Goal: Task Accomplishment & Management: Complete application form

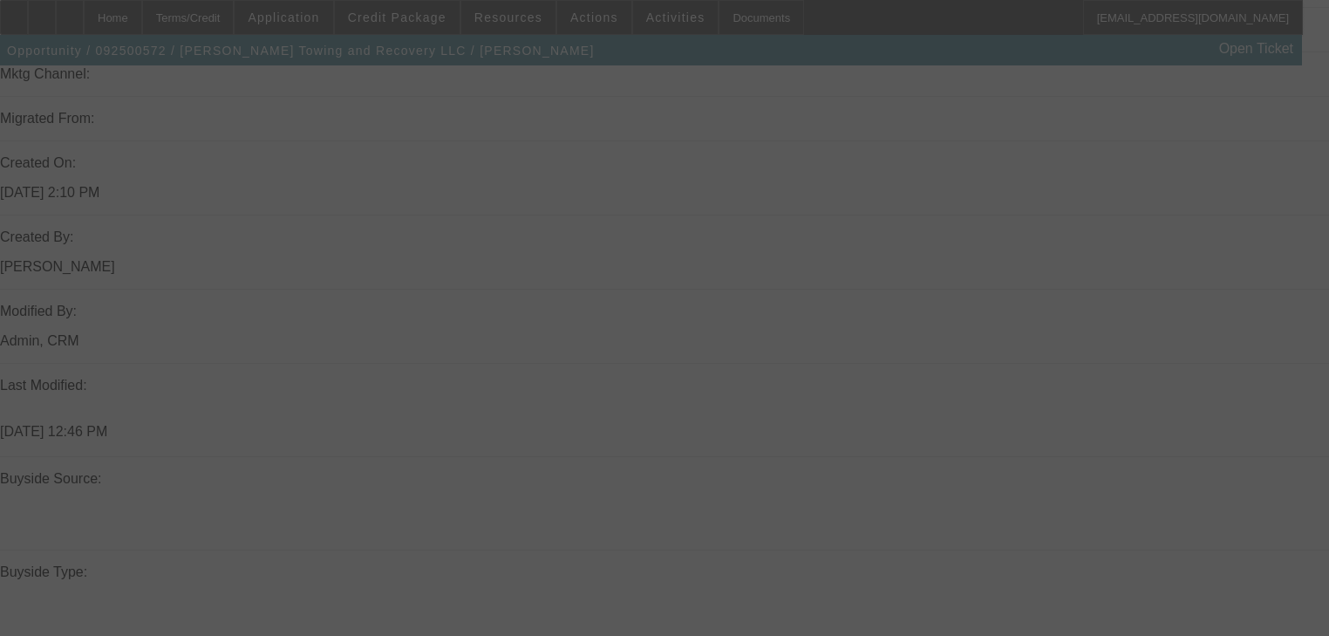
scroll to position [1315, 0]
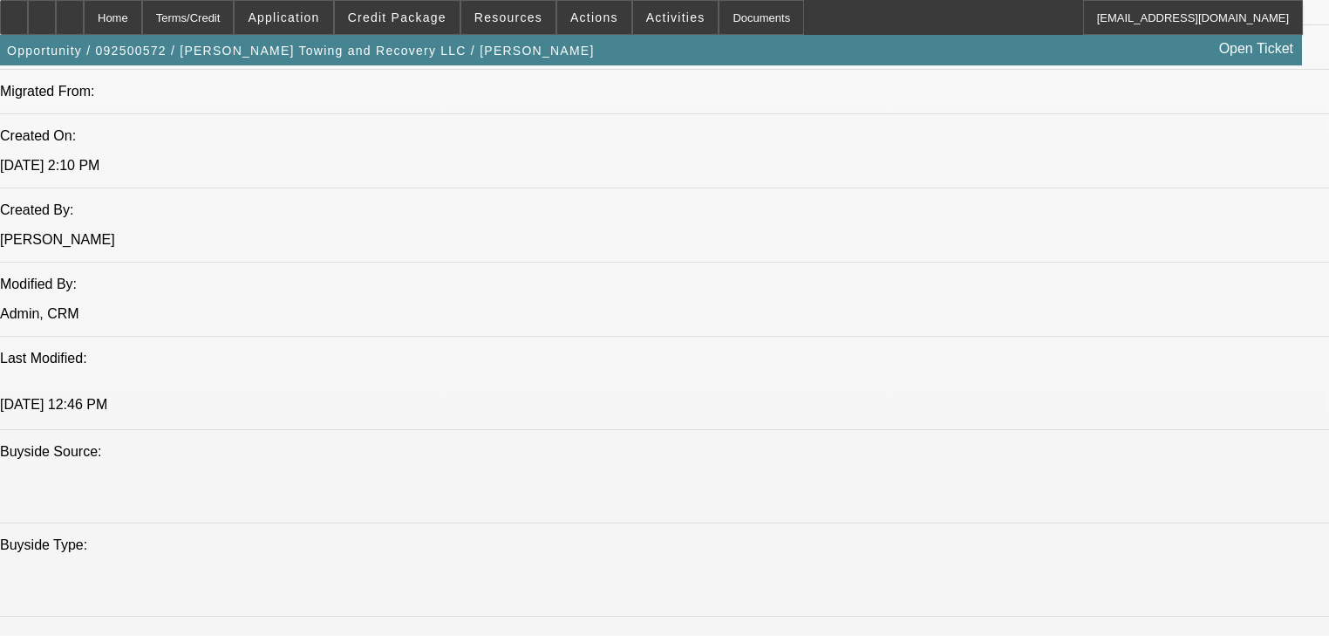
select select "0"
select select "2"
select select "0"
select select "1"
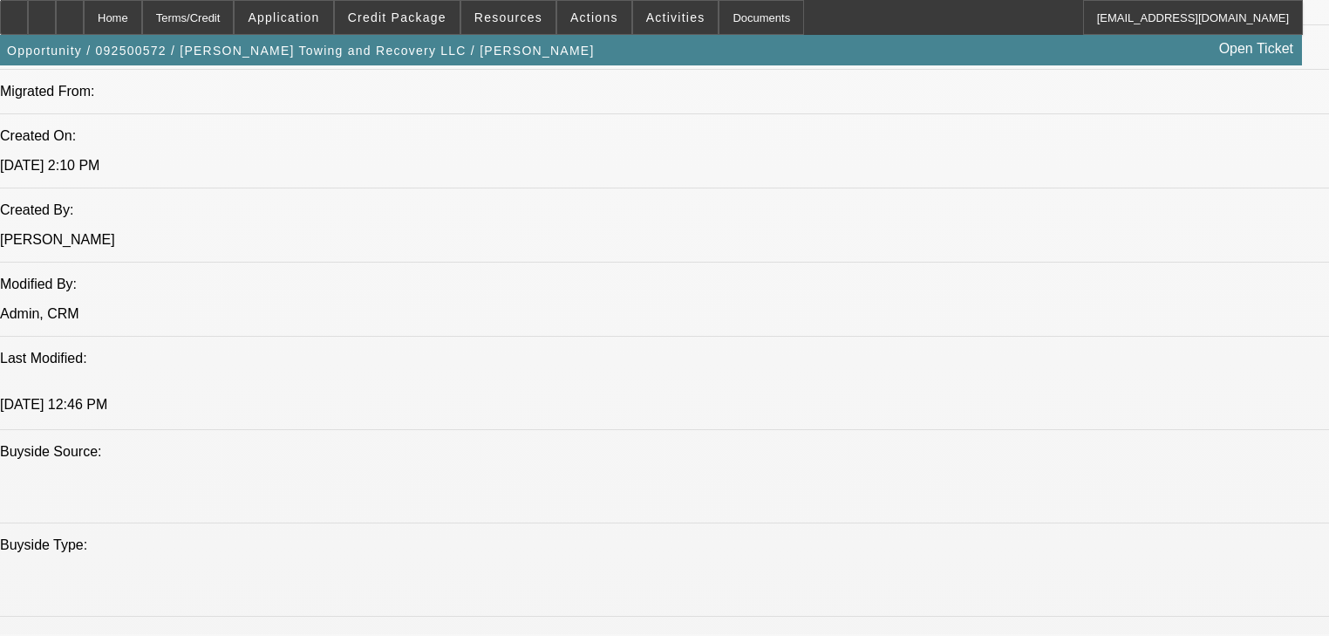
select select "0"
select select "2"
select select "0"
select select "1"
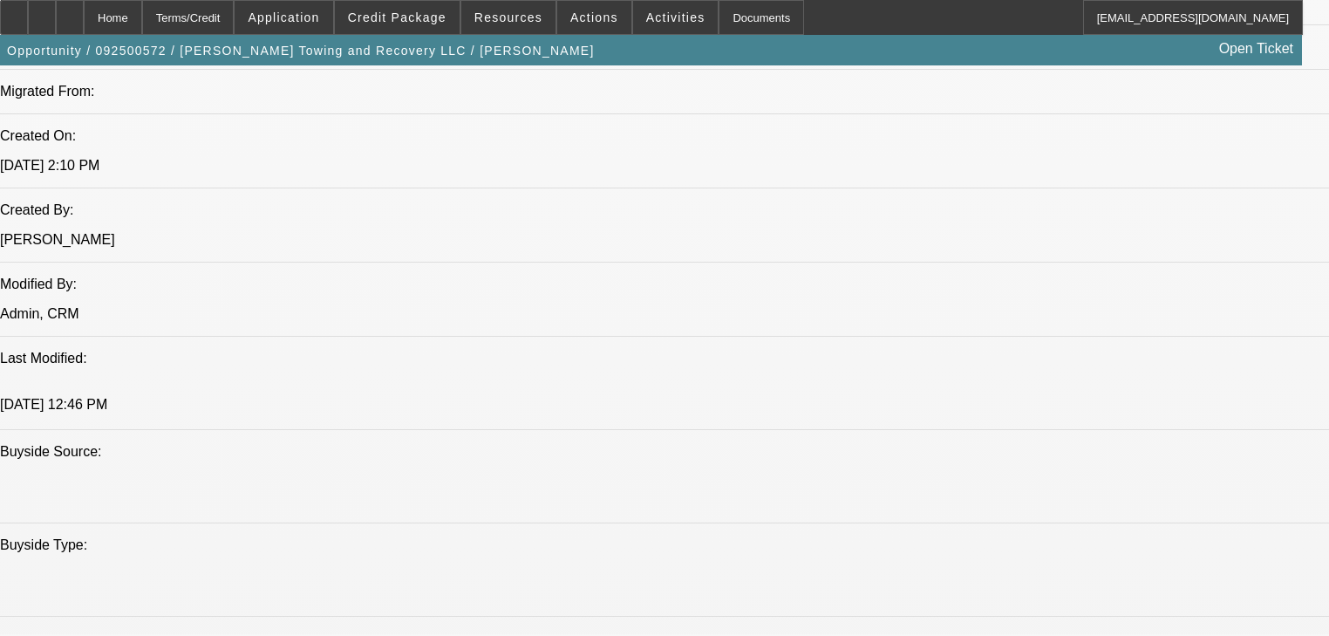
select select "0"
select select "2"
select select "0"
select select "1"
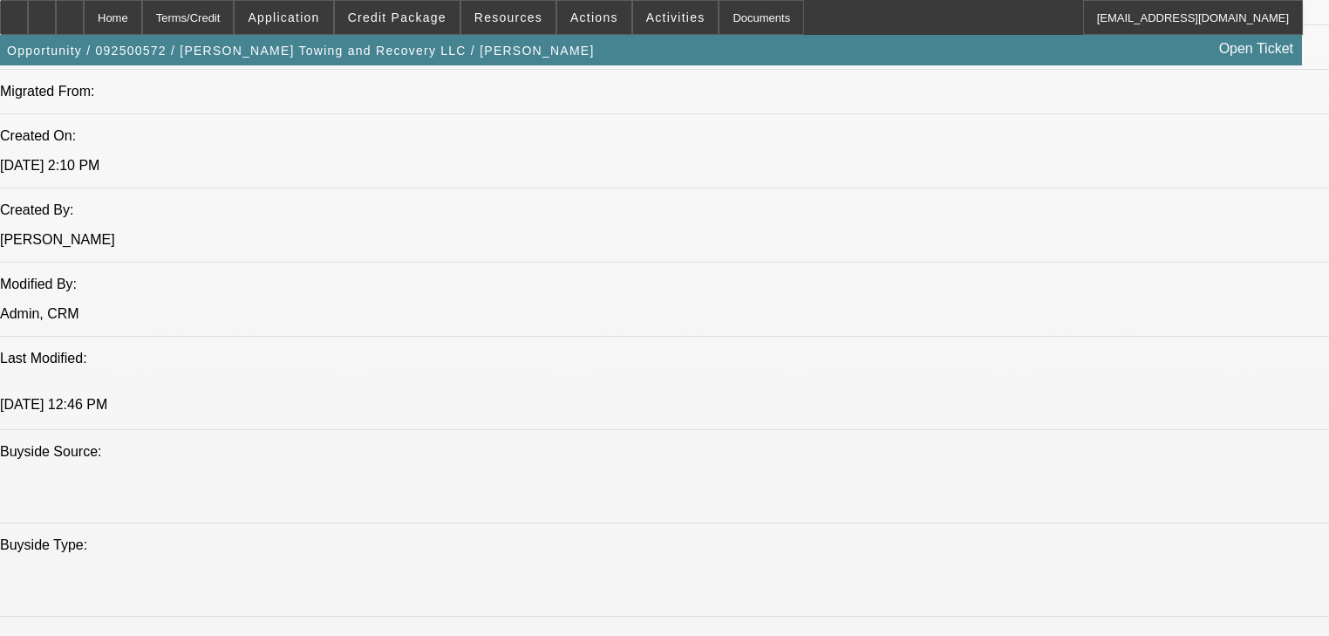
select select "0"
select select "2"
select select "0"
select select "21"
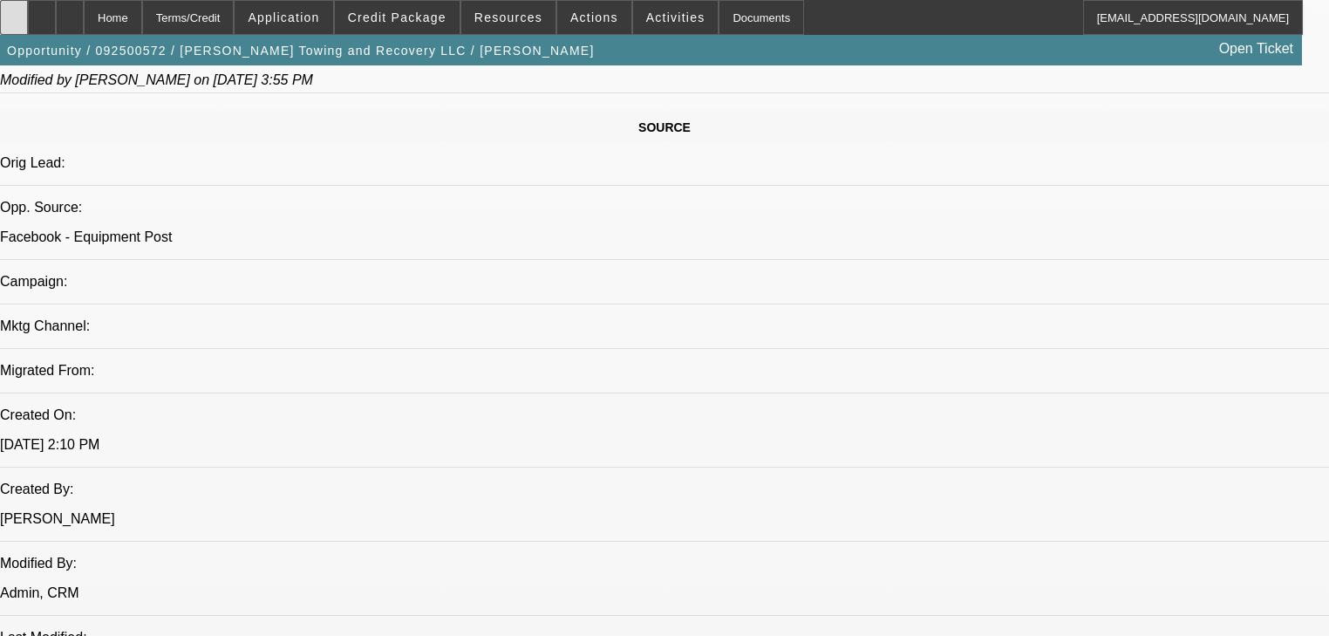
click at [28, 18] on div at bounding box center [14, 17] width 28 height 35
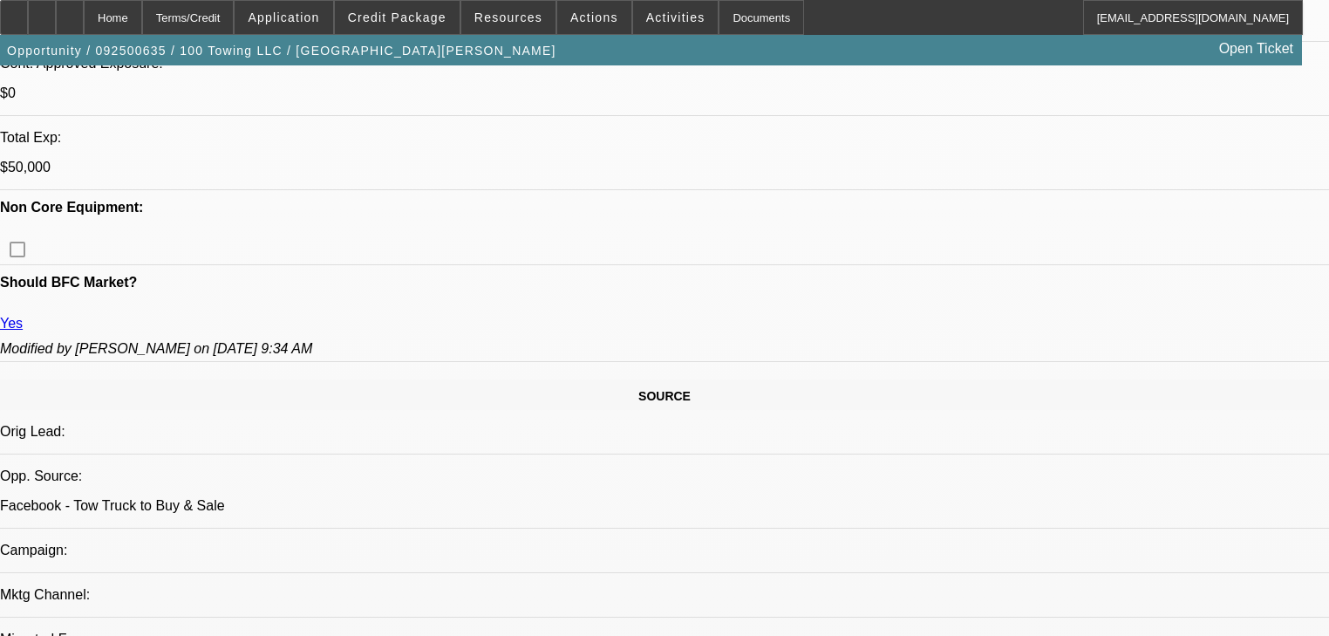
select select "0"
select select "3"
select select "0"
select select "6"
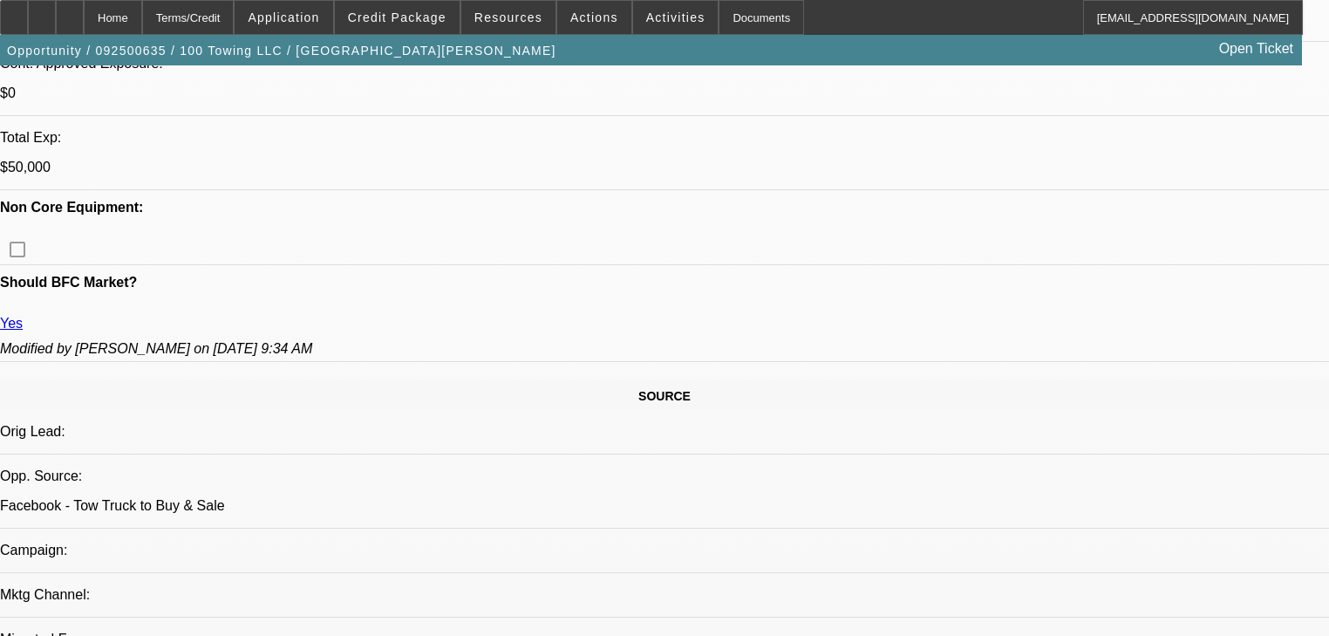
select select "0"
select select "3"
select select "0"
select select "6"
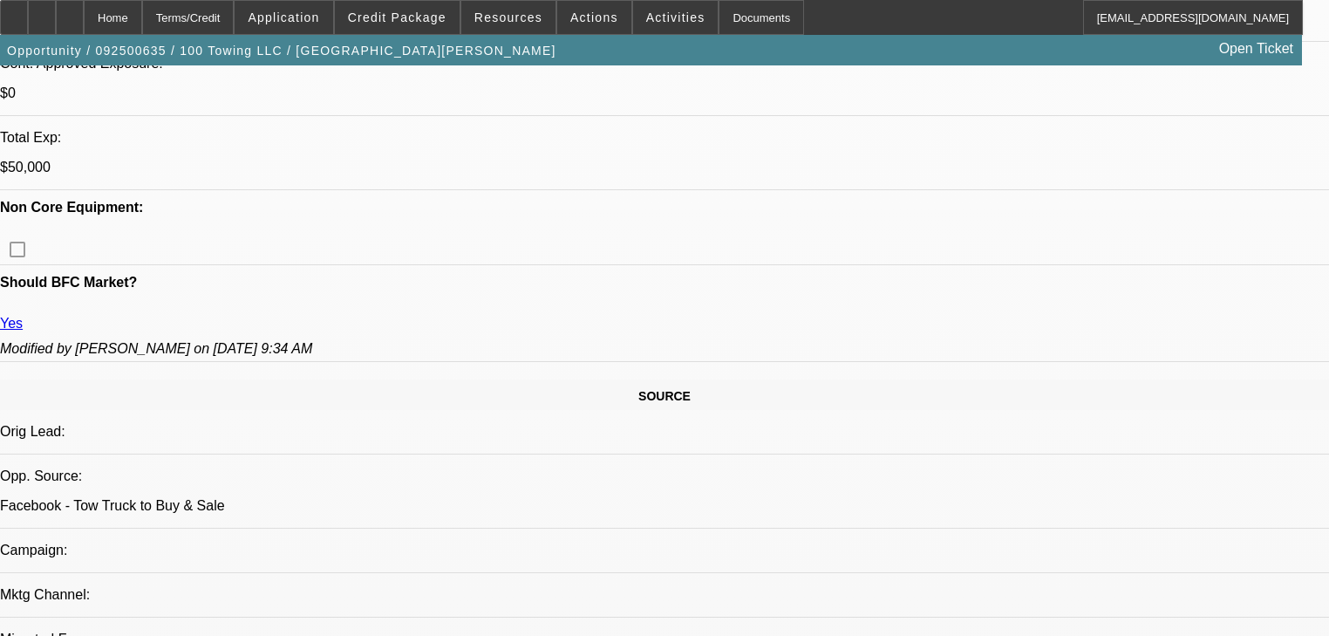
select select "0"
select select "2"
select select "0"
select select "6"
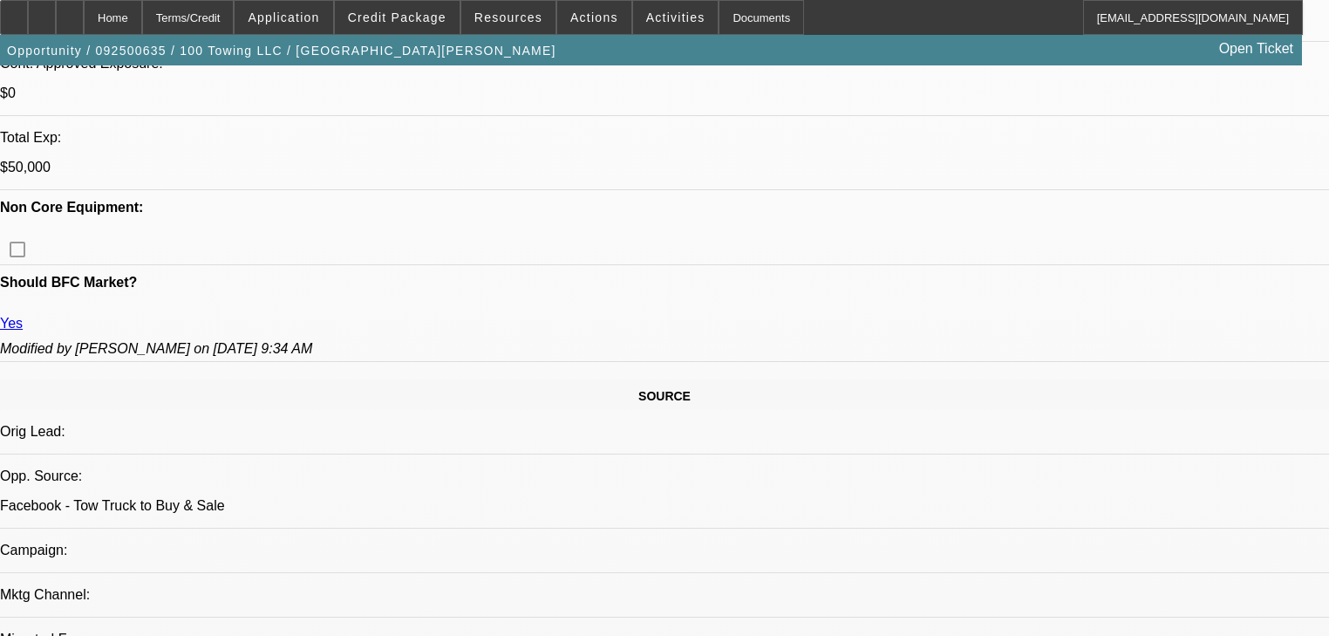
select select "0"
select select "2"
select select "0"
select select "6"
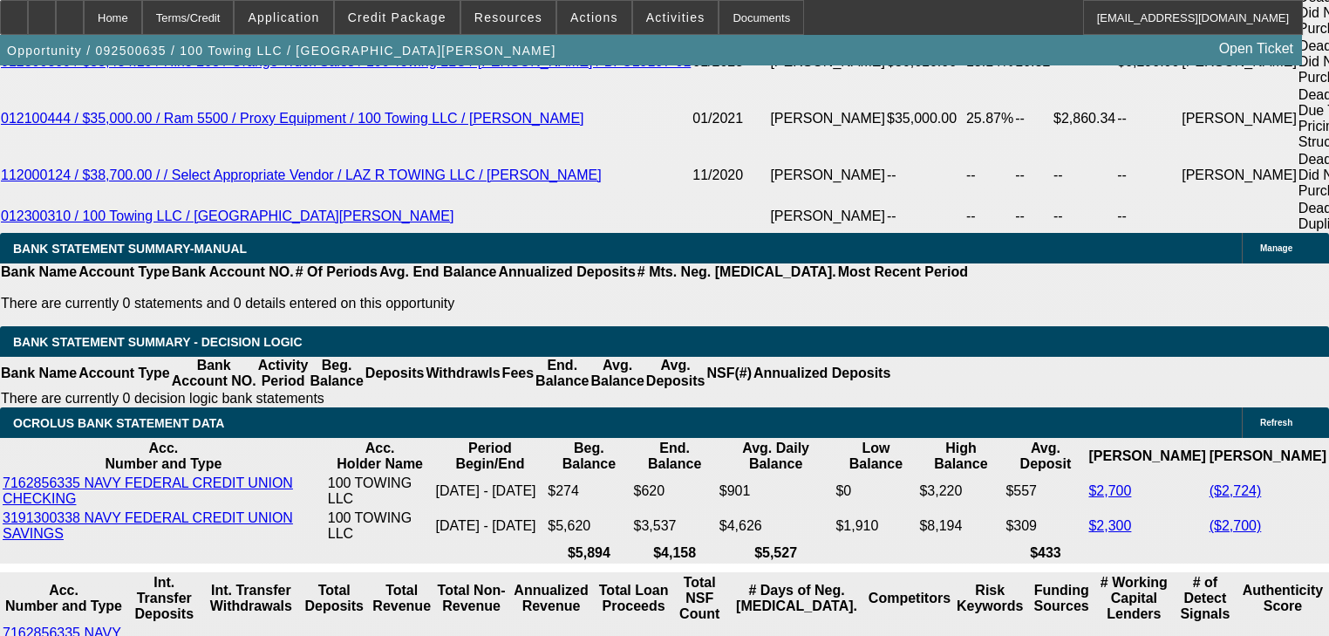
scroll to position [3374, 0]
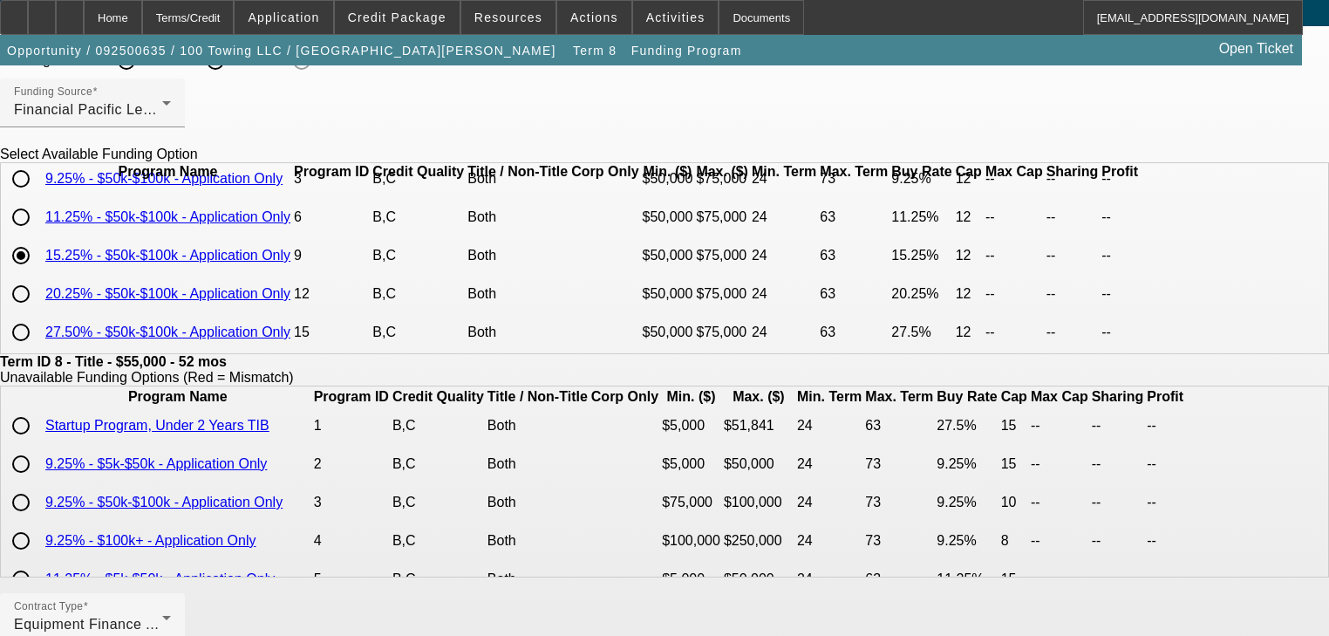
scroll to position [73, 0]
click at [38, 295] on input "radio" at bounding box center [20, 294] width 35 height 35
radio input "true"
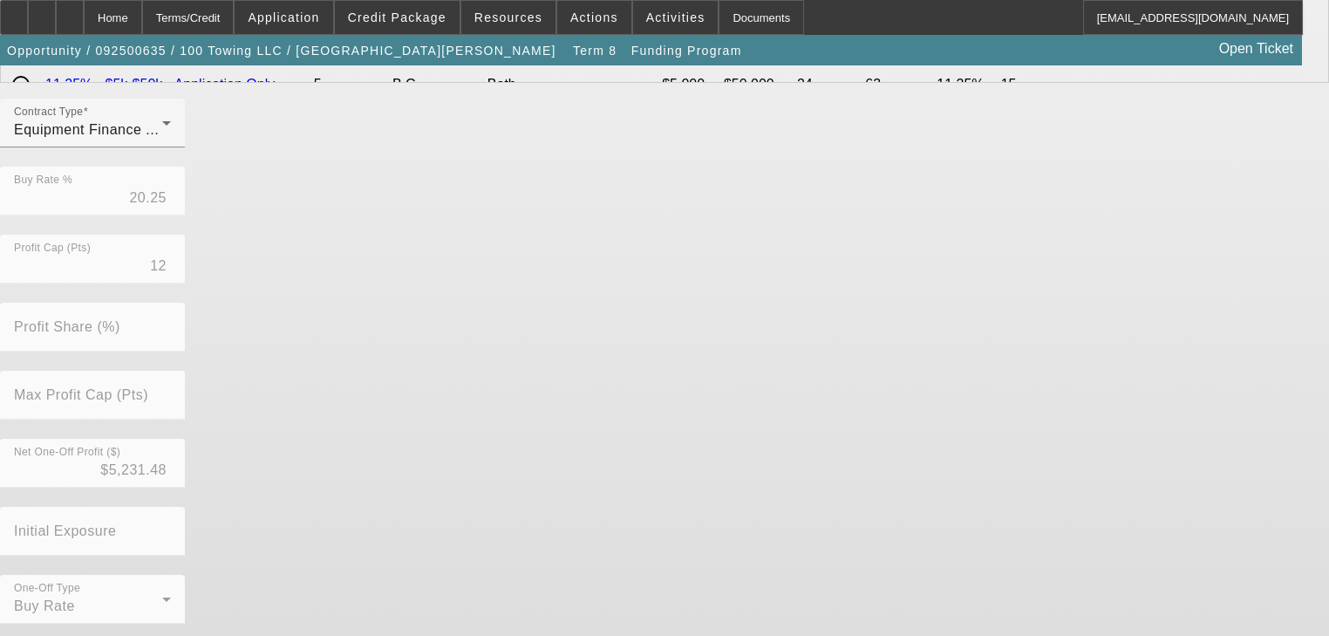
scroll to position [567, 0]
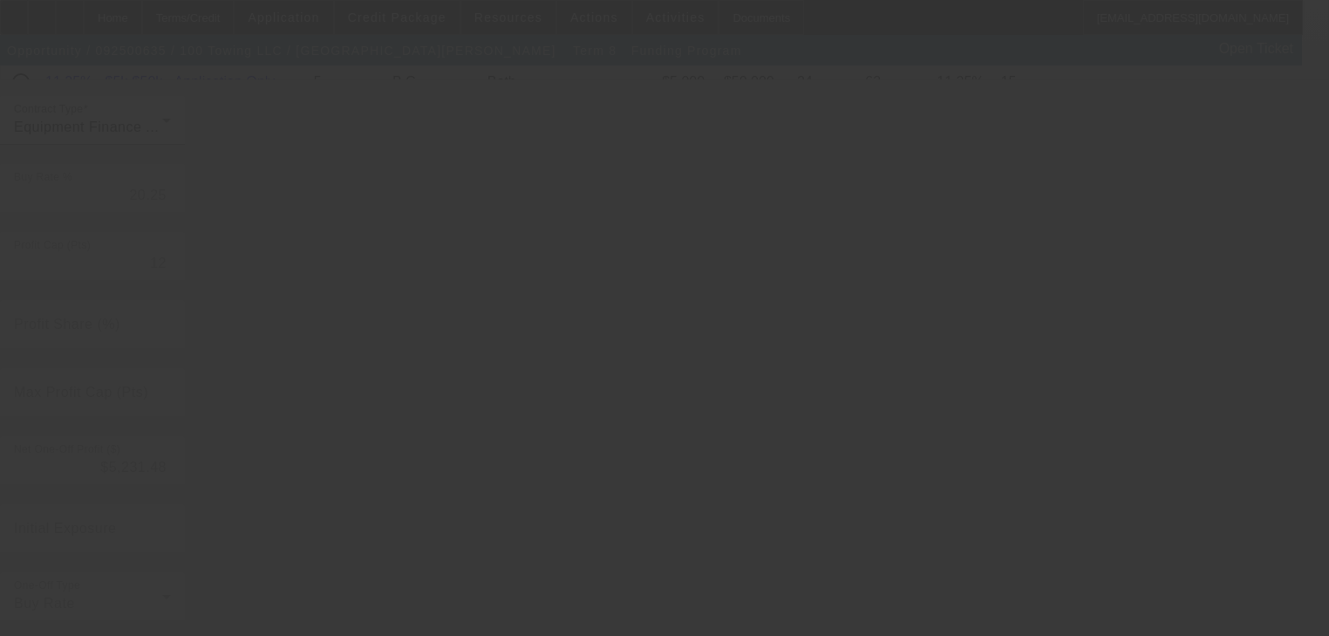
type input "15.25"
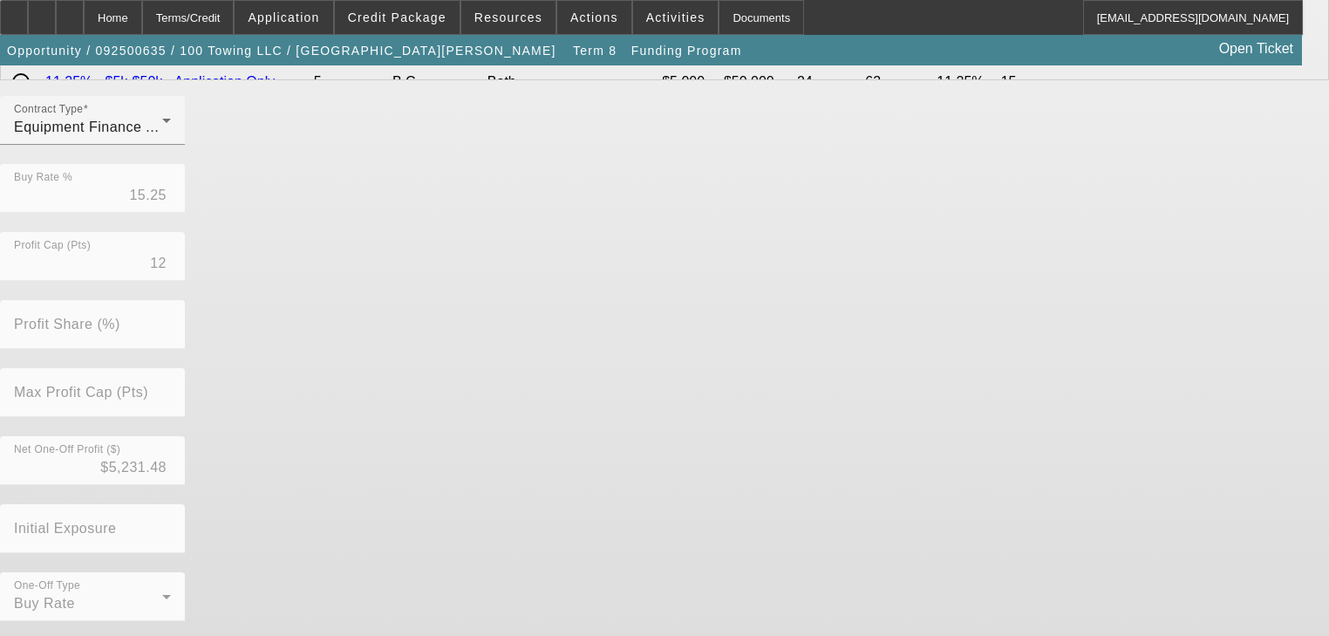
scroll to position [0, 0]
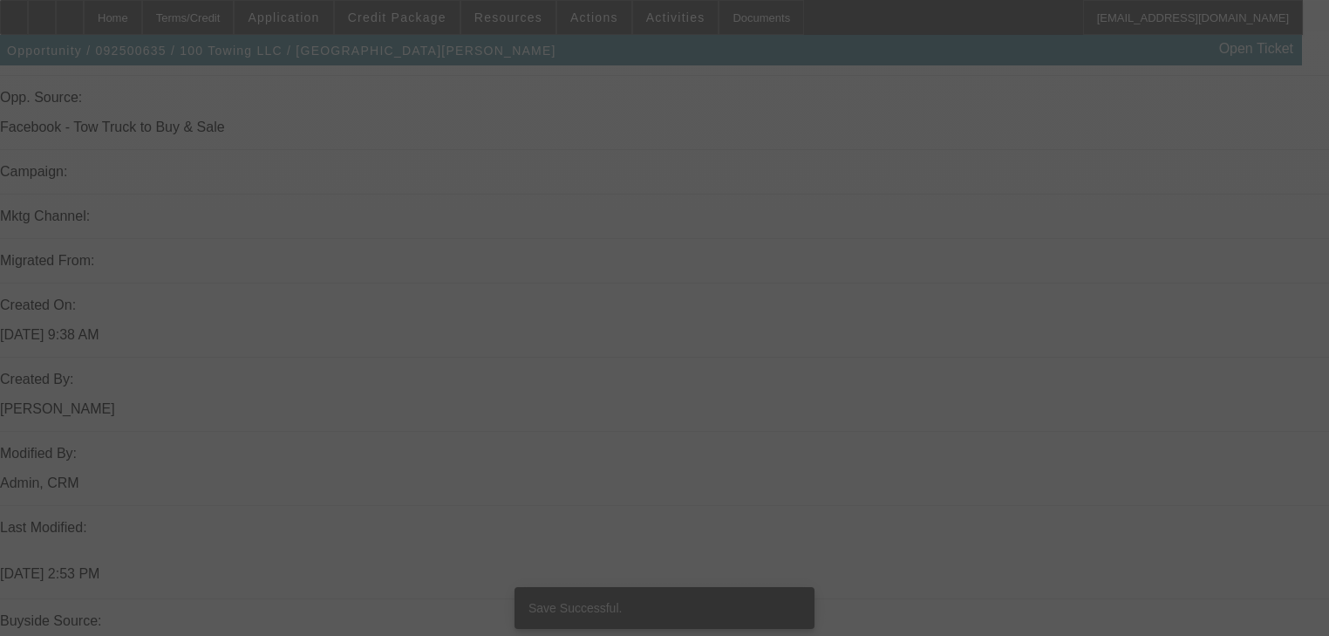
scroll to position [1458, 0]
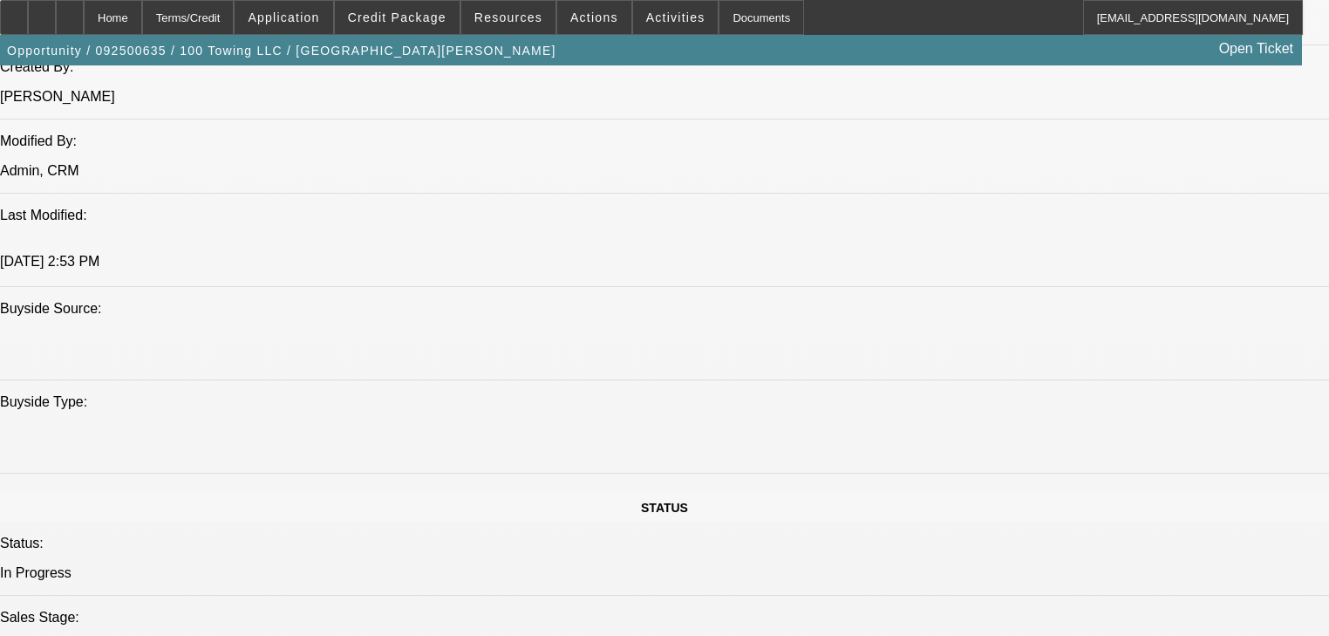
select select "0"
select select "3"
select select "0"
select select "6"
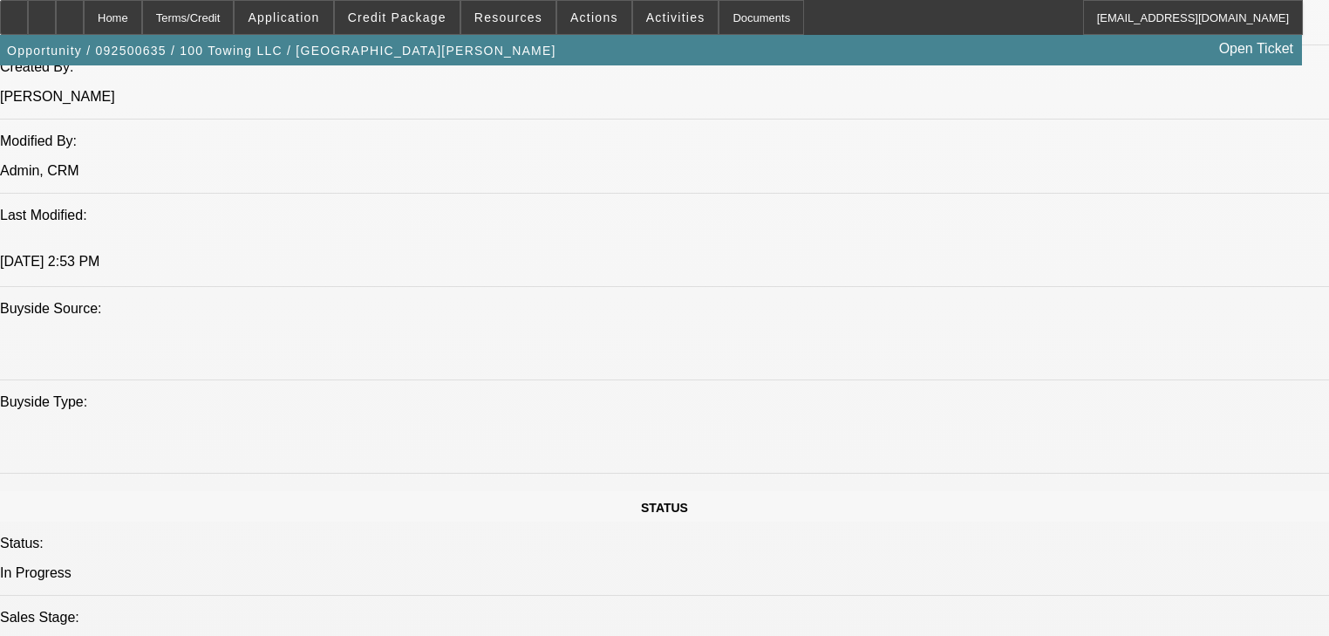
select select "0"
select select "3"
select select "0"
select select "6"
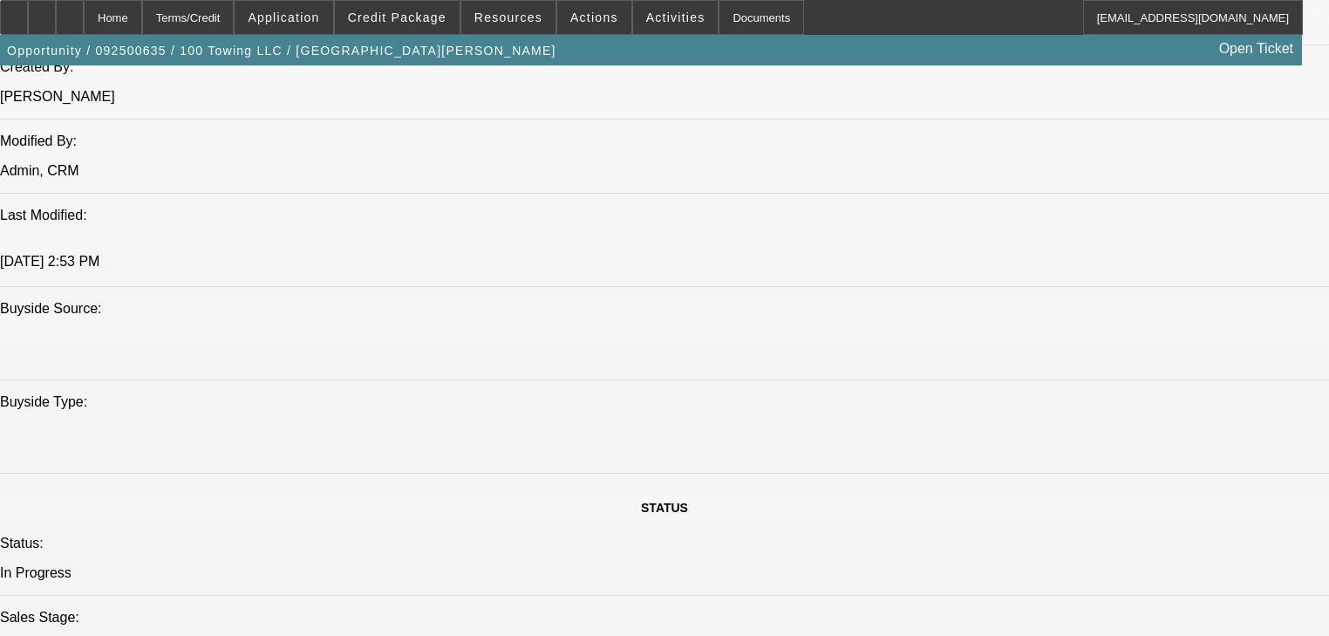
select select "0"
select select "2"
select select "0"
select select "6"
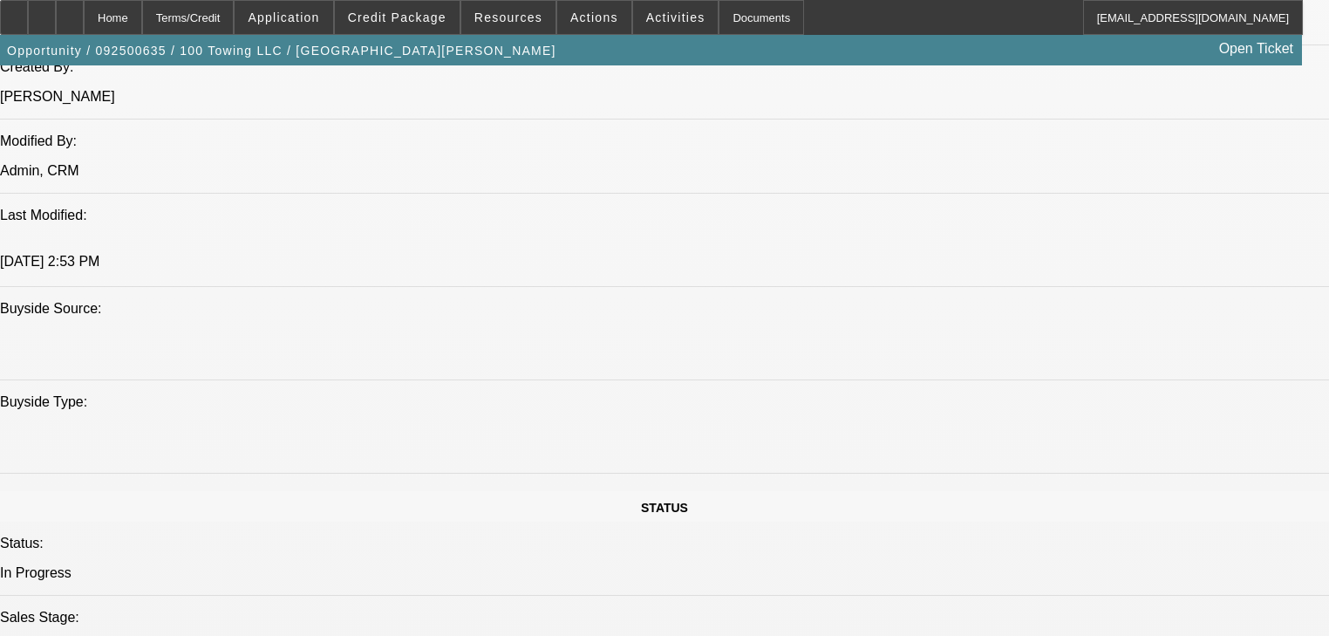
select select "0"
select select "2"
select select "0"
select select "6"
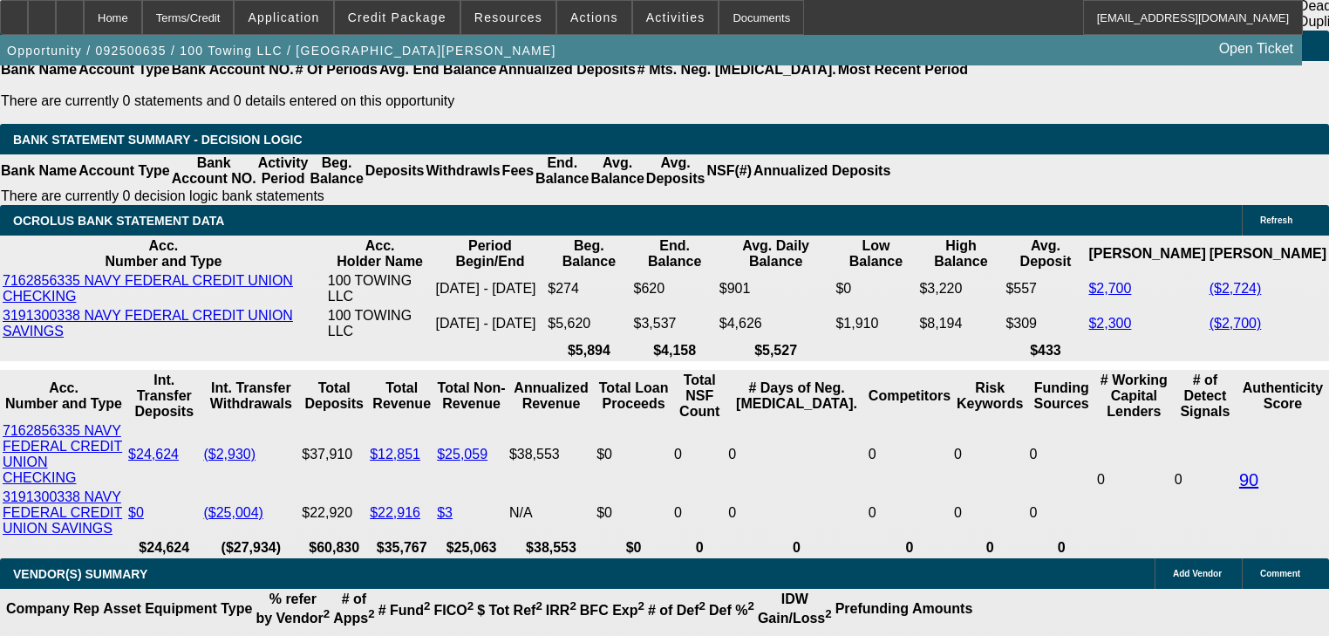
scroll to position [3576, 0]
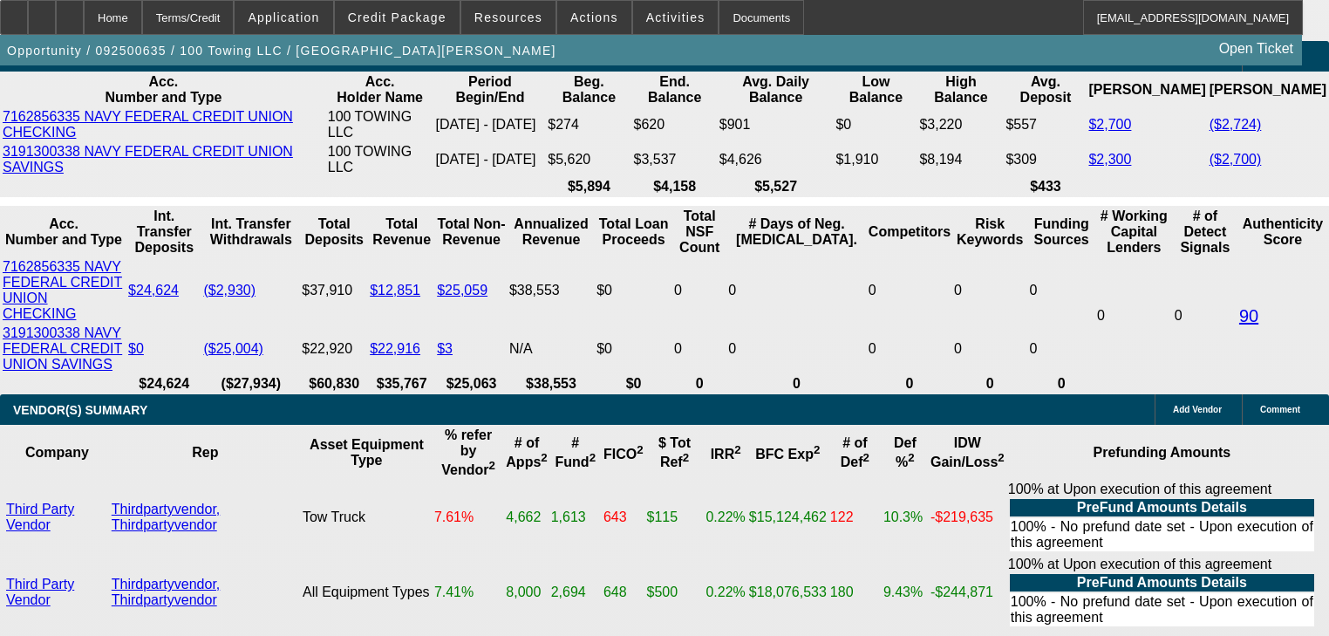
type input "2"
type input "UNKNOWN"
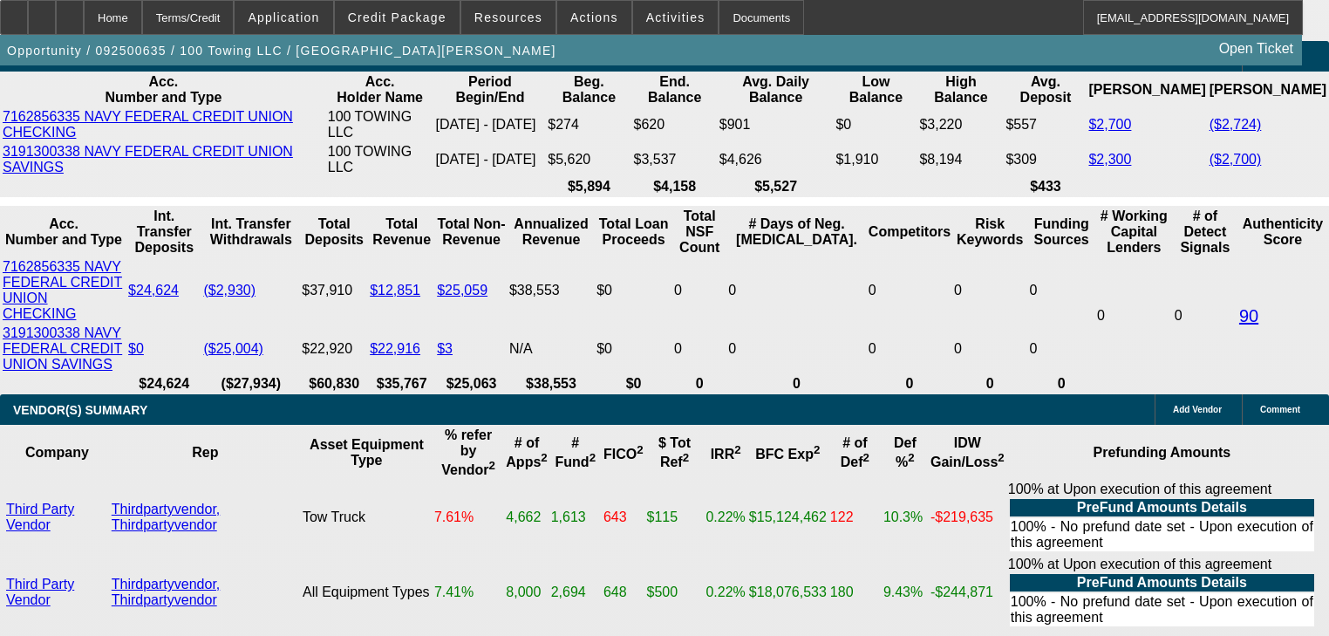
type input "$1,105.07"
type input "24"
type input "$1,711.00"
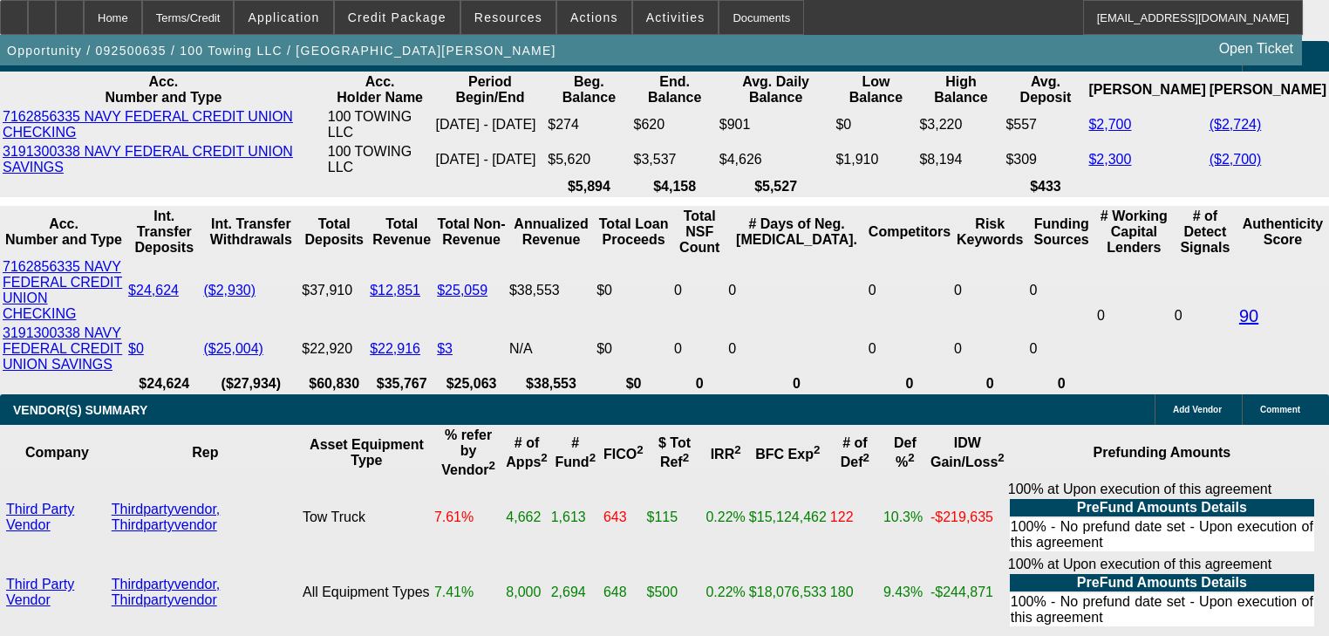
type input "2"
type input "$1,105.07"
type input "25"
type input "$1,742.06"
type input "25"
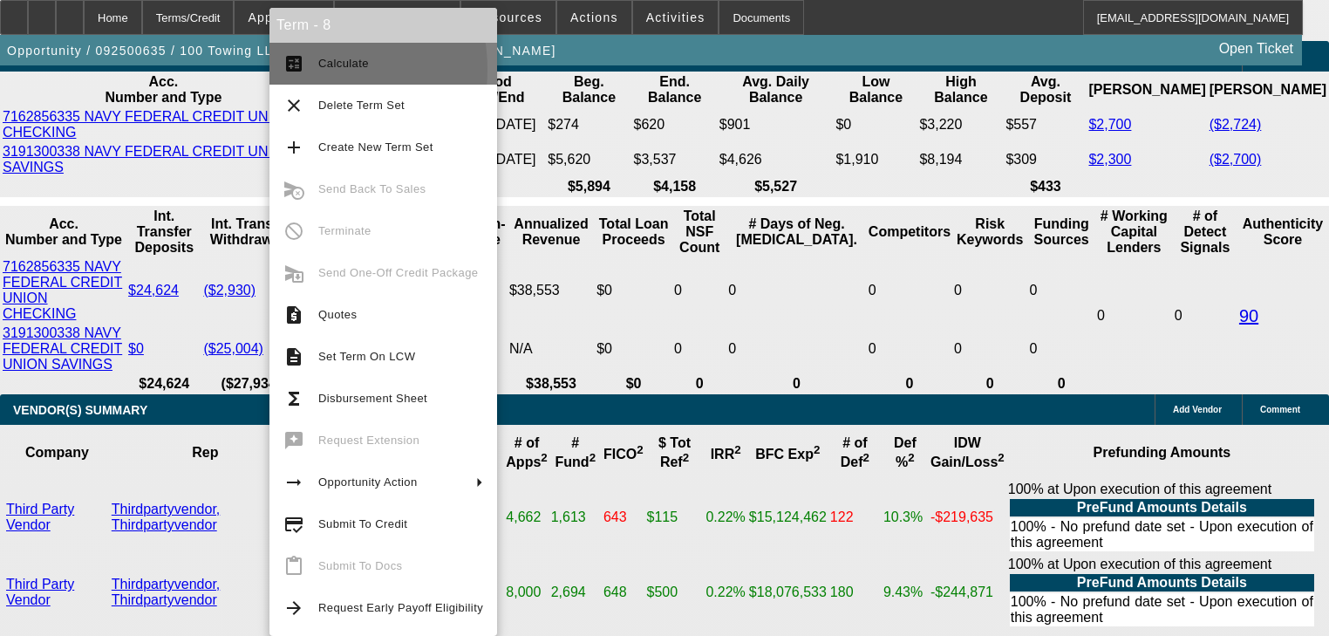
click at [290, 70] on mat-icon "calculate" at bounding box center [293, 63] width 21 height 21
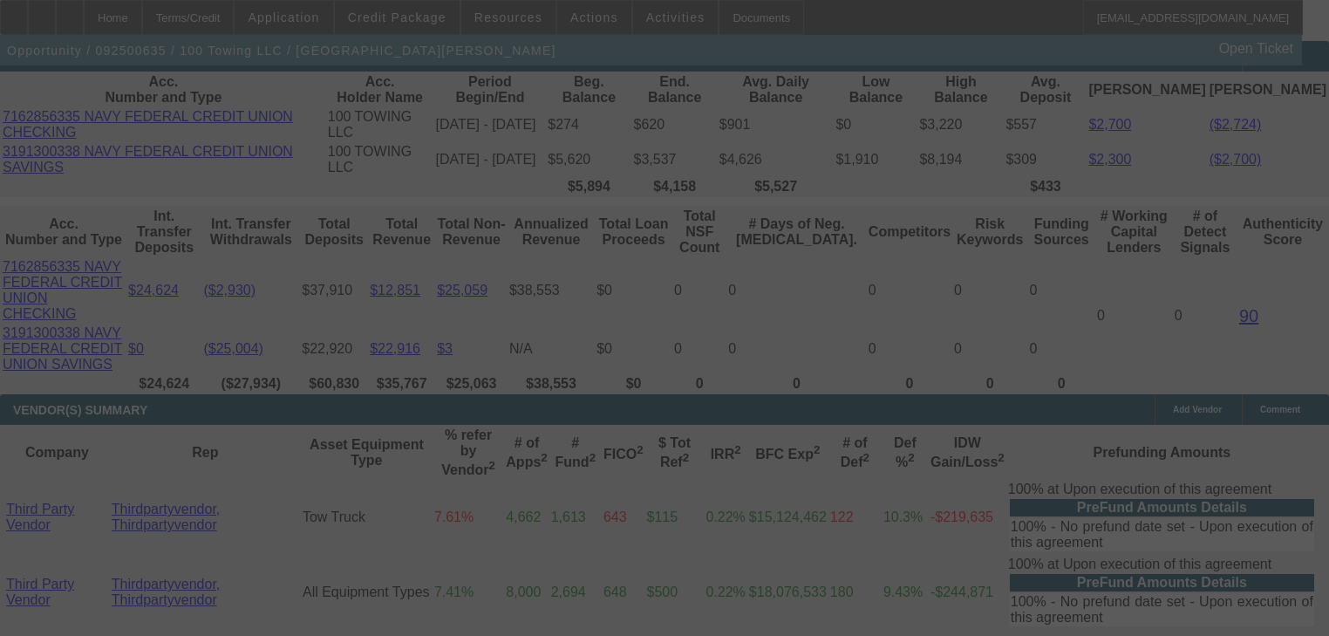
select select "0"
select select "3"
select select "0"
select select "6"
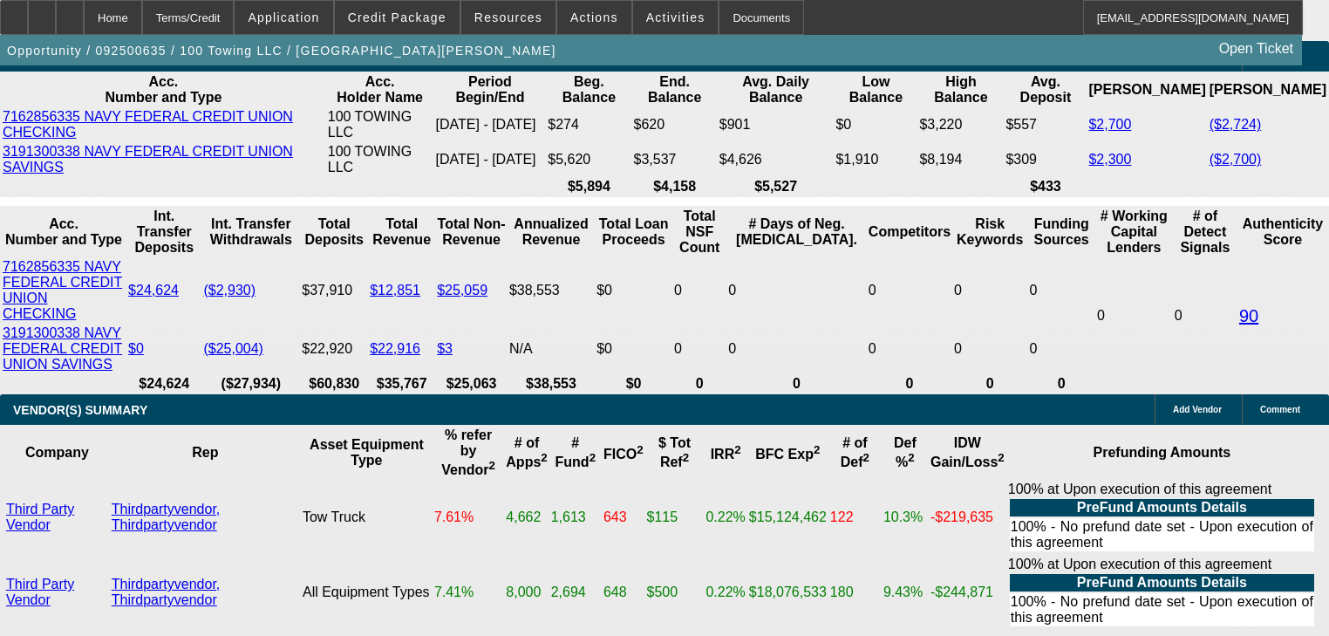
type input "1"
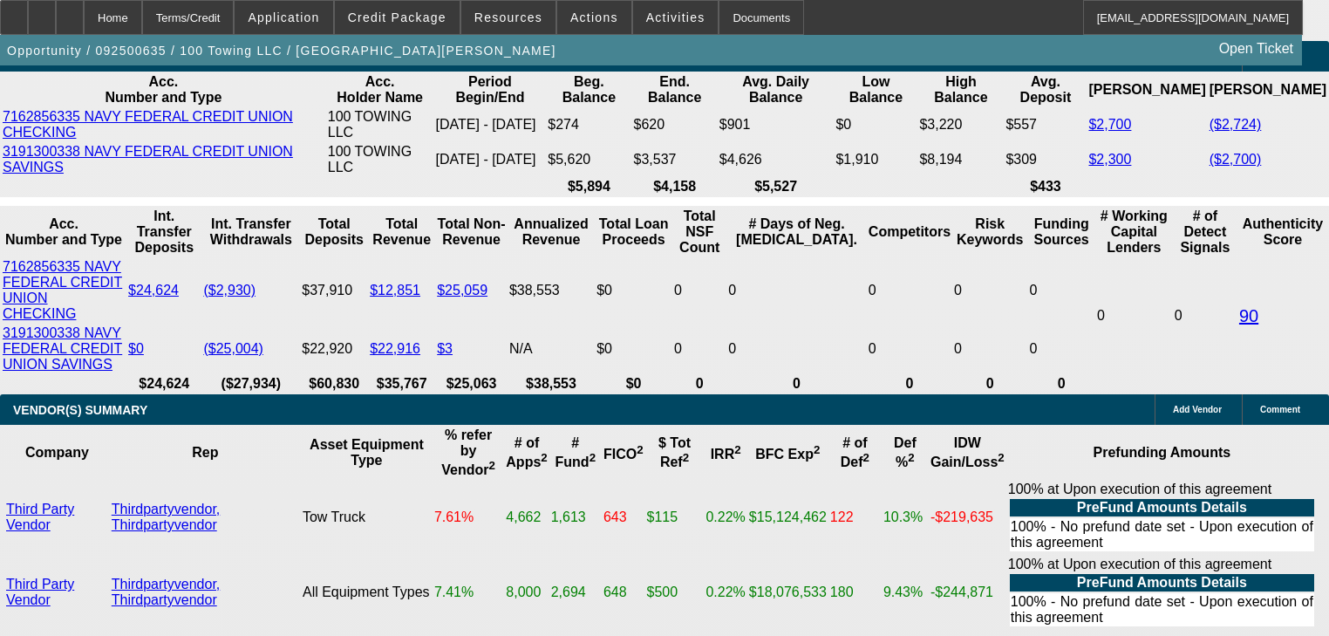
type input "UNKNOWN"
type input "$1,738.00"
type input "24.9"
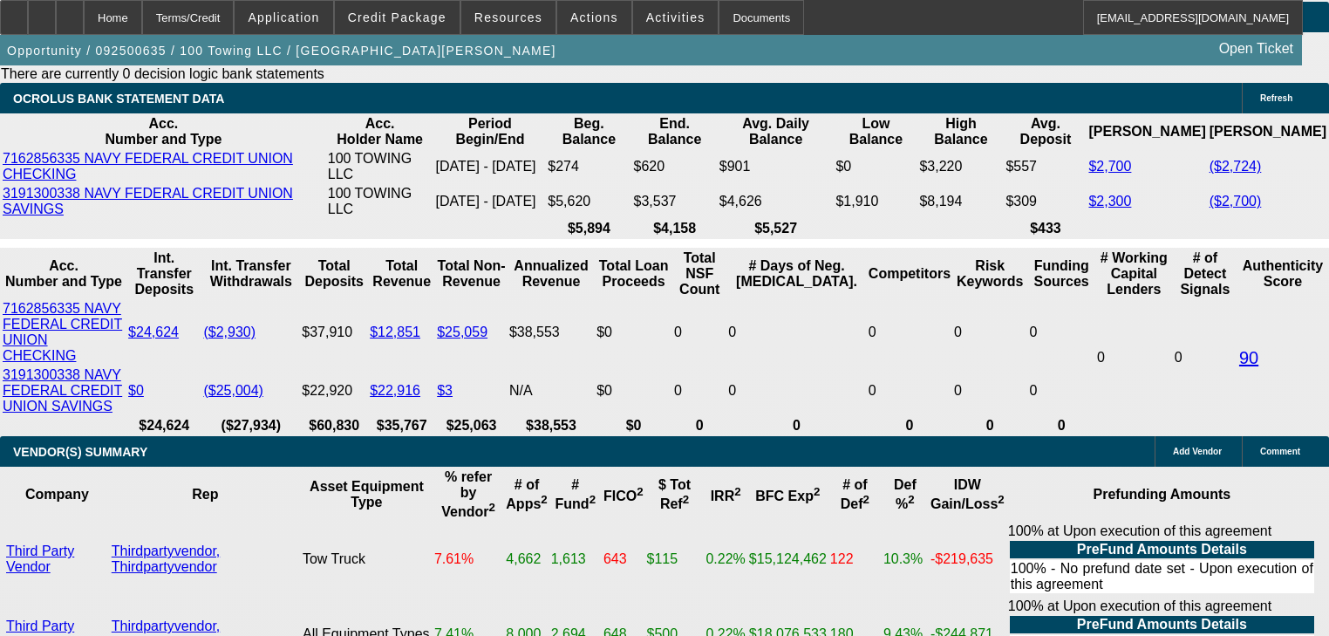
scroll to position [3437, 0]
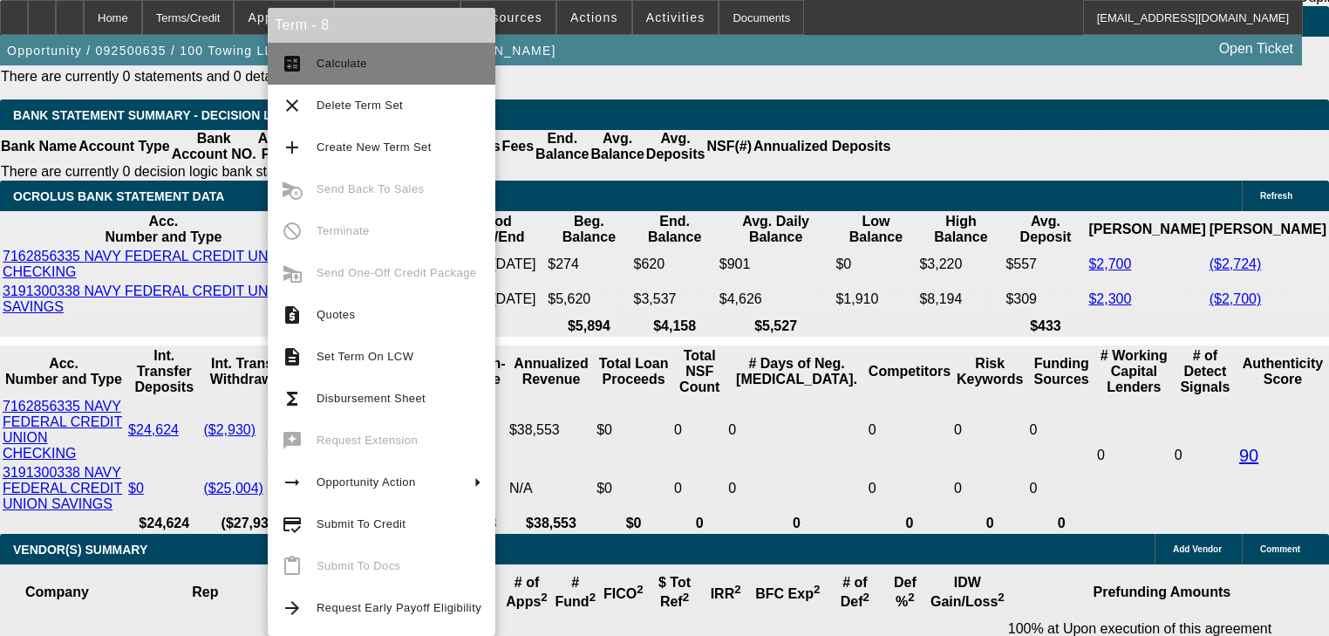
click at [321, 77] on button "calculate Calculate" at bounding box center [382, 64] width 228 height 42
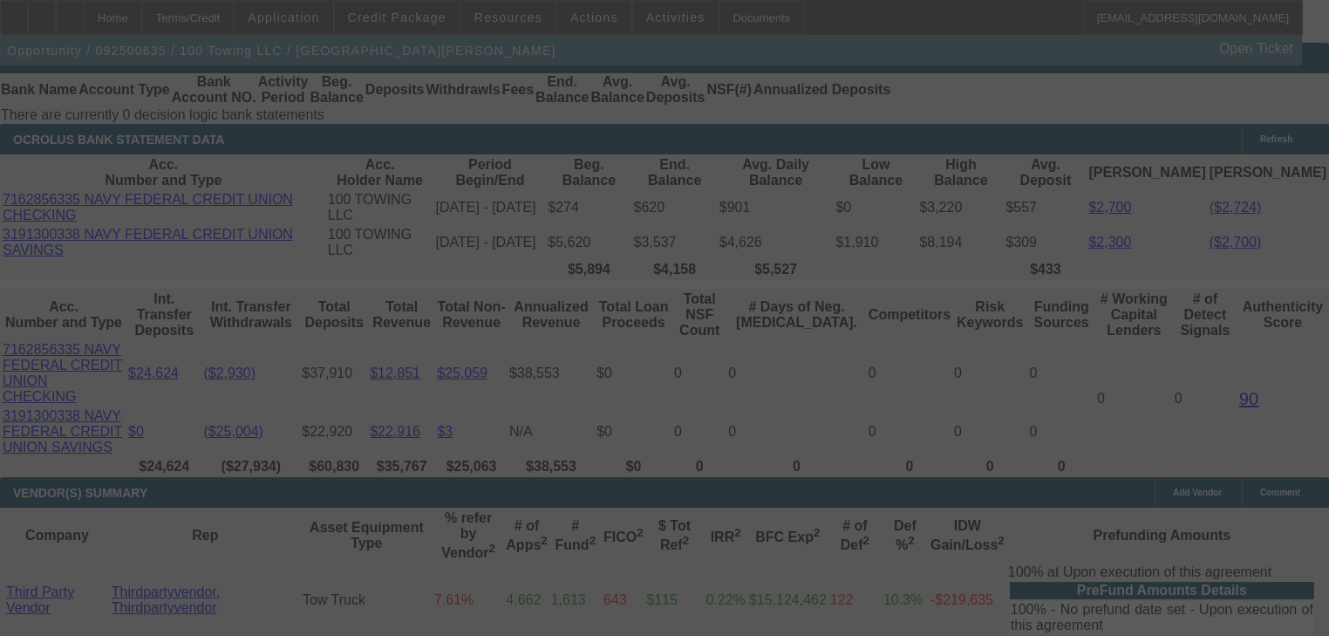
scroll to position [3506, 0]
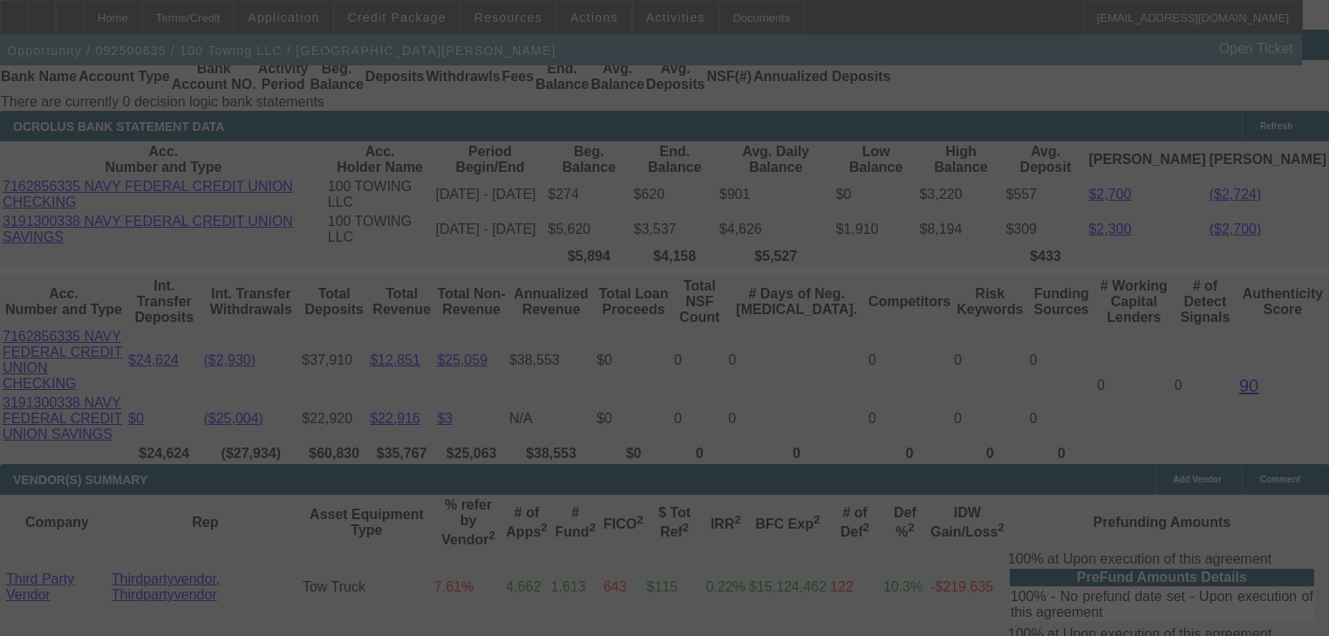
select select "0"
select select "3"
select select "0"
select select "6"
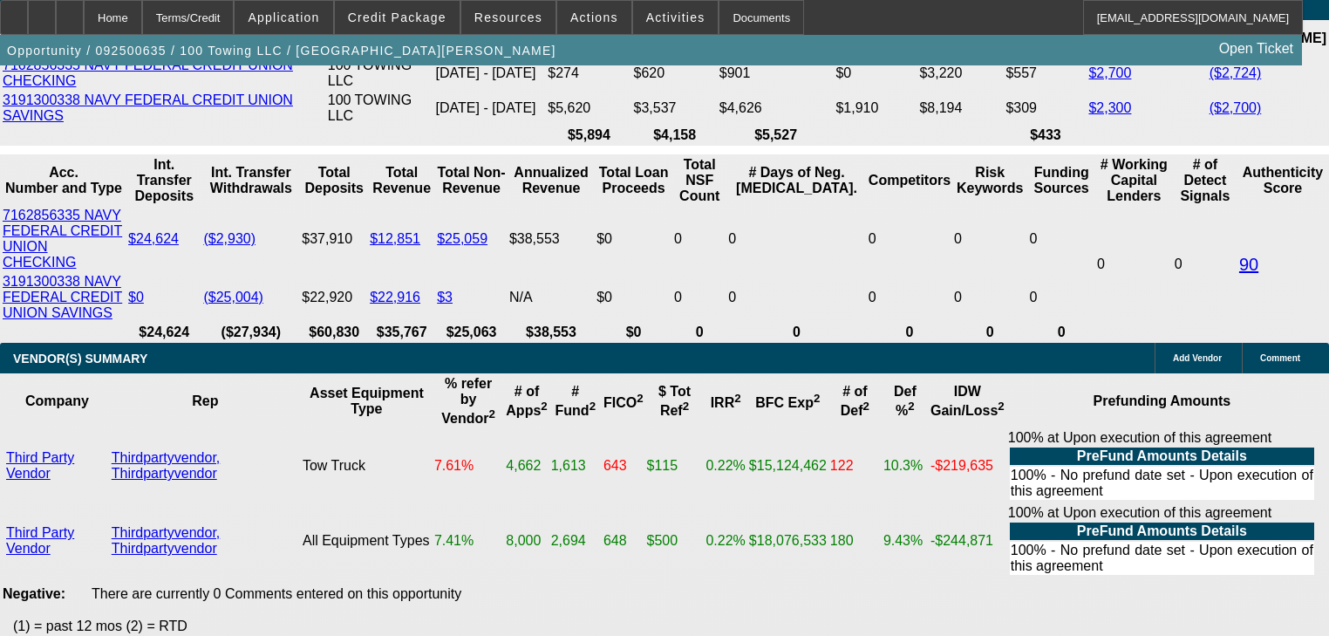
scroll to position [3630, 0]
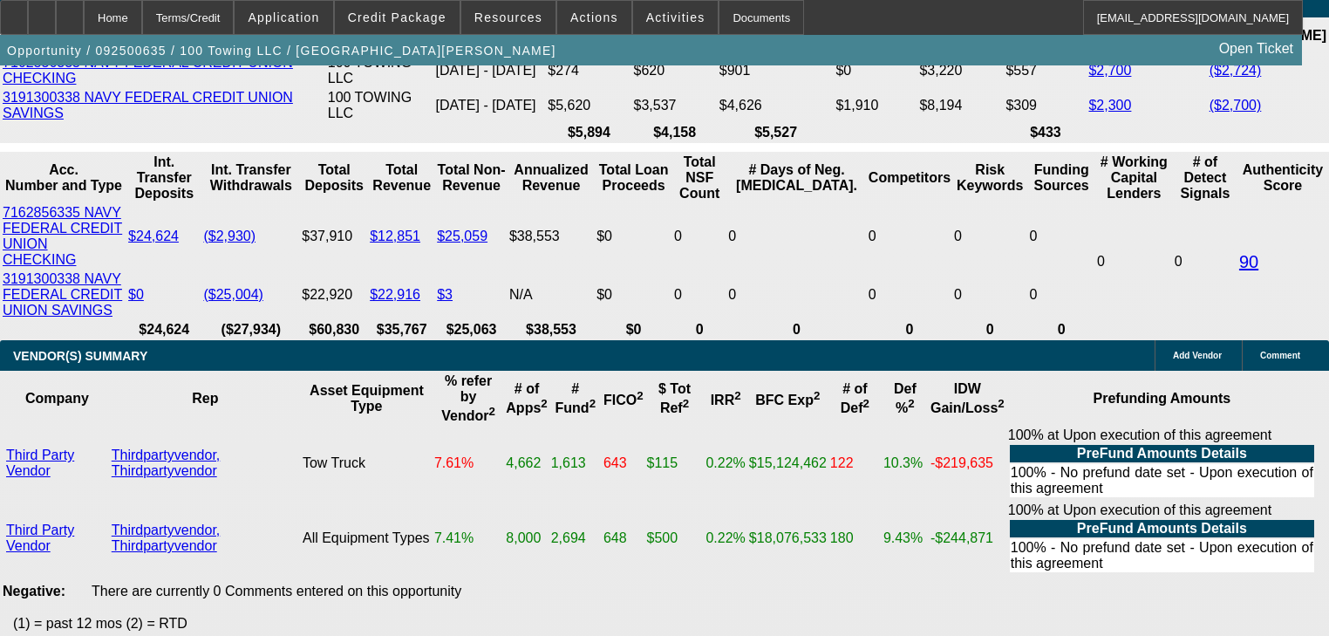
type input "17"
type input "UNKNOWN"
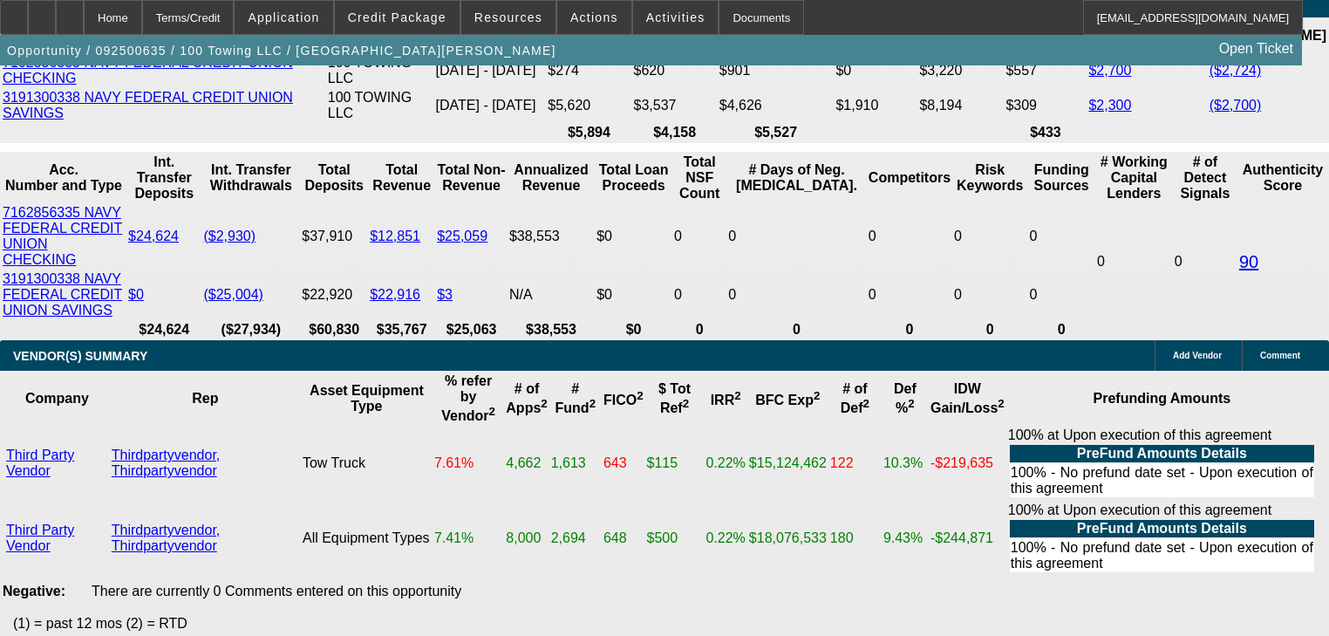
type input "1728"
type input "24.5"
type input "$1,728.00"
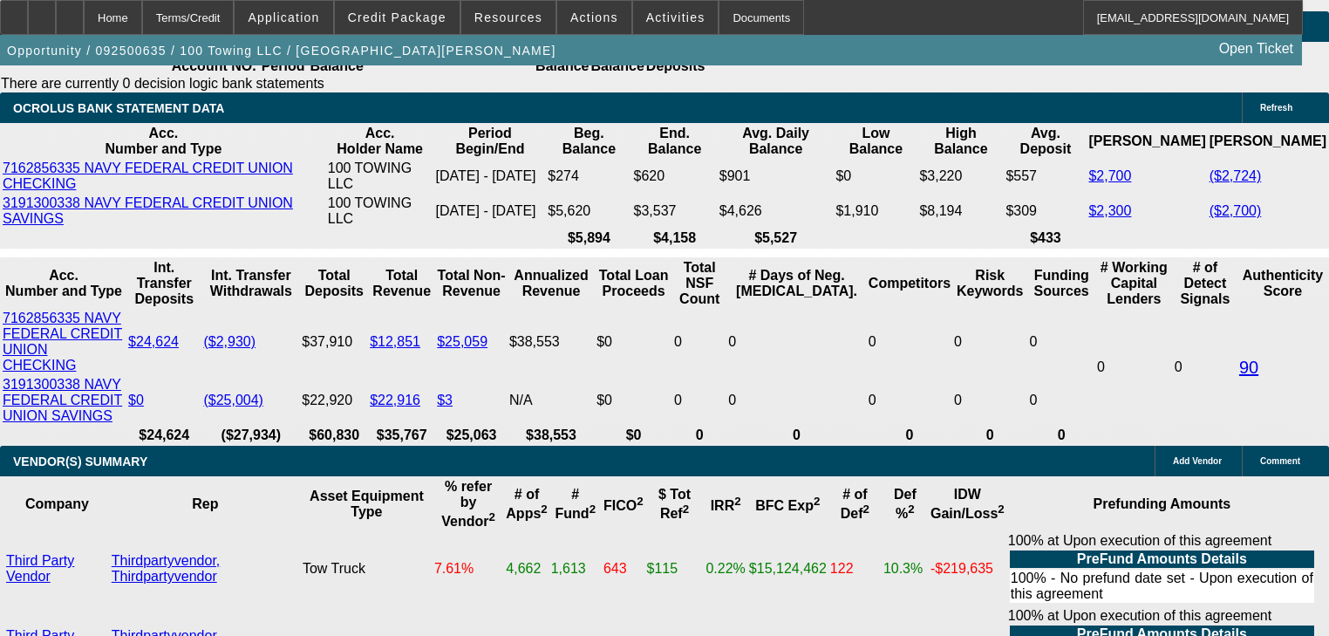
scroll to position [3491, 0]
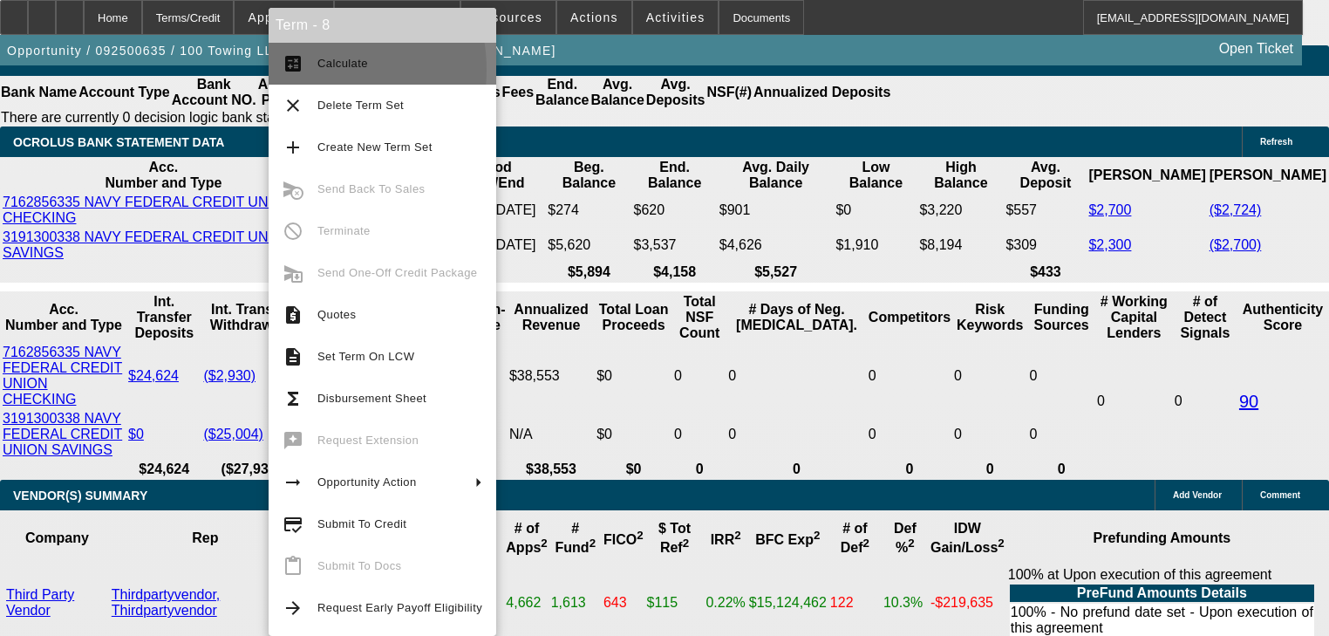
click at [307, 70] on button "calculate Calculate" at bounding box center [383, 64] width 228 height 42
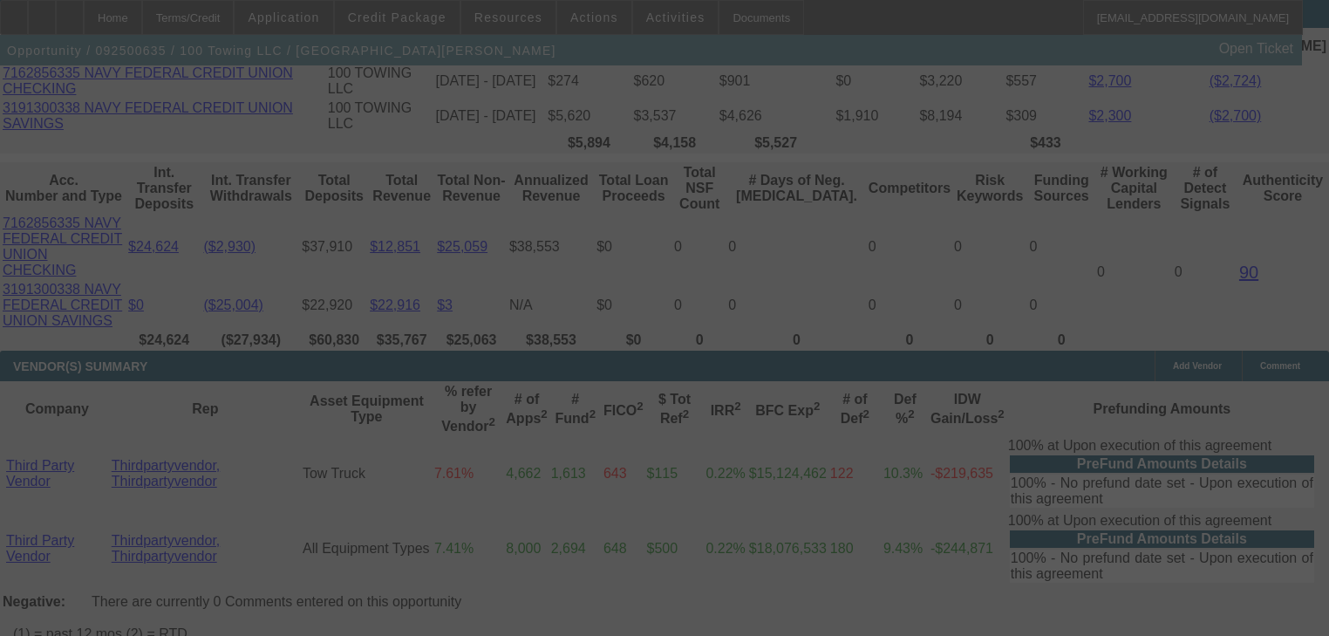
scroll to position [3630, 0]
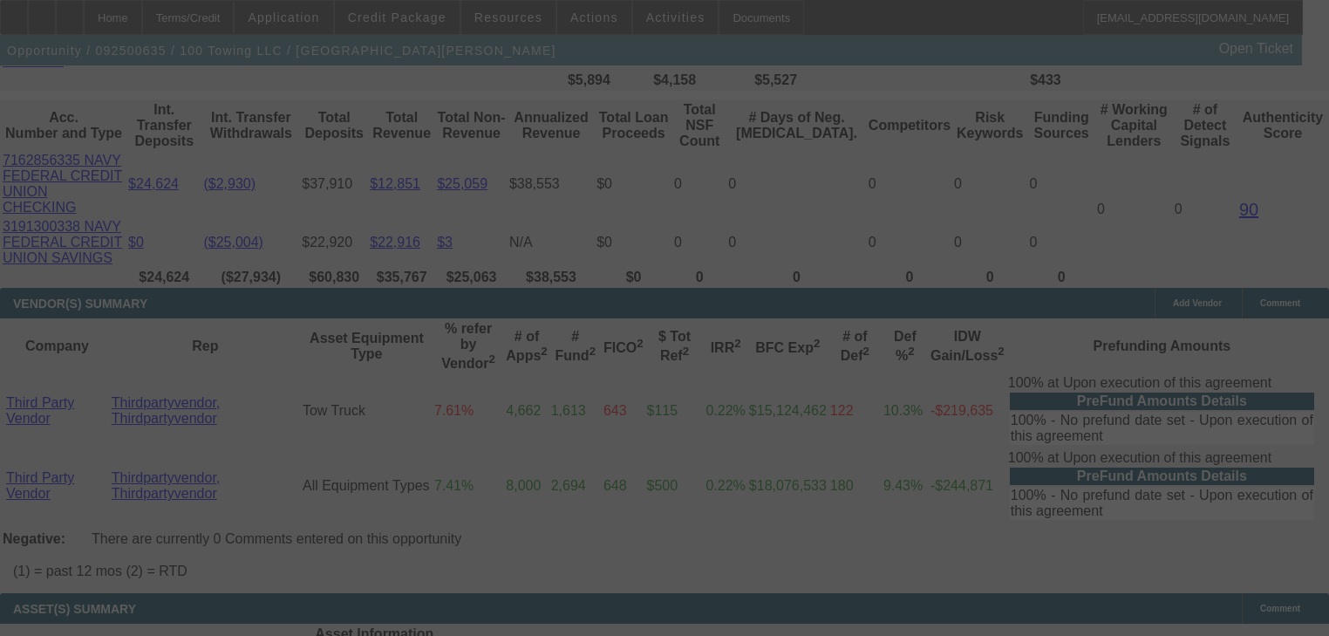
select select "0"
select select "3"
select select "0"
select select "6"
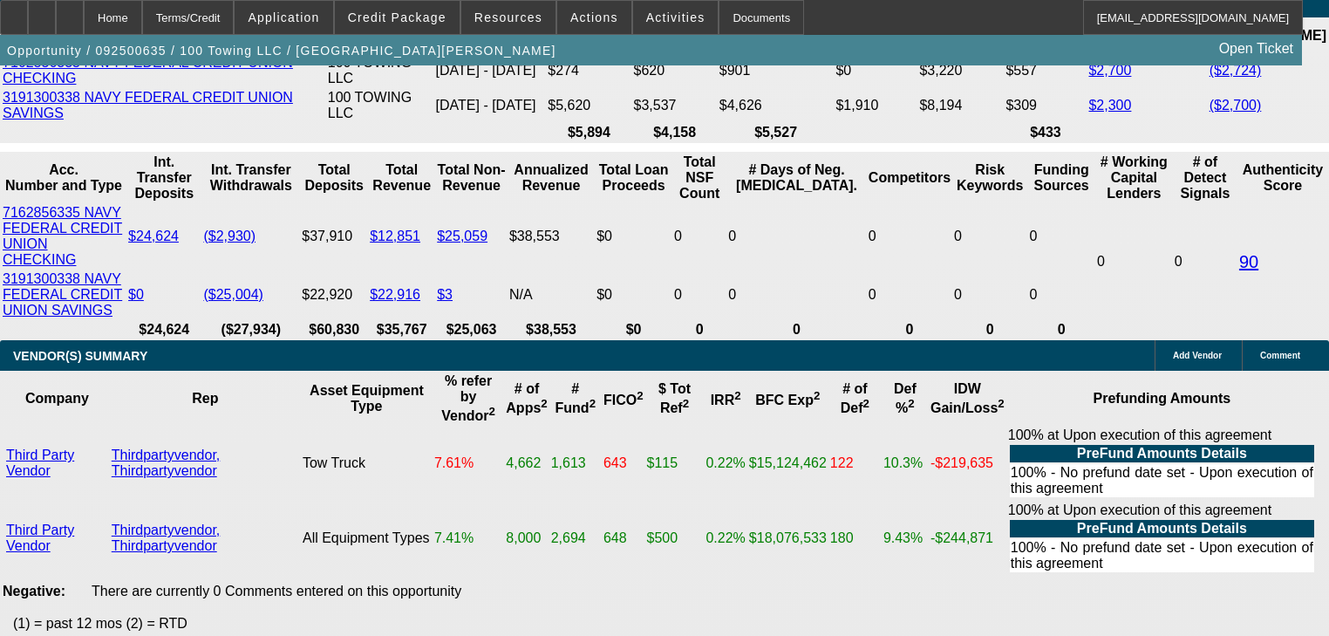
type input "1"
type input "UNKNOWN"
type input "1740"
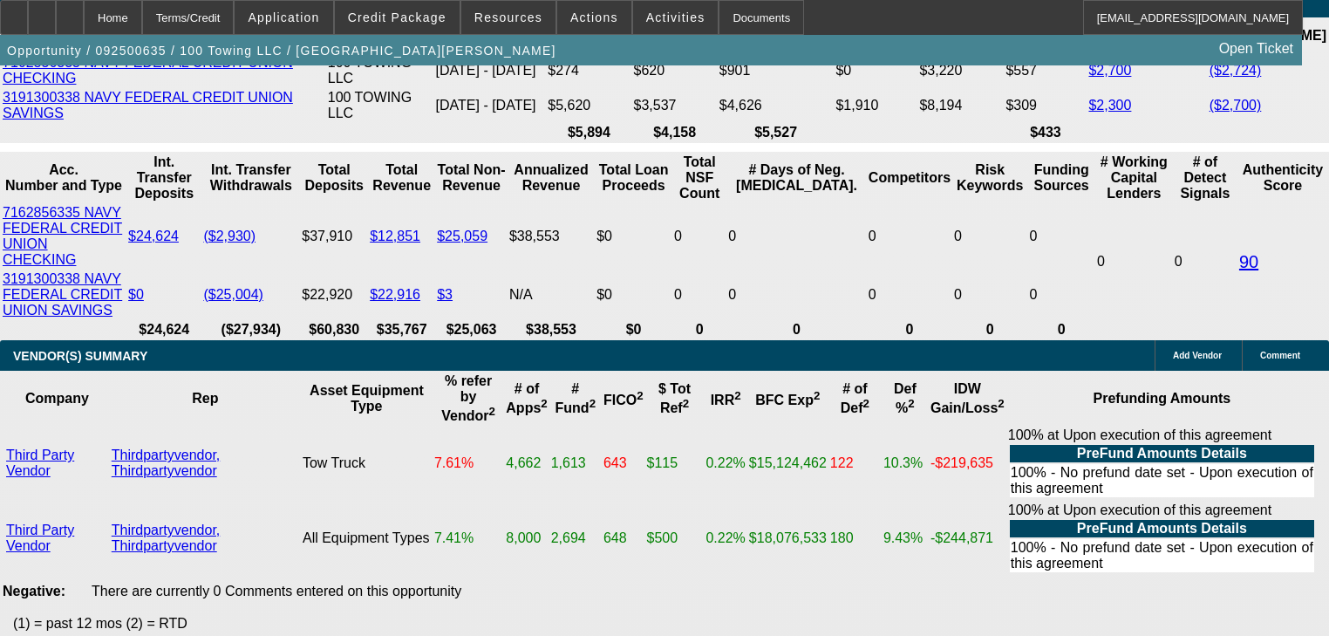
type input "24.9"
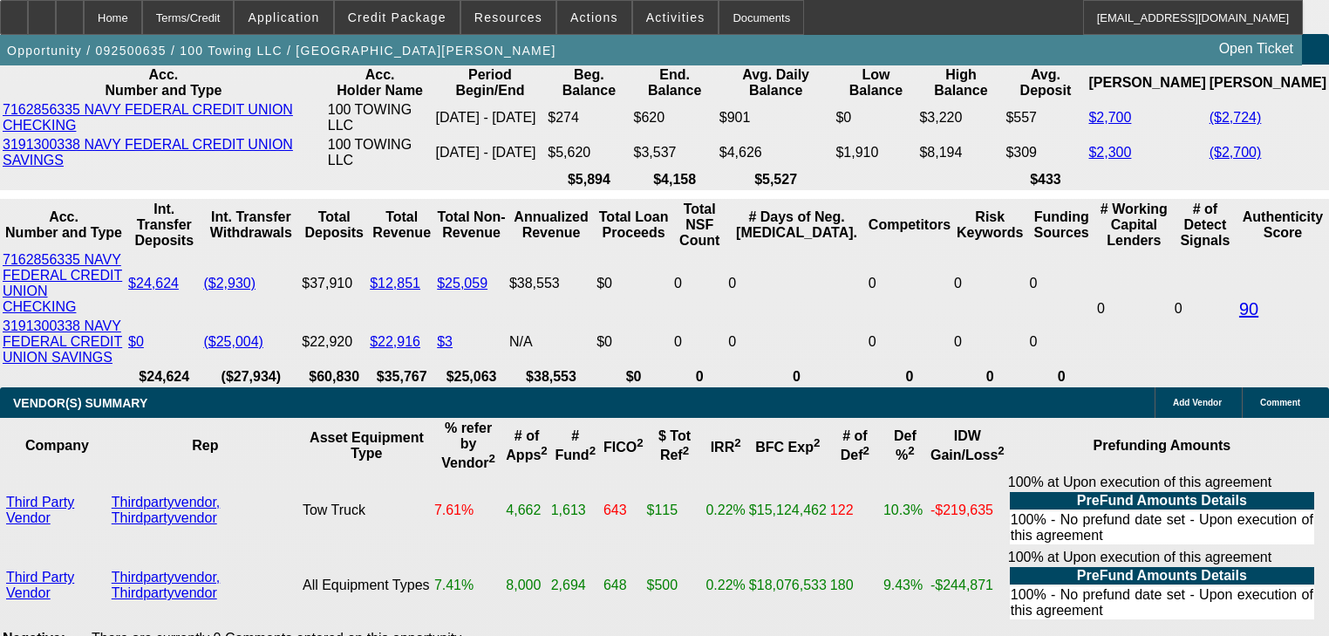
scroll to position [3561, 0]
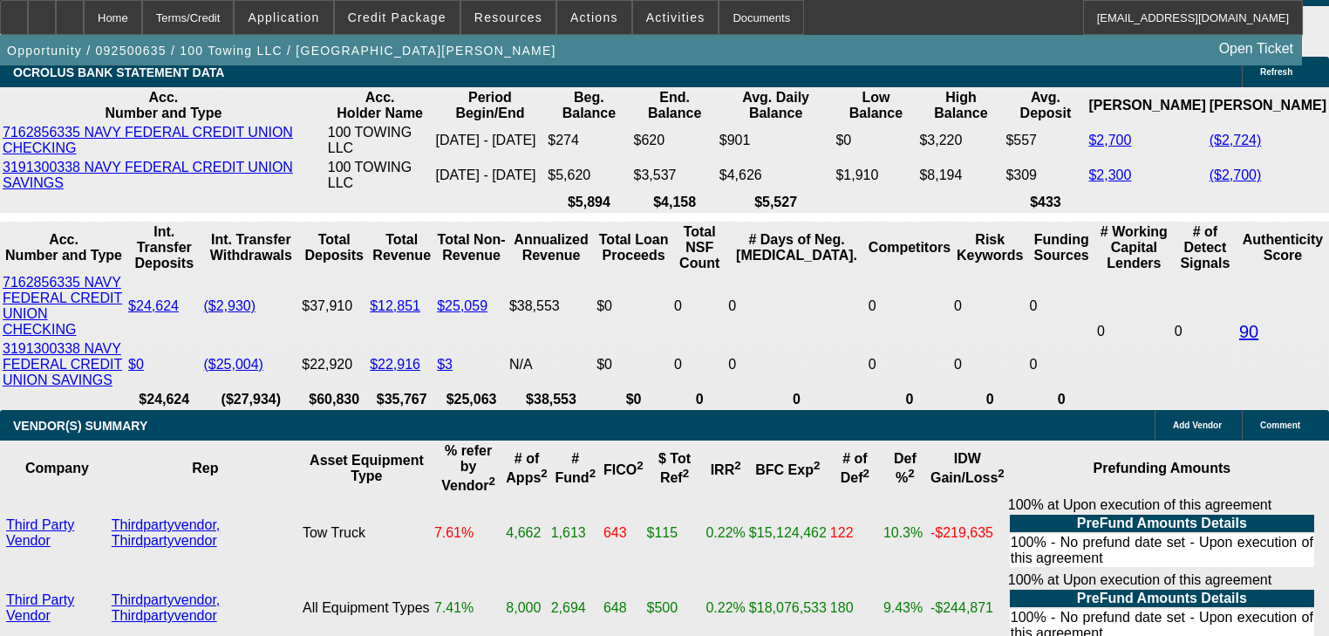
type input "1"
type input "$1,738.00"
type input "24.9"
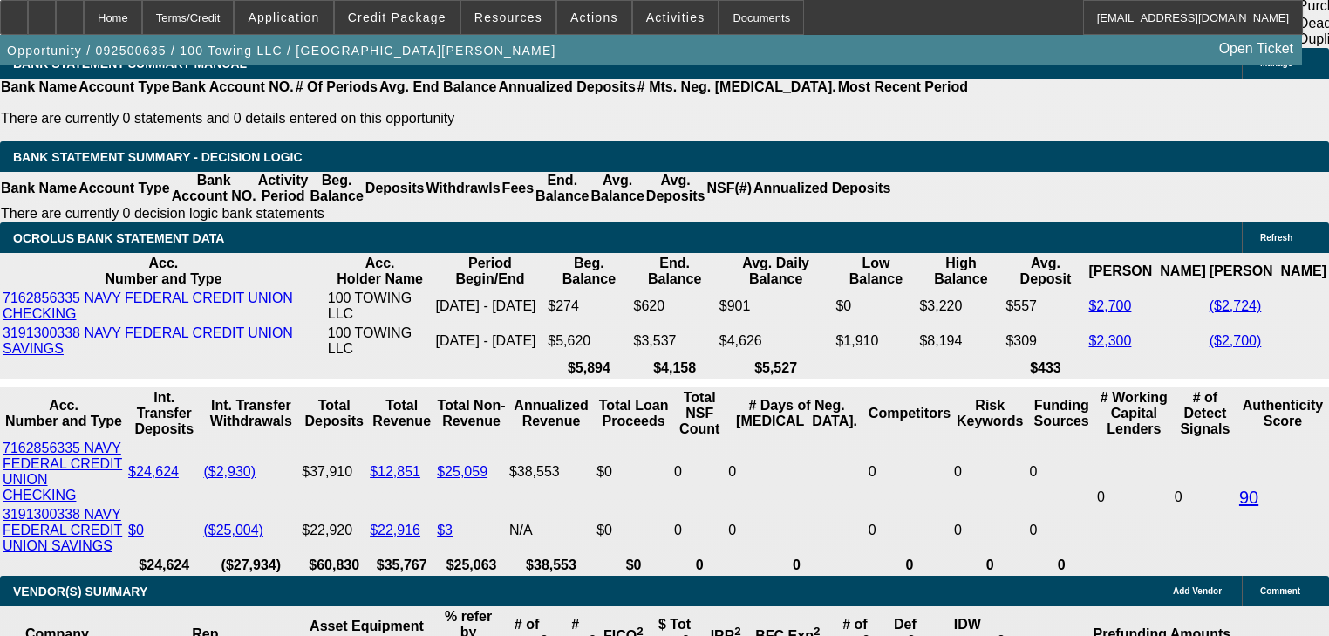
scroll to position [3351, 0]
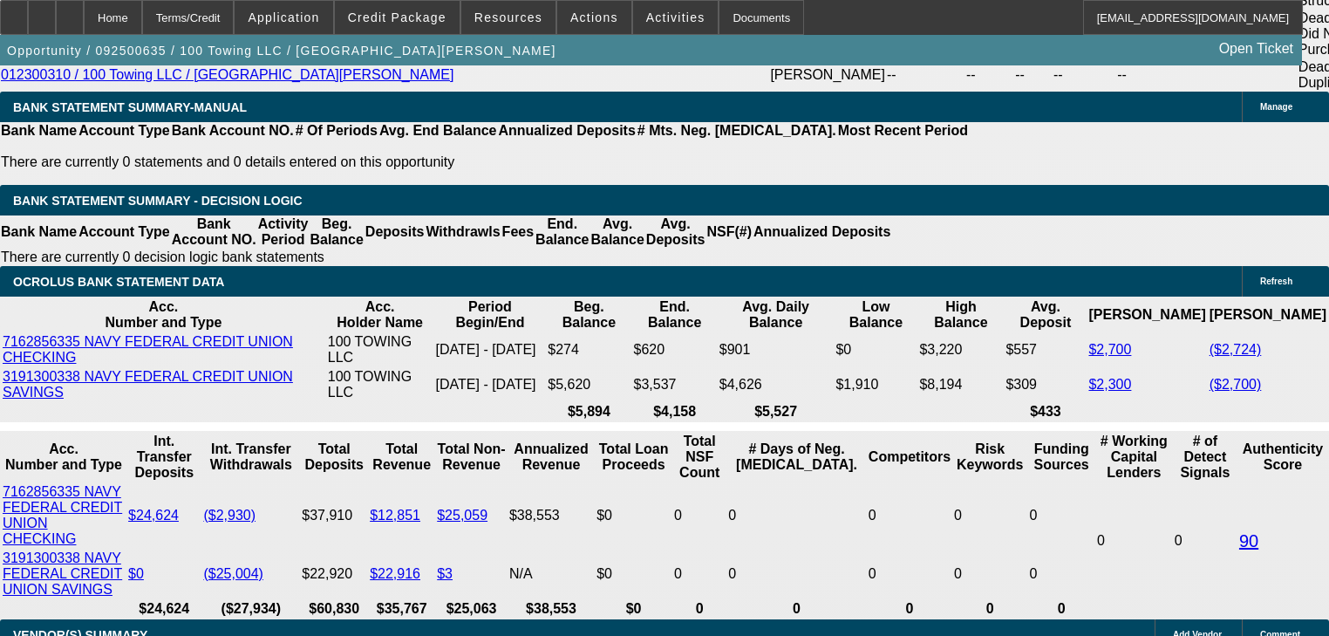
type input "$1,738.00"
type input "24.9"
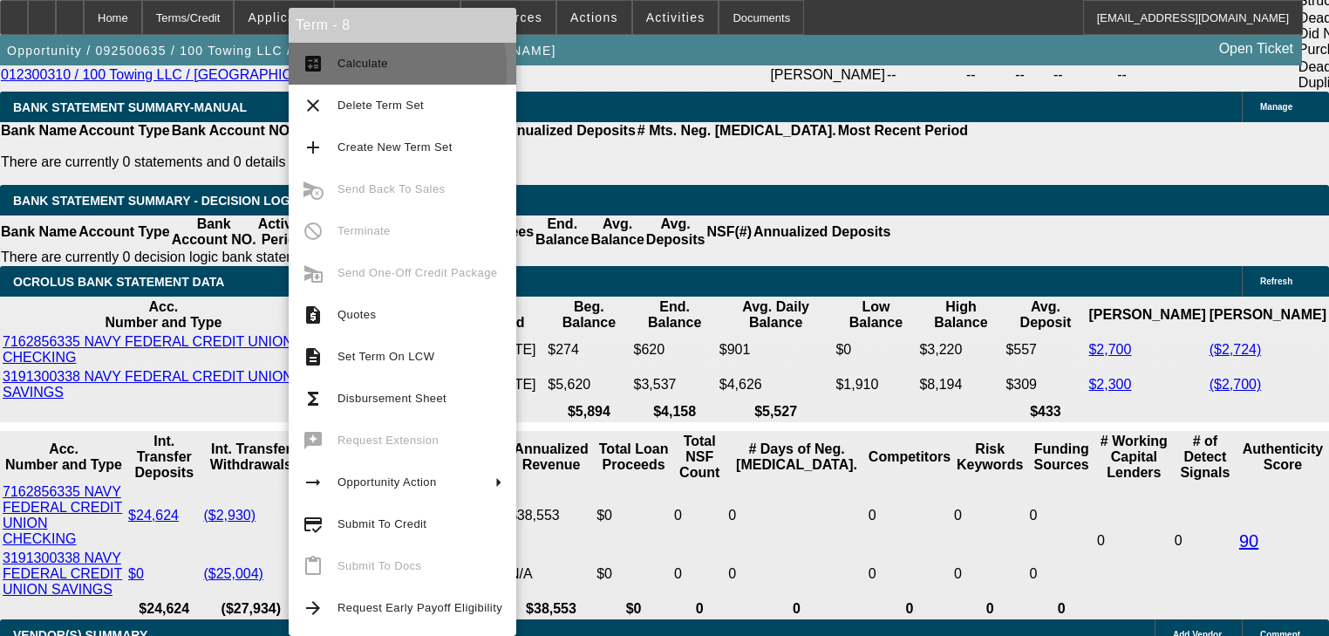
click at [324, 70] on button "calculate Calculate" at bounding box center [403, 64] width 228 height 42
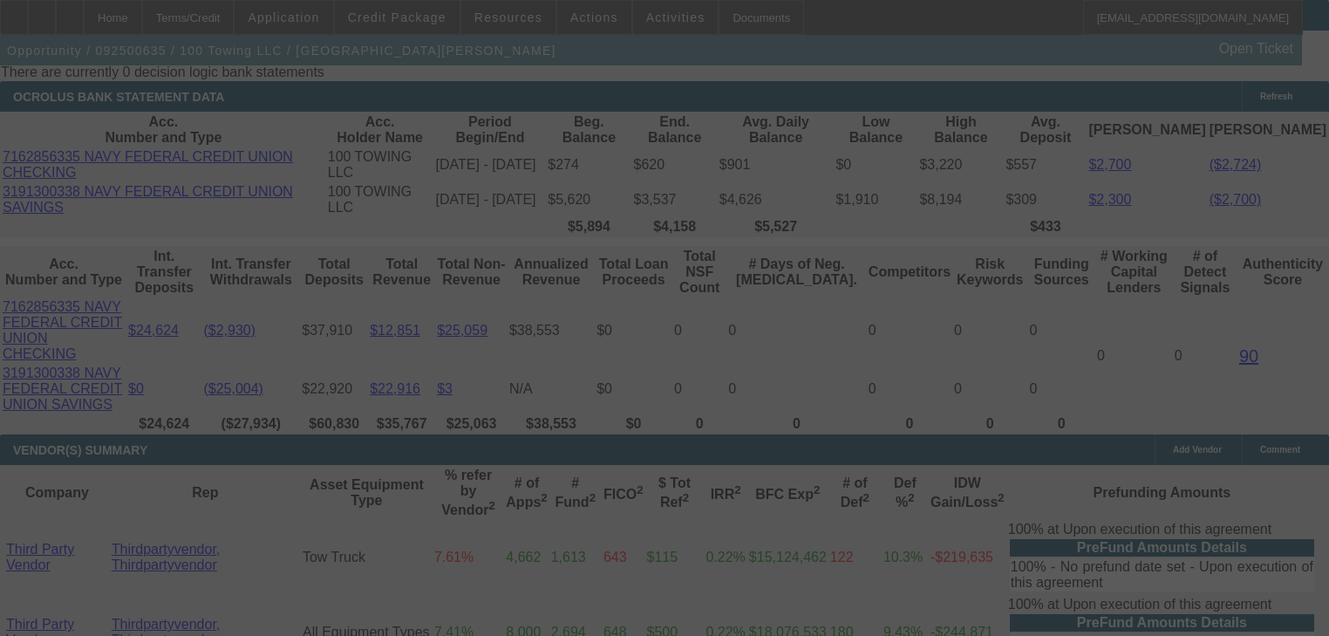
scroll to position [3561, 0]
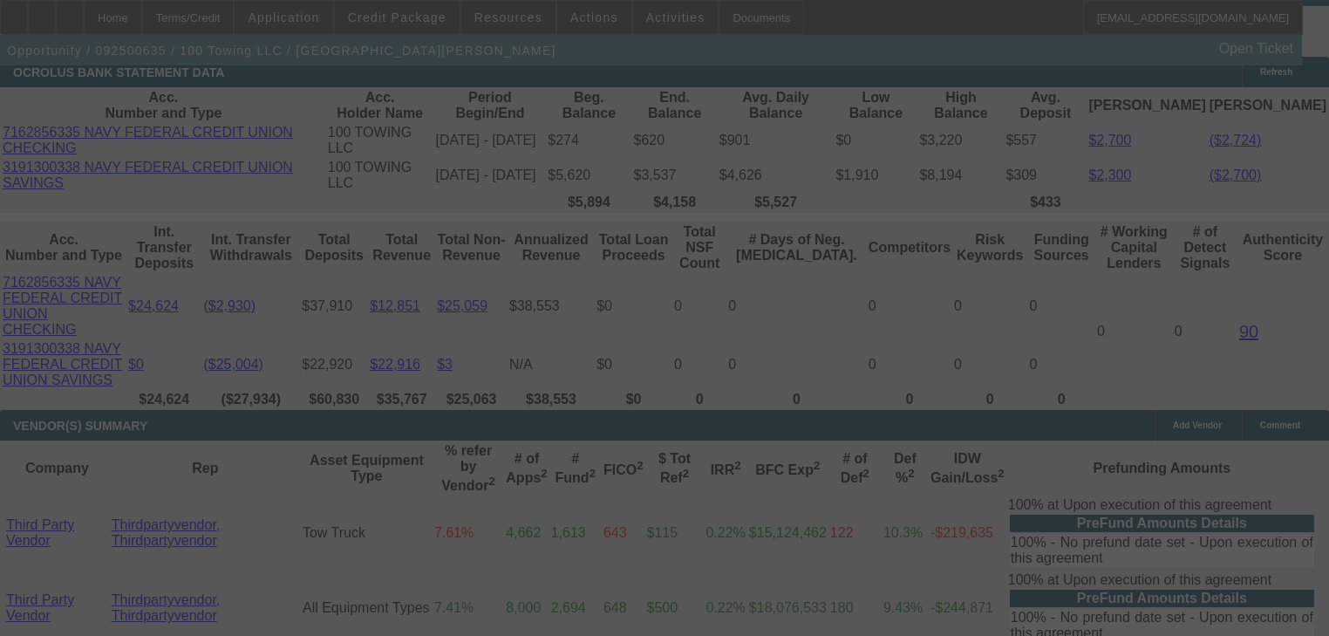
select select "0"
select select "3"
select select "0"
select select "6"
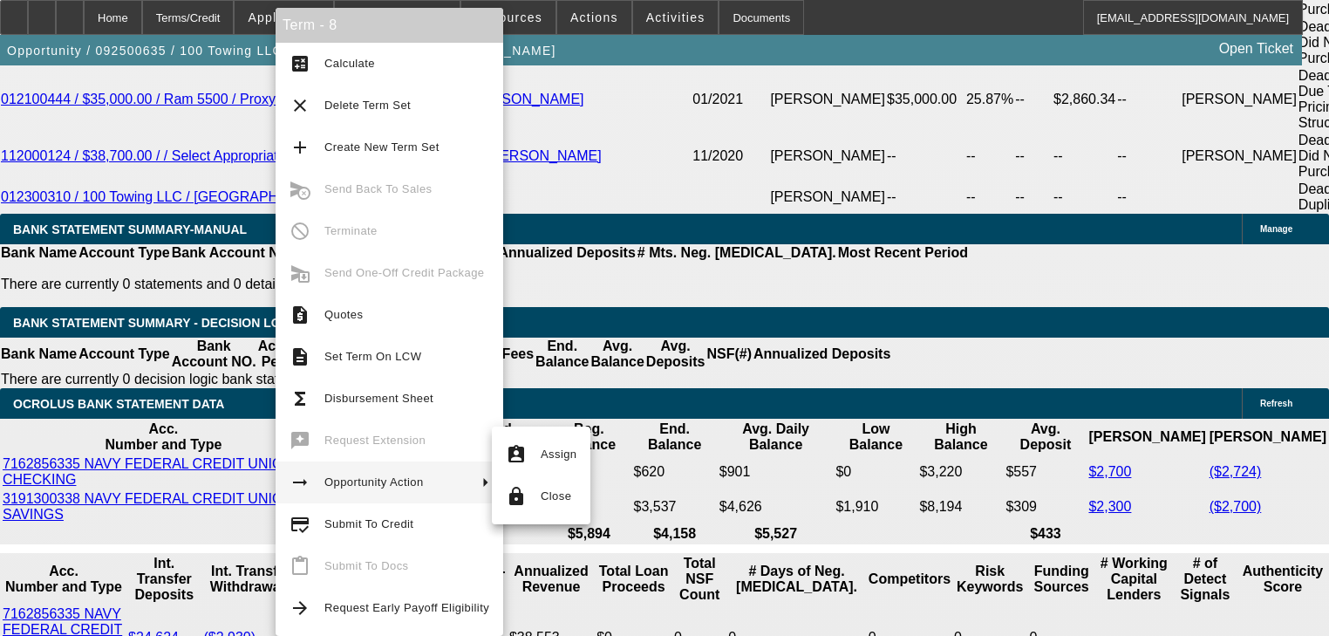
scroll to position [3212, 0]
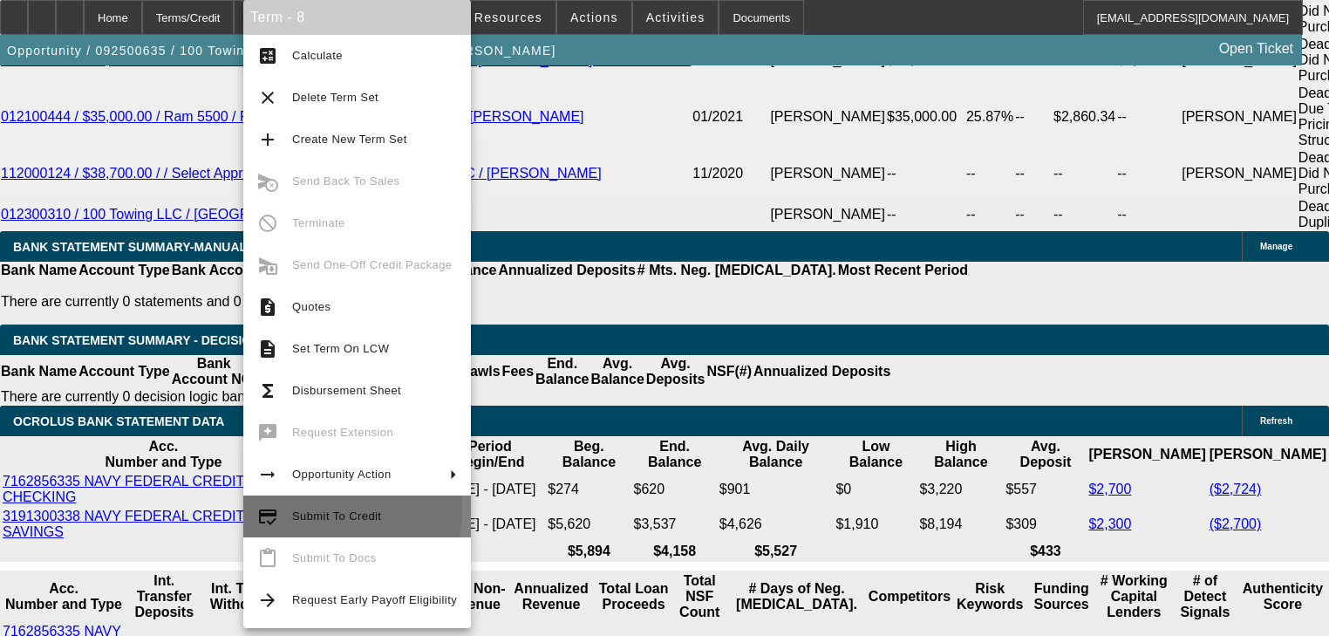
click at [306, 510] on span "Submit To Credit" at bounding box center [336, 515] width 89 height 13
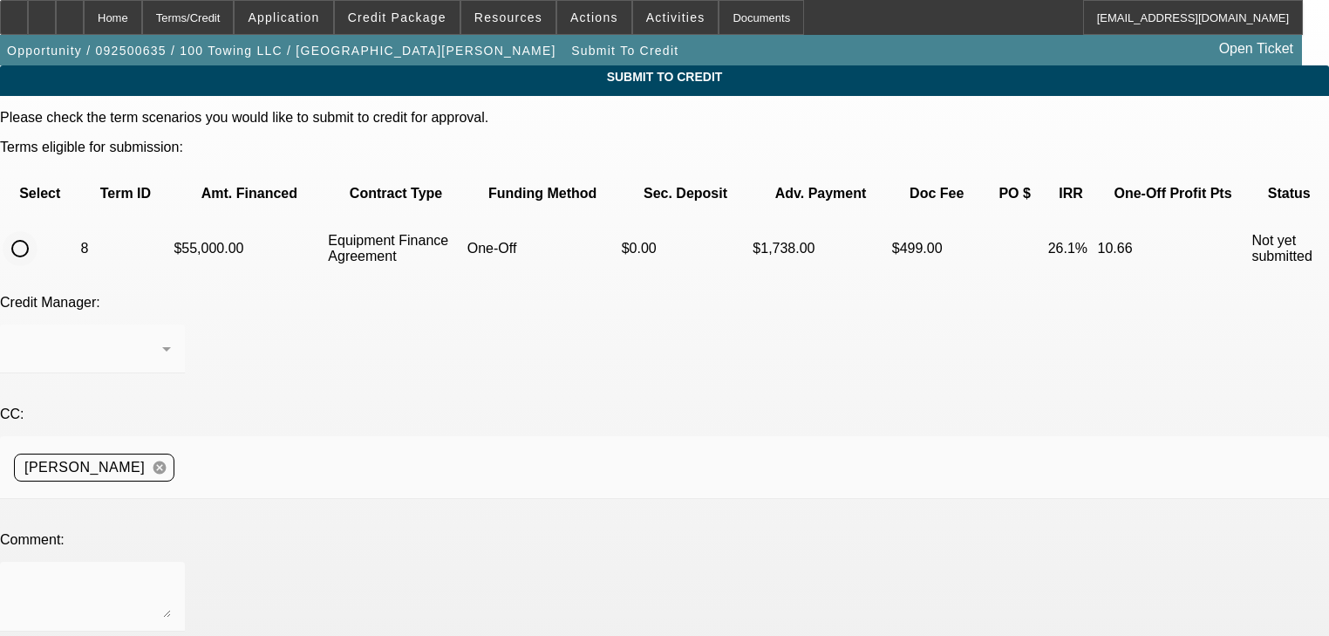
click at [41, 228] on div at bounding box center [20, 249] width 42 height 42
radio input "true"
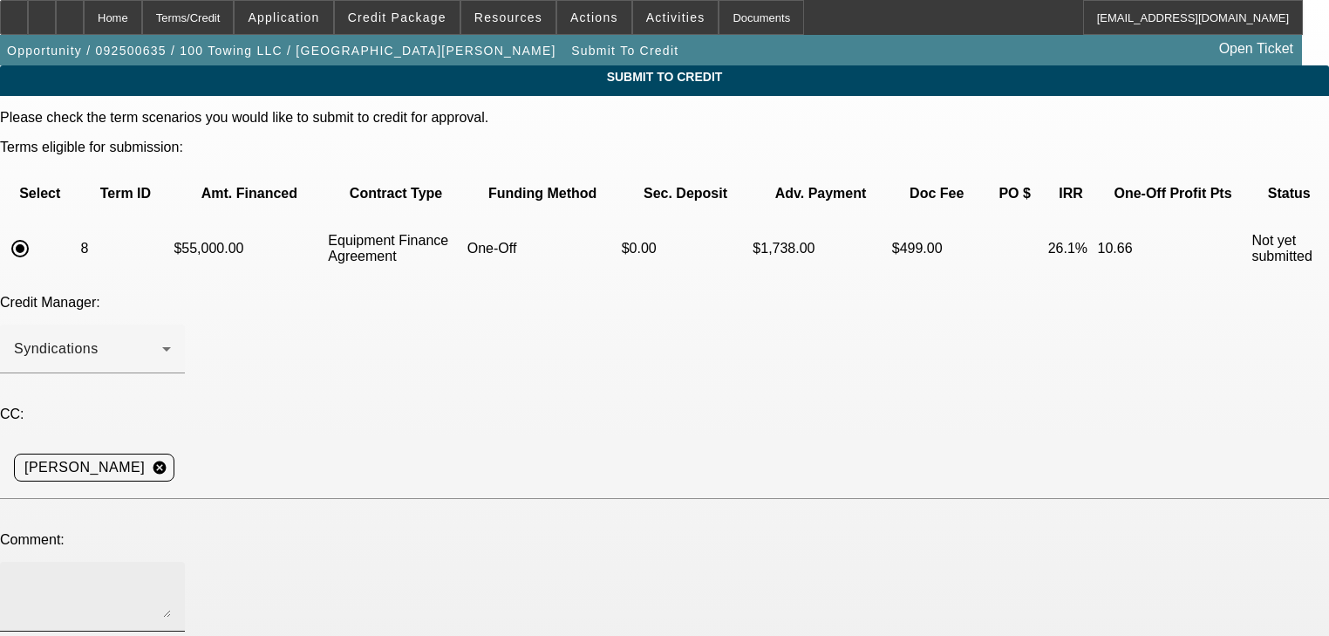
click at [171, 576] on textarea at bounding box center [92, 597] width 157 height 42
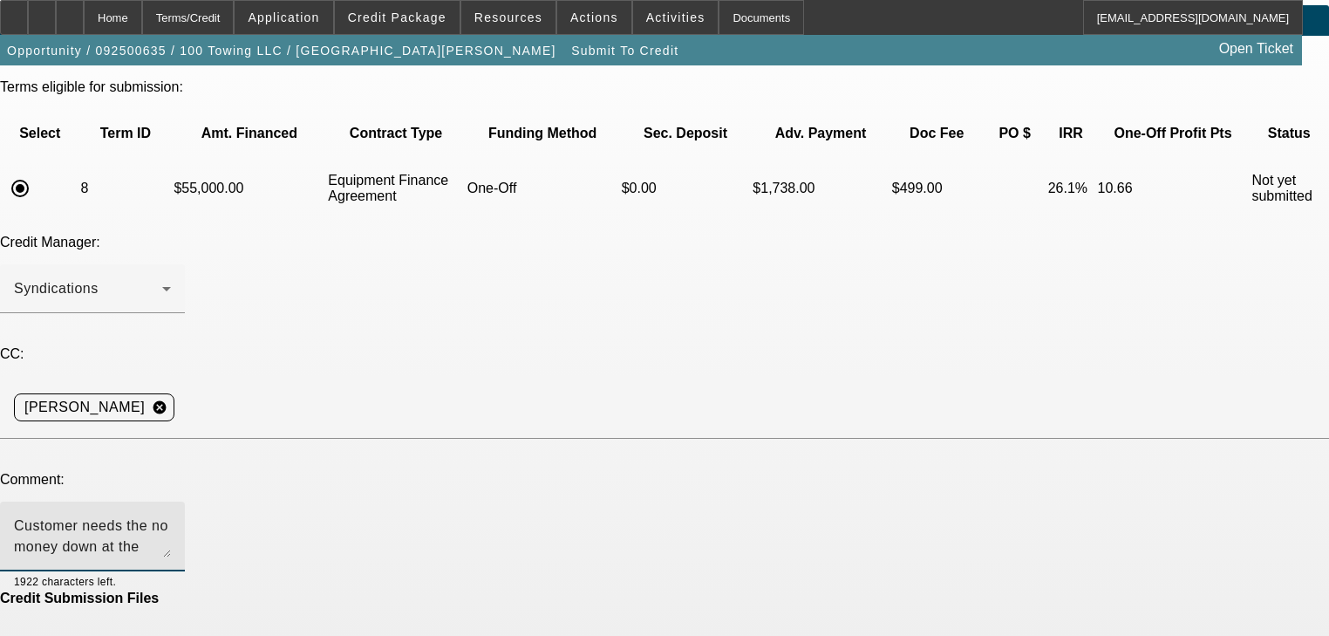
scroll to position [105, 0]
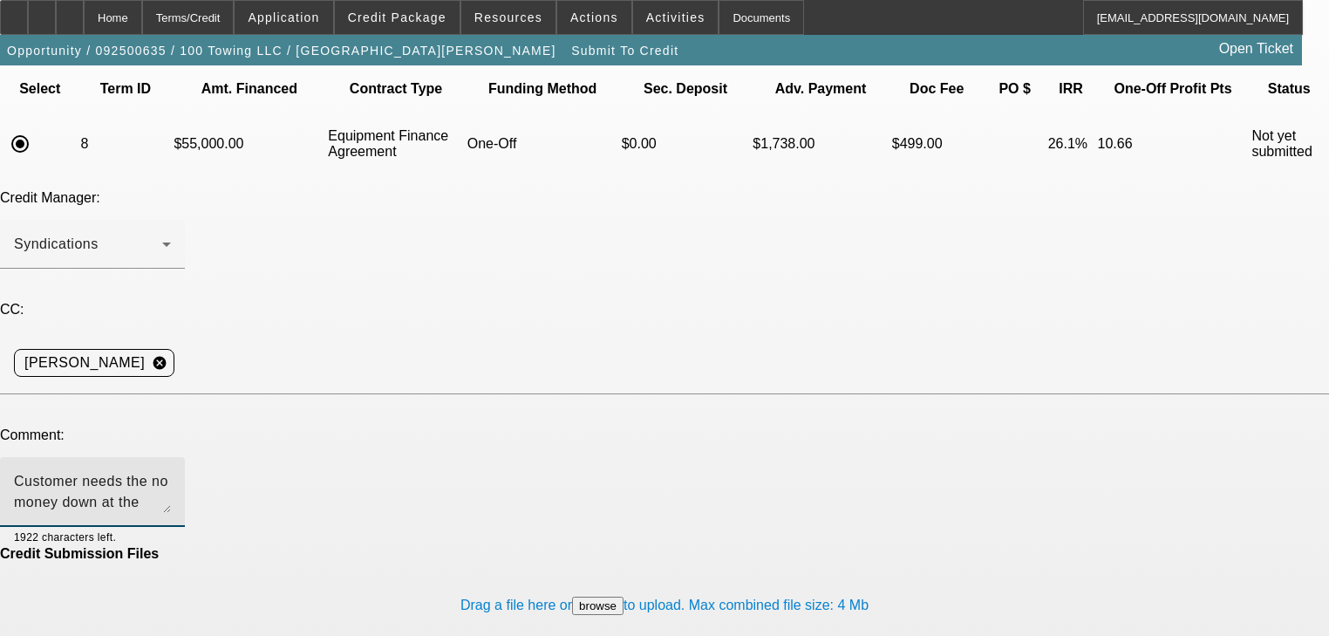
type textarea "Customer needs the no money down at the higher rate. Please send off thank you"
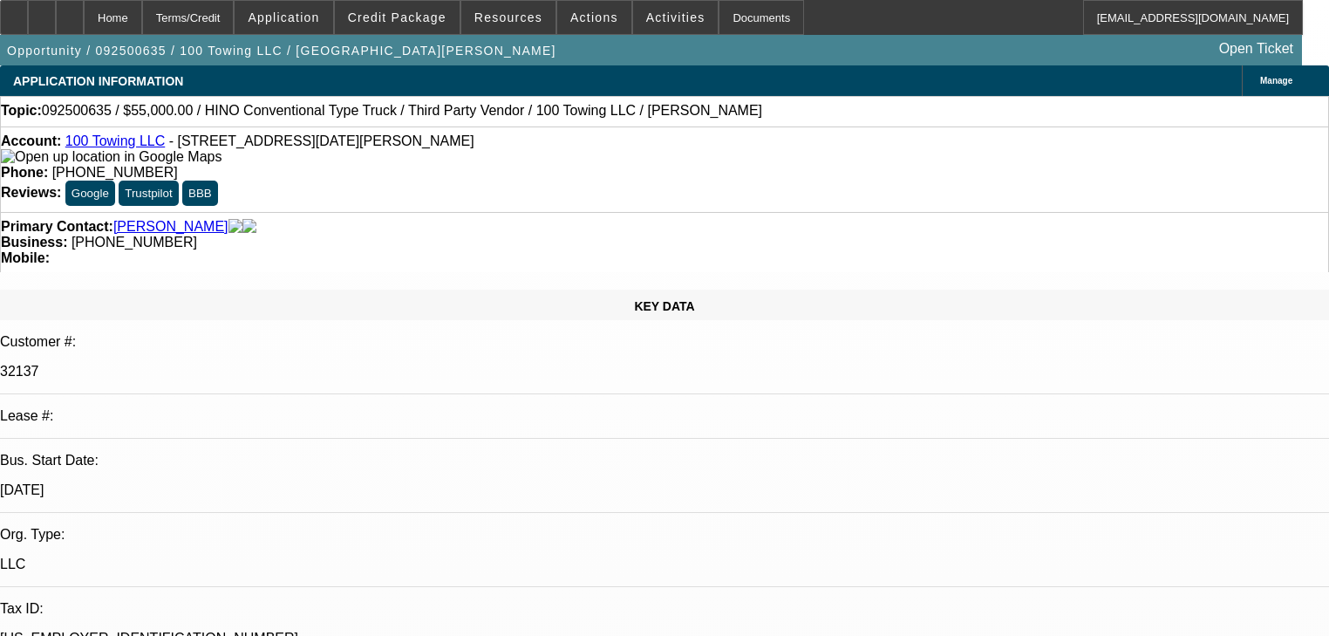
select select "0"
select select "3"
select select "0"
select select "6"
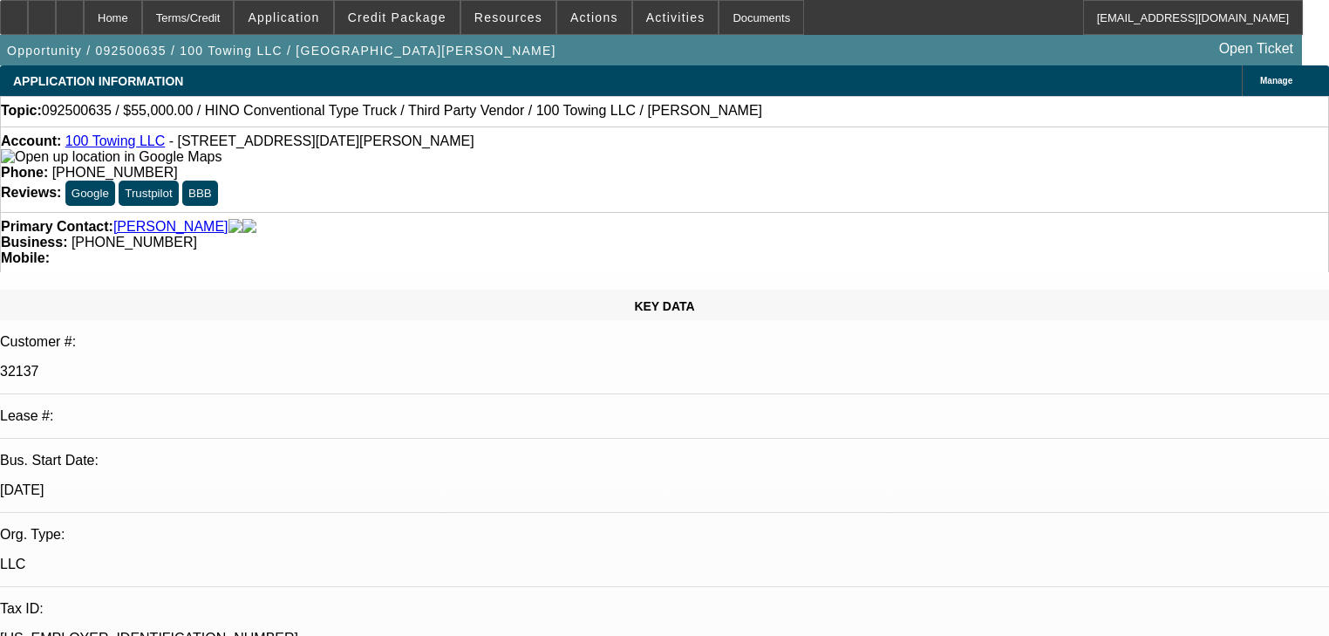
select select "0"
select select "3"
select select "0"
select select "6"
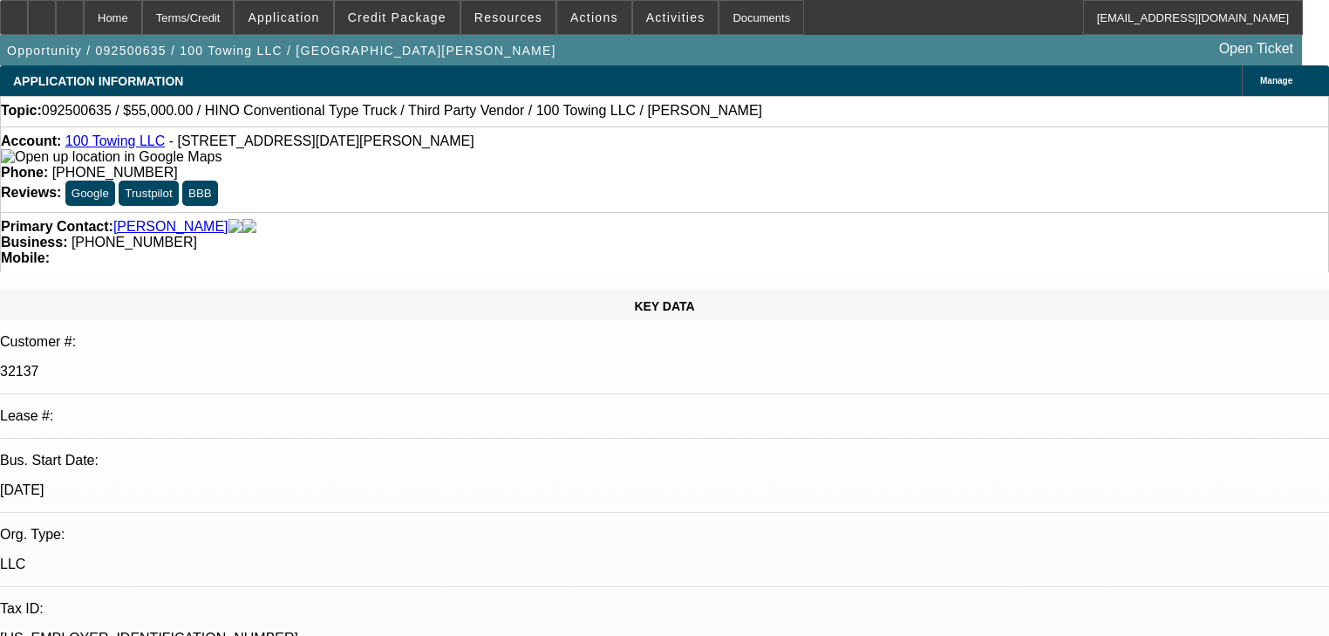
select select "0"
select select "2"
select select "0"
select select "6"
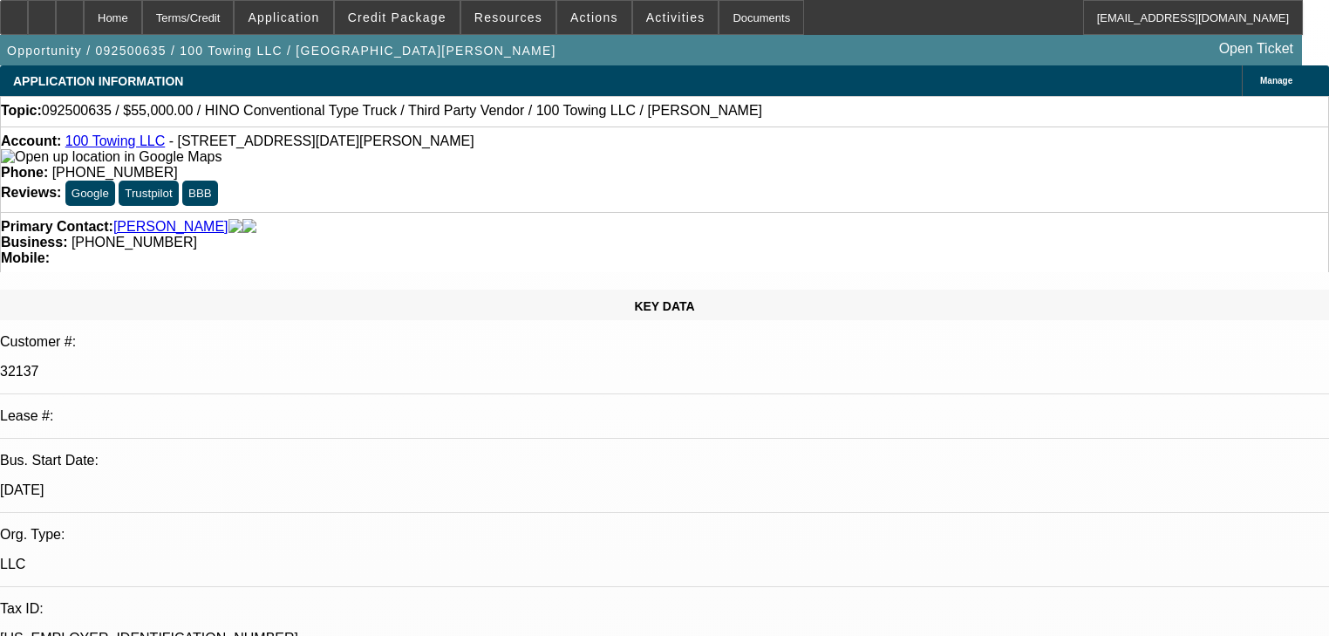
select select "0"
select select "2"
select select "0"
select select "6"
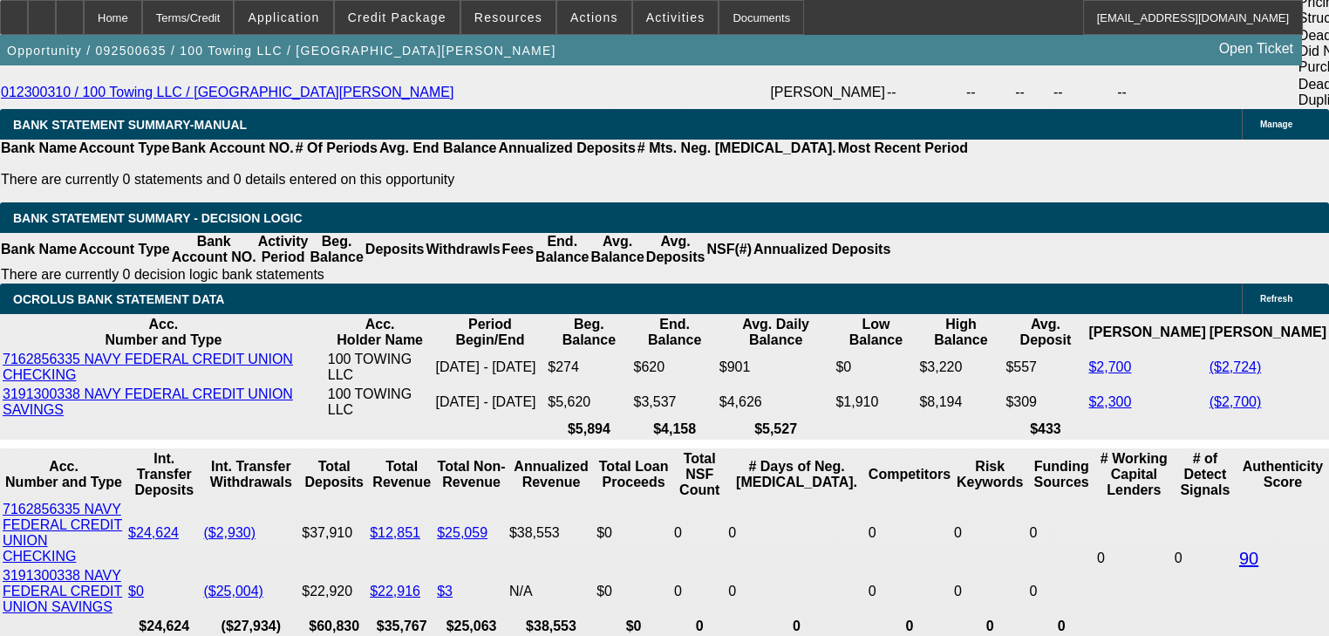
scroll to position [3559, 0]
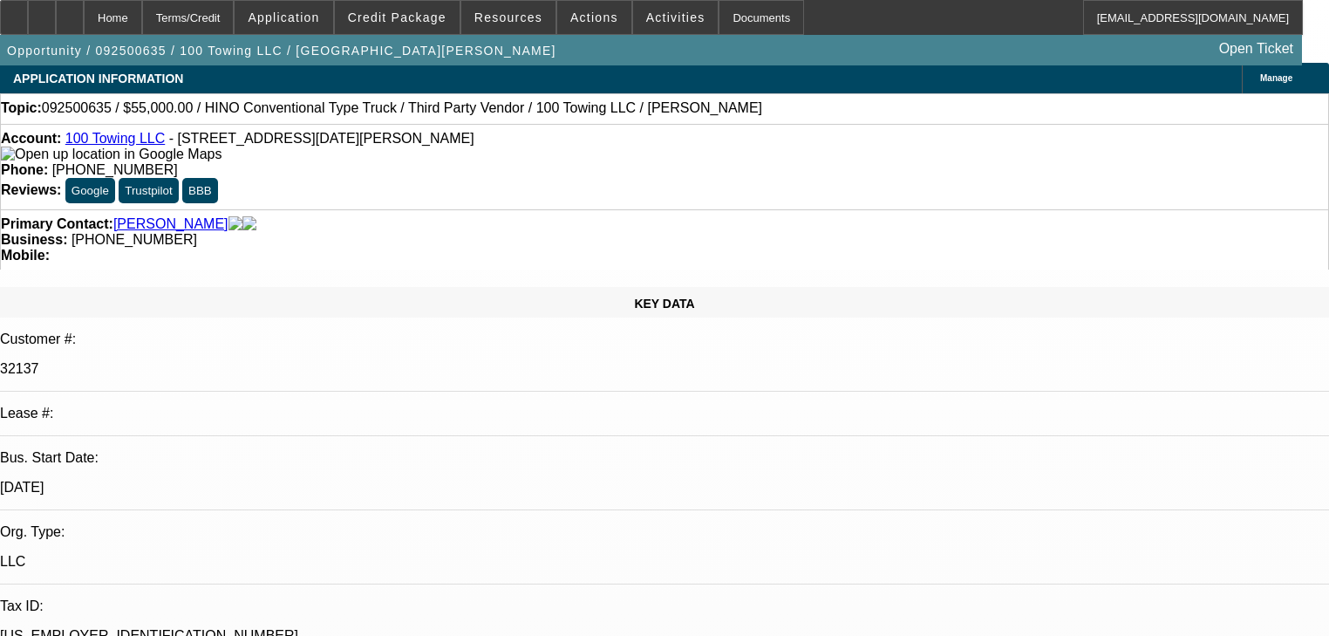
scroll to position [0, 0]
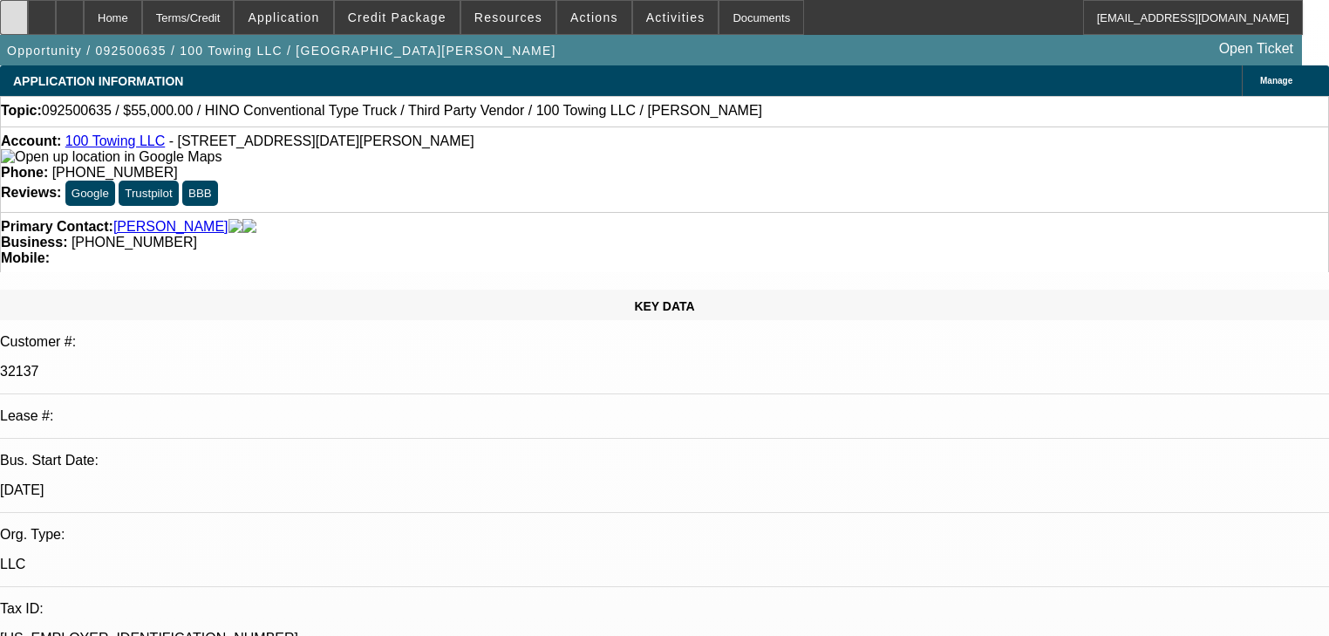
click at [28, 28] on div at bounding box center [14, 17] width 28 height 35
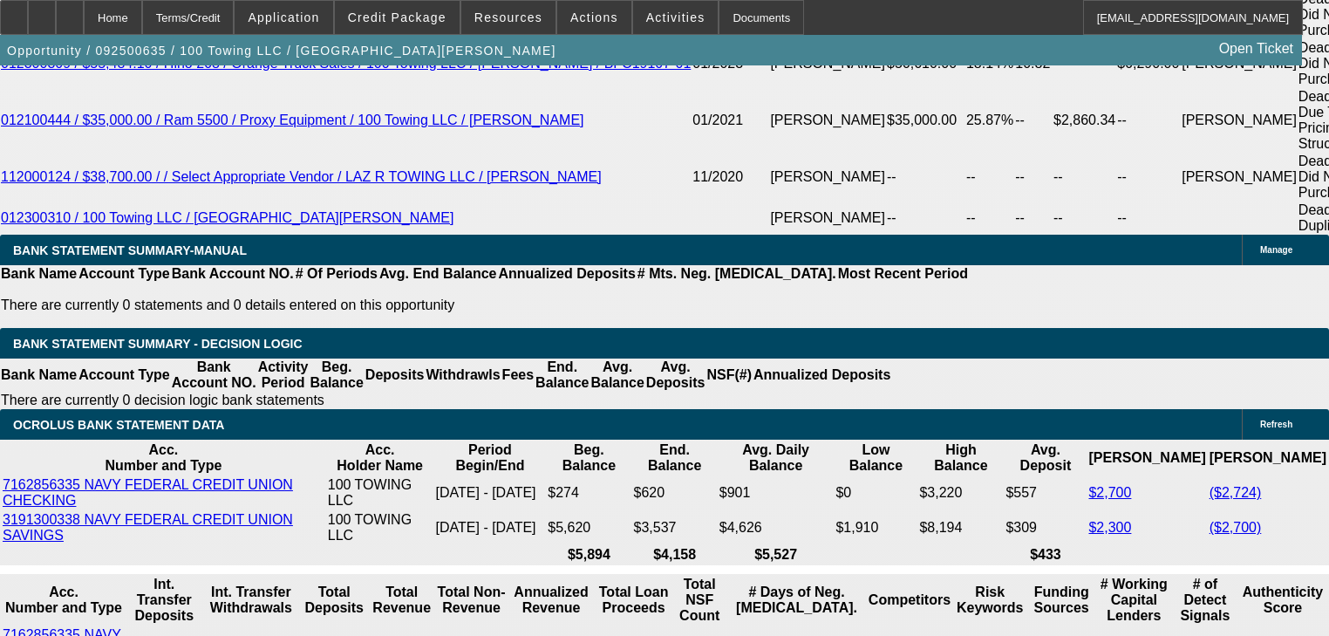
scroll to position [3489, 0]
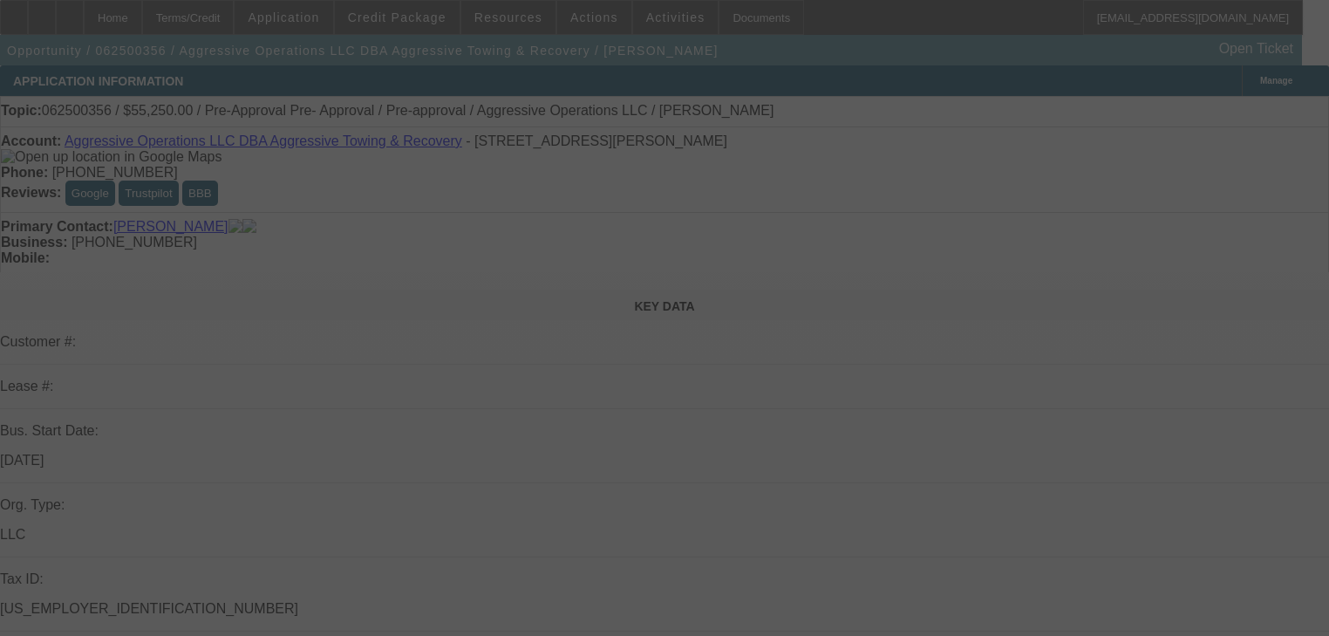
select select "0.15"
select select "2"
select select "0"
select select "6"
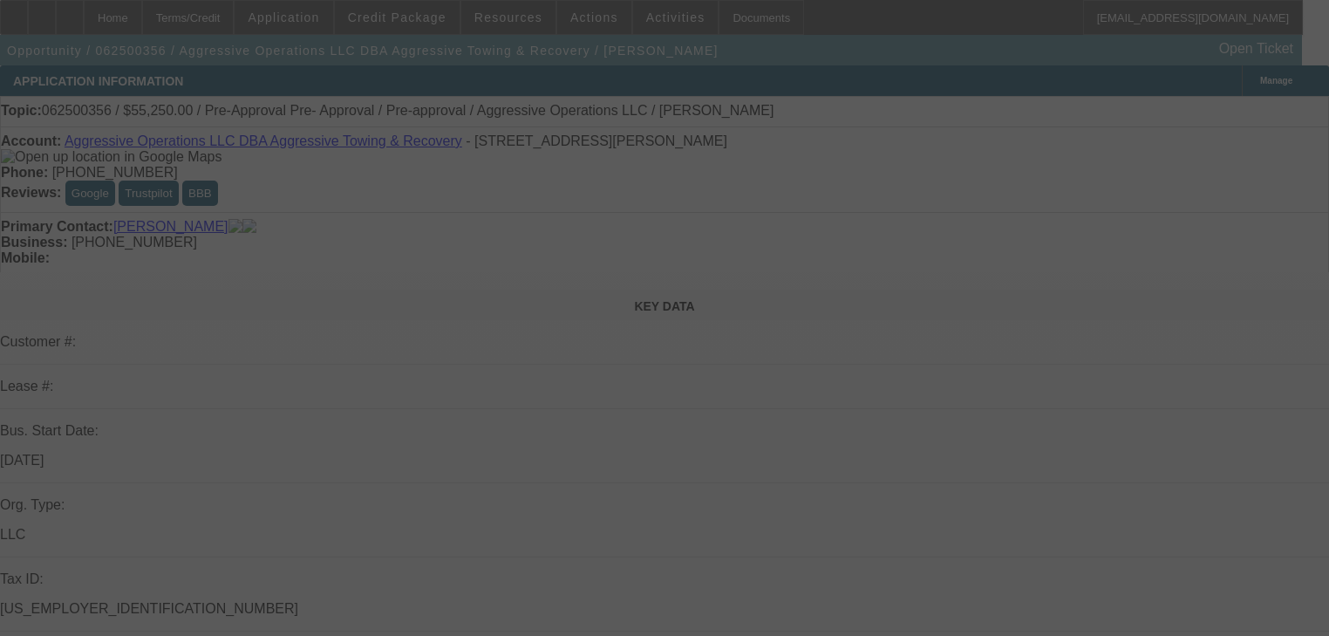
select select "0.15"
select select "2"
select select "0"
select select "6"
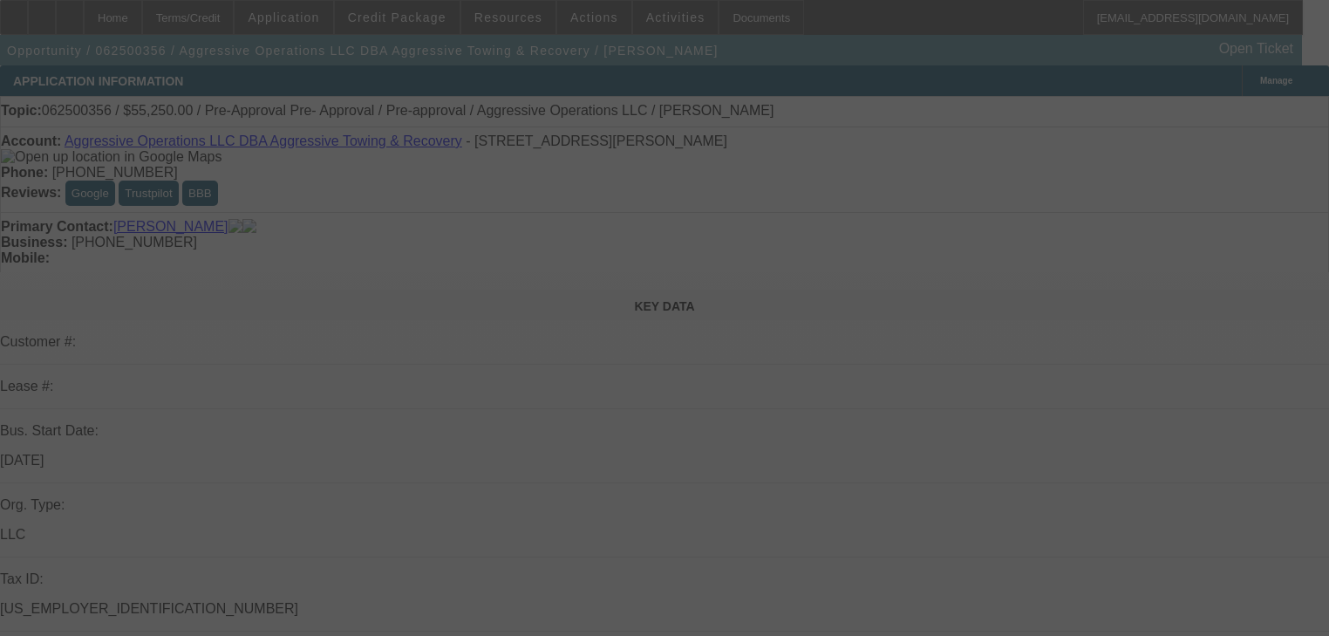
select select "0.15"
select select "2"
select select "0"
select select "6"
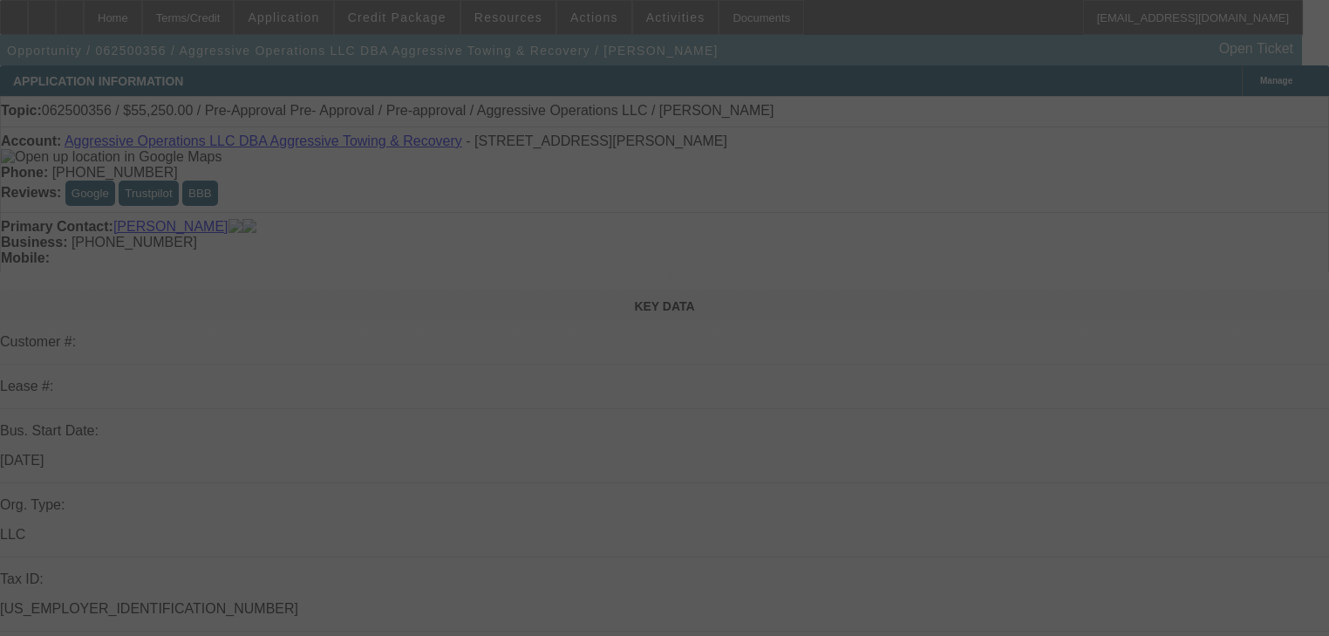
select select "0.15"
select select "2"
select select "0"
select select "6"
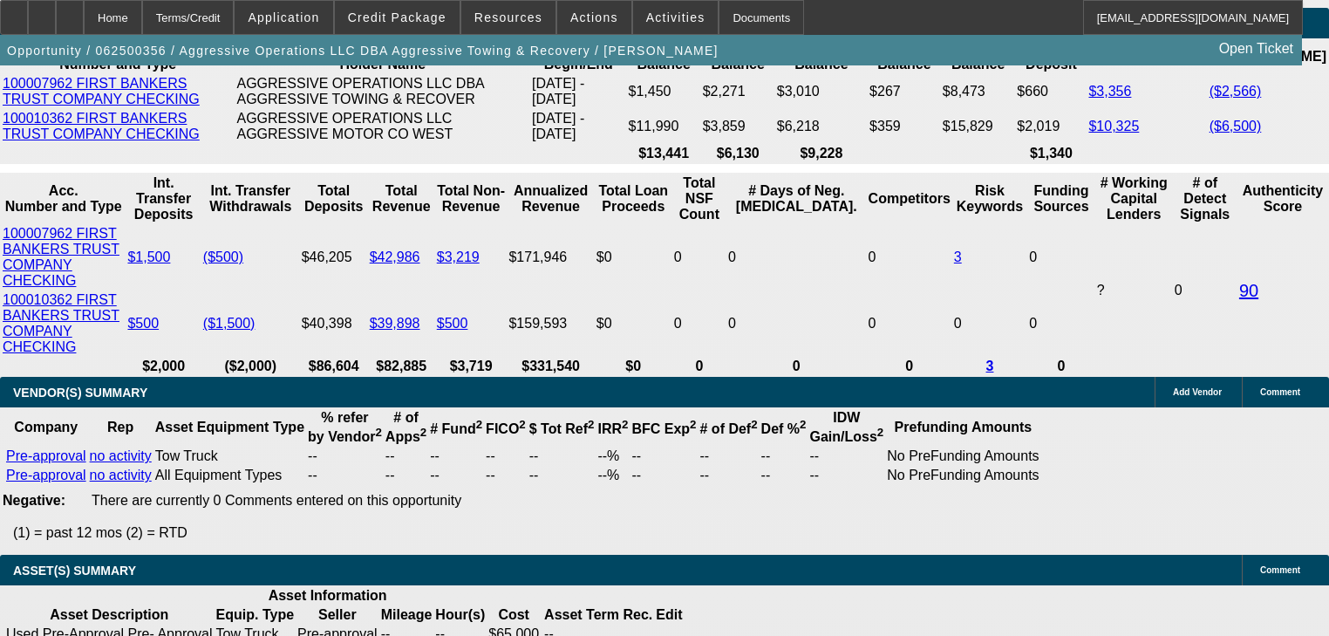
scroll to position [635, 0]
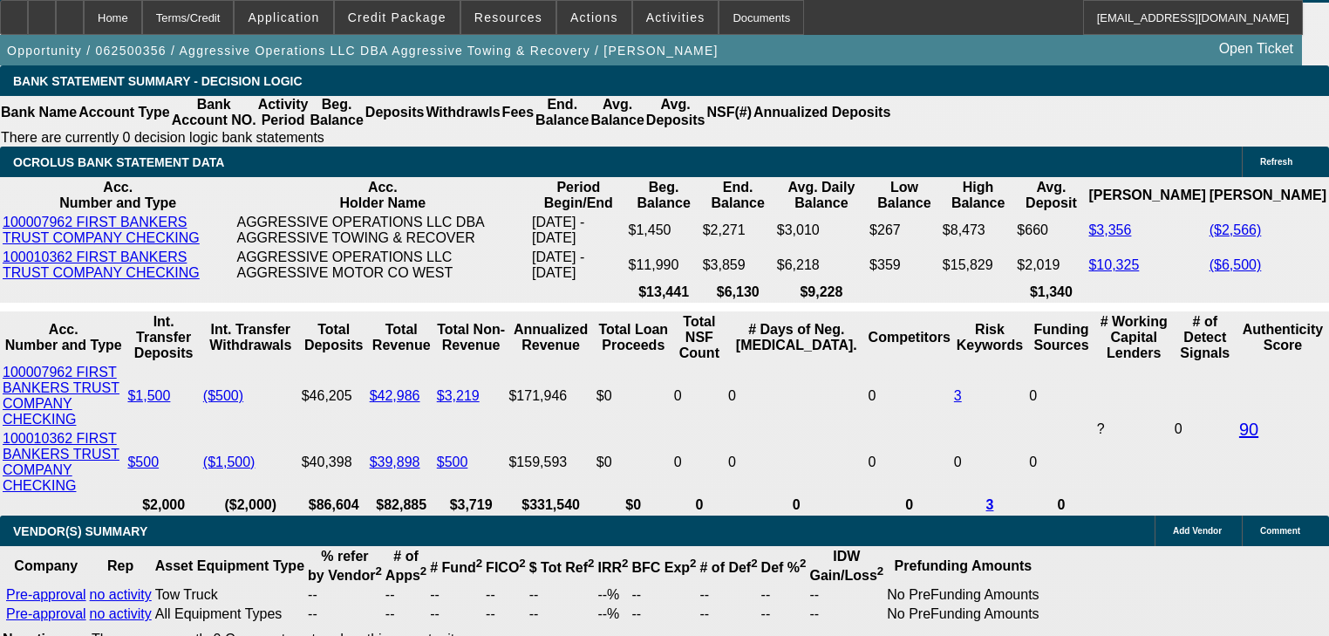
scroll to position [3021, 0]
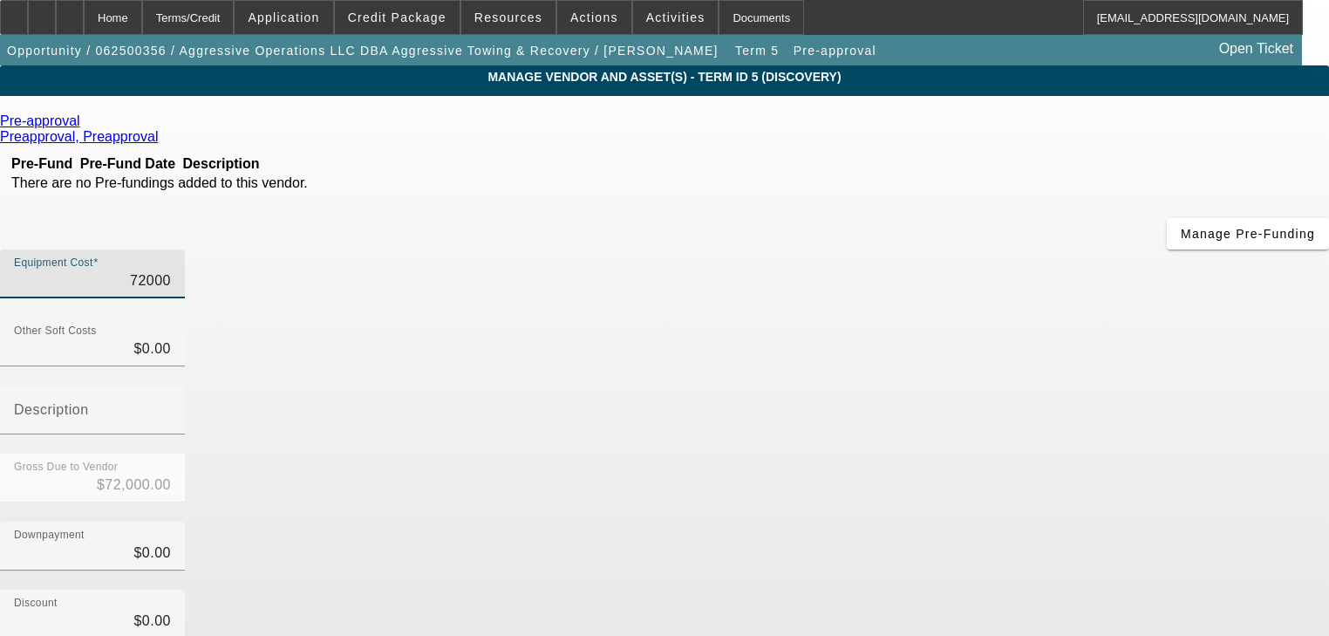
click at [171, 270] on input "72000" at bounding box center [92, 280] width 157 height 21
type input "5"
type input "$5.00"
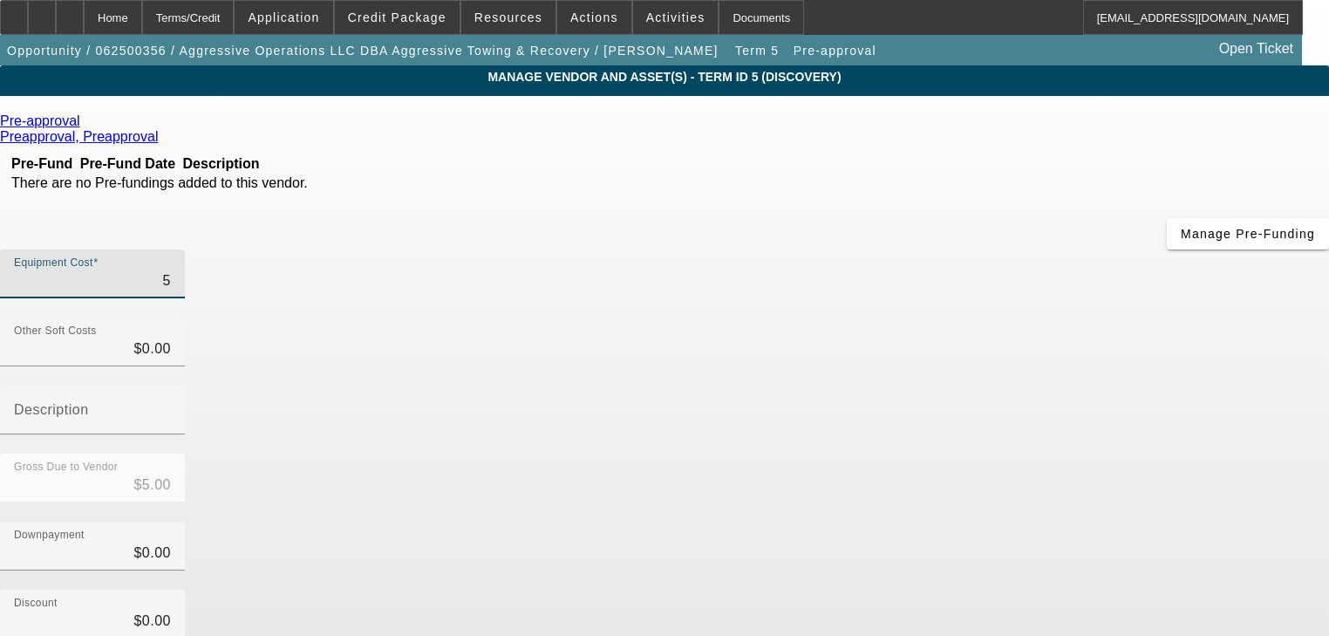
type input "59"
type input "$59.00"
type input "595"
type input "$595.00"
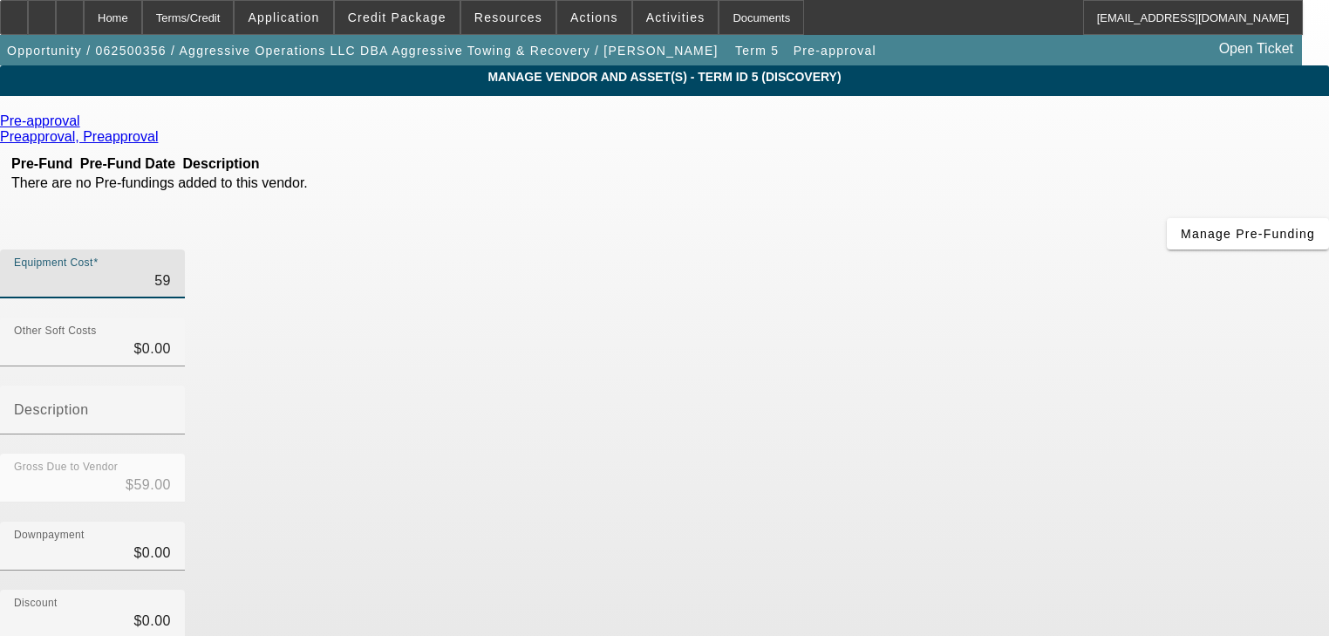
type input "$595.00"
type input "5950"
type input "$5,950.00"
type input "59500"
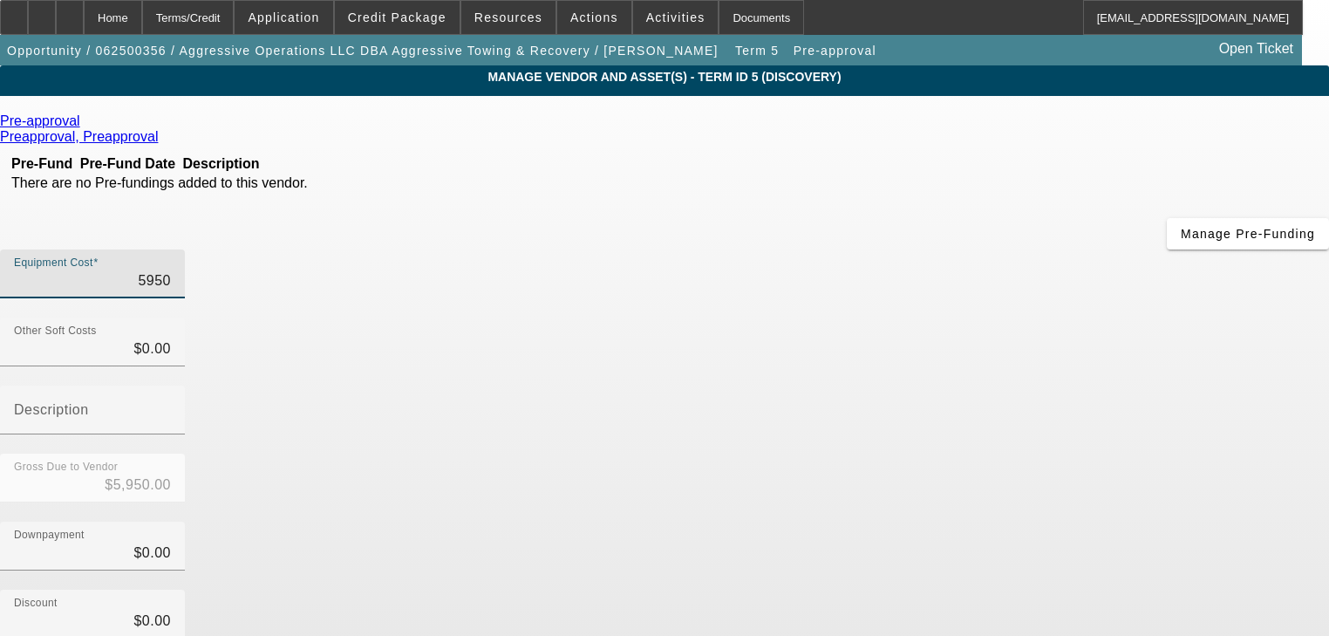
type input "$59,500.00"
type input "0"
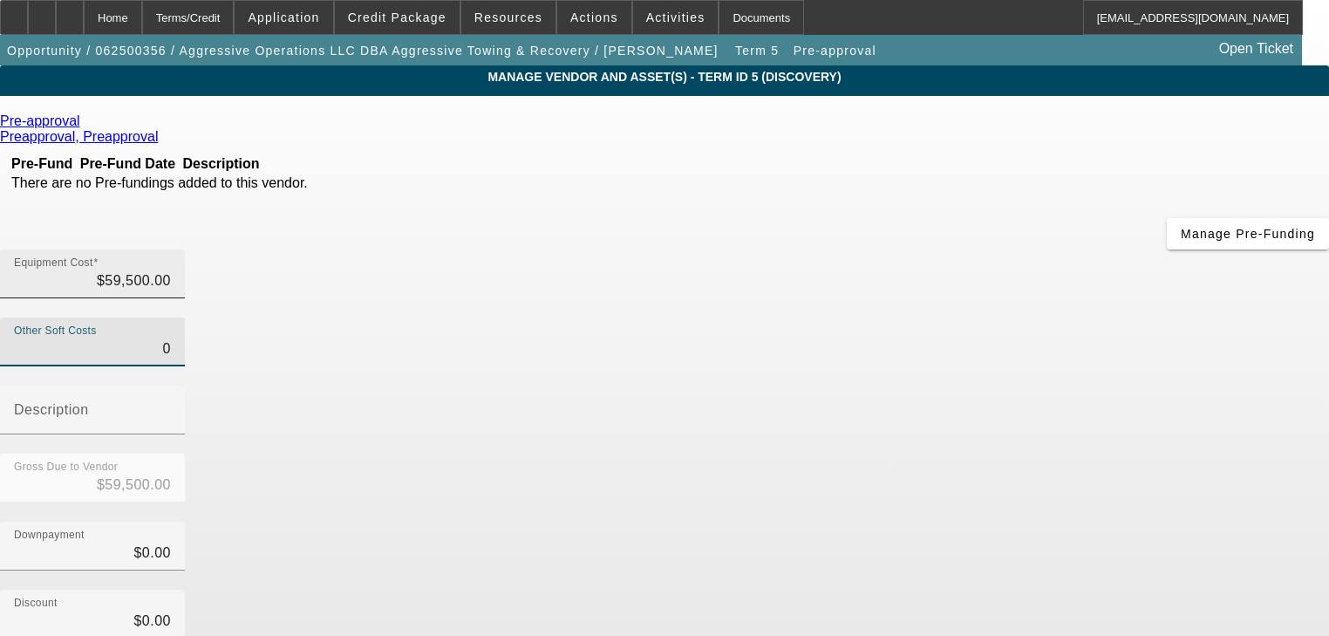
type input "59500"
type input "$0.00"
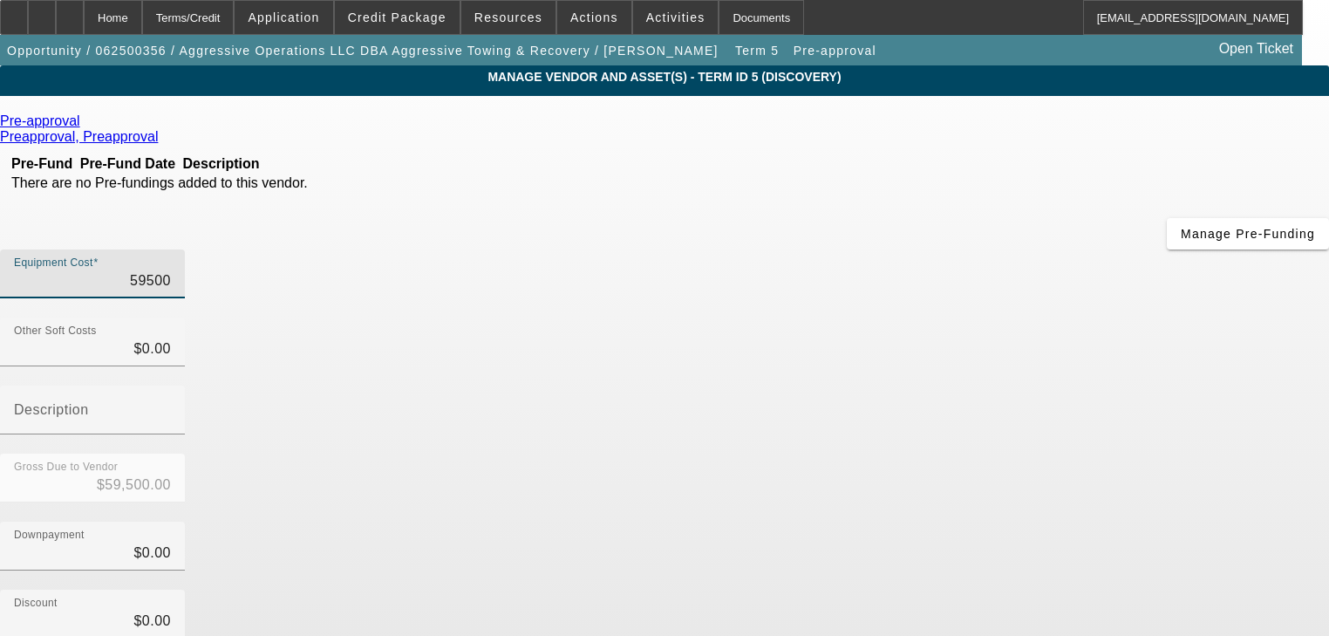
click at [171, 270] on input "59500" at bounding box center [92, 280] width 157 height 21
type input "5"
type input "$5.00"
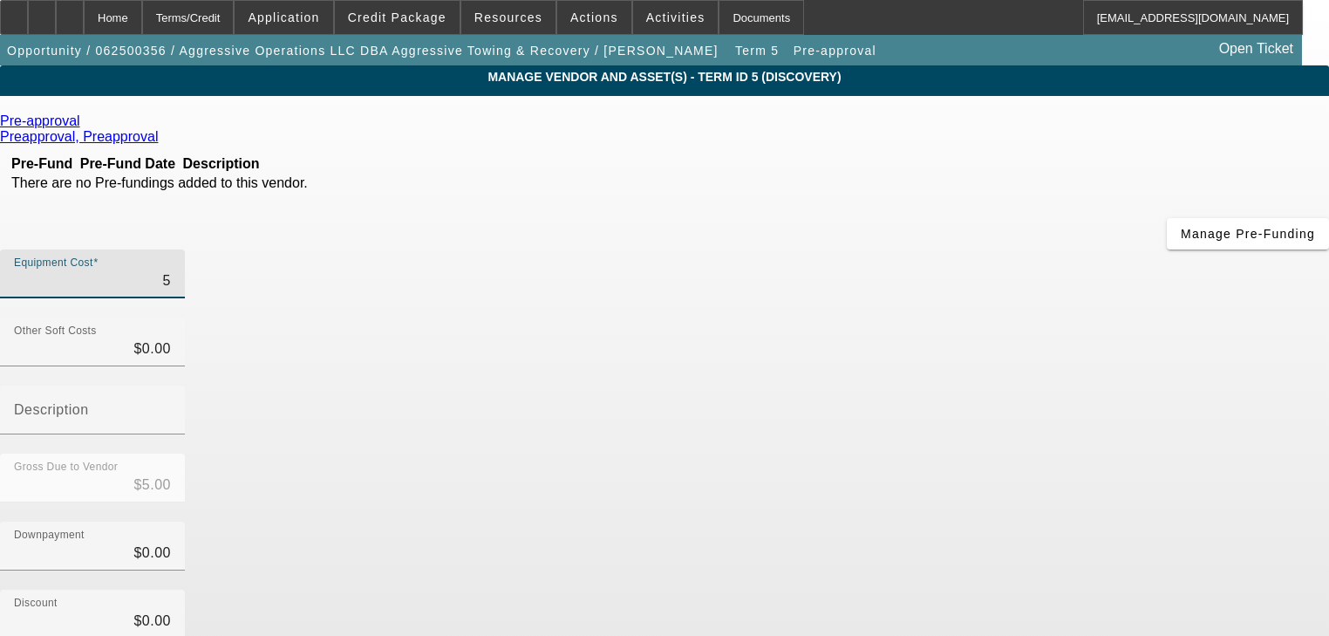
type input "59"
type input "$59.00"
type input "590"
type input "$590.00"
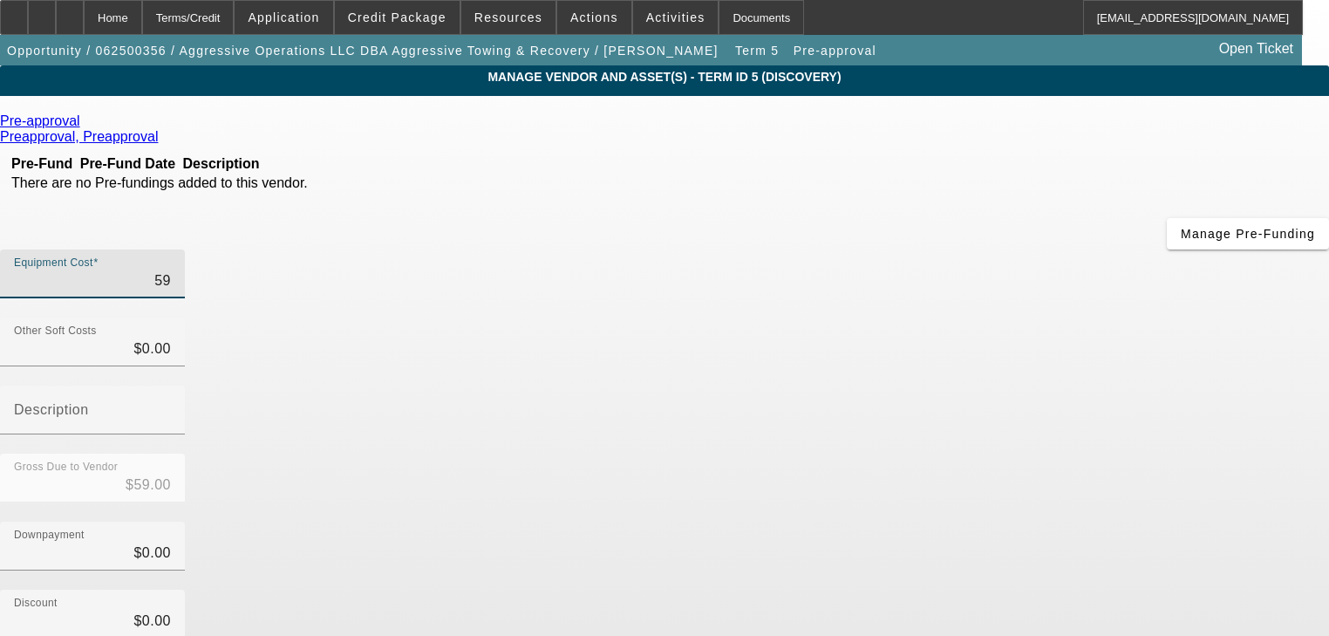
type input "$590.00"
type input "5900"
type input "$5,900.00"
type input "59000"
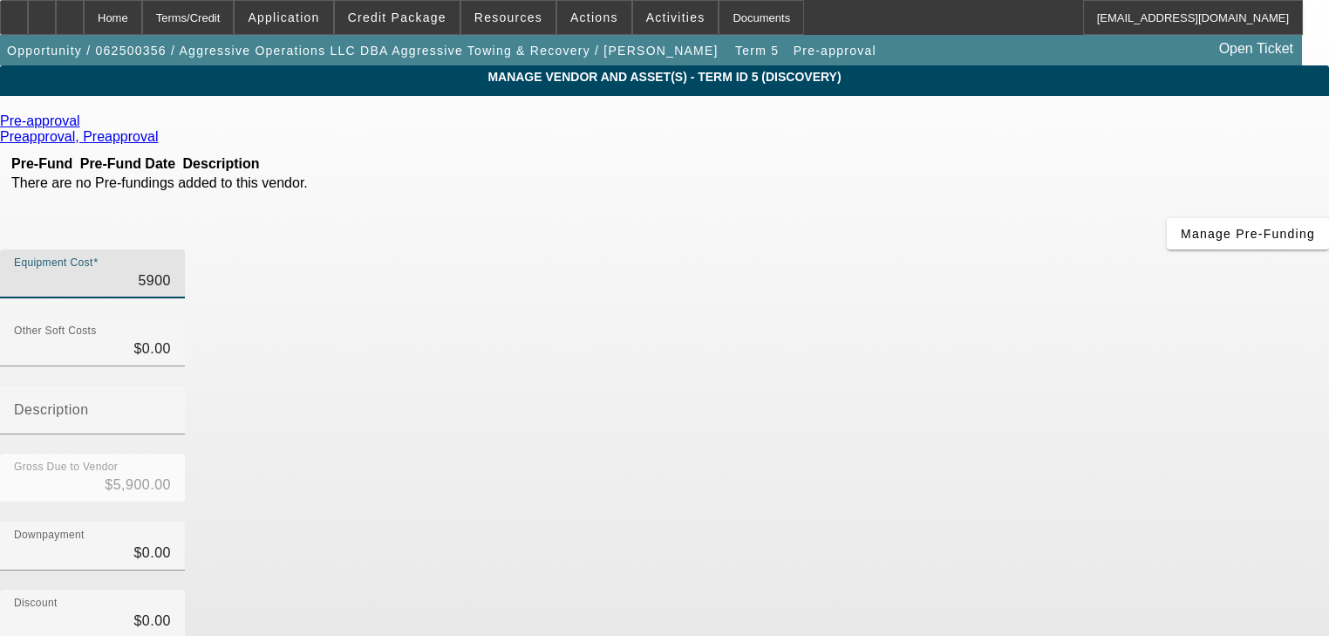
type input "$59,000.00"
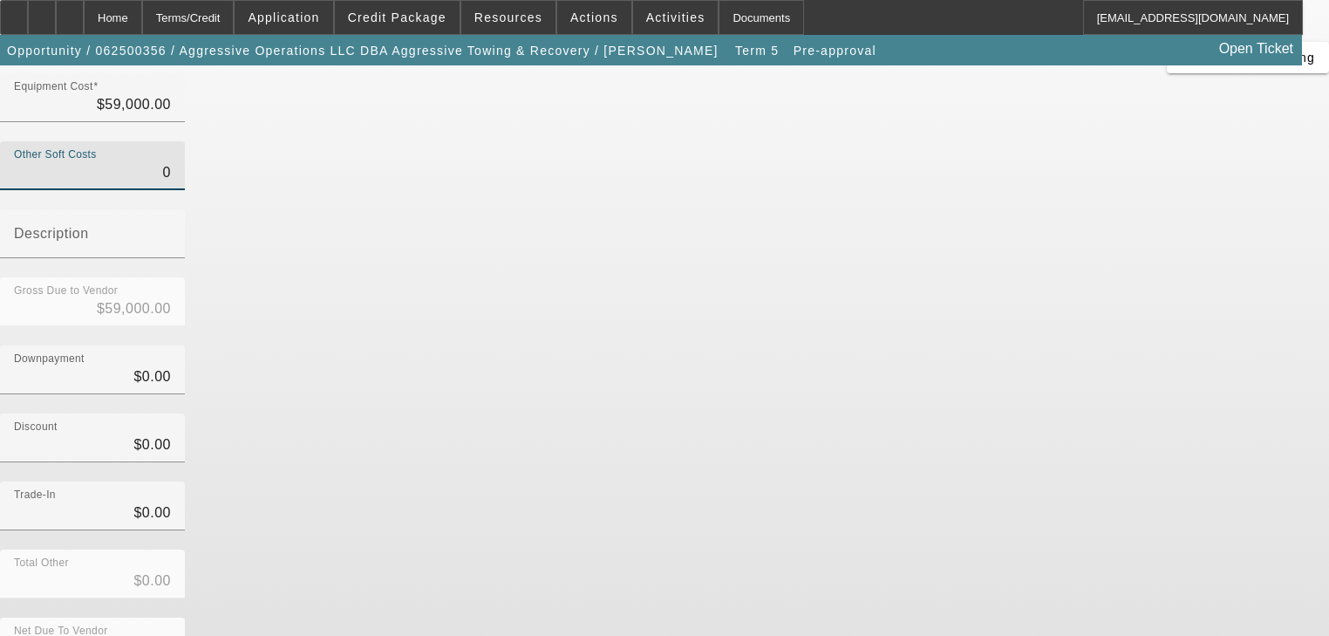
scroll to position [178, 0]
type input "$0.00"
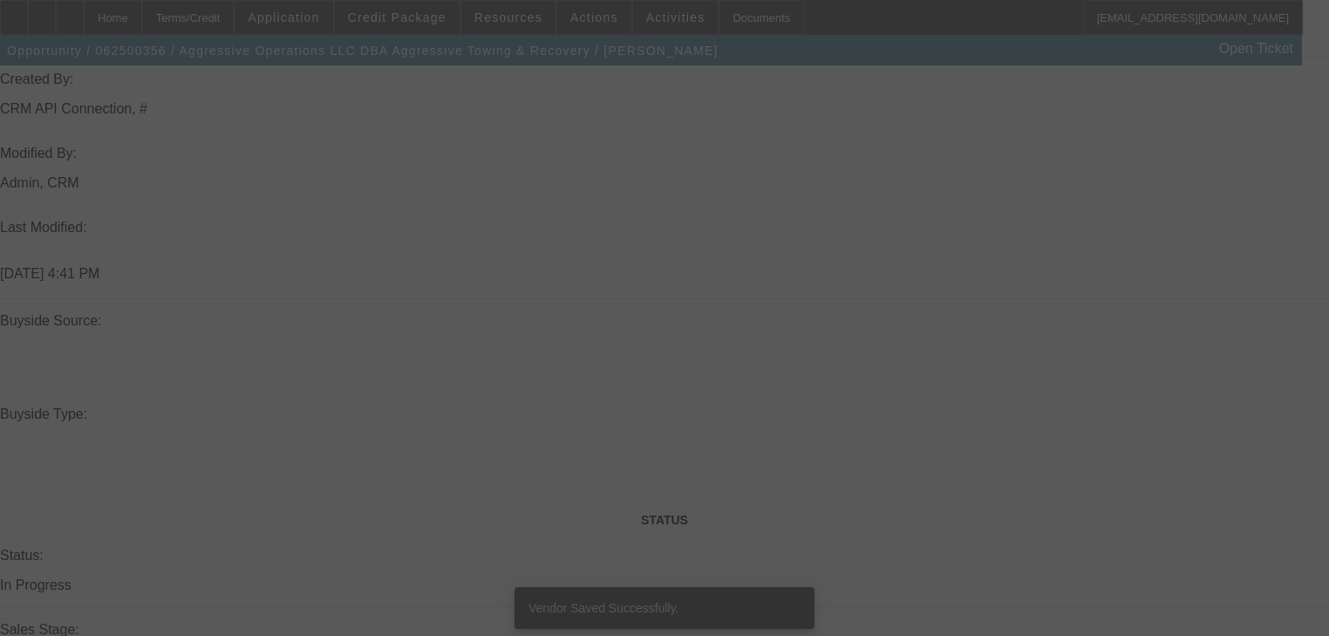
scroll to position [1846, 0]
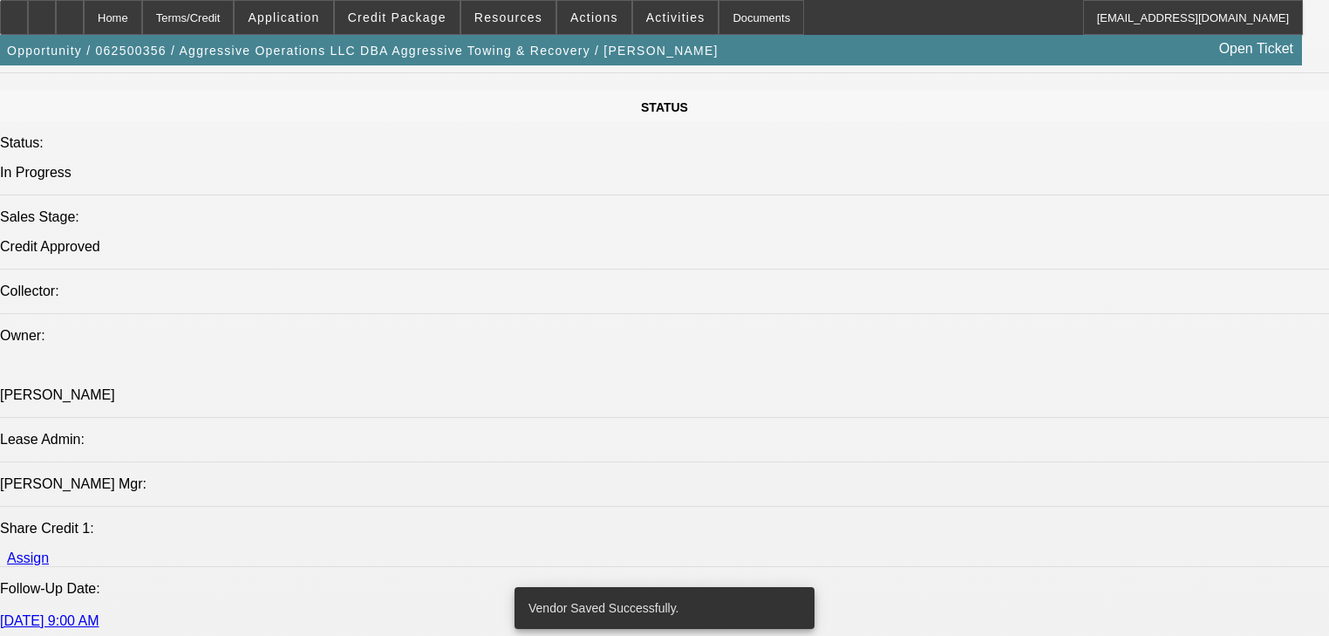
select select "0.15"
select select "2"
select select "0"
select select "6"
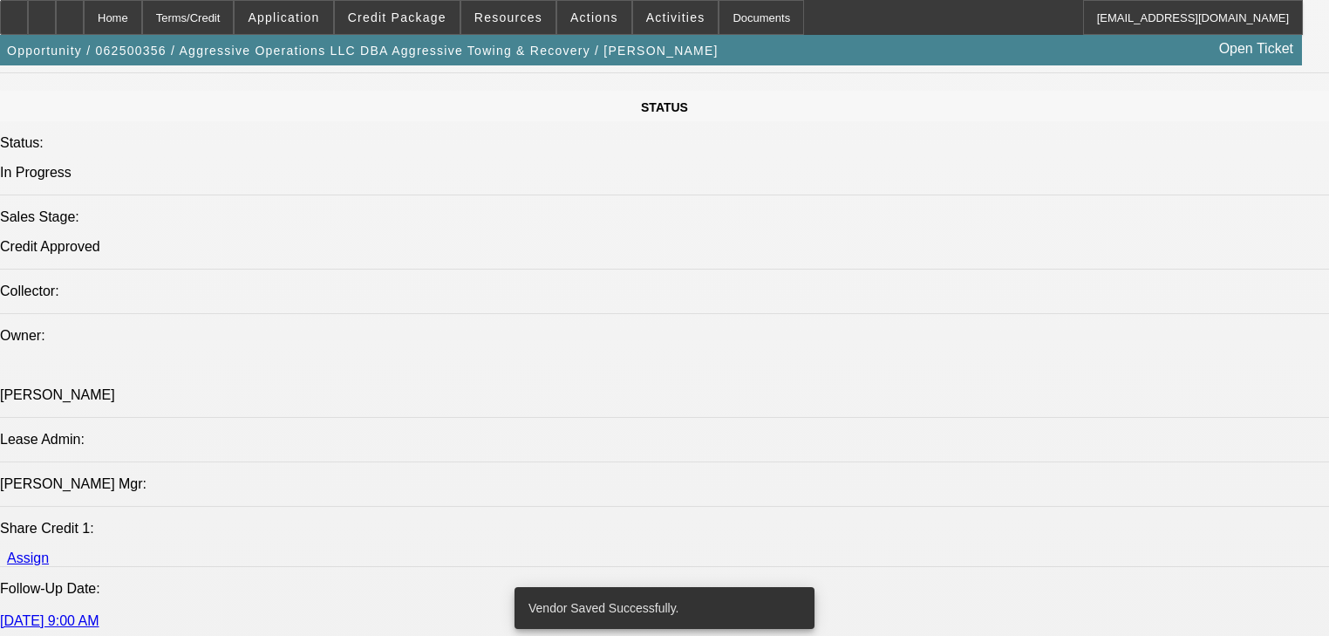
select select "0.15"
select select "2"
select select "0"
select select "6"
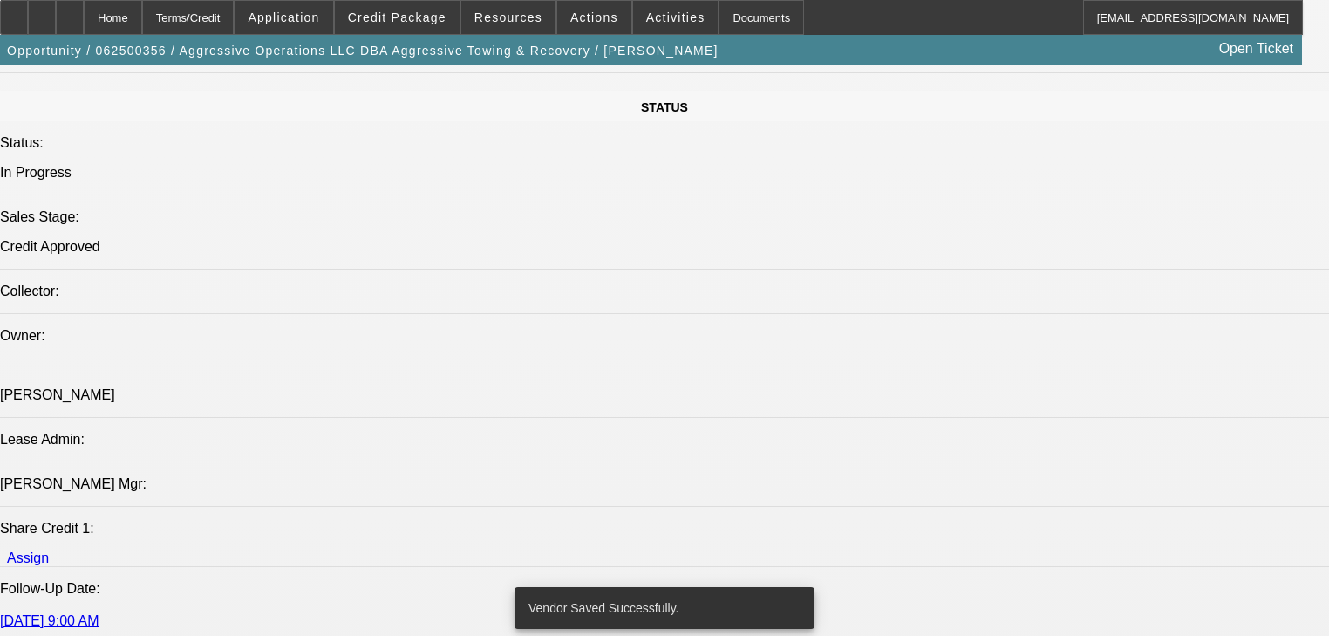
select select "0.15"
select select "2"
select select "0"
select select "6"
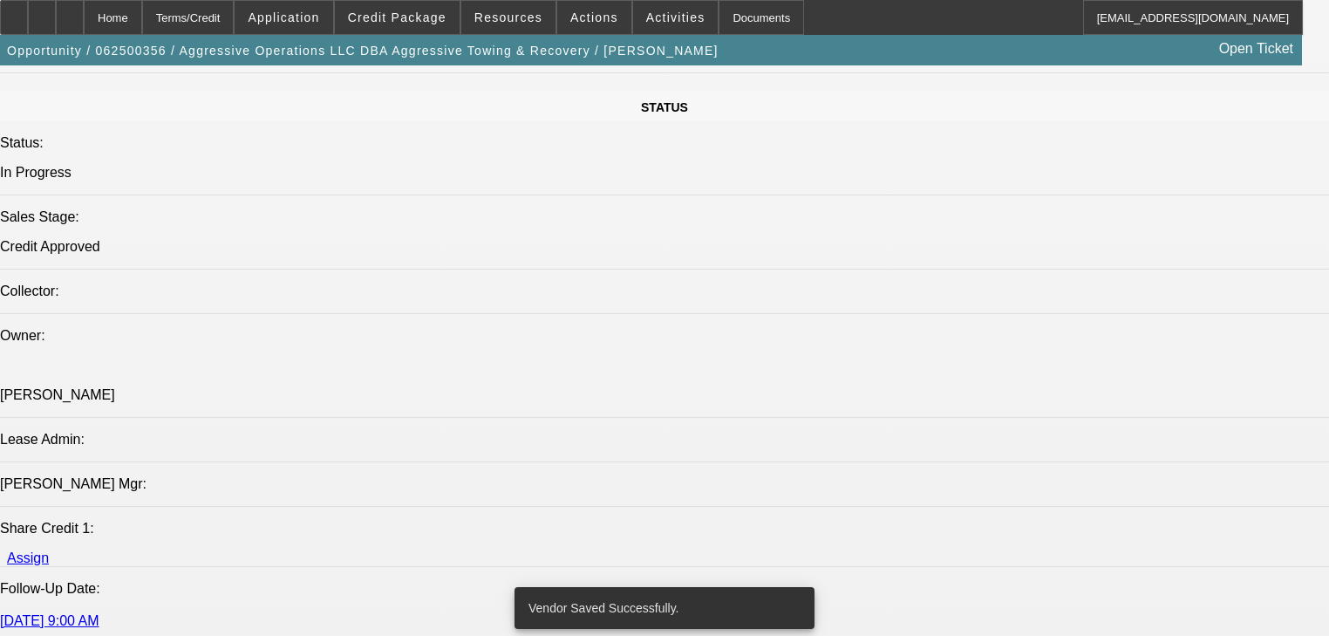
select select "0.15"
select select "2"
select select "0"
select select "6"
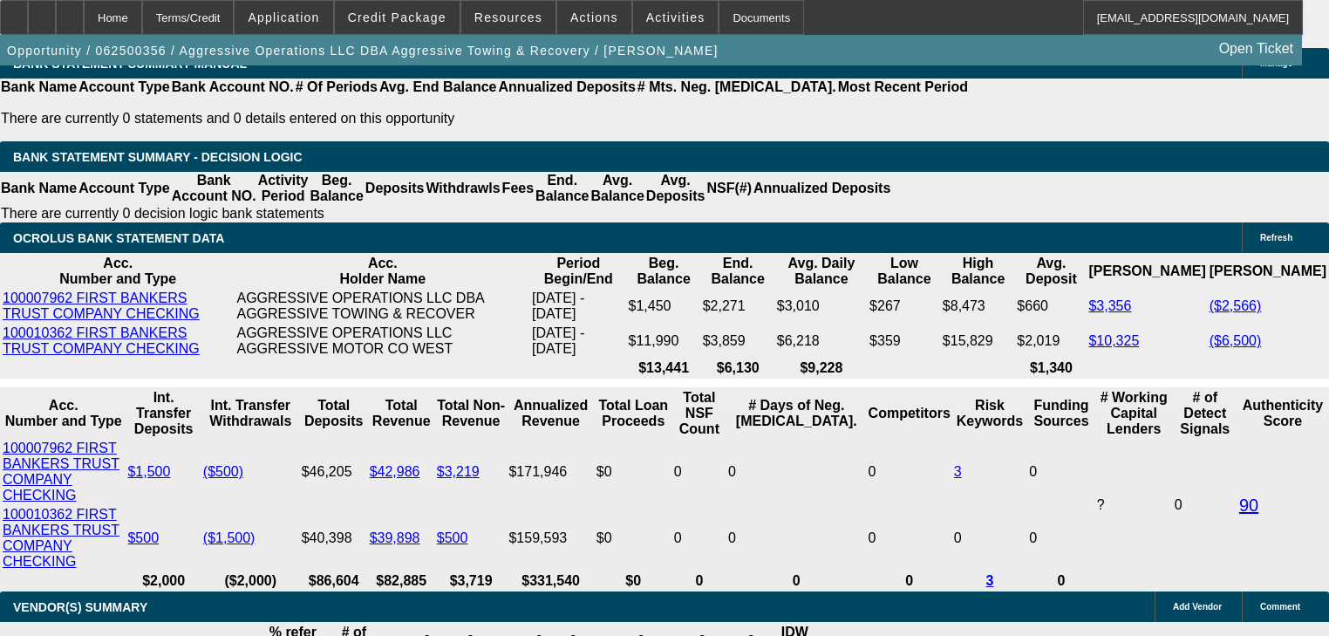
scroll to position [3032, 0]
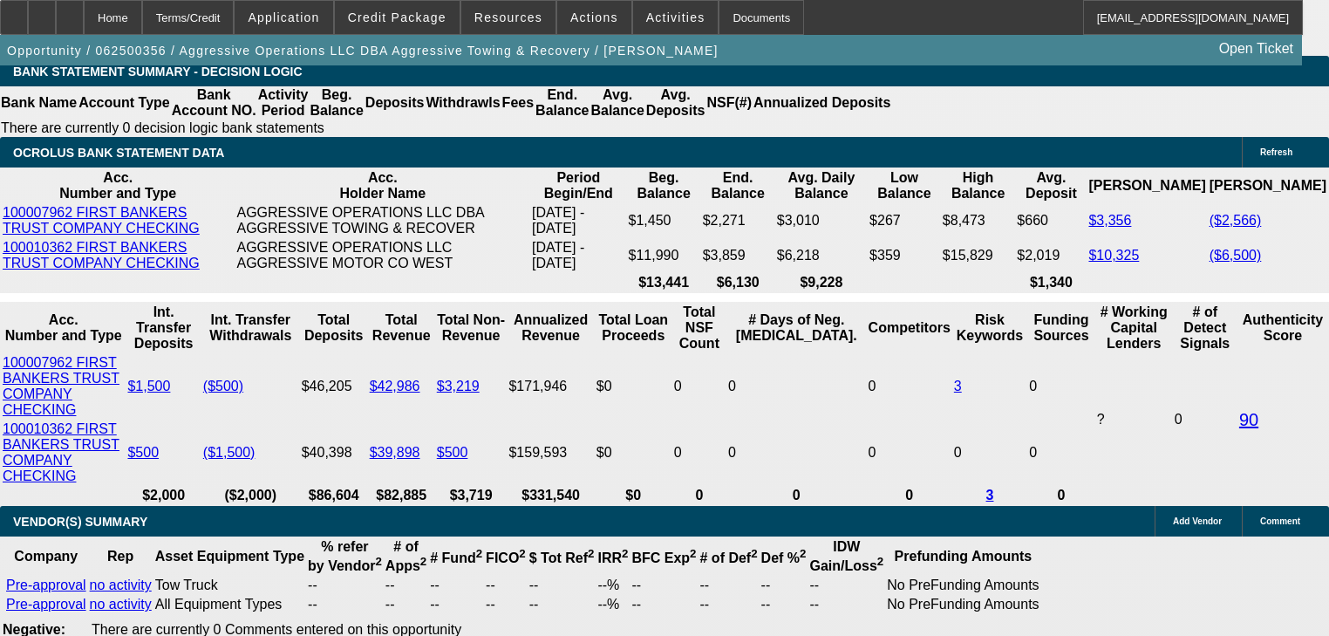
scroll to position [3116, 0]
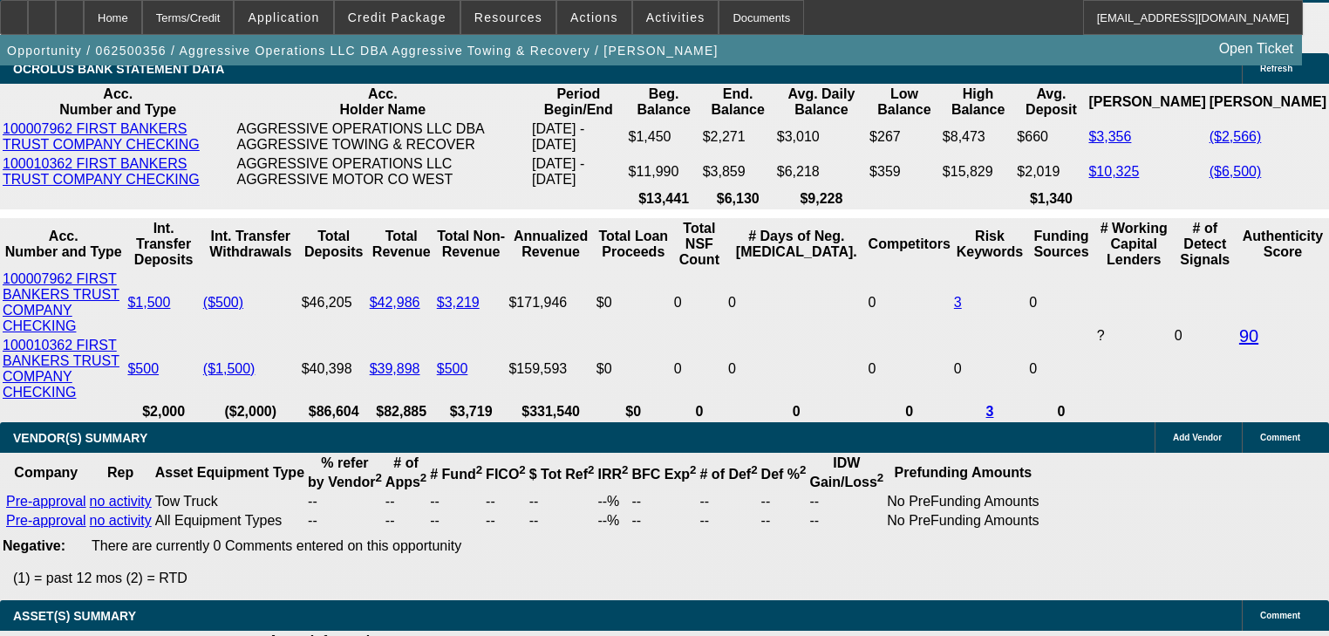
type input "2"
type input "UNKNOWN"
type input "$25,766.65"
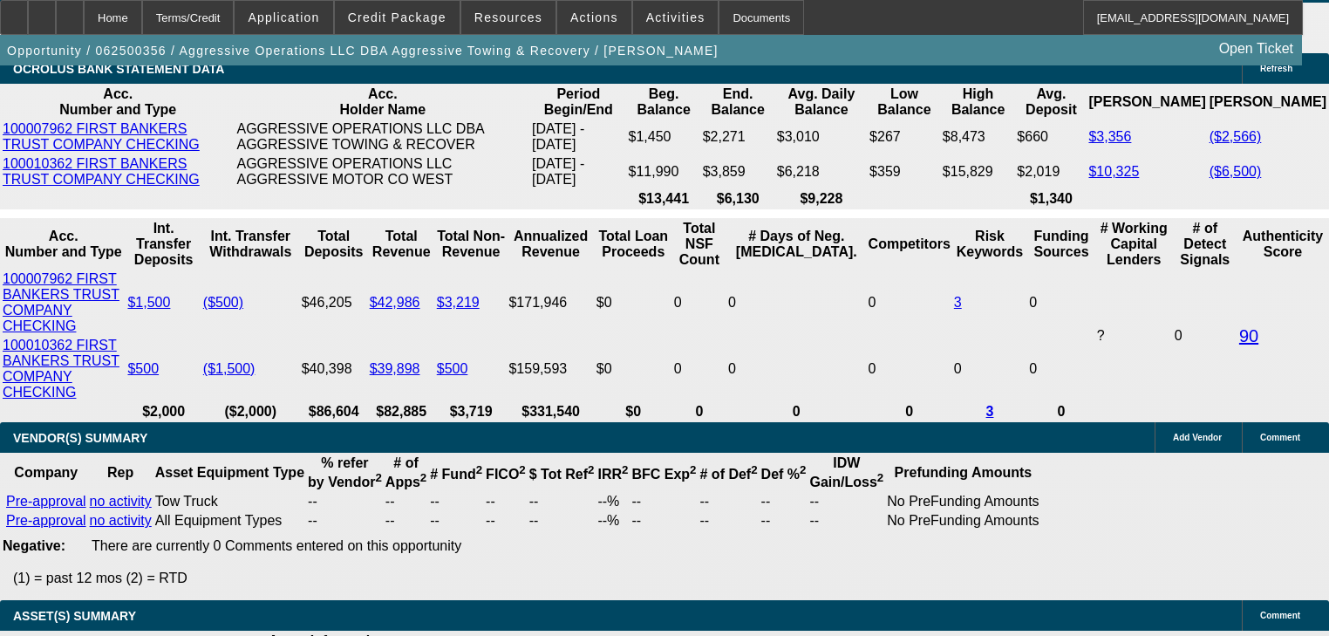
type input "$51,533.30"
type input "24"
type input "$2,601.69"
type input "$5,203.38"
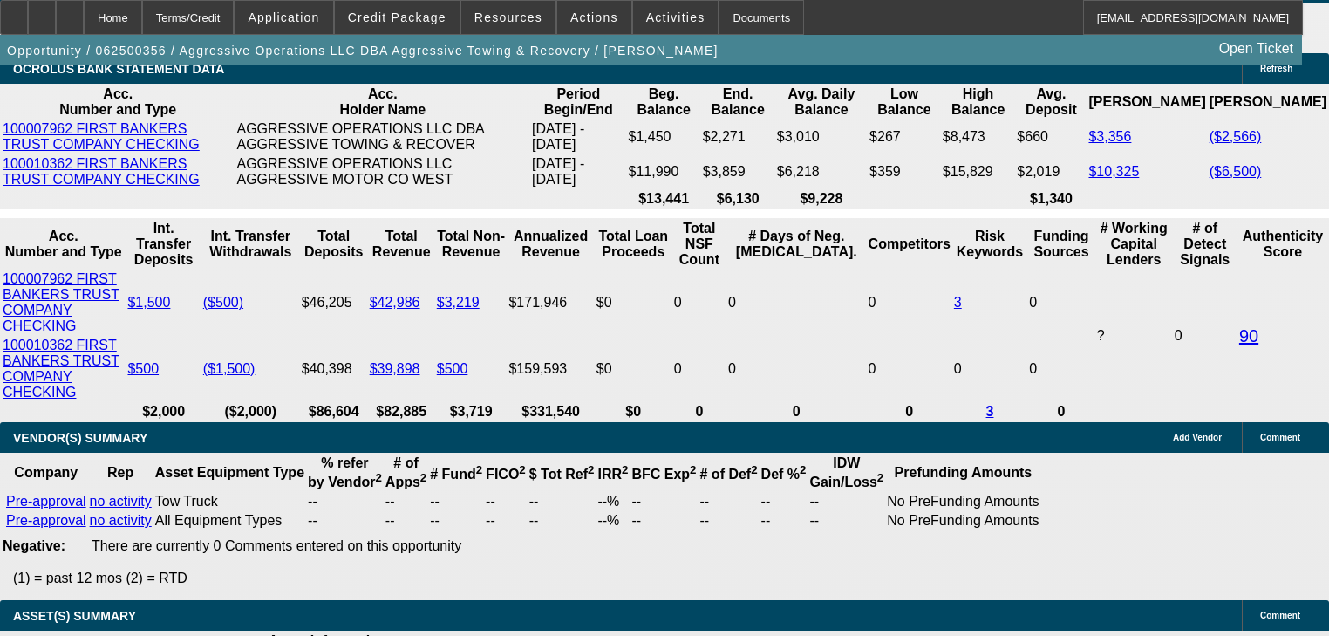
type input "1"
type input "$51,069.42"
type input "$102,138.84"
type input "18"
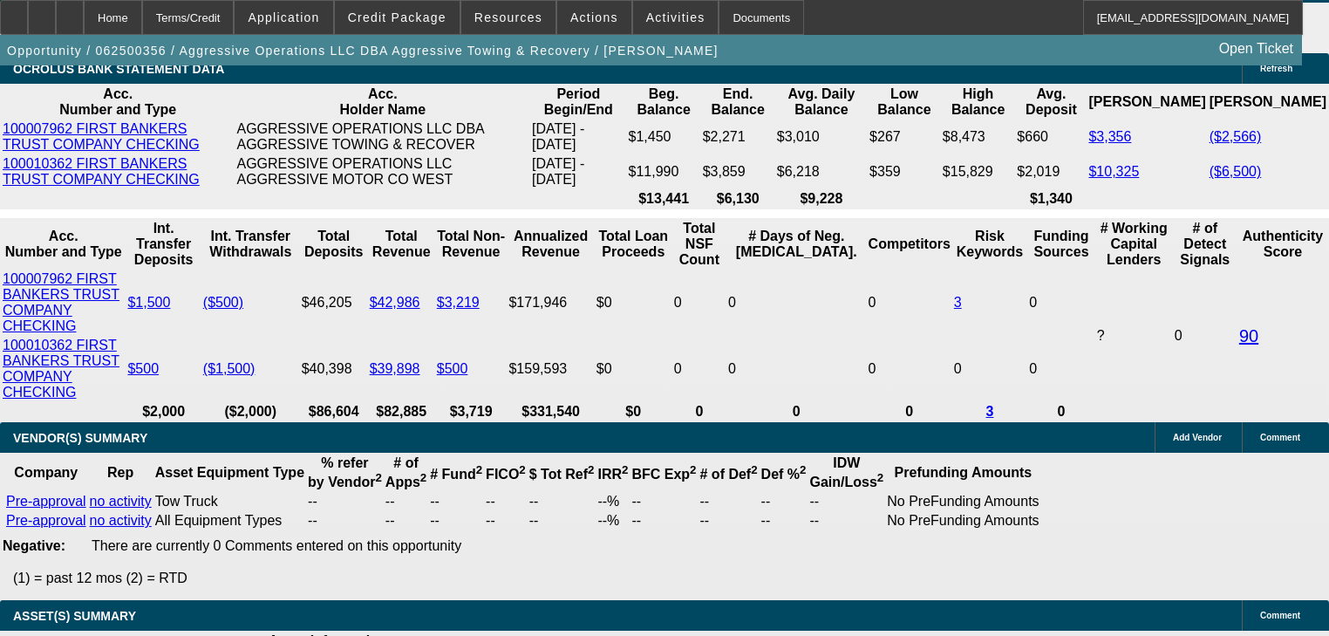
type input "$3,296.29"
type input "$6,592.58"
type input "1"
type input "$51,069.42"
type input "$102,138.84"
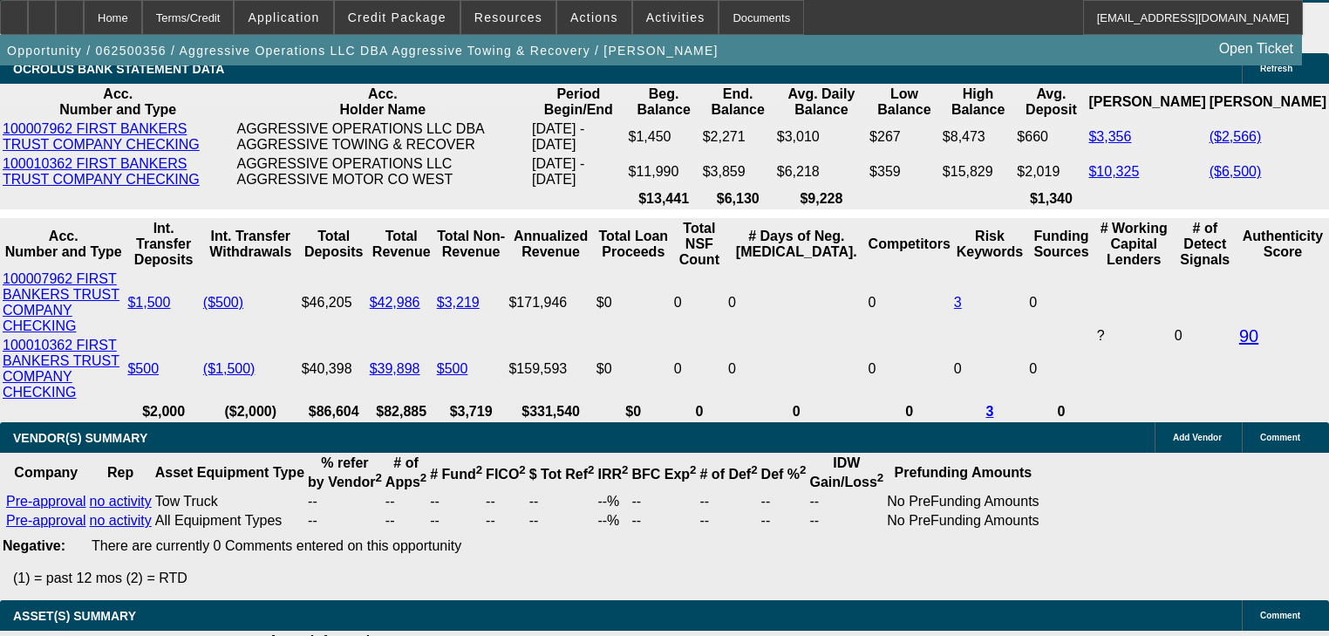
type input "2"
type input "$7.67"
type input "$15.35"
type input "24"
type input "2"
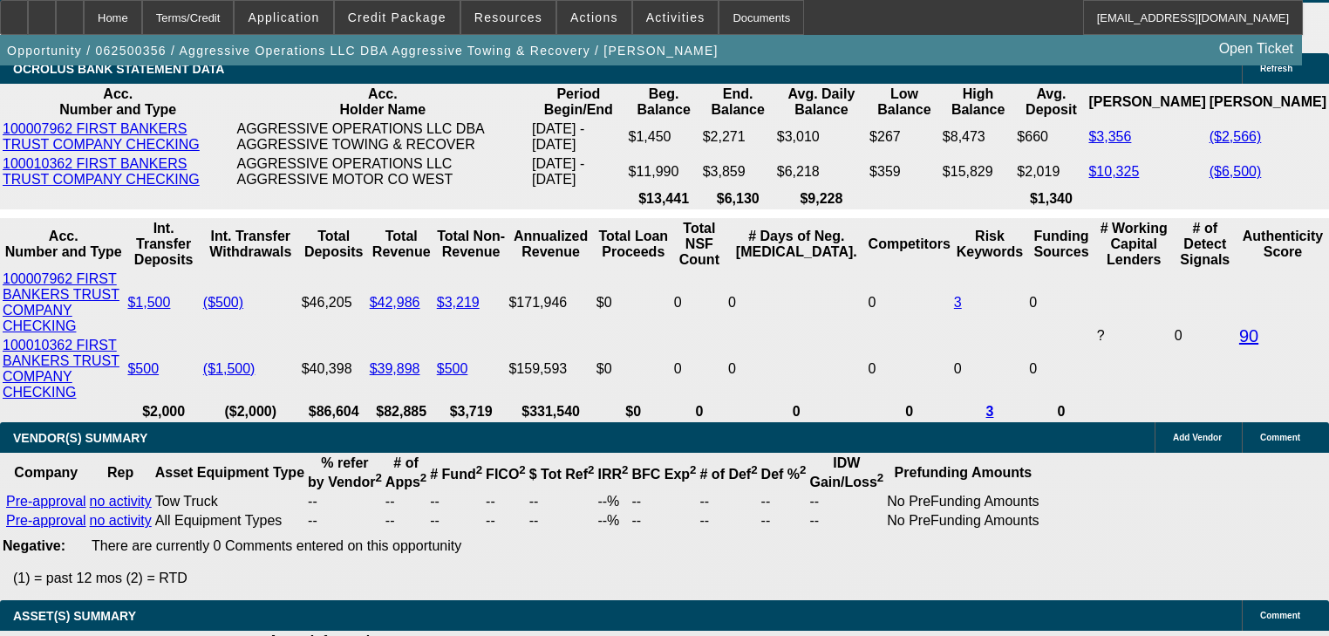
type input "$2,133.39"
type input "$4,266.78"
type input "22"
type input "$2,601.69"
type input "$5,203.38"
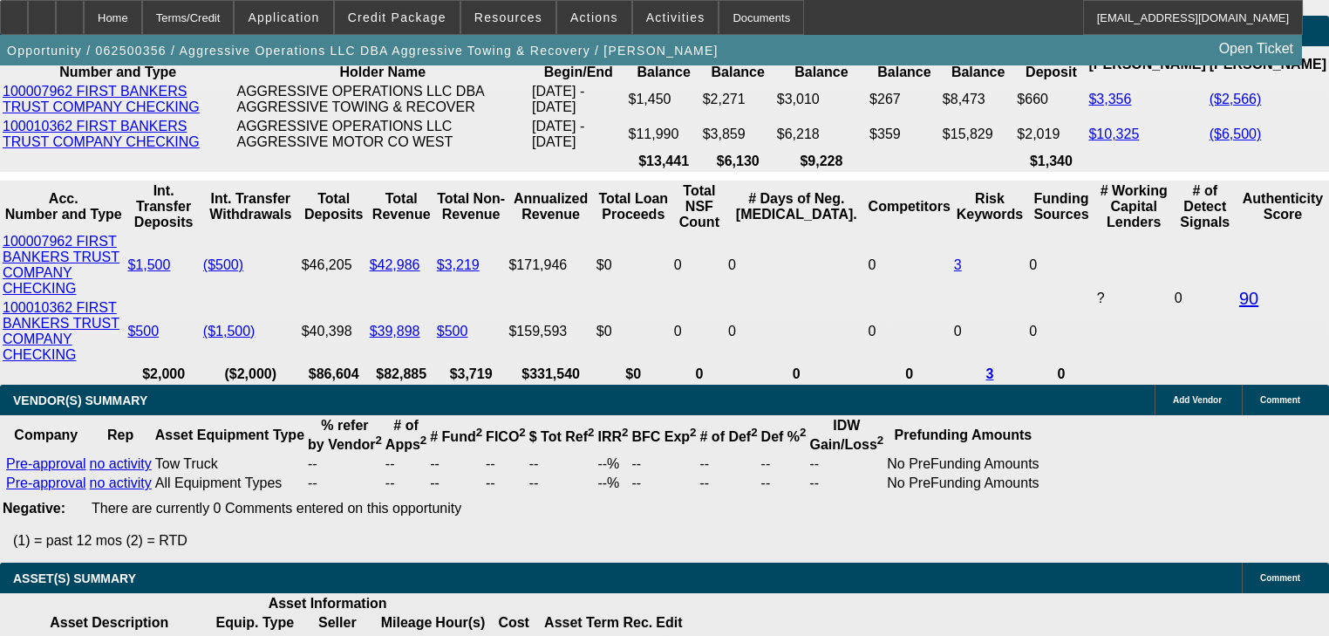
scroll to position [3185, 0]
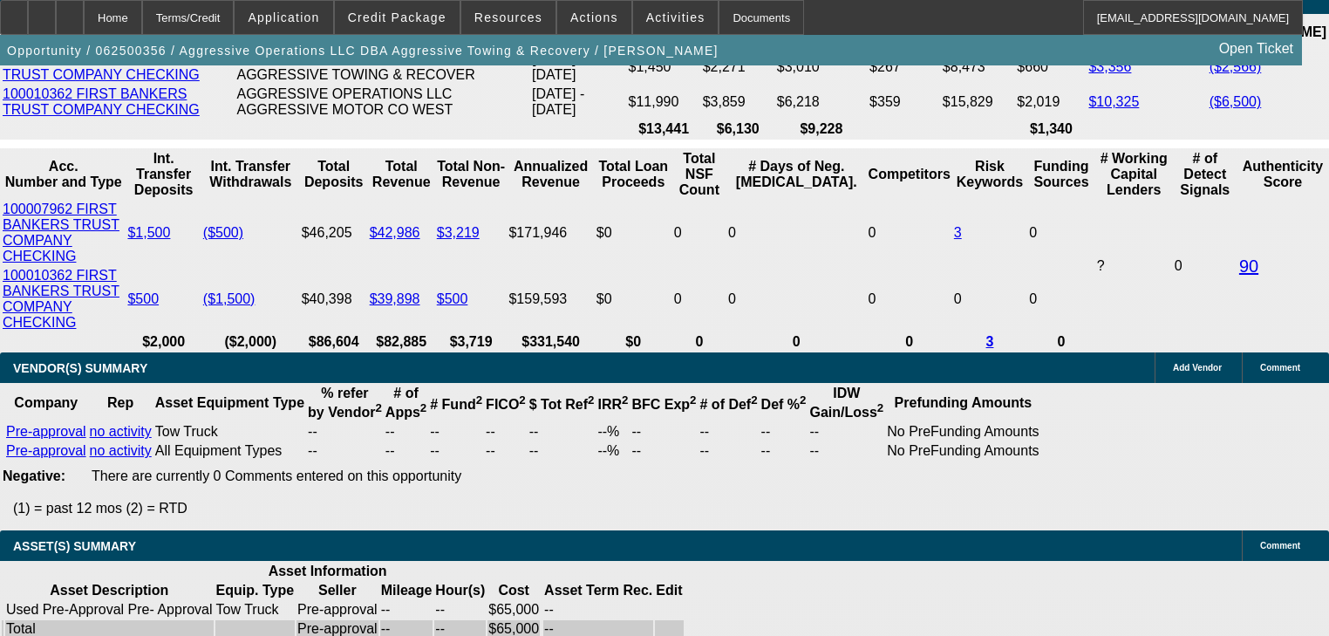
type input "22"
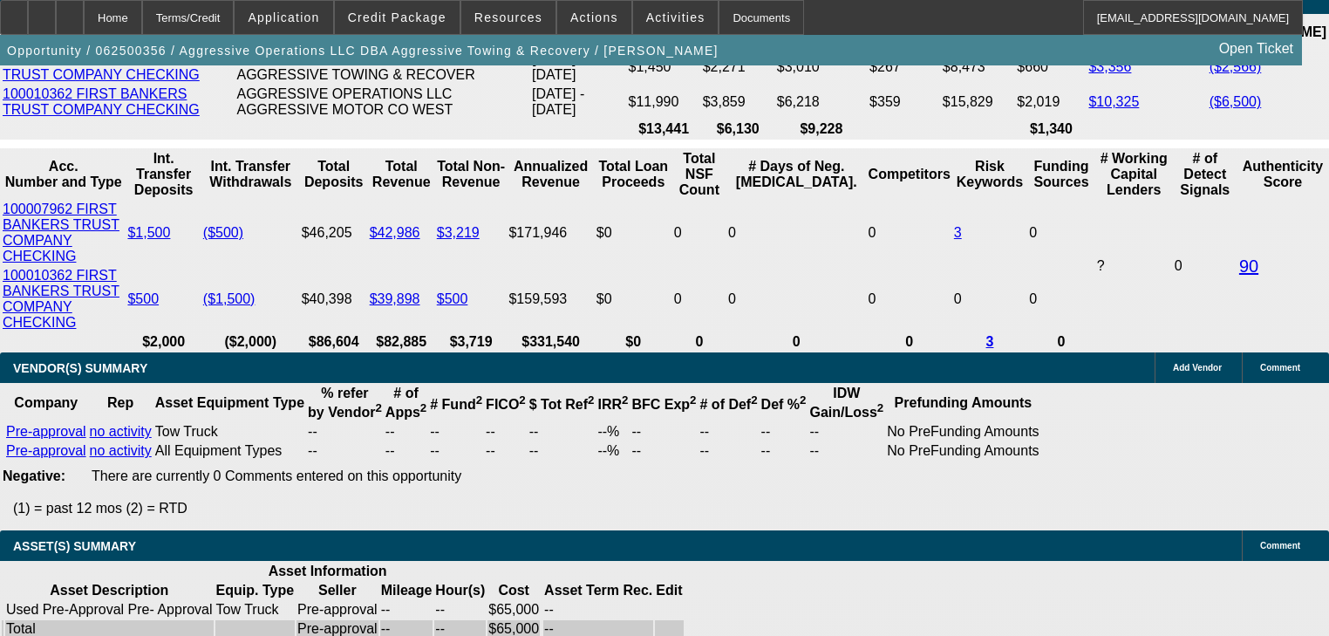
type input "1"
type input "$3,296.29"
type input "$6,592.58"
type input "$51,069.42"
type input "$102,138.84"
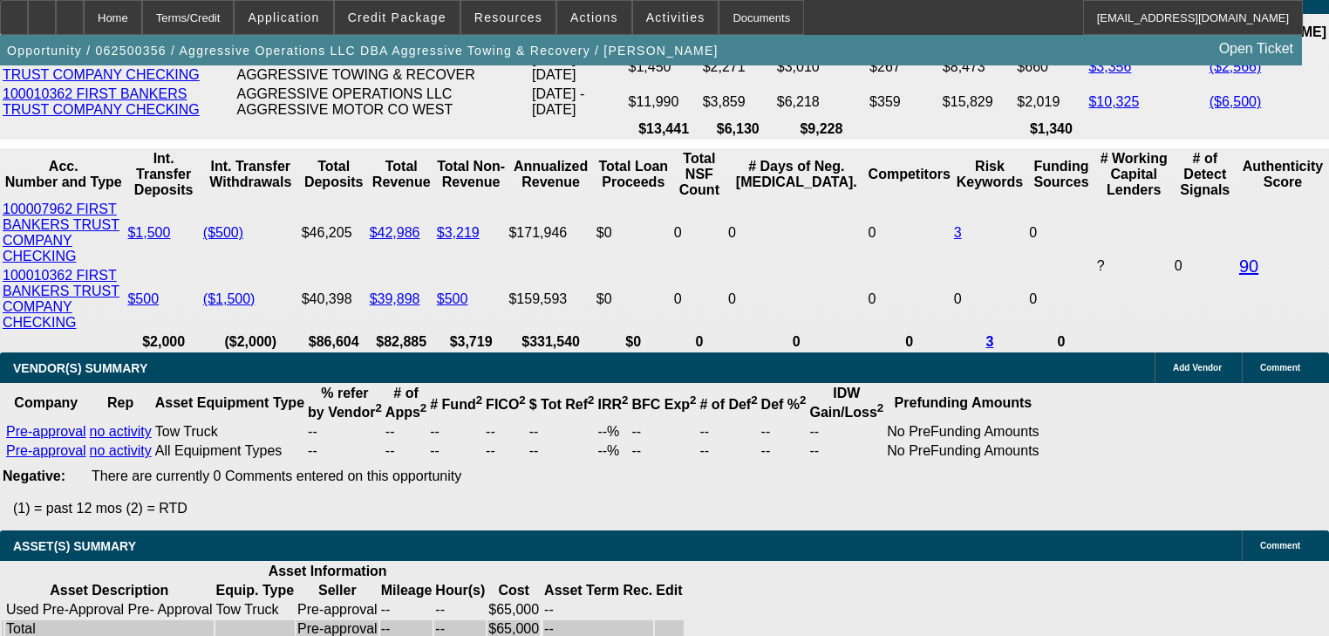
type input "18"
type input "$3,296.29"
type input "$6,592.58"
type input "18"
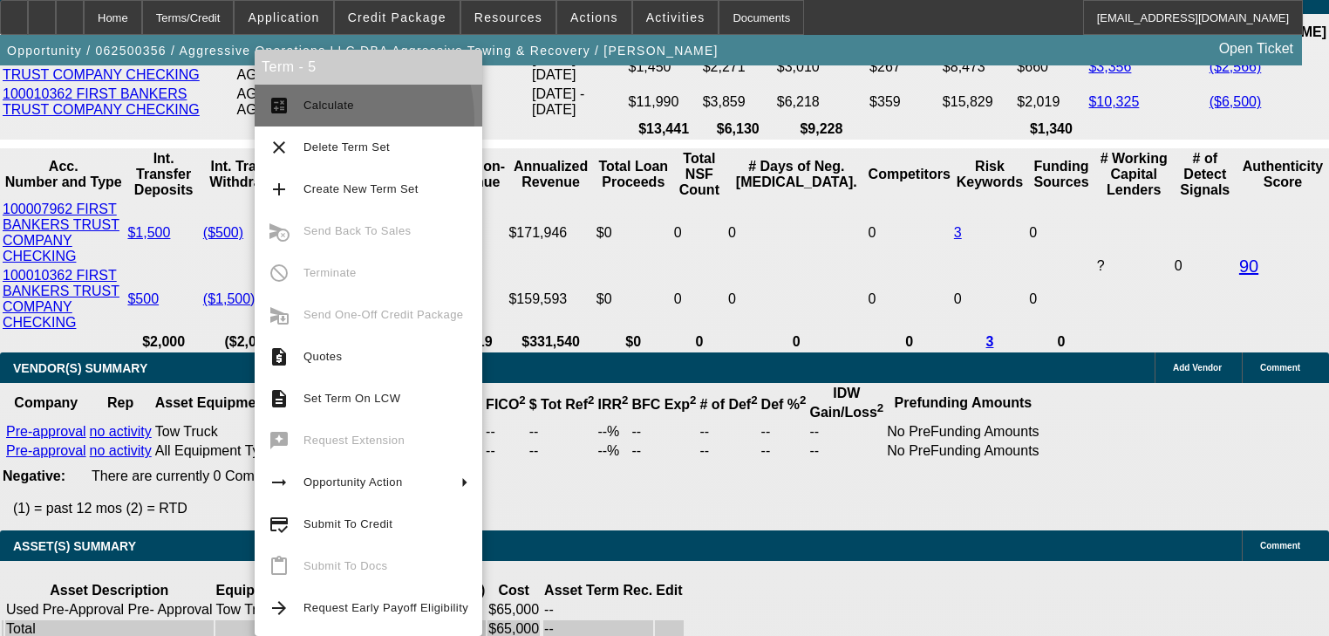
click at [304, 120] on button "calculate Calculate" at bounding box center [369, 106] width 228 height 42
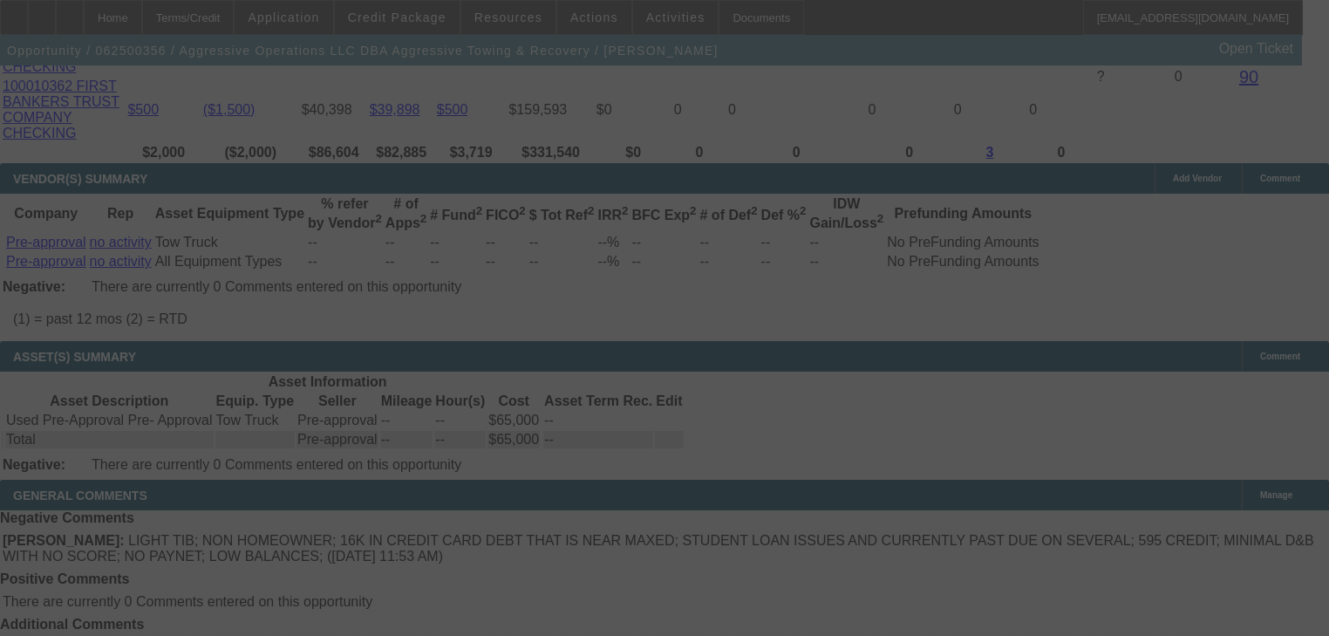
scroll to position [3395, 0]
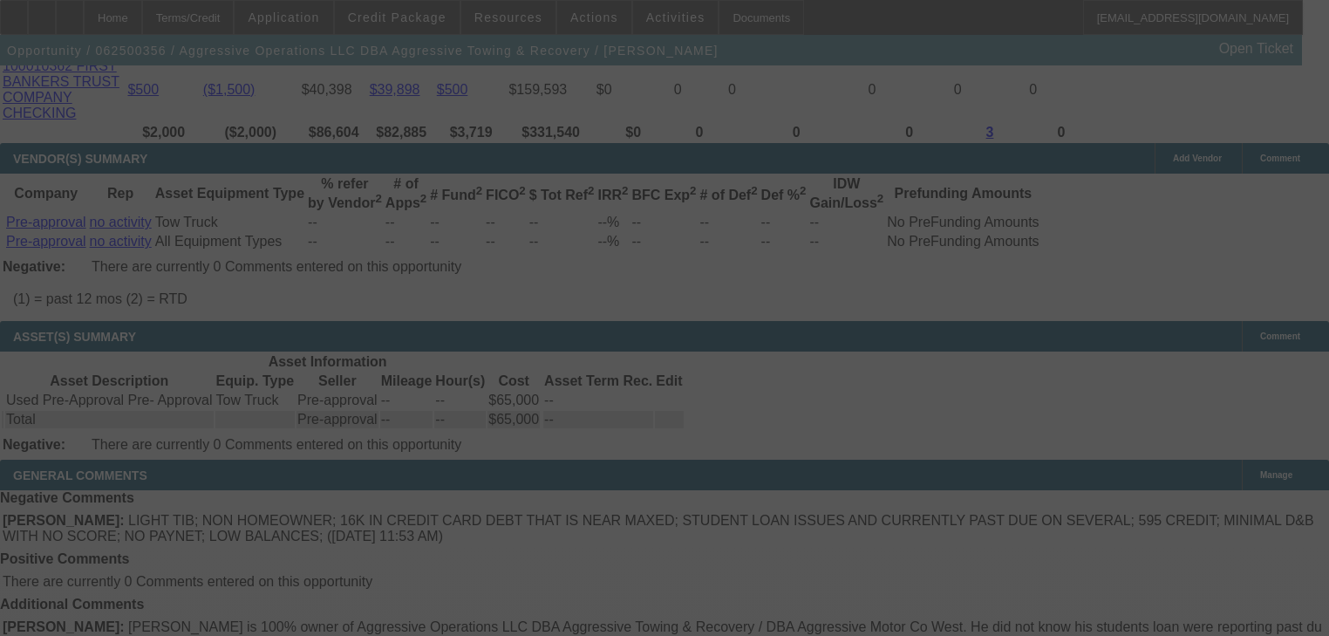
select select "0.15"
select select "2"
select select "0"
select select "6"
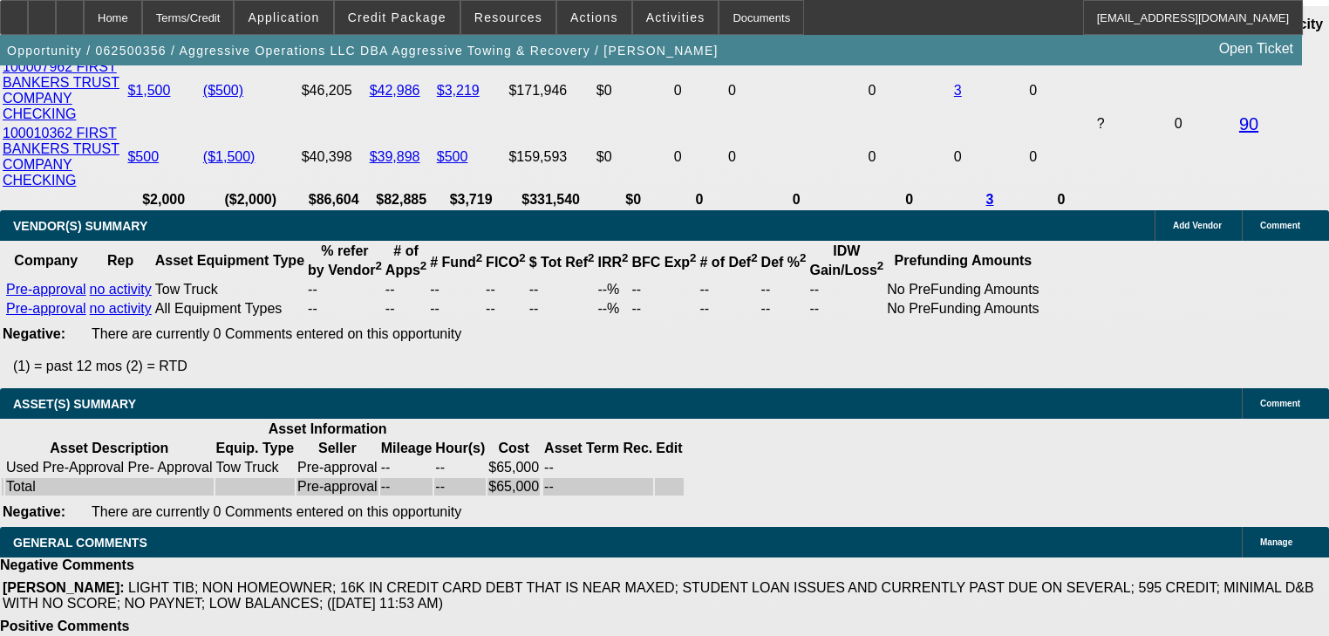
scroll to position [3185, 0]
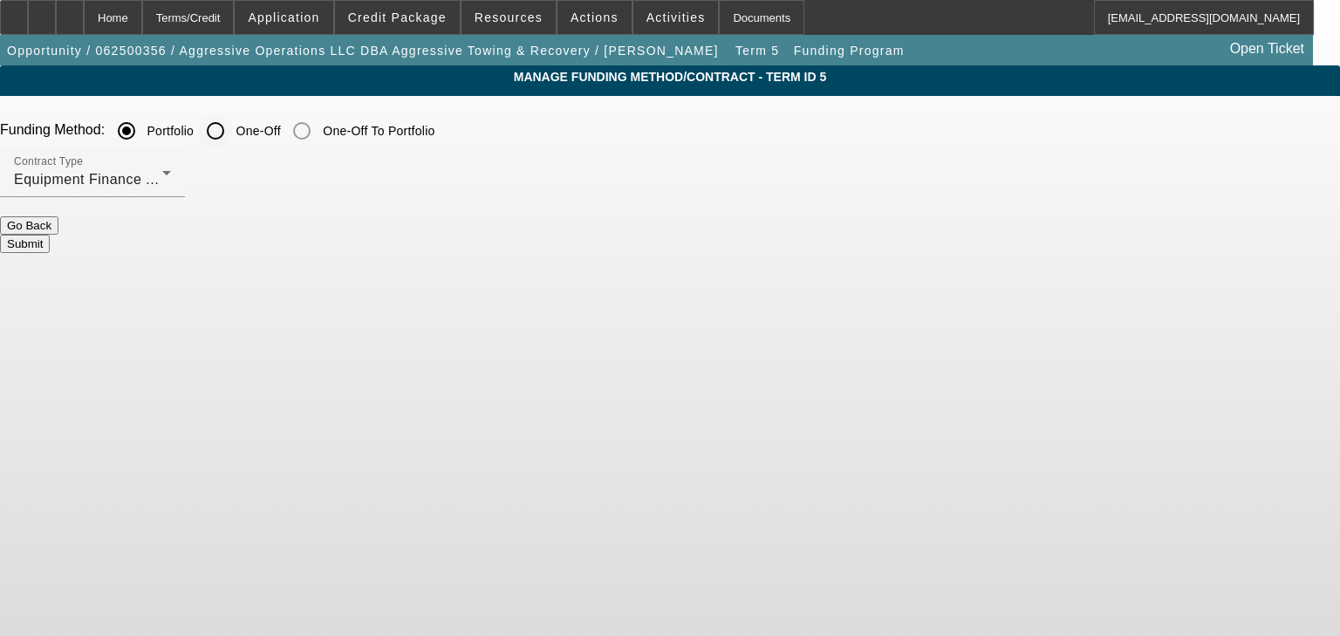
click at [233, 139] on input "One-Off" at bounding box center [215, 130] width 35 height 35
radio input "true"
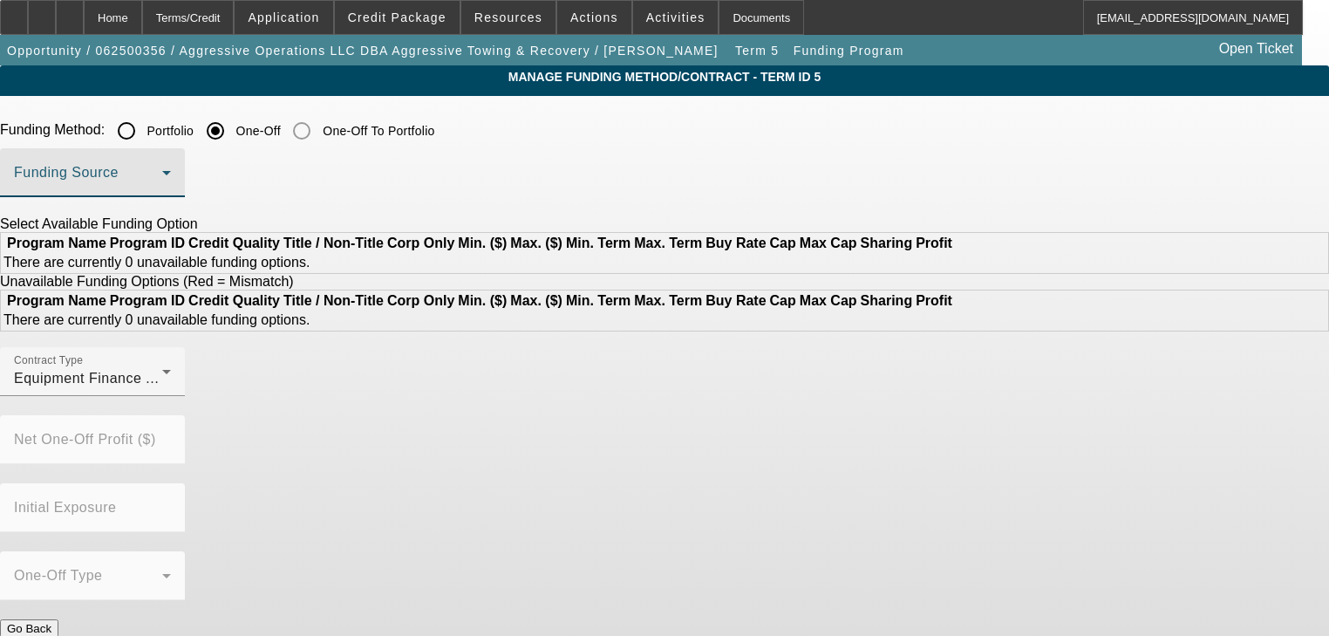
click at [162, 171] on span at bounding box center [88, 179] width 148 height 21
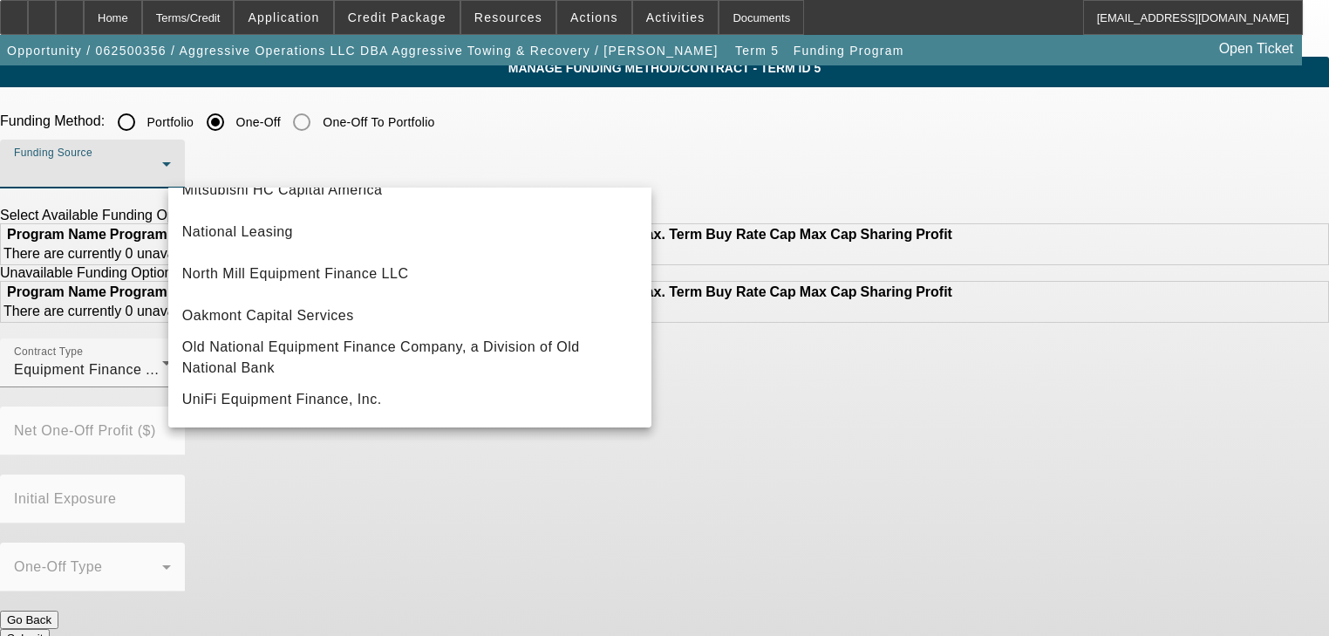
scroll to position [10, 0]
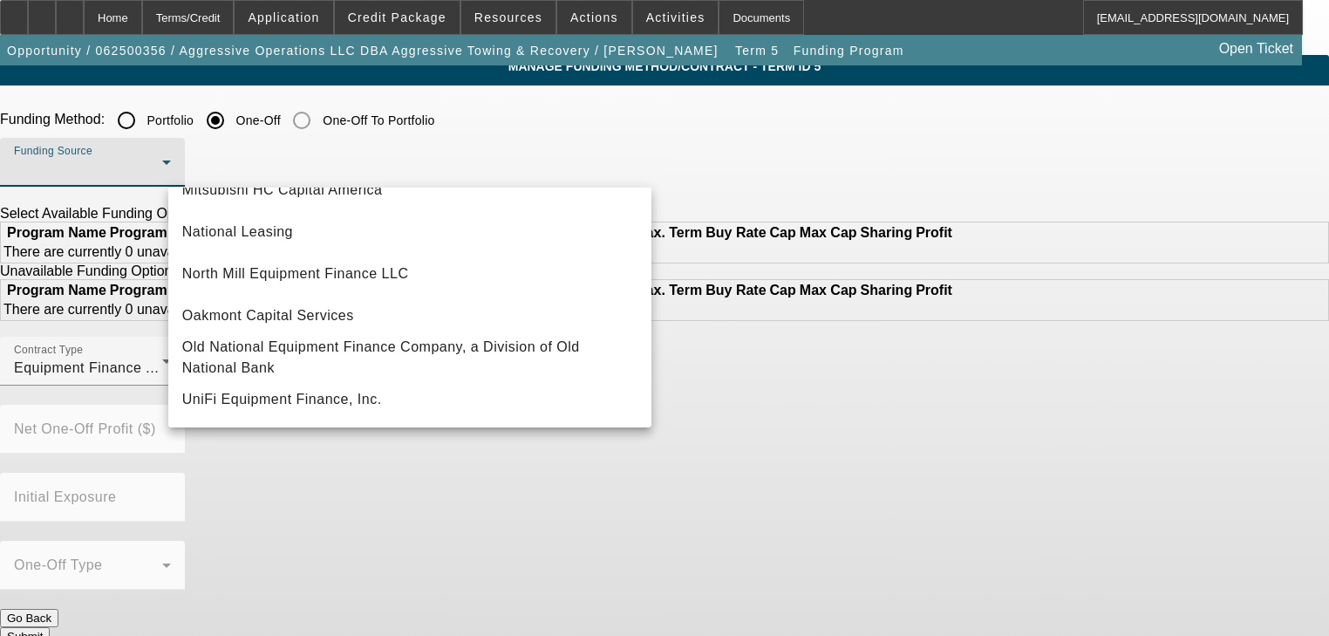
drag, startPoint x: 359, startPoint y: 314, endPoint x: 686, endPoint y: 307, distance: 327.2
click at [686, 307] on div "- Select Appropriate Funding Source - AVTech Capital Channel Partners Capital L…" at bounding box center [664, 318] width 1329 height 636
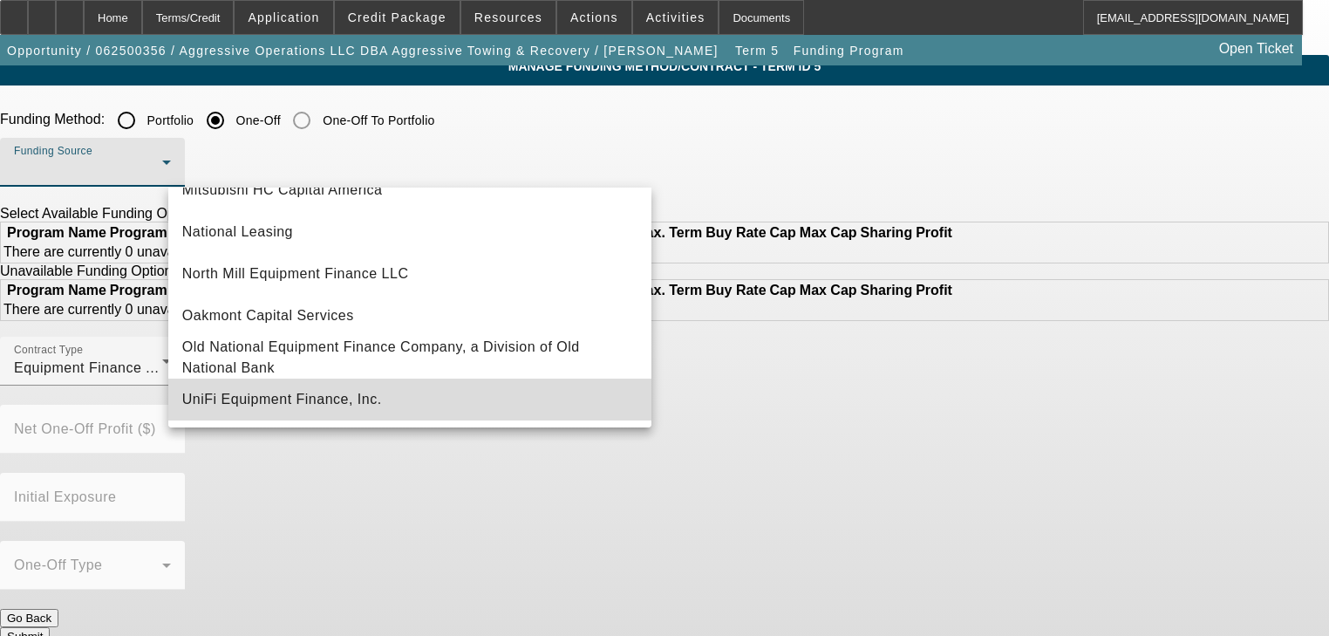
click at [415, 405] on mat-option "UniFi Equipment Finance, Inc." at bounding box center [409, 400] width 483 height 42
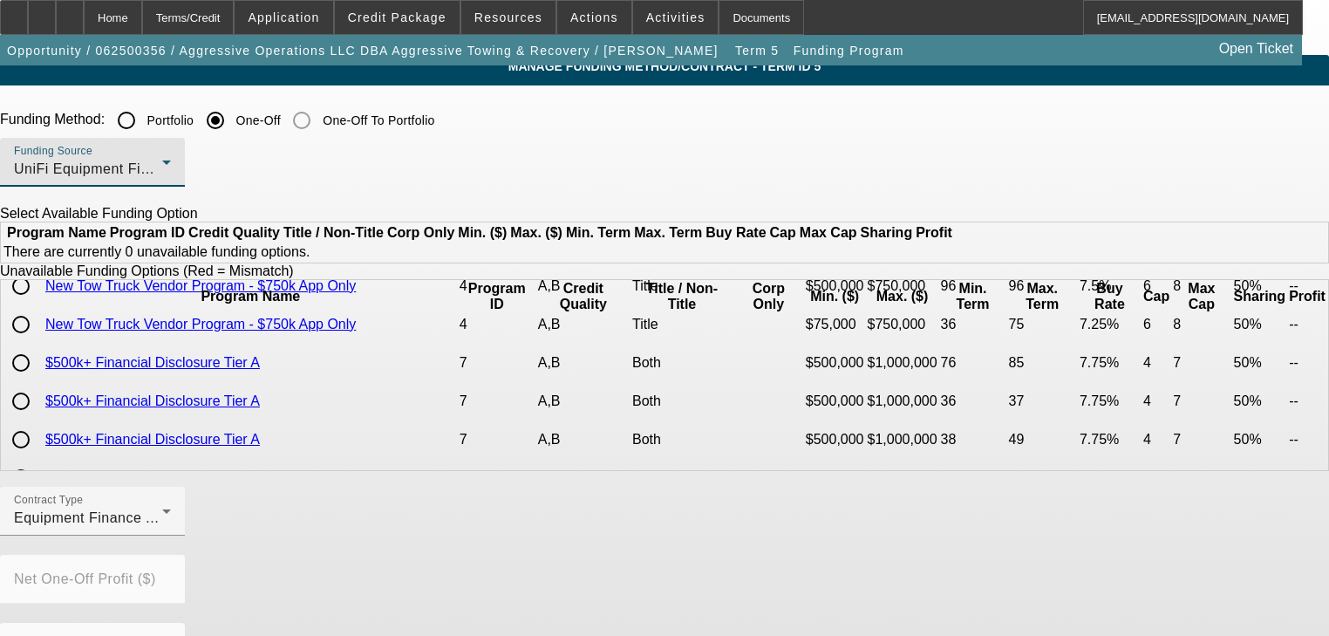
scroll to position [1744, 0]
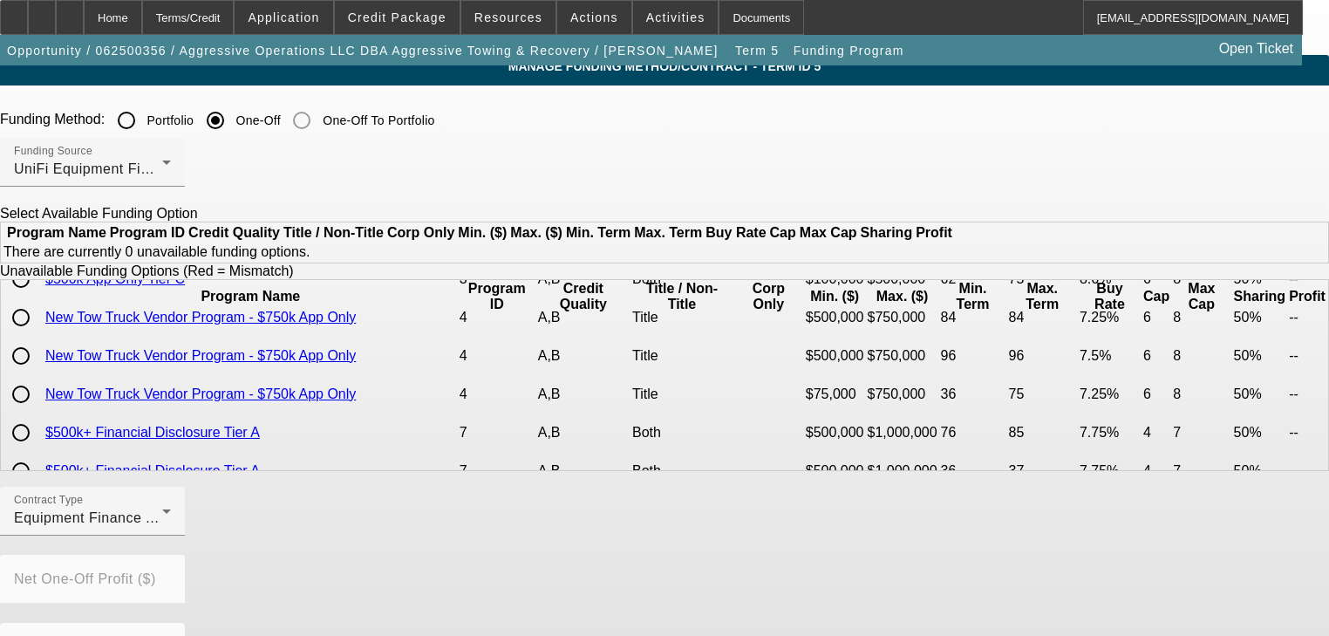
click at [38, 181] on input "radio" at bounding box center [20, 164] width 35 height 35
radio input "true"
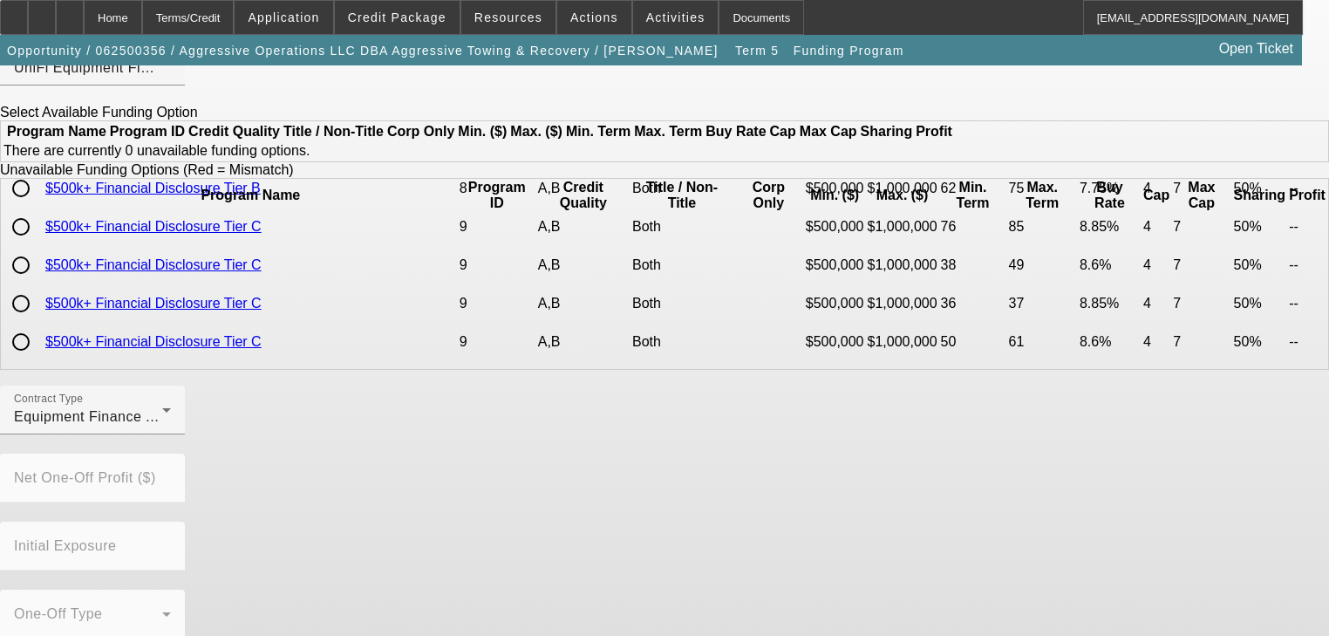
scroll to position [144, 0]
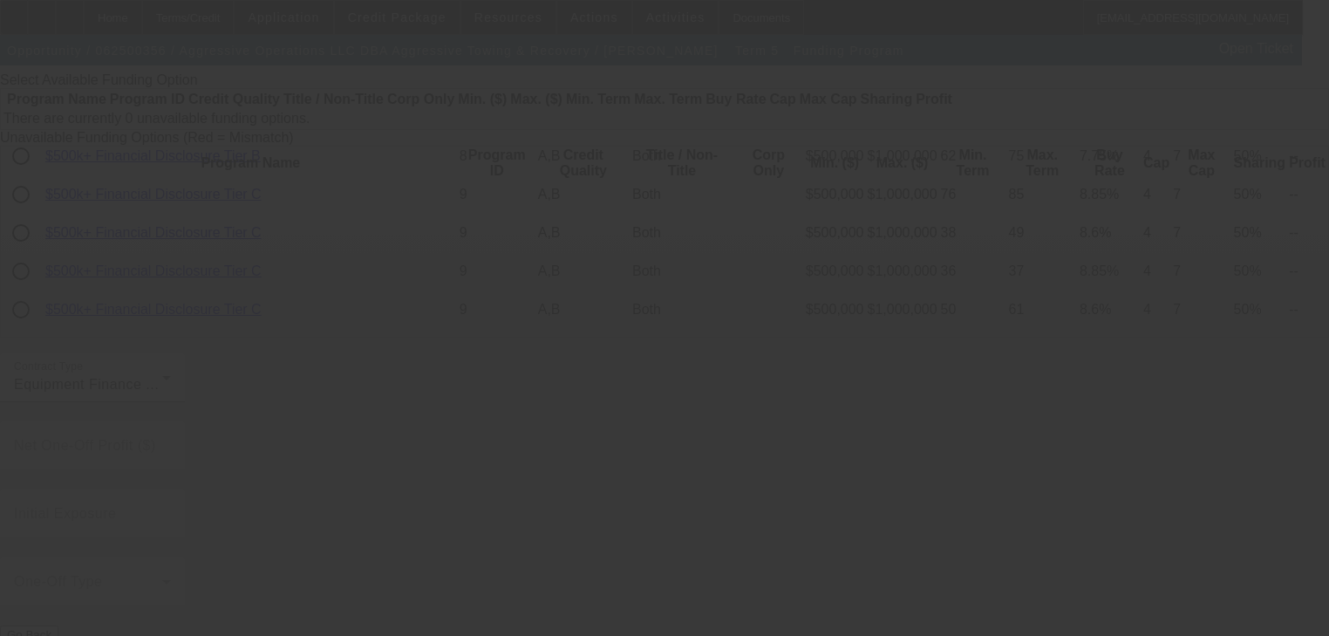
radio input "true"
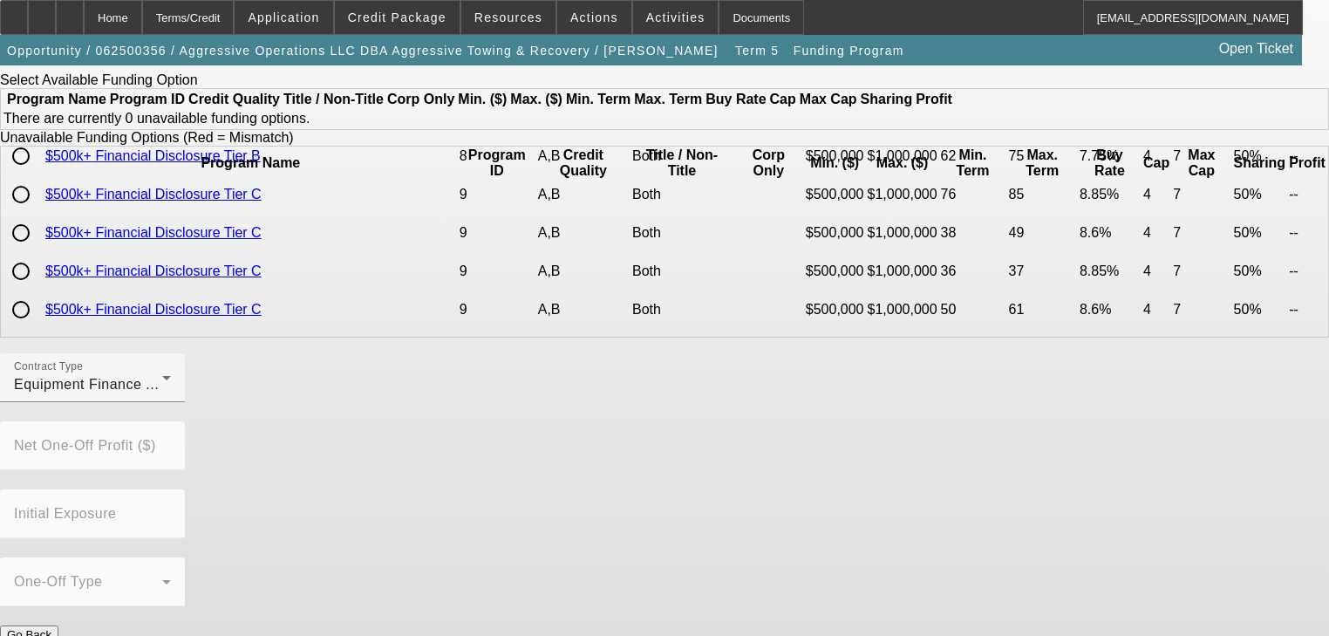
scroll to position [0, 0]
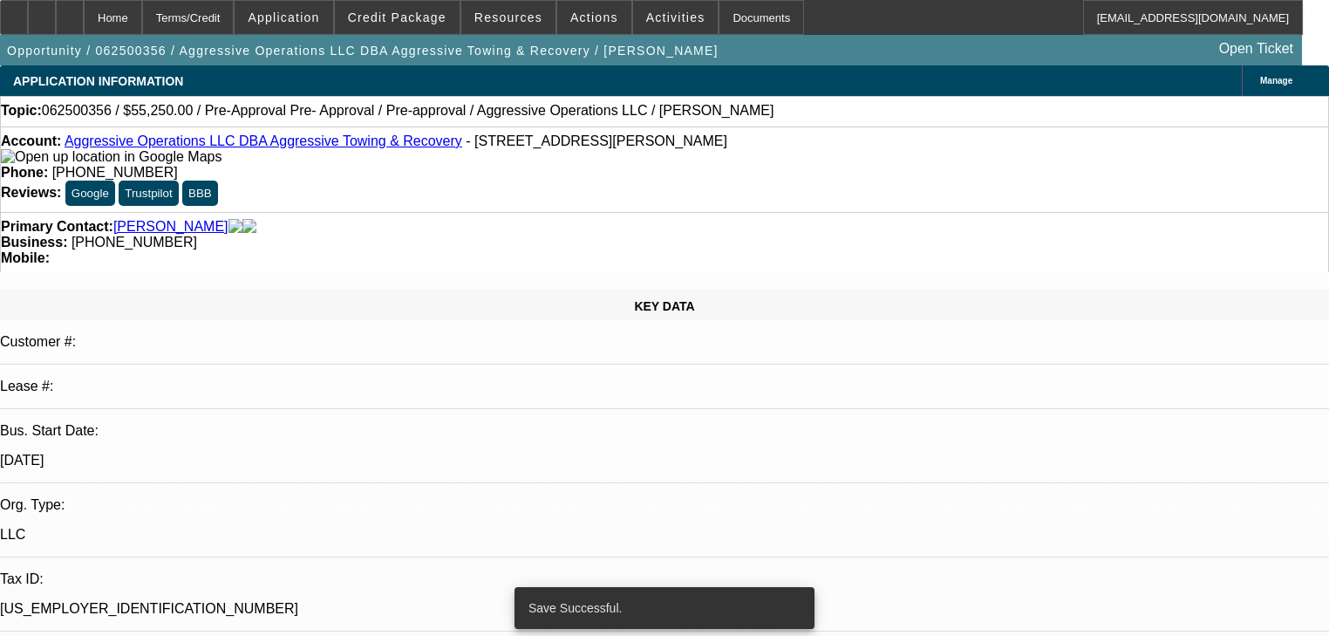
select select "0.15"
select select "2"
select select "0"
select select "6"
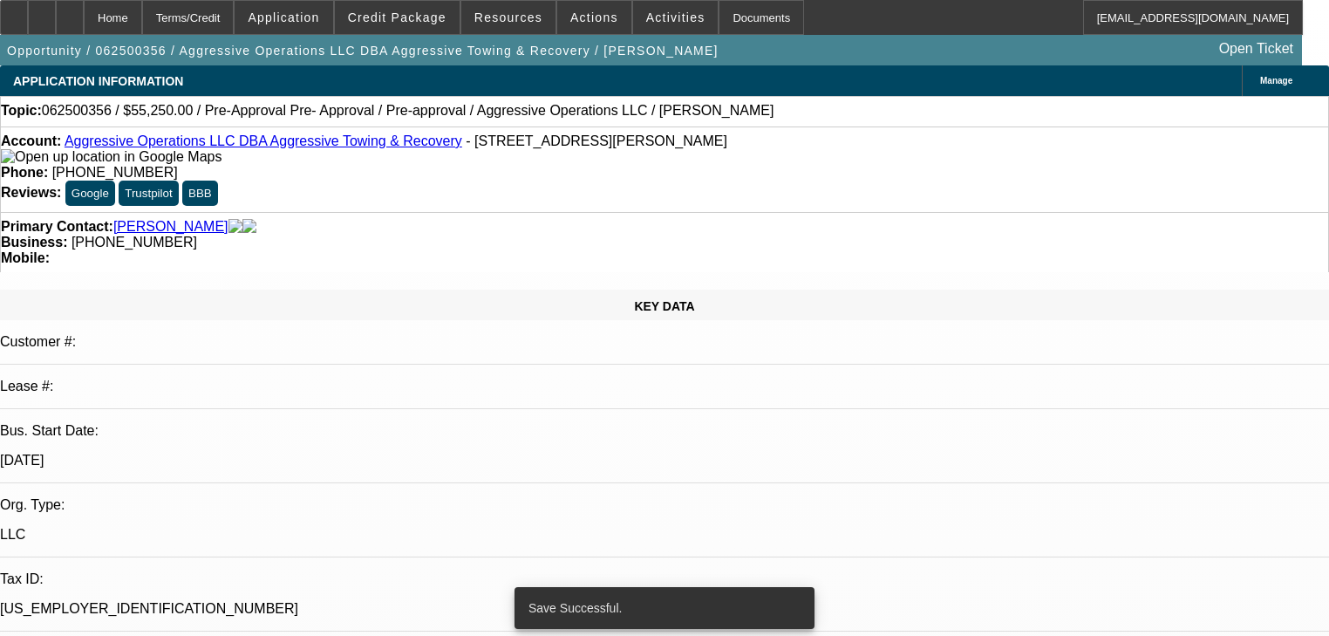
select select "0.15"
select select "2"
select select "0"
select select "6"
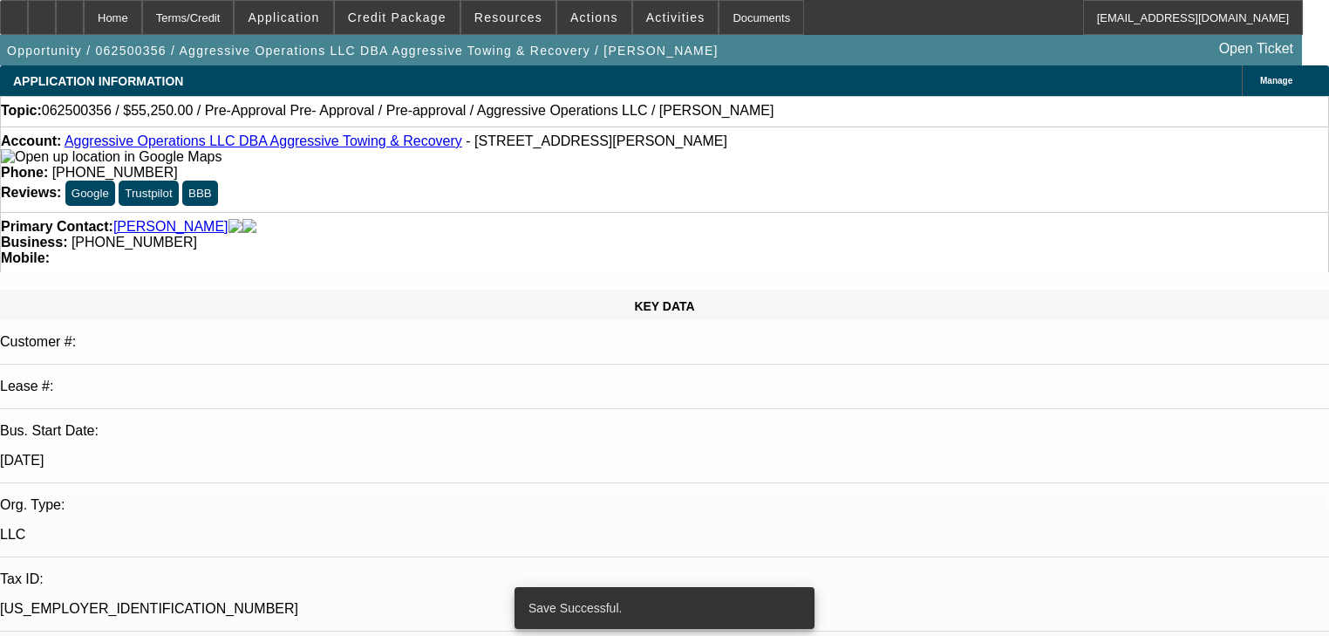
select select "0.15"
select select "2"
select select "0"
select select "6"
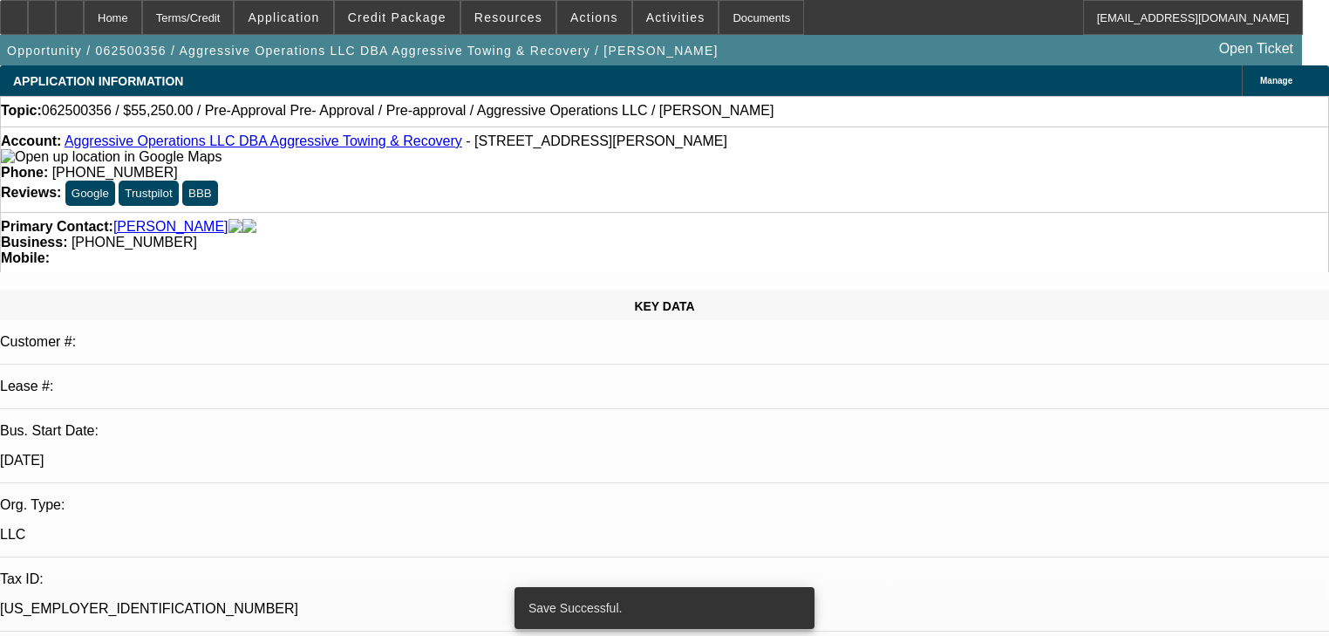
select select "0.15"
select select "2"
select select "0"
select select "6"
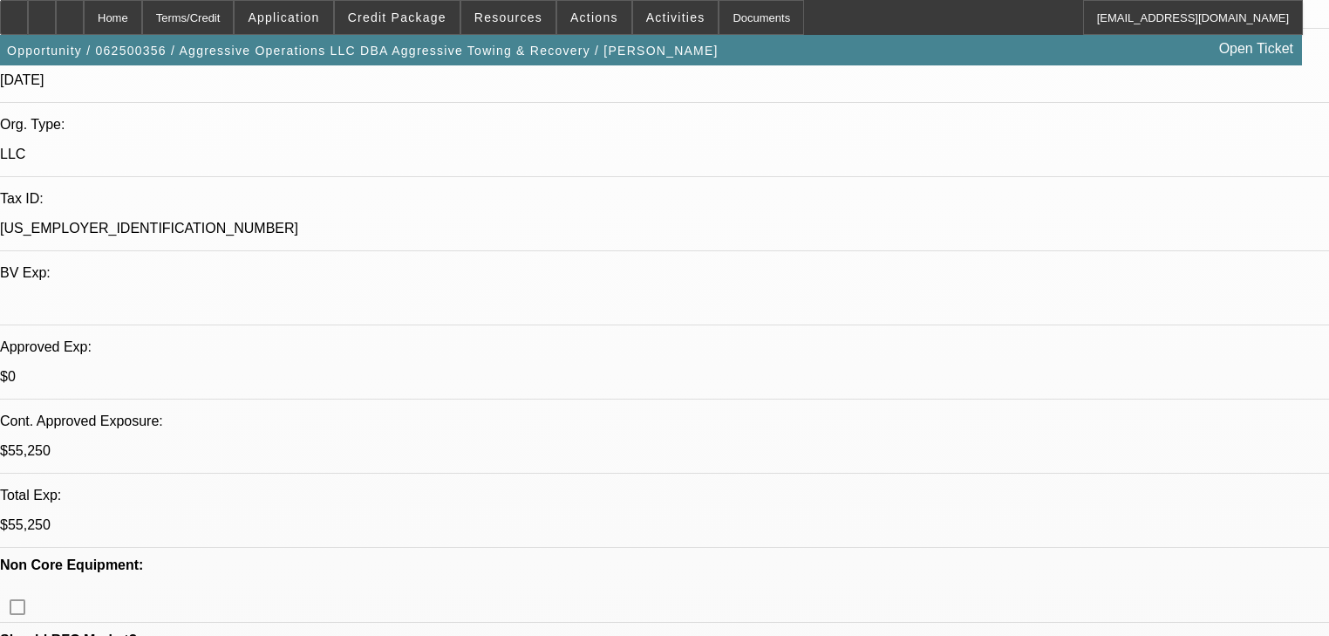
scroll to position [419, 0]
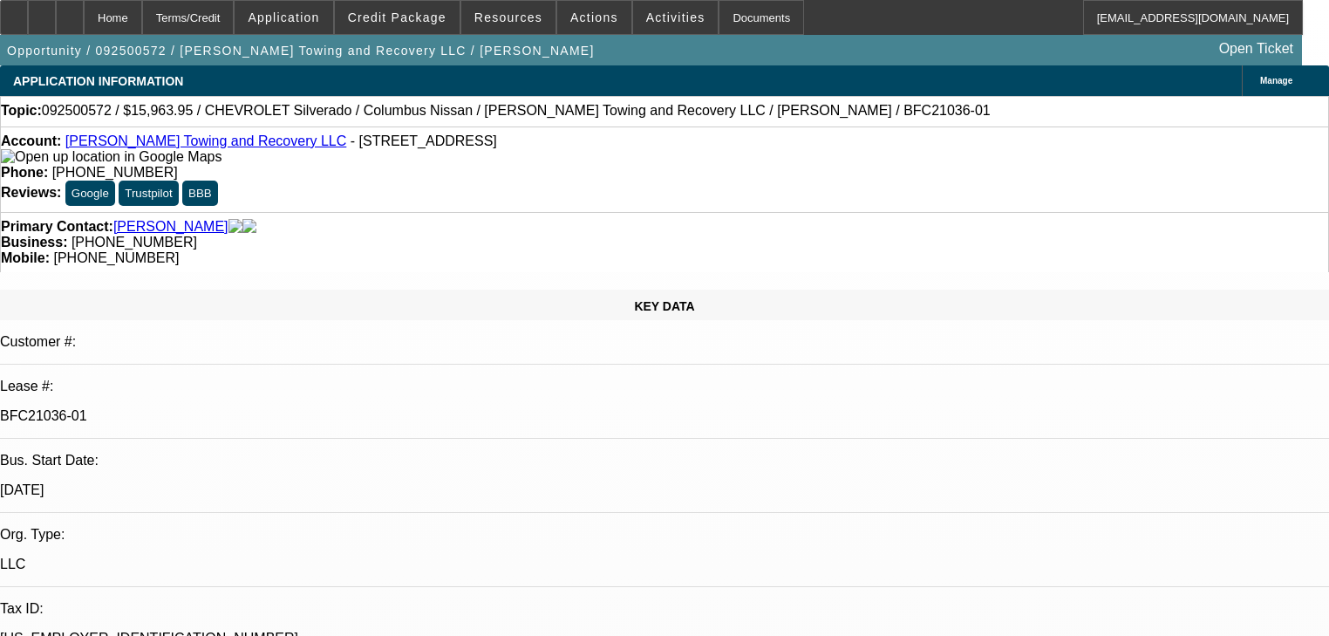
select select "0"
select select "2"
select select "0"
select select "1"
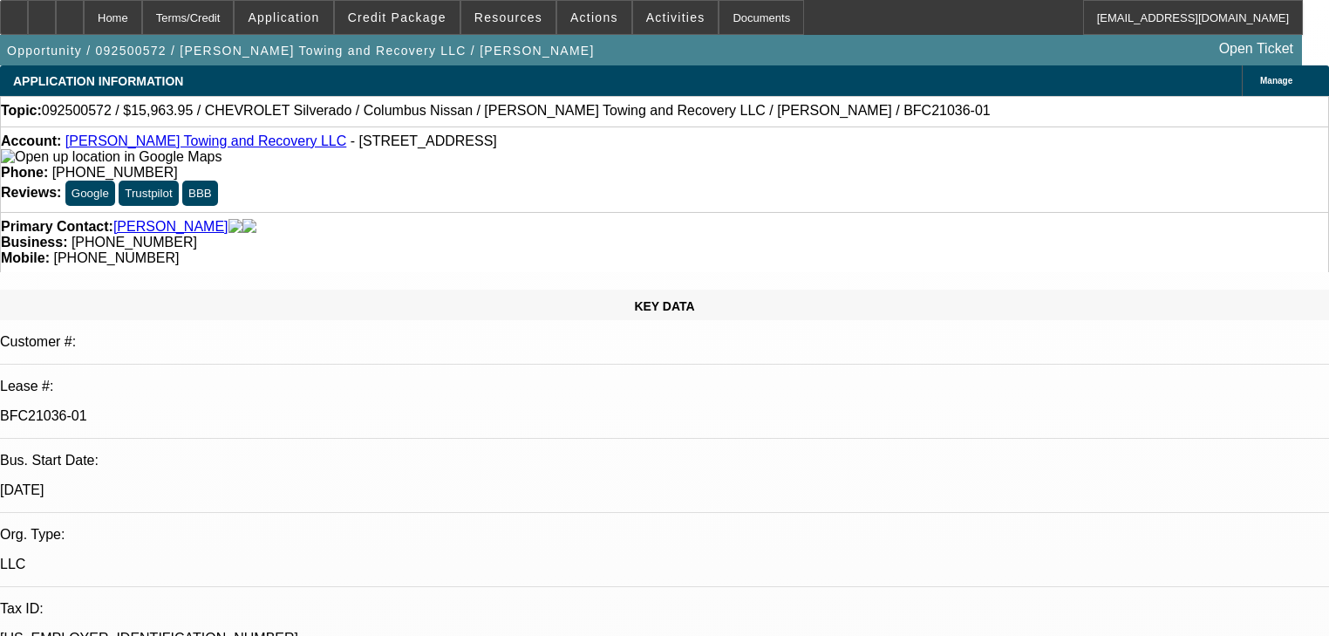
select select "0"
select select "2"
select select "0"
select select "1"
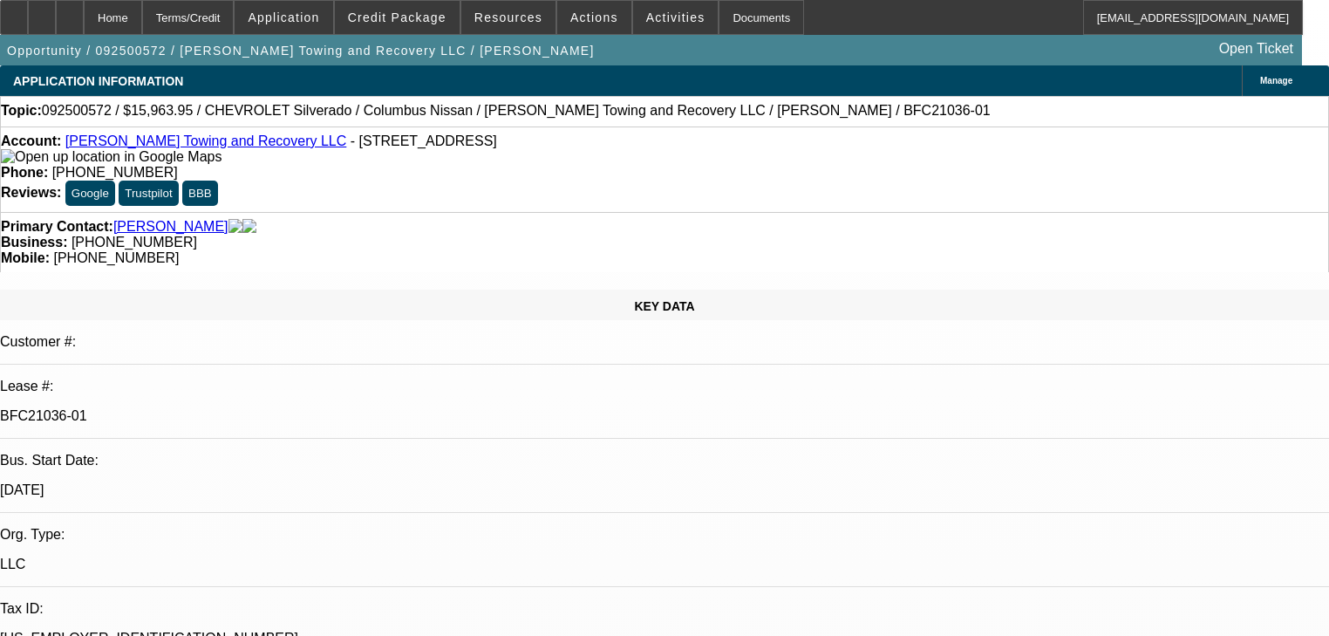
select select "0"
select select "2"
select select "0"
select select "1"
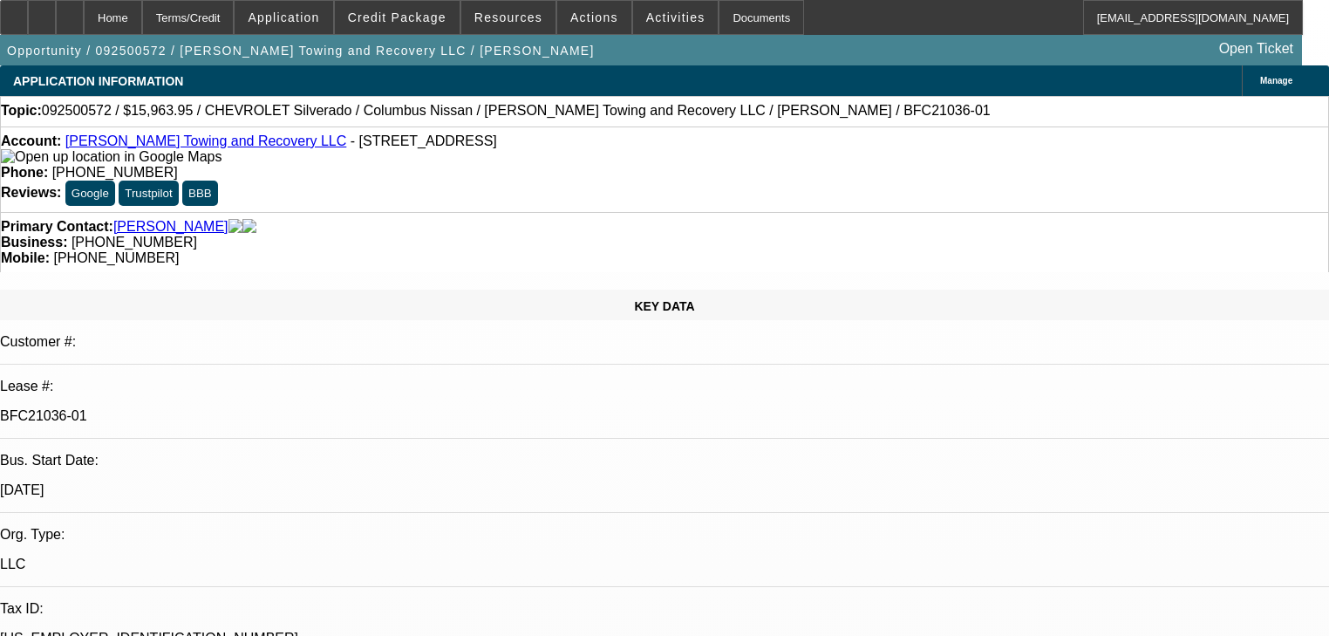
select select "0"
select select "2"
select select "0"
select select "21"
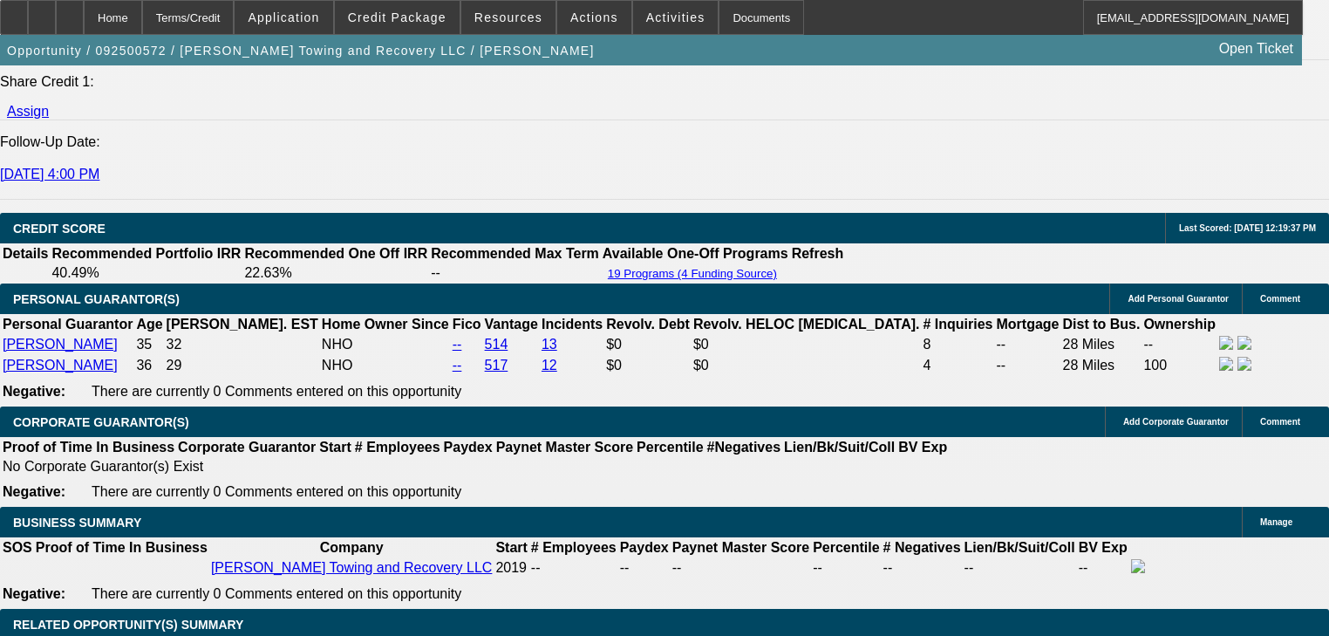
scroll to position [2711, 0]
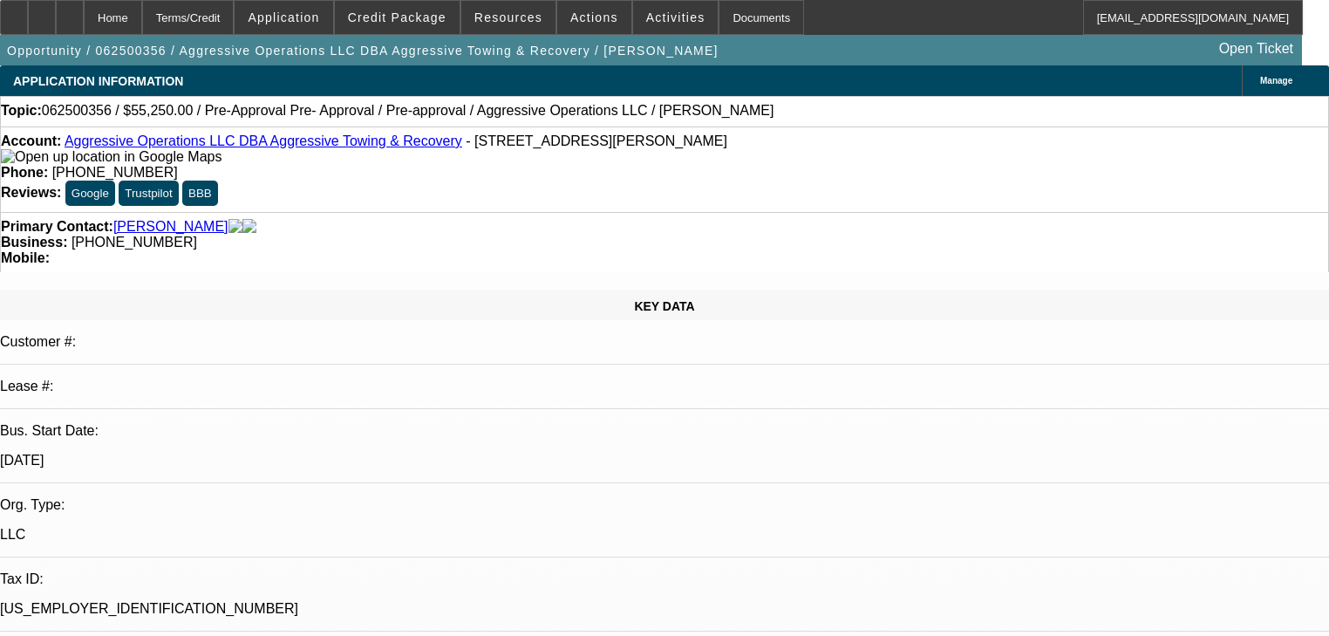
select select "0.15"
select select "2"
select select "0"
select select "6"
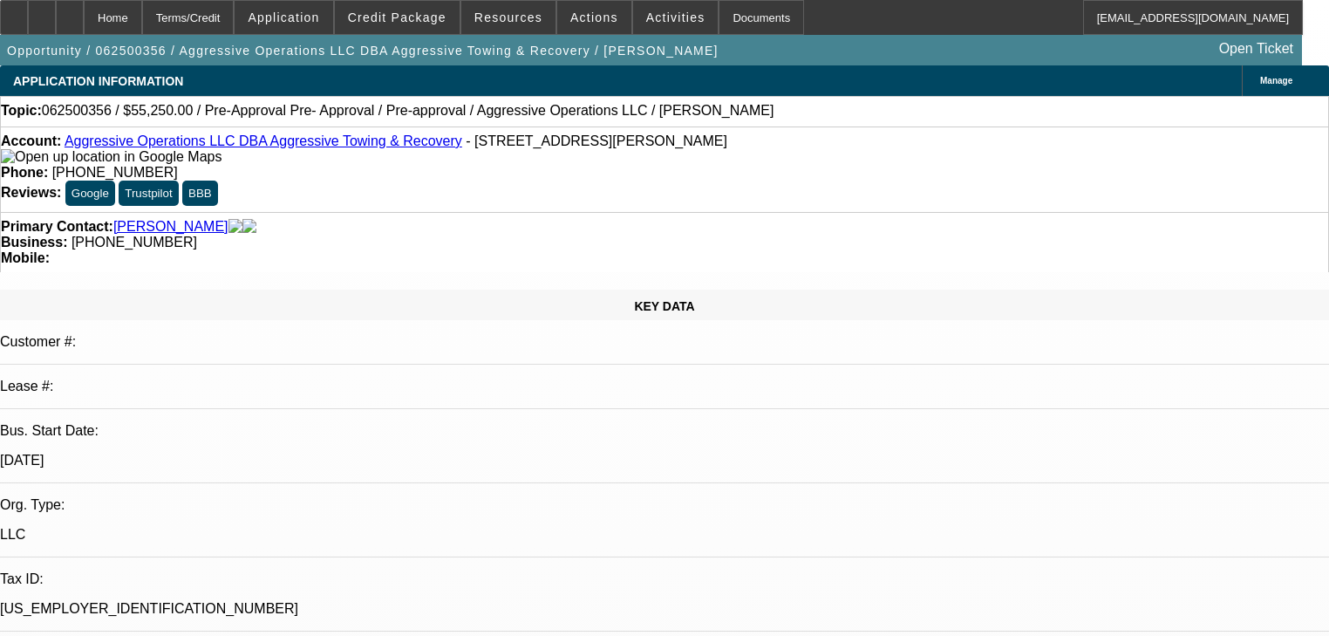
select select "0.15"
select select "2"
select select "0"
select select "6"
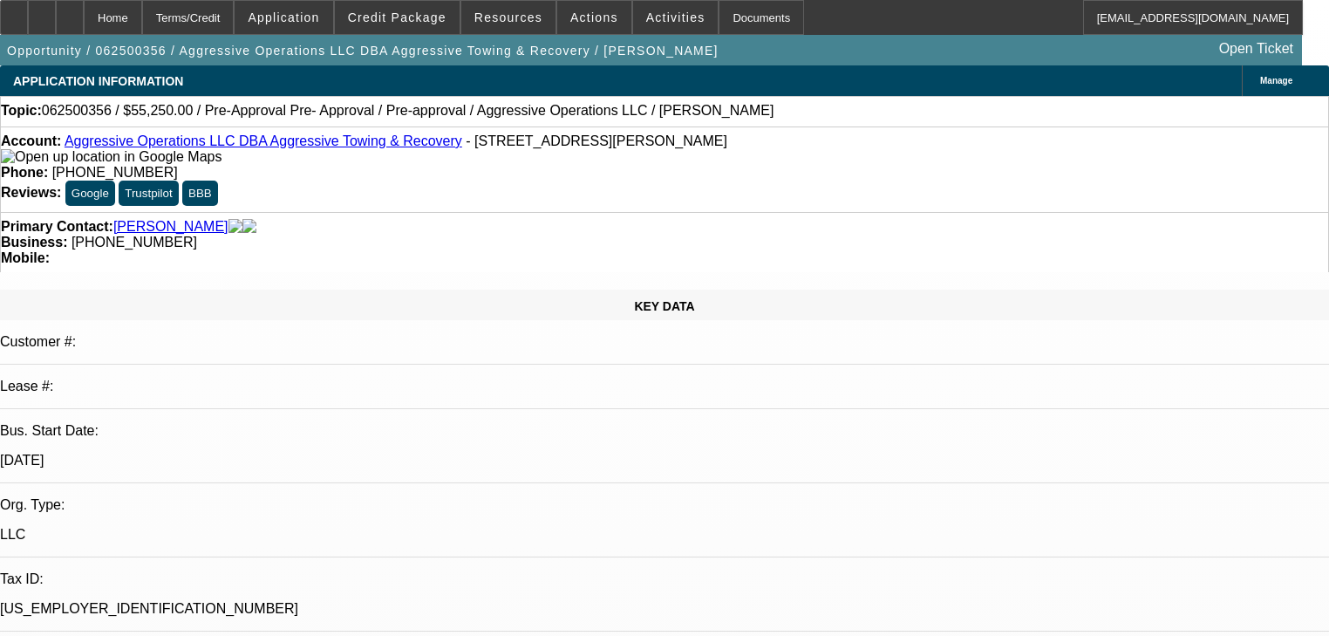
select select "0.15"
select select "2"
select select "0"
select select "6"
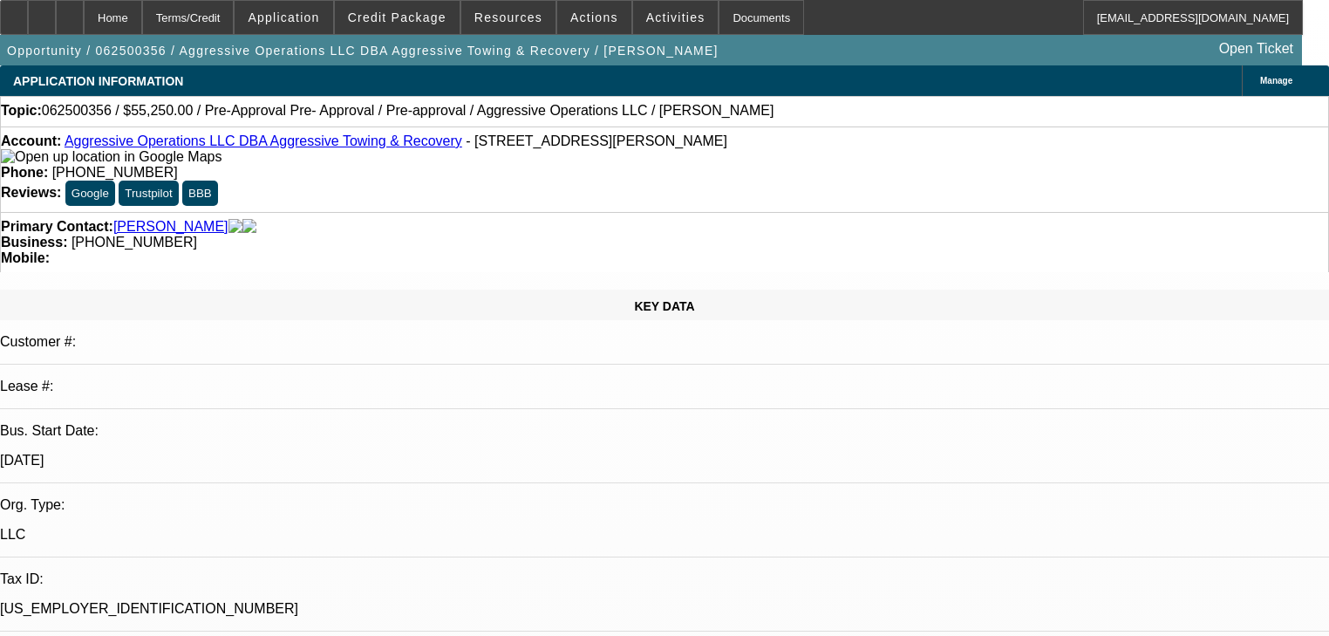
select select "0.15"
select select "2"
select select "0"
select select "6"
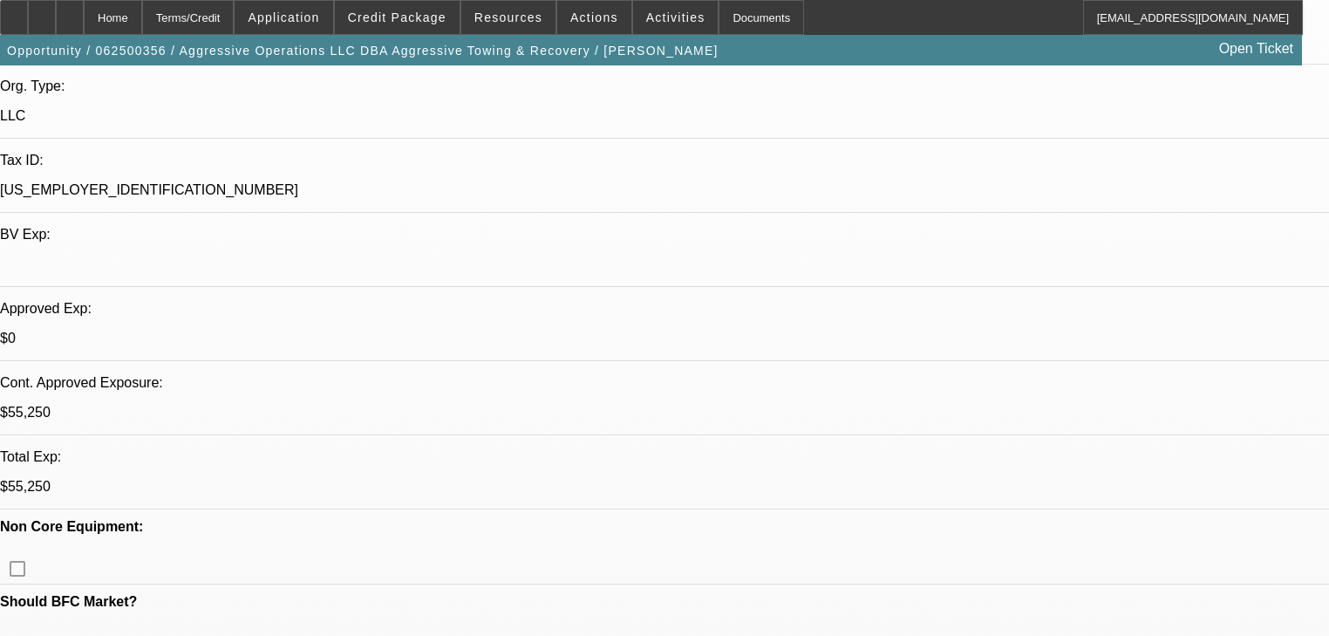
scroll to position [907, 0]
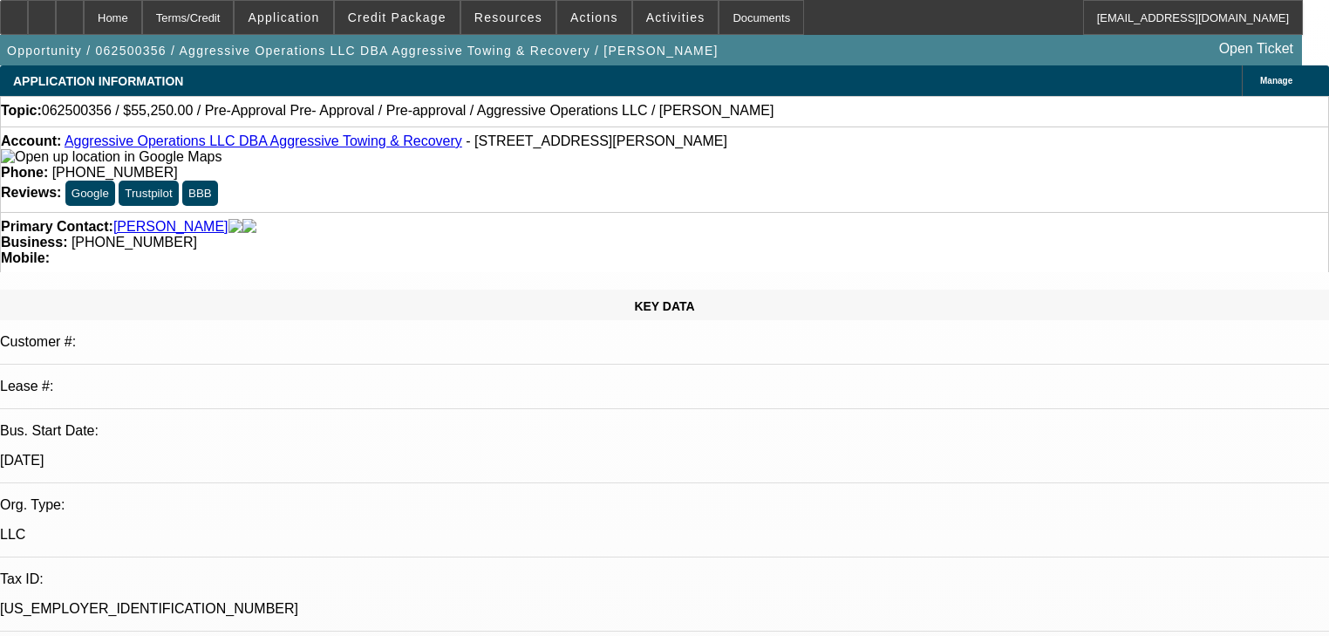
select select "0.15"
select select "2"
select select "0"
select select "6"
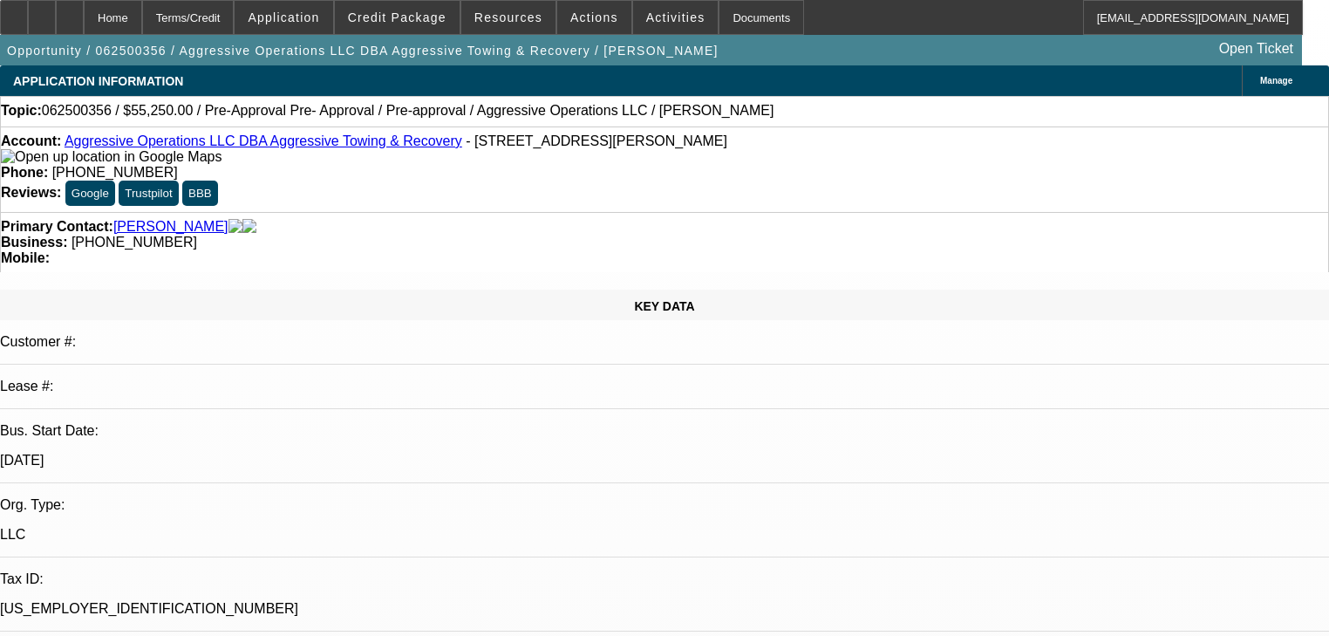
select select "0.15"
select select "2"
select select "0"
select select "6"
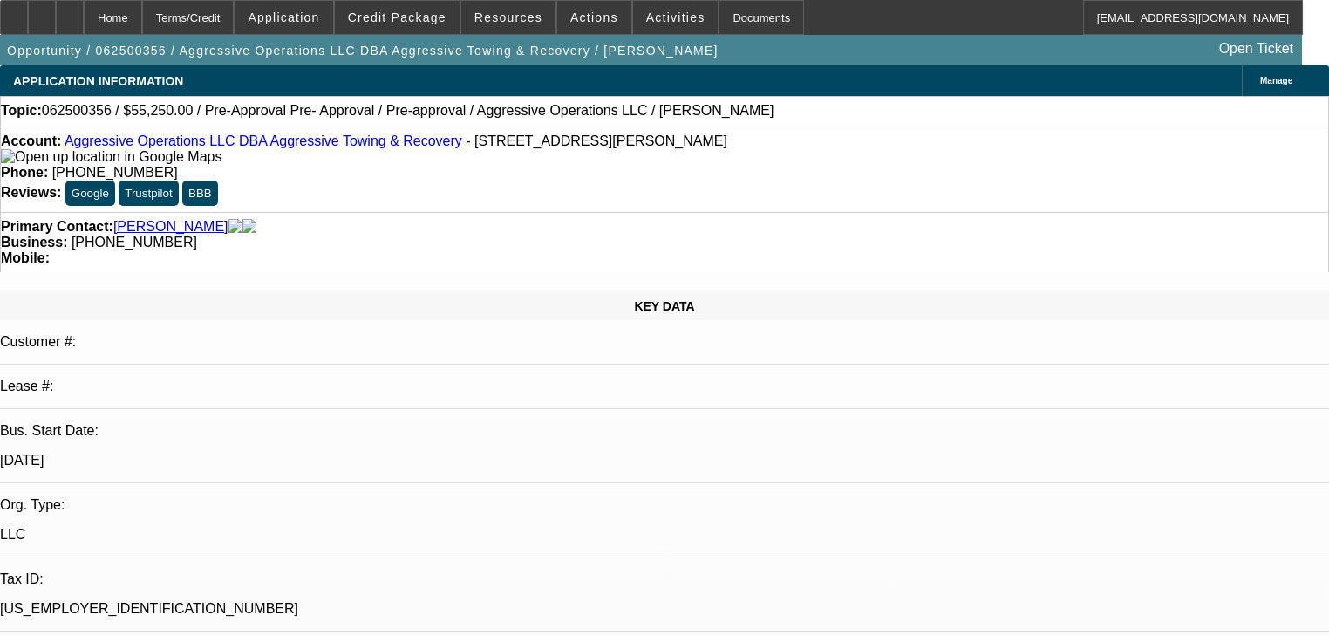
select select "0.15"
select select "2"
select select "0"
select select "6"
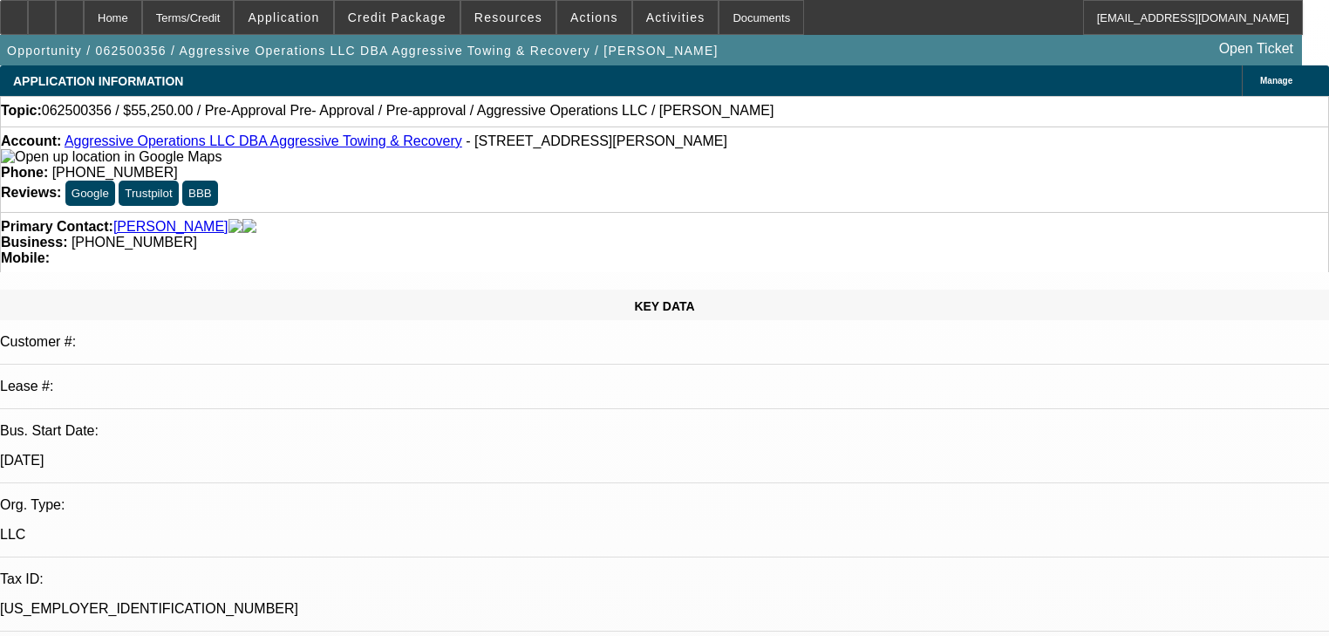
select select "0.15"
select select "2"
select select "0"
select select "6"
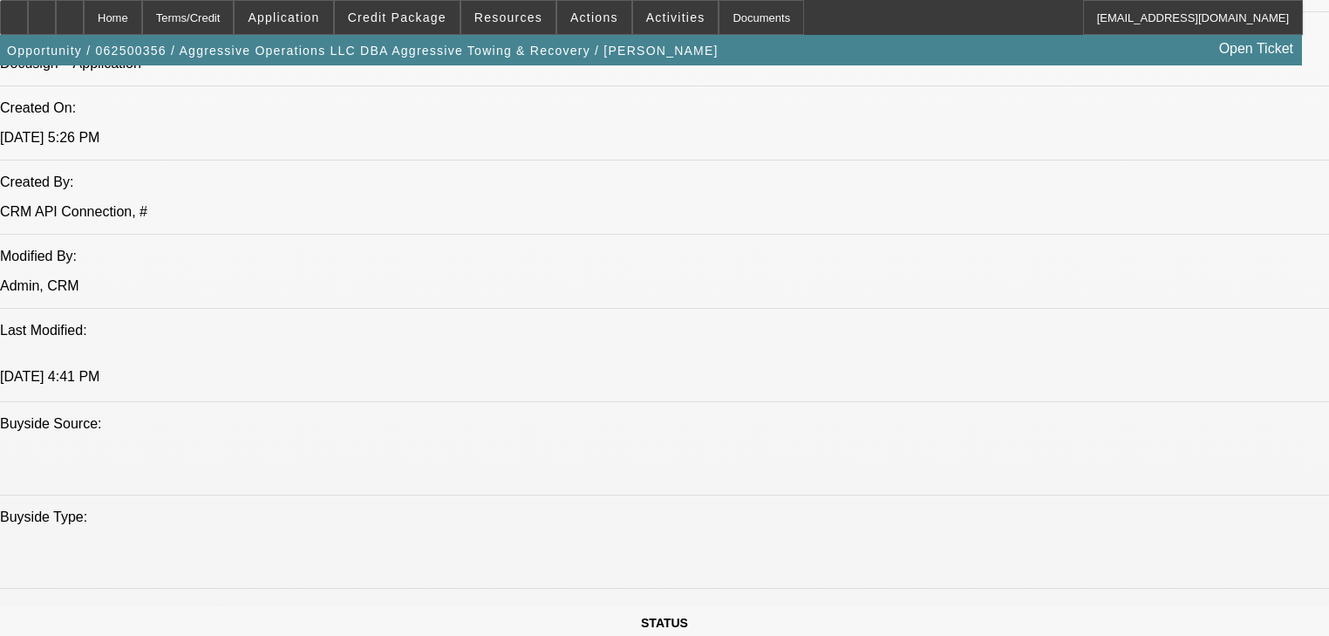
scroll to position [1814, 0]
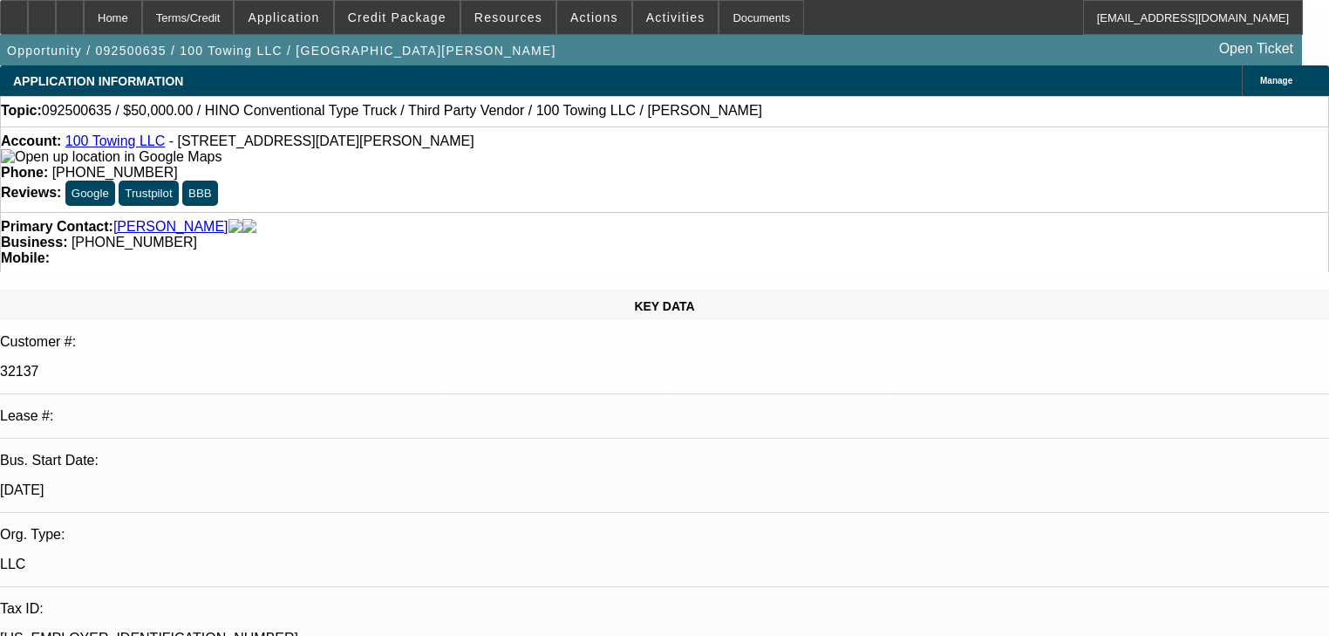
select select "0"
select select "3"
select select "0"
select select "6"
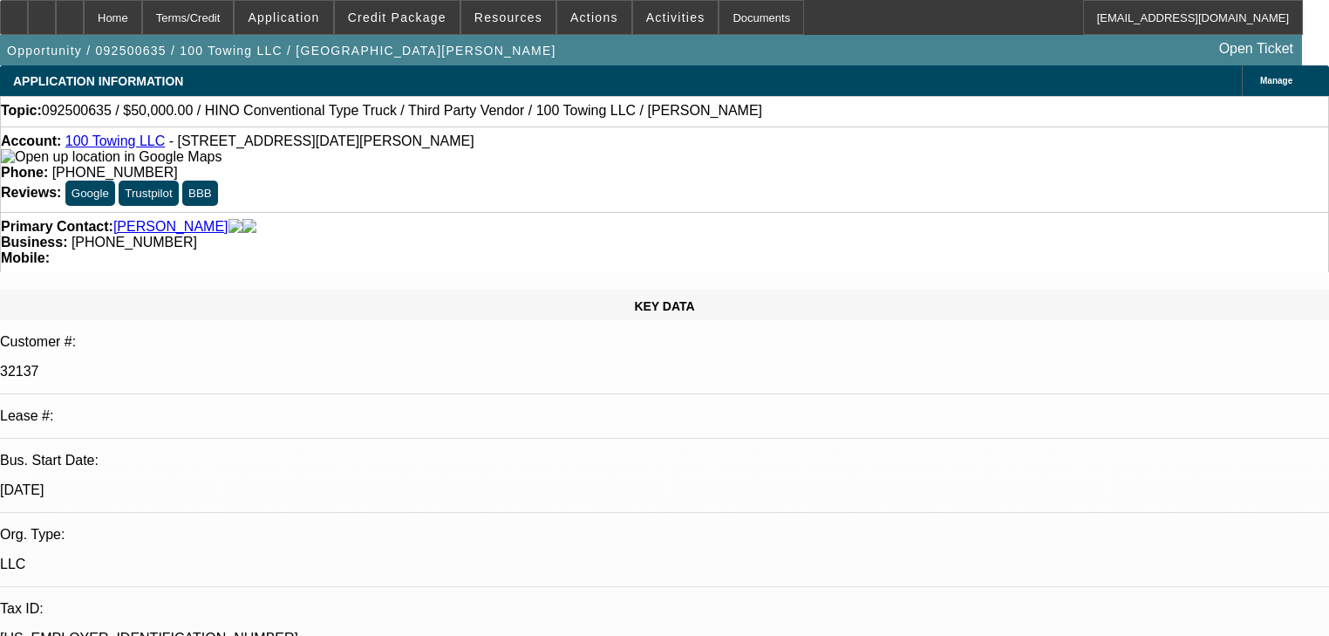
select select "0"
select select "3"
select select "0"
select select "6"
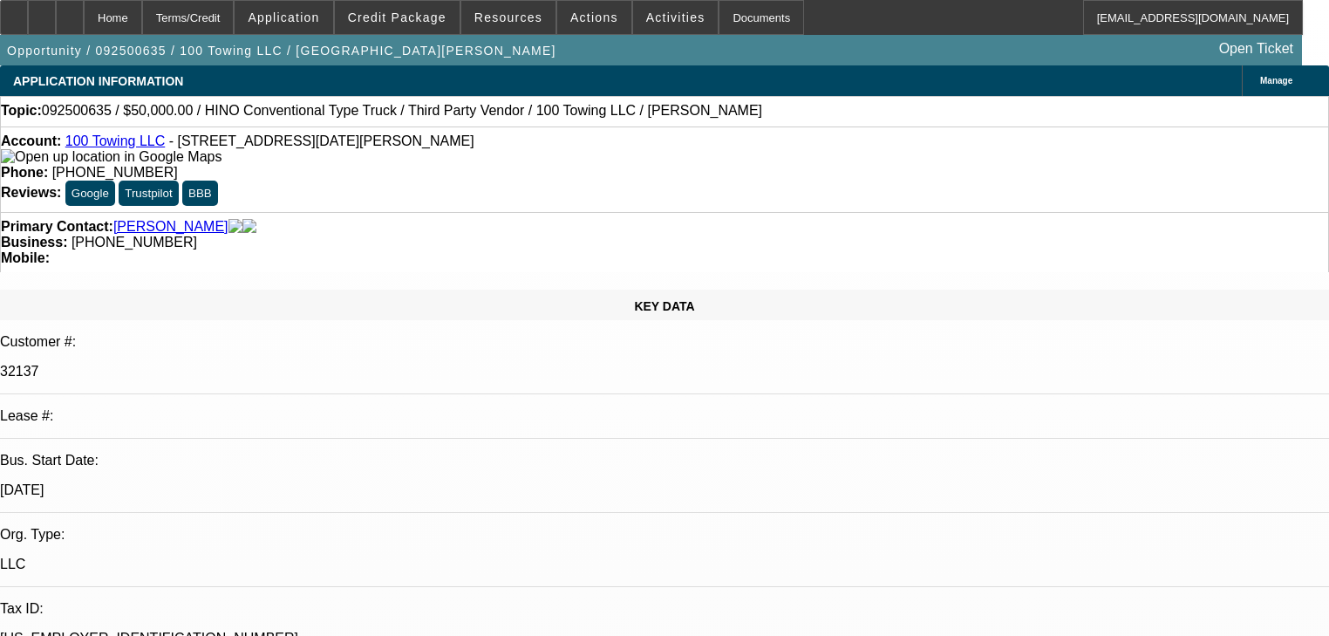
select select "0"
select select "2"
select select "0"
select select "6"
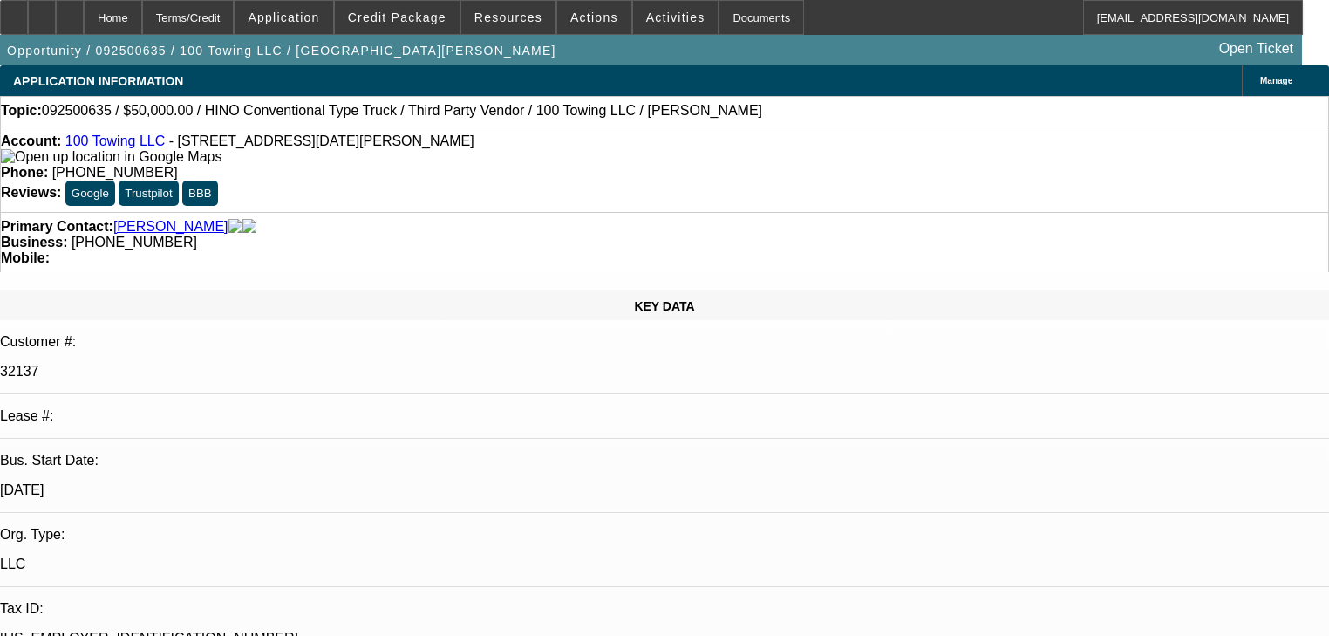
select select "0"
select select "2"
select select "0"
select select "6"
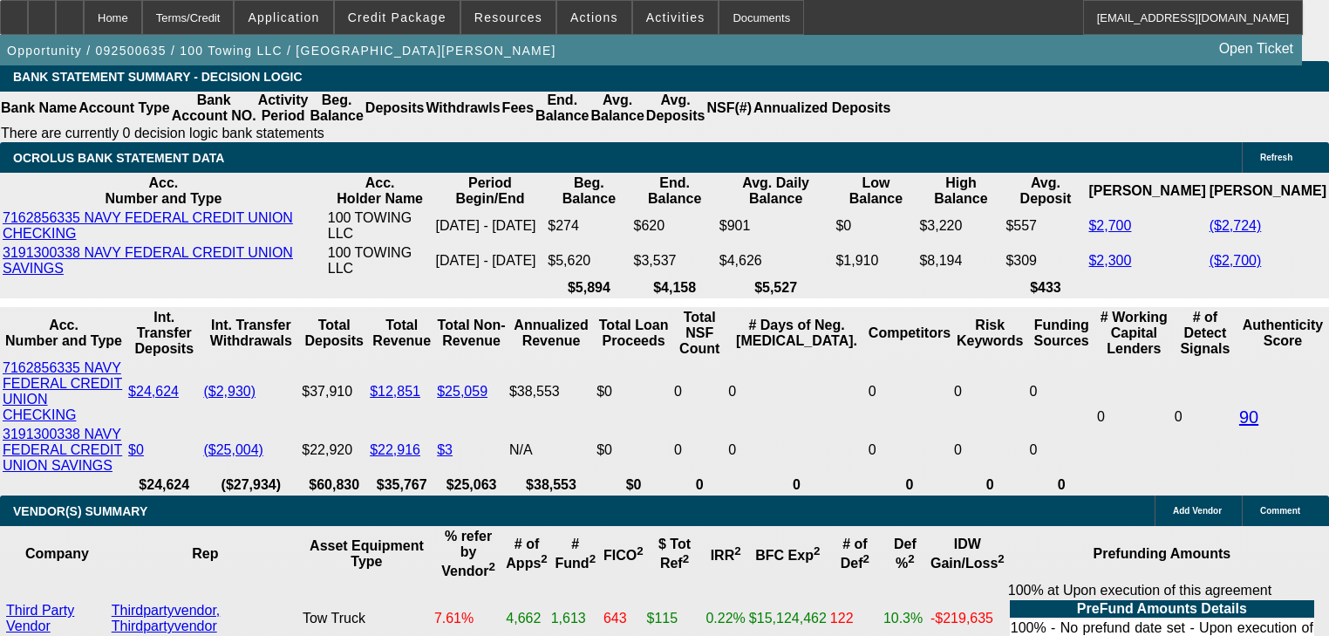
scroll to position [3349, 0]
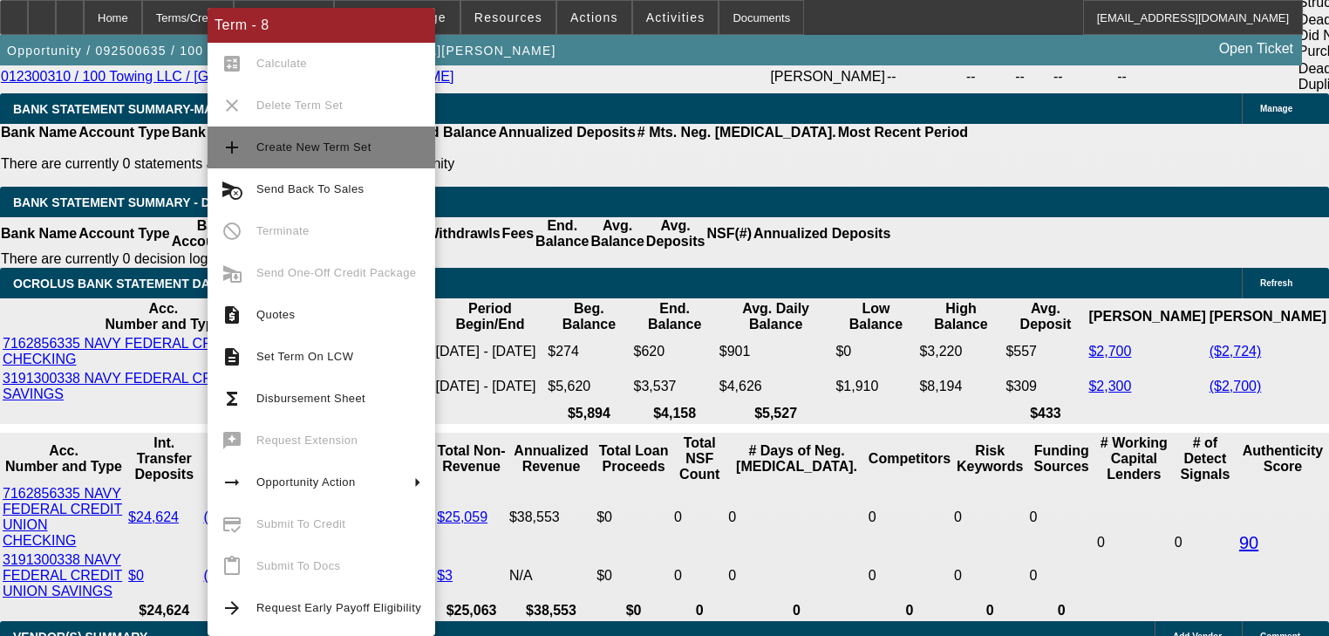
click at [268, 153] on span "Create New Term Set" at bounding box center [313, 146] width 115 height 13
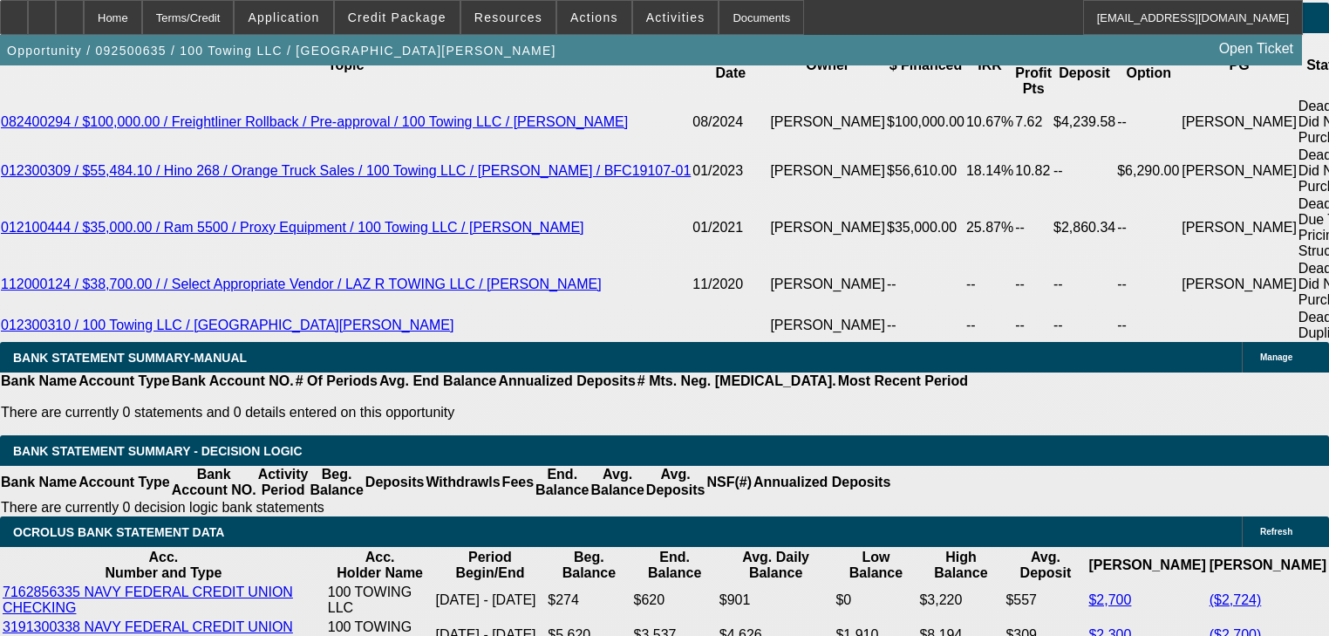
select select "0"
select select "3"
select select "0"
select select "6"
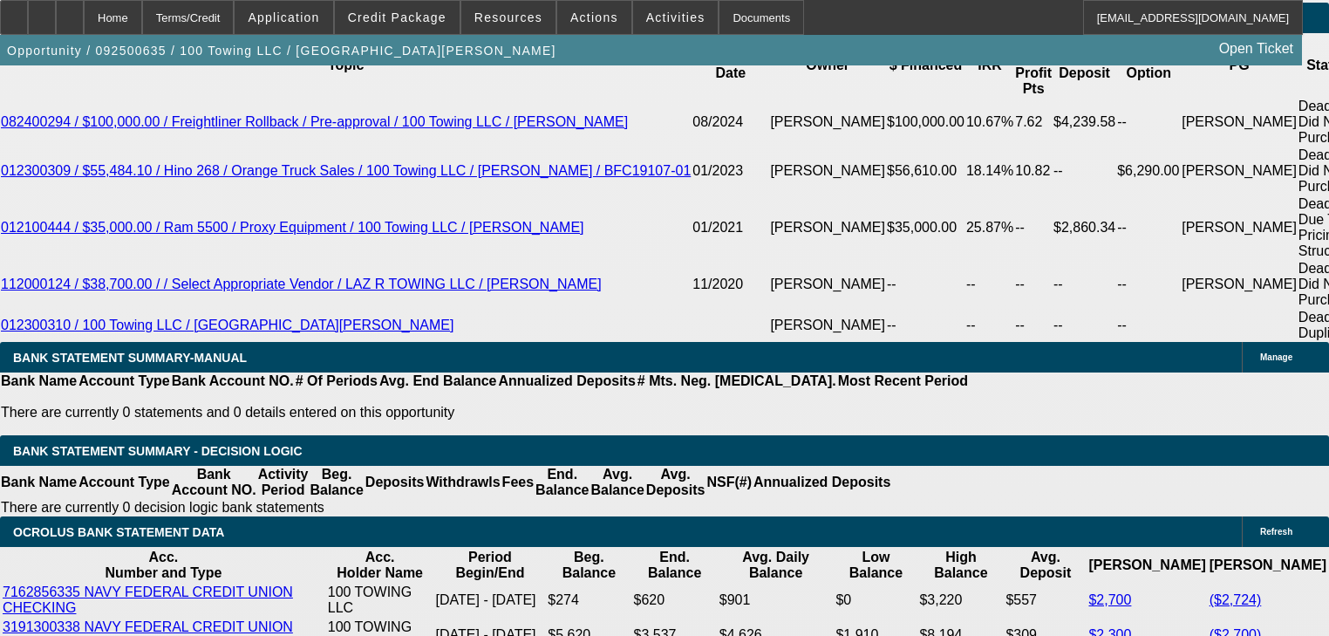
select select "0"
select select "3"
select select "0"
select select "6"
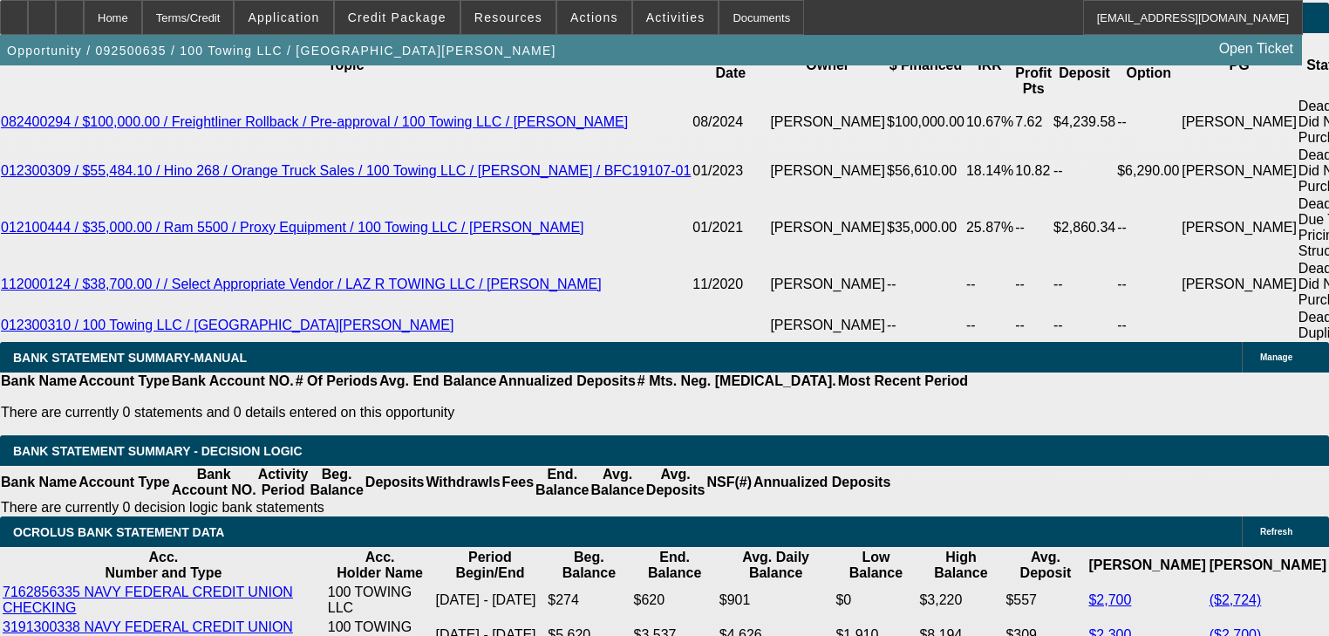
select select "0"
select select "3"
select select "0"
select select "6"
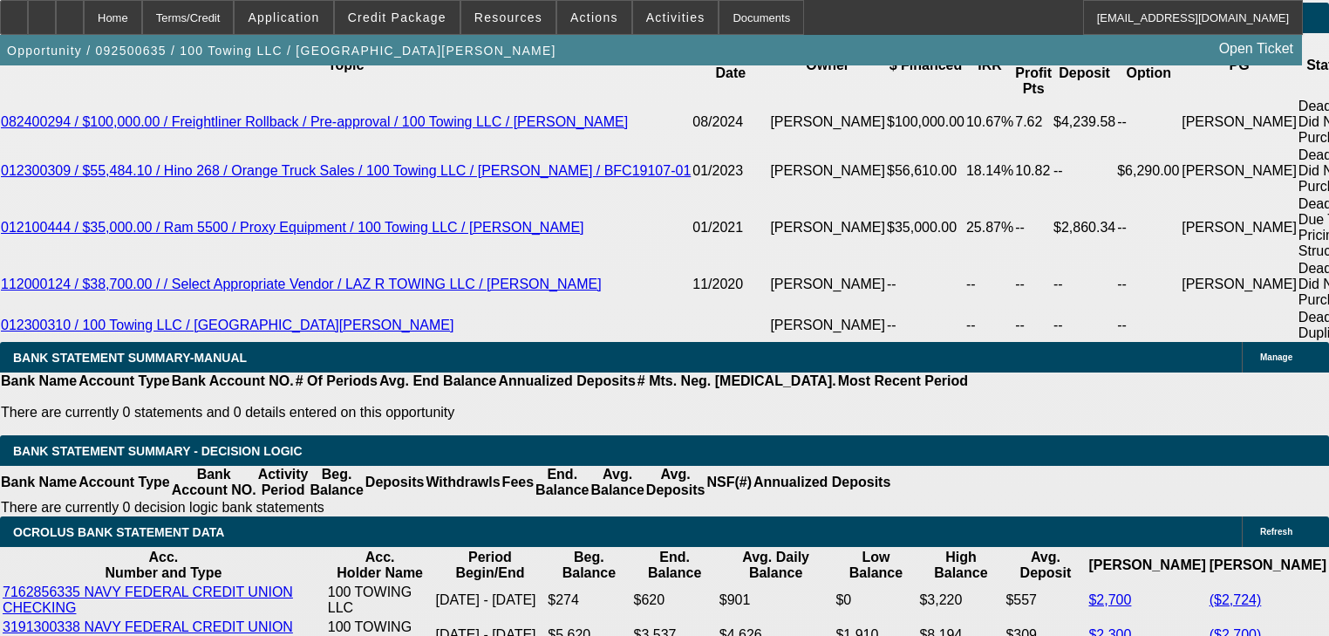
select select "0"
select select "2"
select select "0"
select select "6"
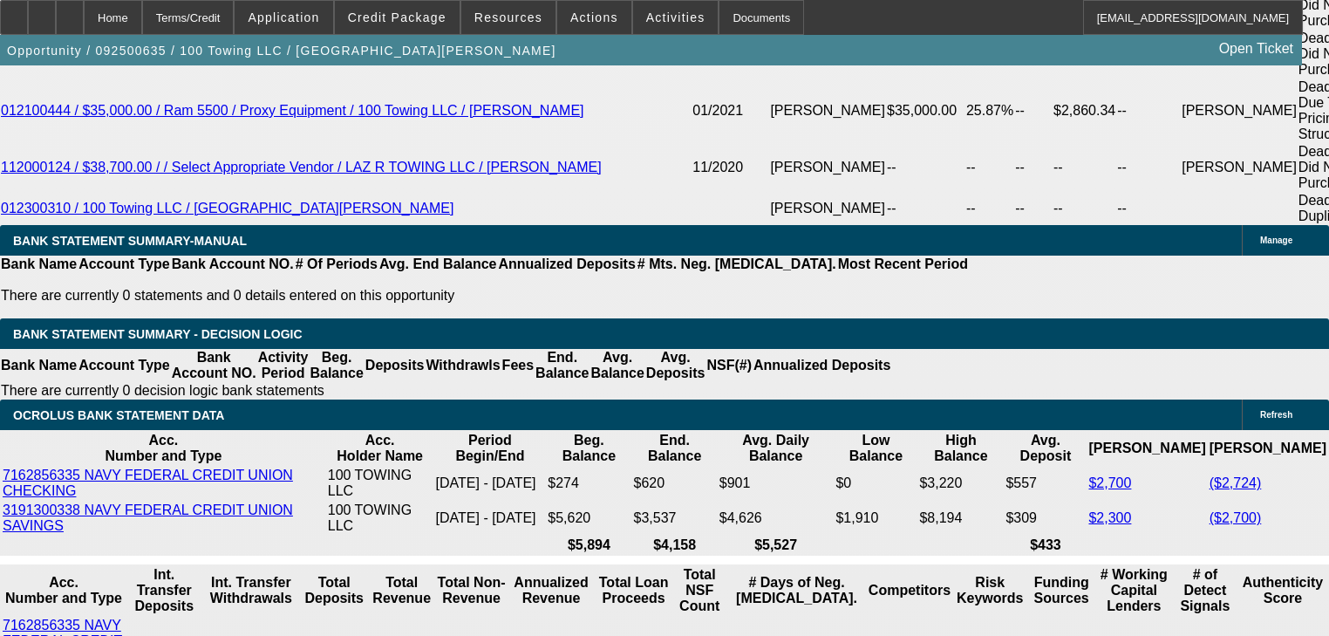
scroll to position [3214, 0]
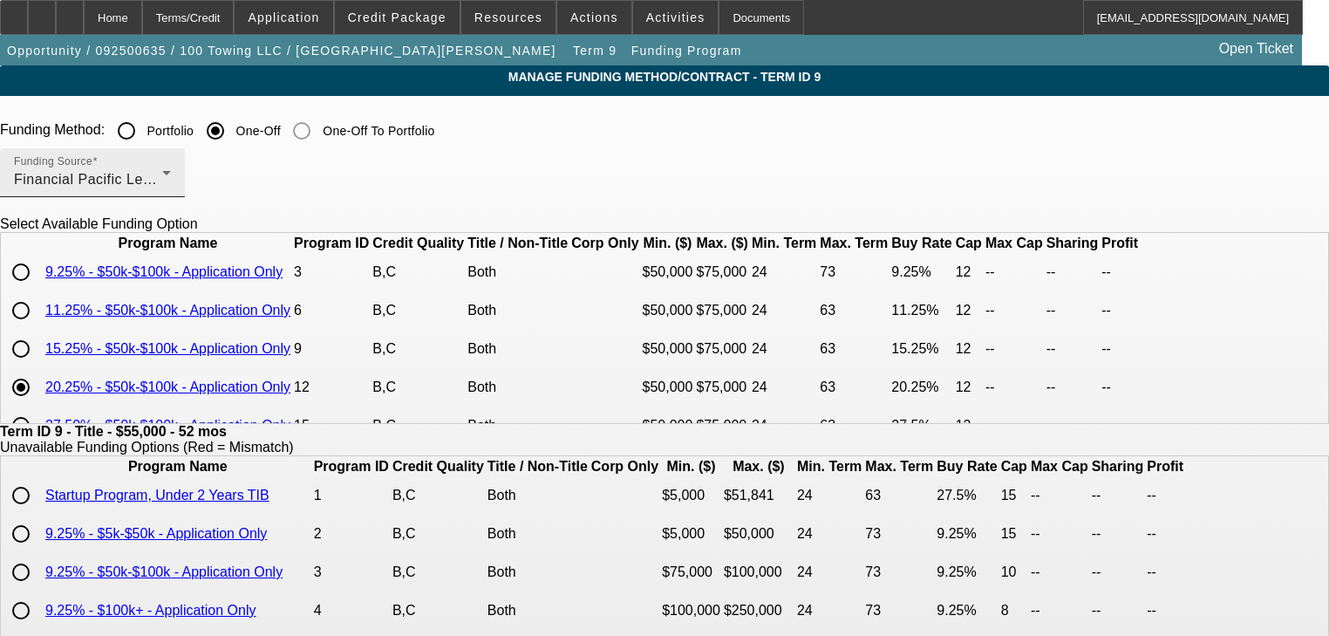
click at [162, 188] on div "Financial Pacific Leasing, Inc." at bounding box center [88, 179] width 148 height 21
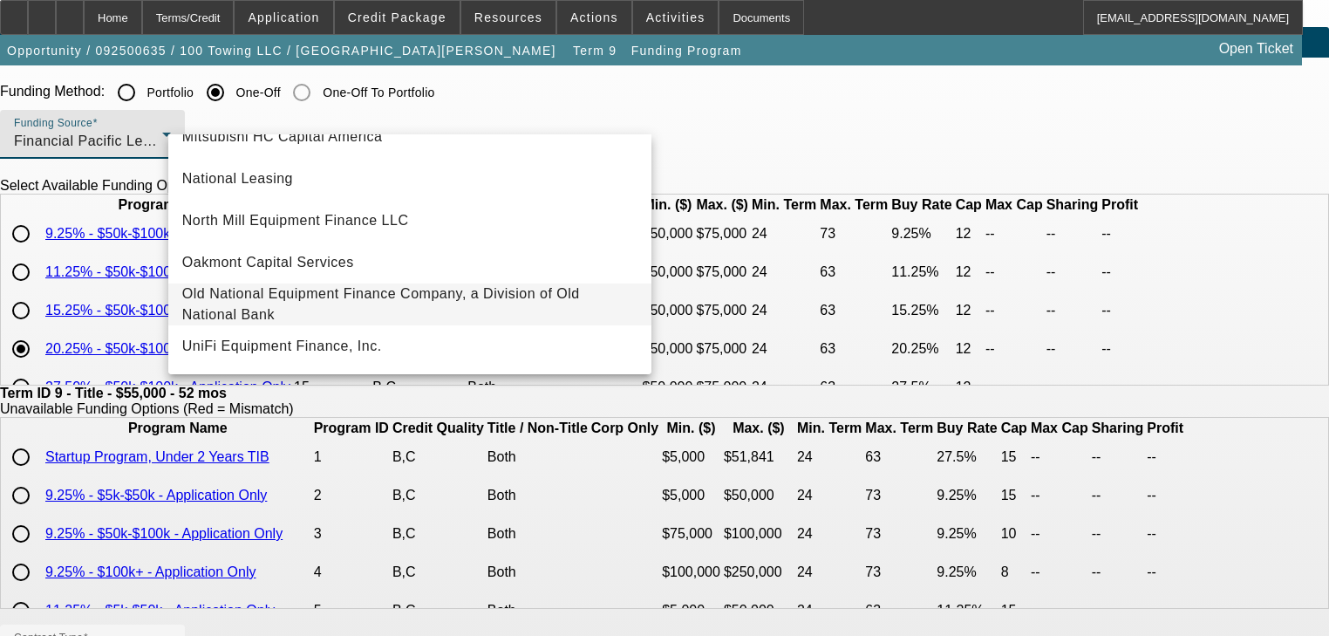
scroll to position [70, 0]
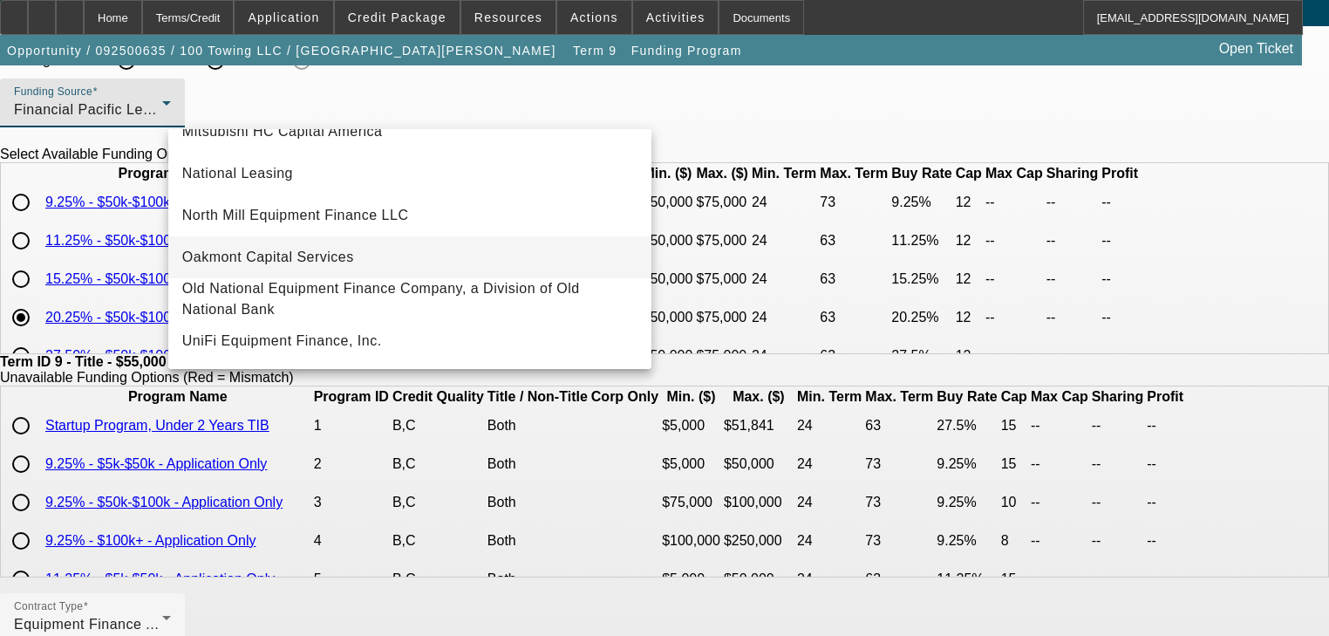
click at [355, 254] on mat-option "Oakmont Capital Services" at bounding box center [409, 257] width 483 height 42
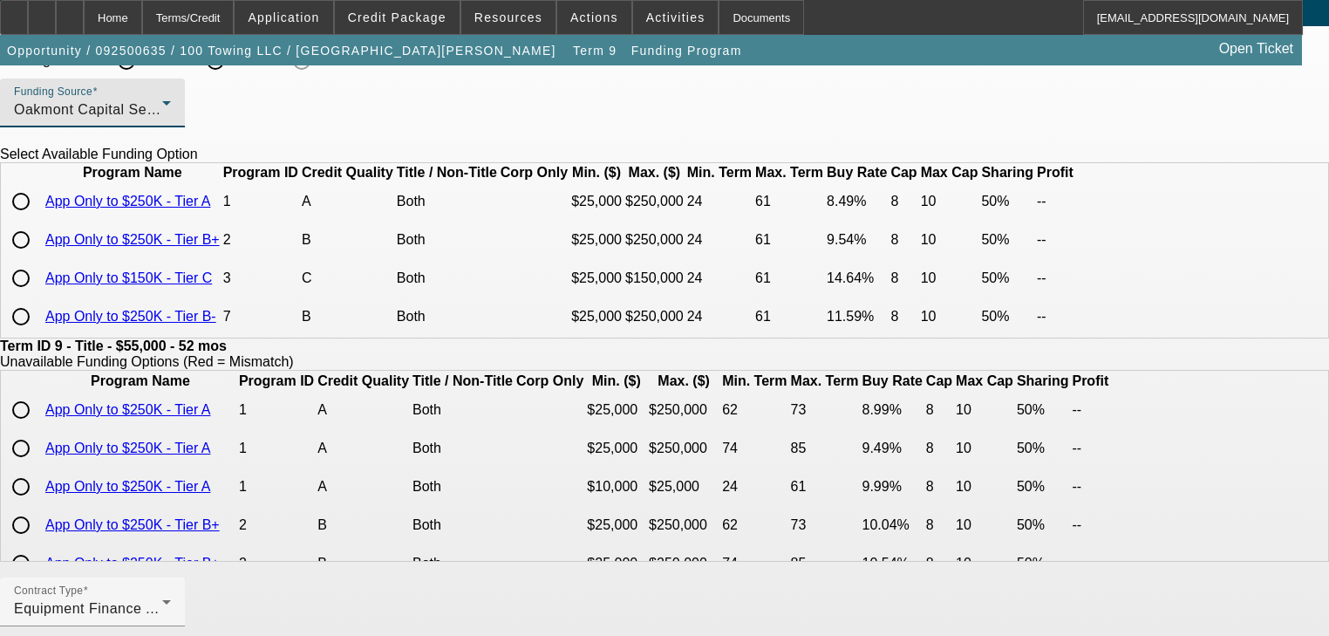
scroll to position [30, 0]
click at [42, 293] on div at bounding box center [21, 278] width 42 height 42
type input "14.64"
type input "8"
type input "50.00"
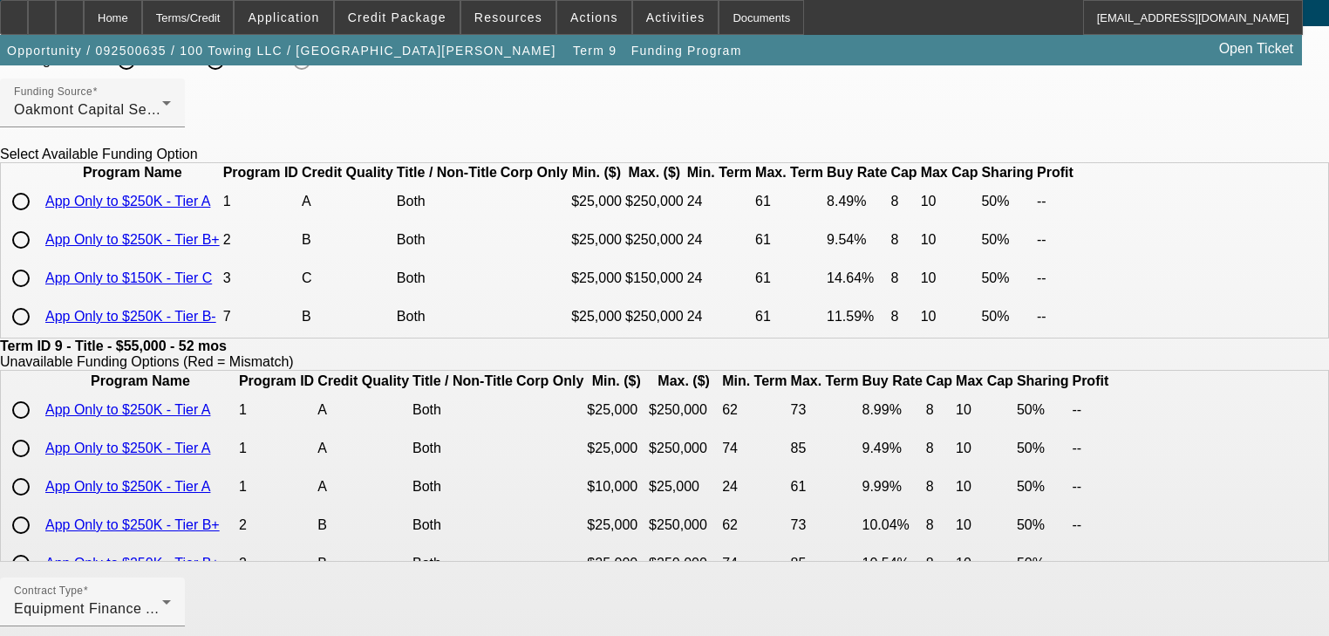
type input "10"
radio input "true"
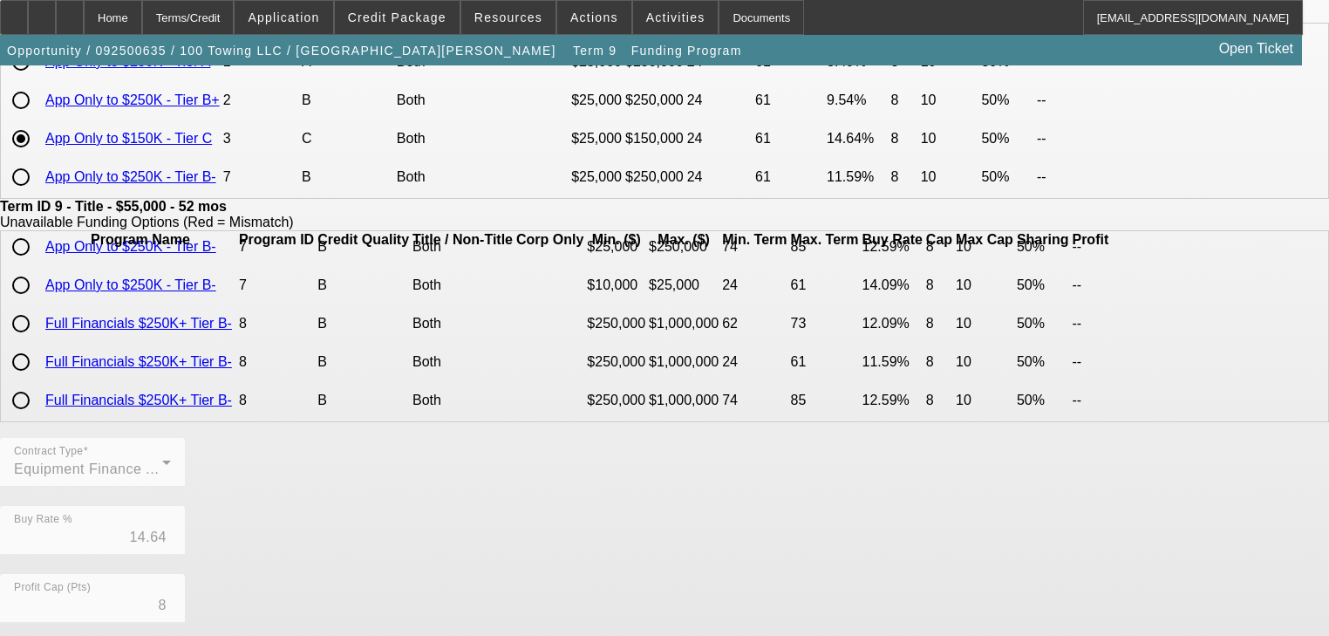
scroll to position [567, 0]
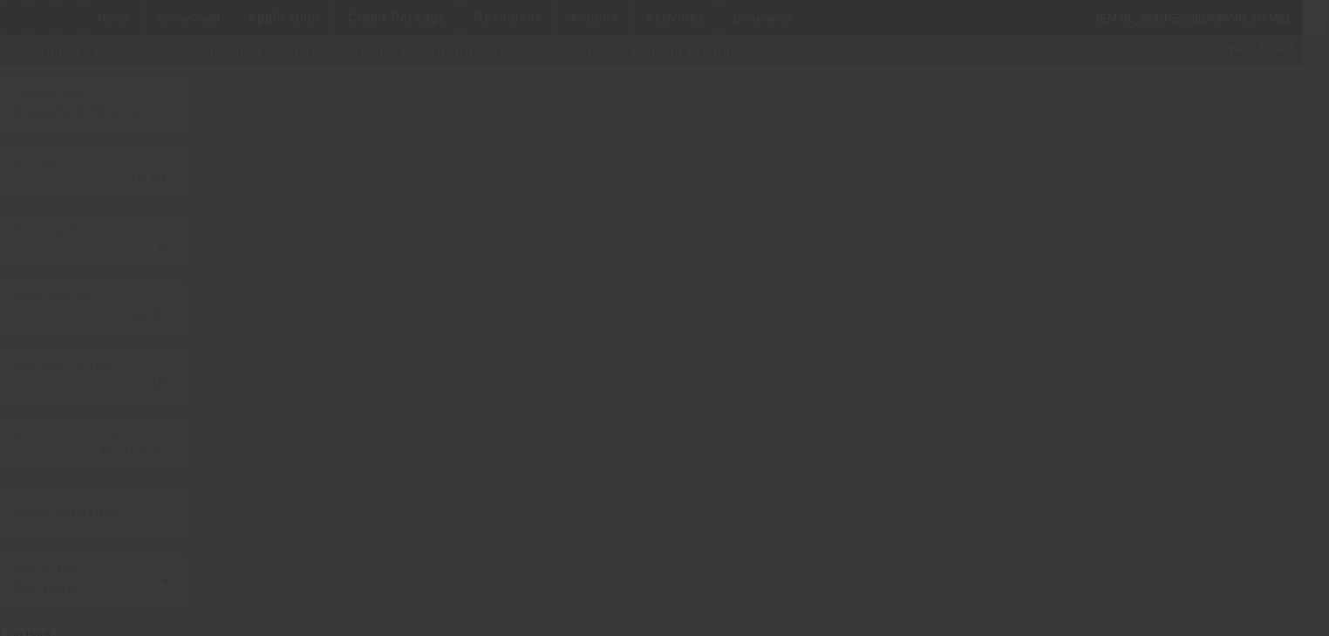
type input "20.25"
type input "12"
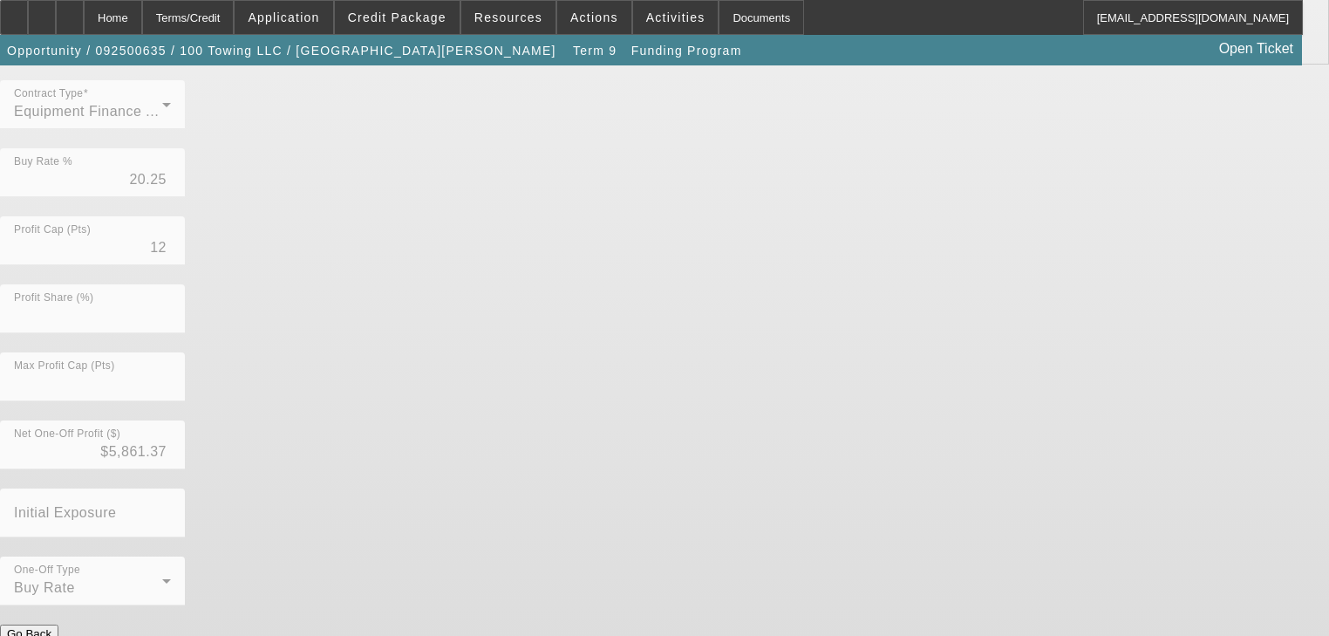
scroll to position [0, 0]
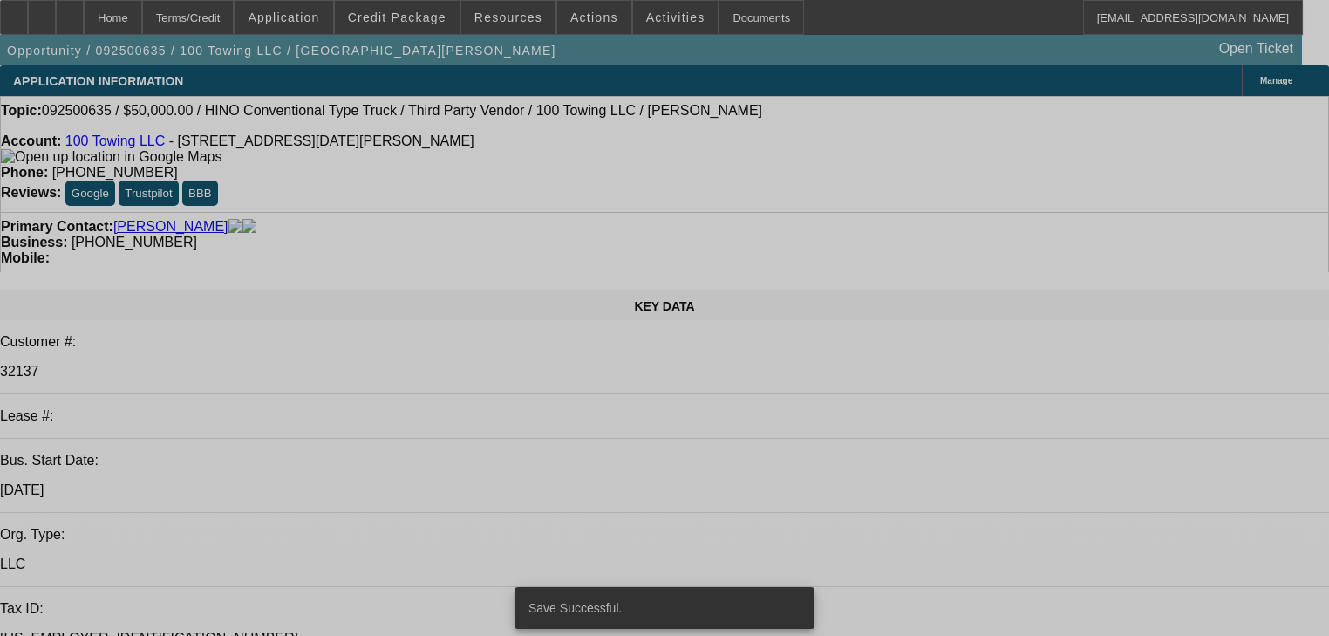
select select "0"
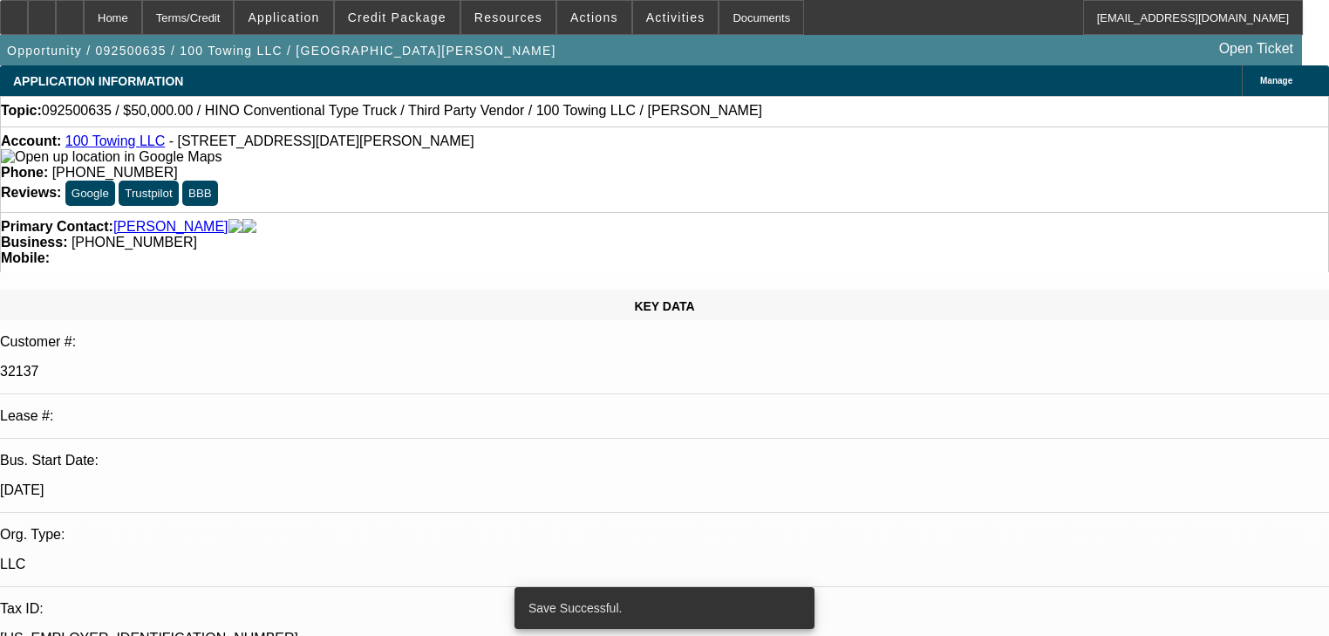
select select "0"
select select "3"
select select "0"
select select "6"
select select "0"
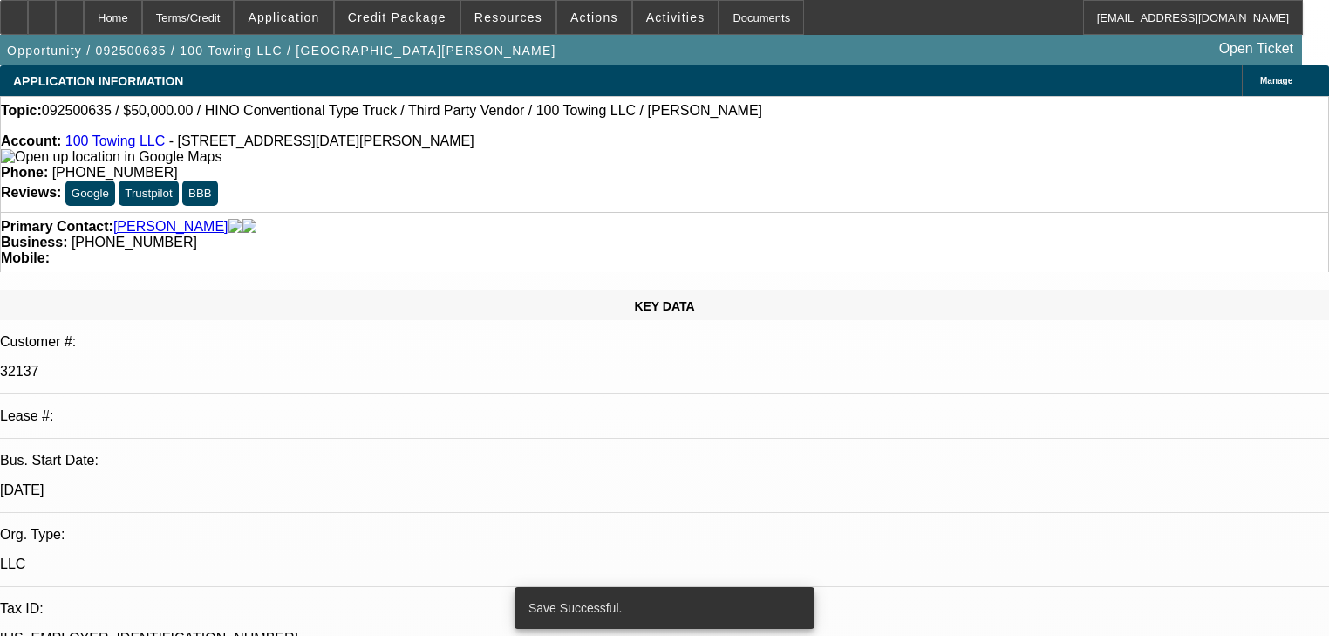
select select "0"
select select "3"
select select "0"
select select "6"
select select "0"
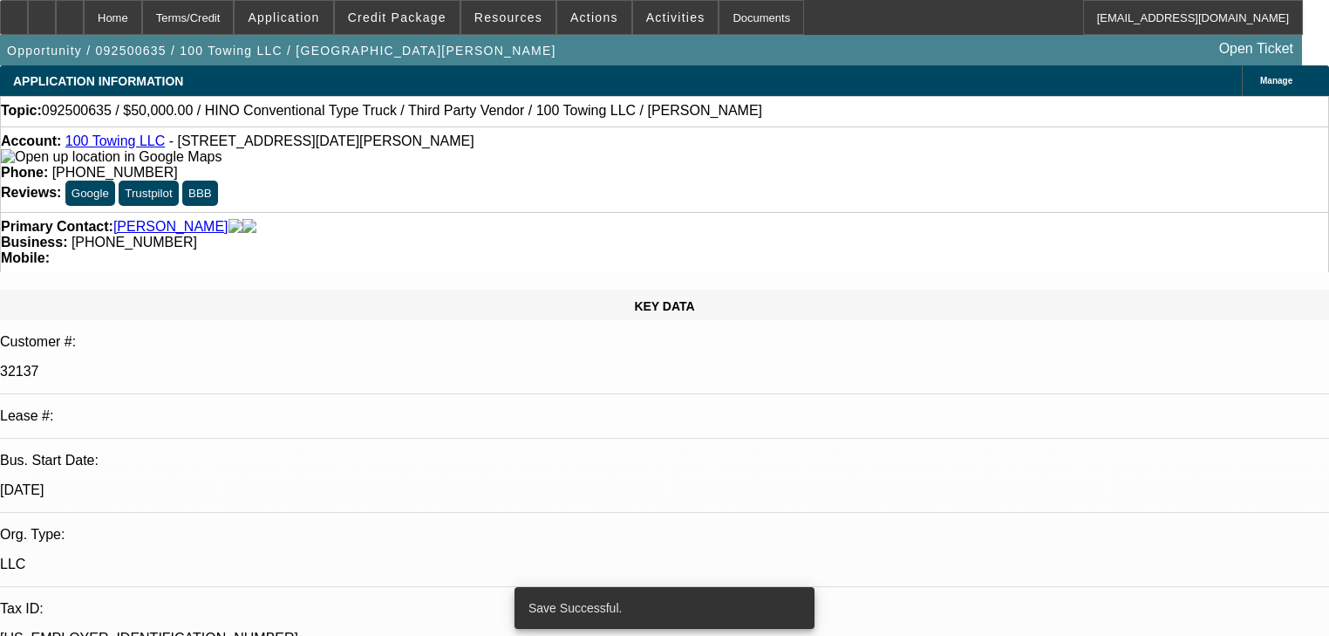
select select "0"
select select "3"
select select "0"
select select "6"
select select "0"
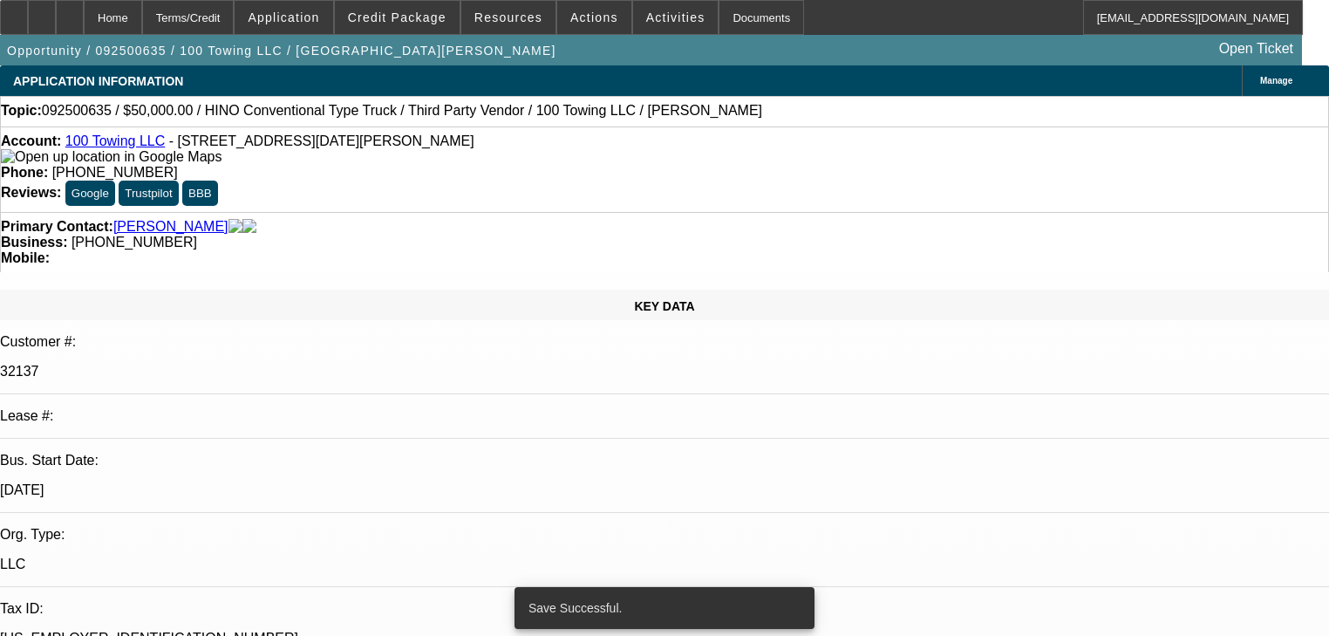
select select "2"
select select "0"
select select "6"
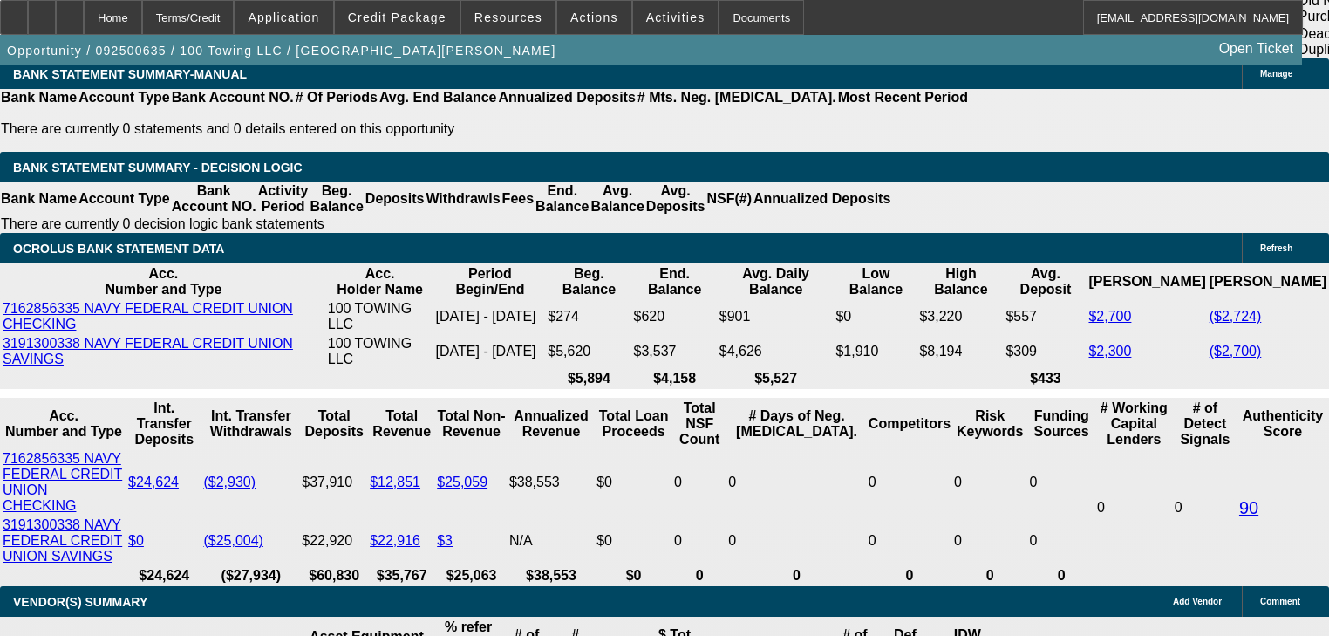
scroll to position [3304, 0]
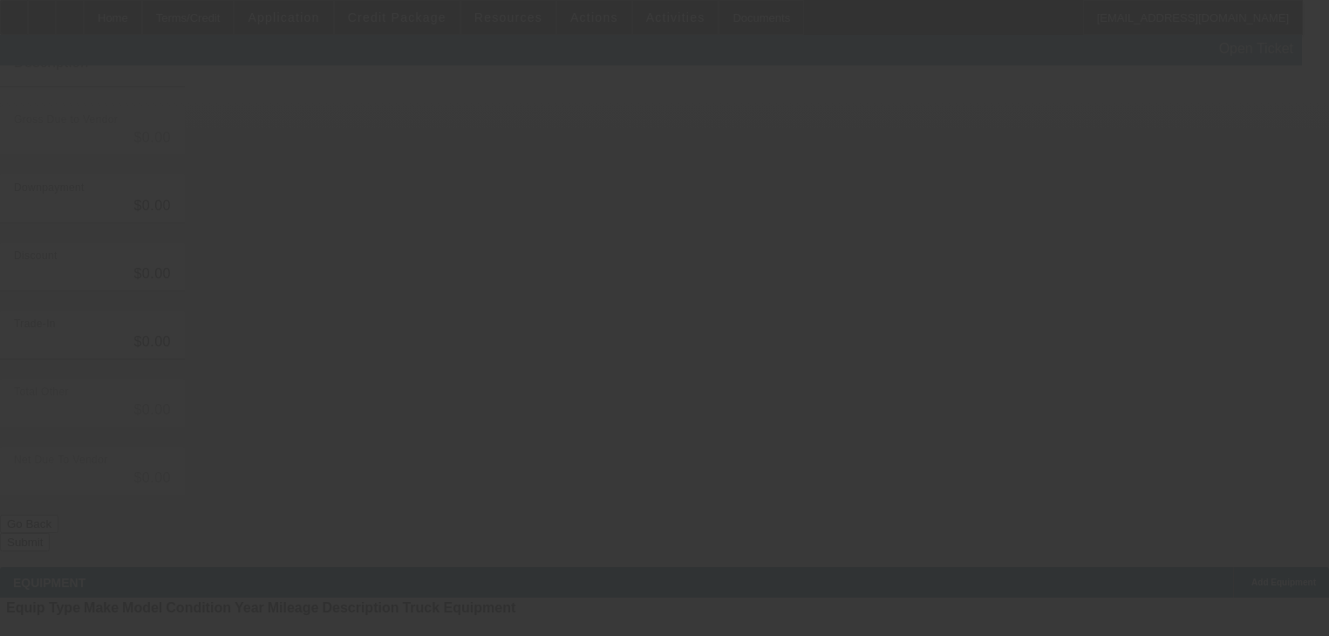
type input "$55,000.00"
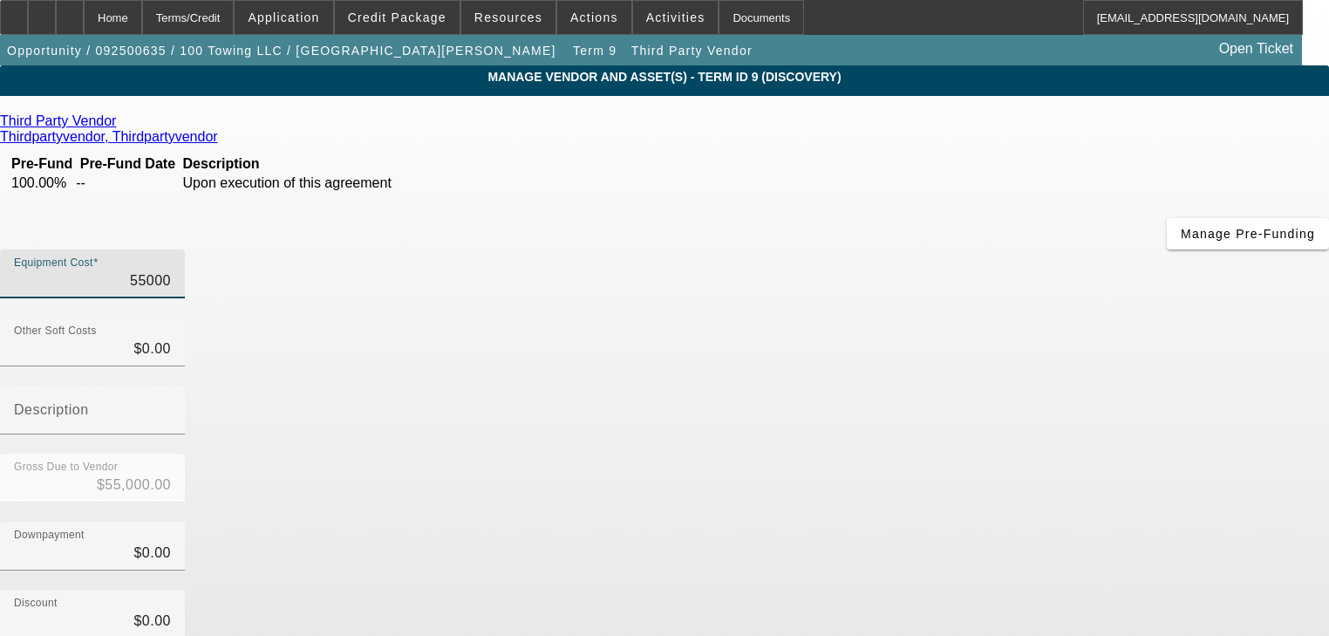
click at [171, 270] on input "55000" at bounding box center [92, 280] width 157 height 21
type input "6"
type input "$6.00"
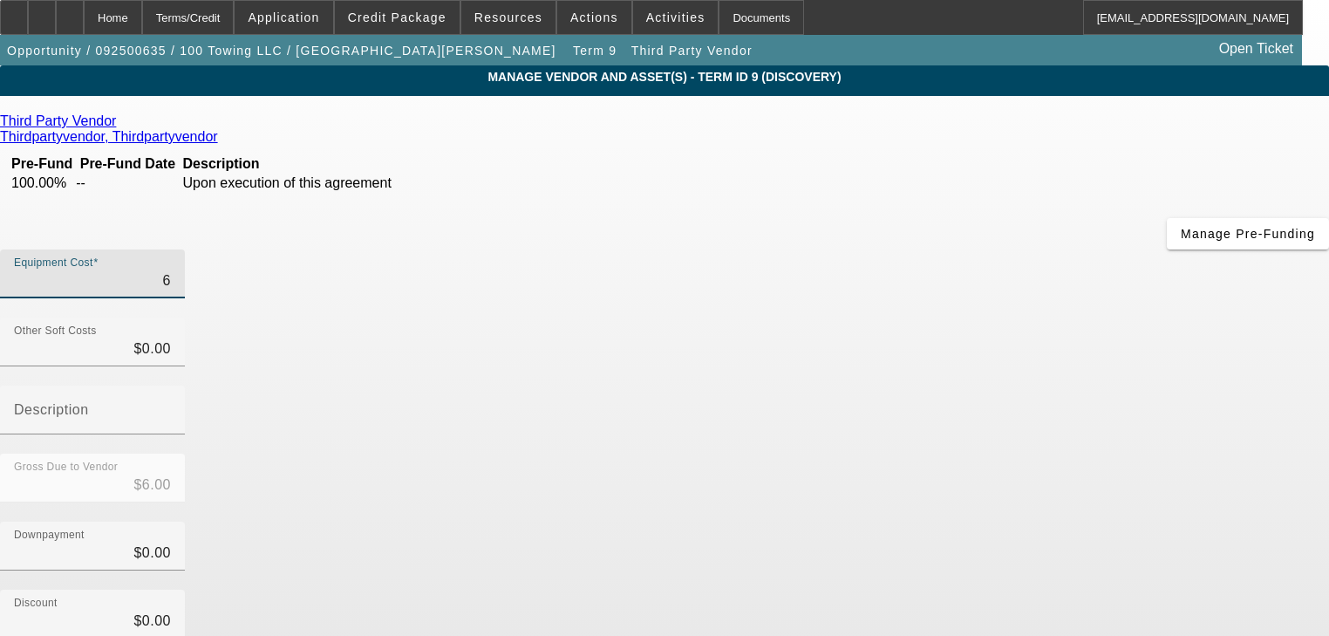
type input "60"
type input "$60.00"
type input "600"
type input "$600.00"
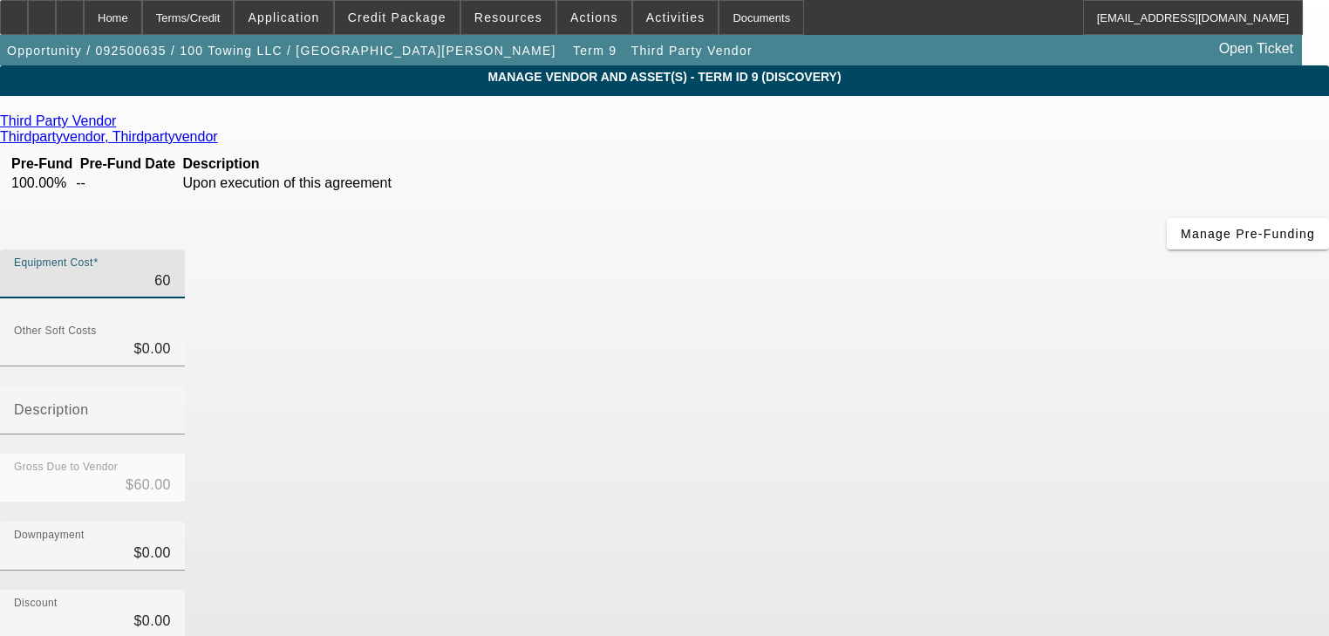
type input "$600.00"
type input "6000"
type input "$6,000.00"
type input "60000"
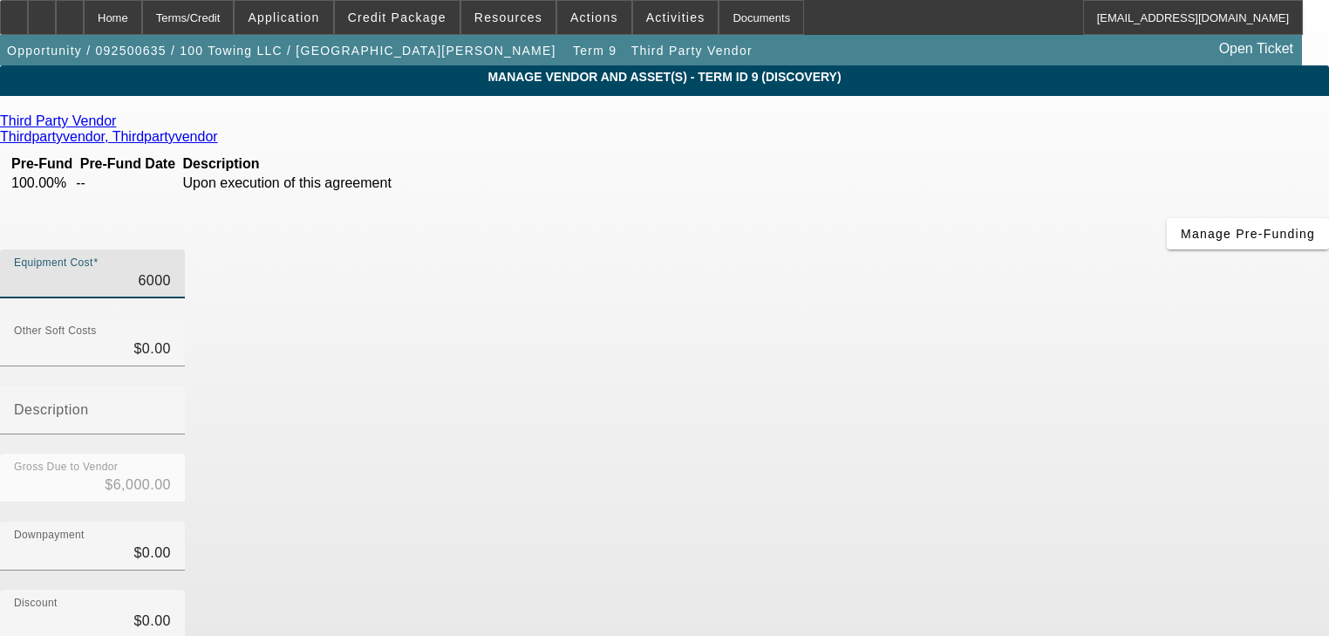
type input "$60,000.00"
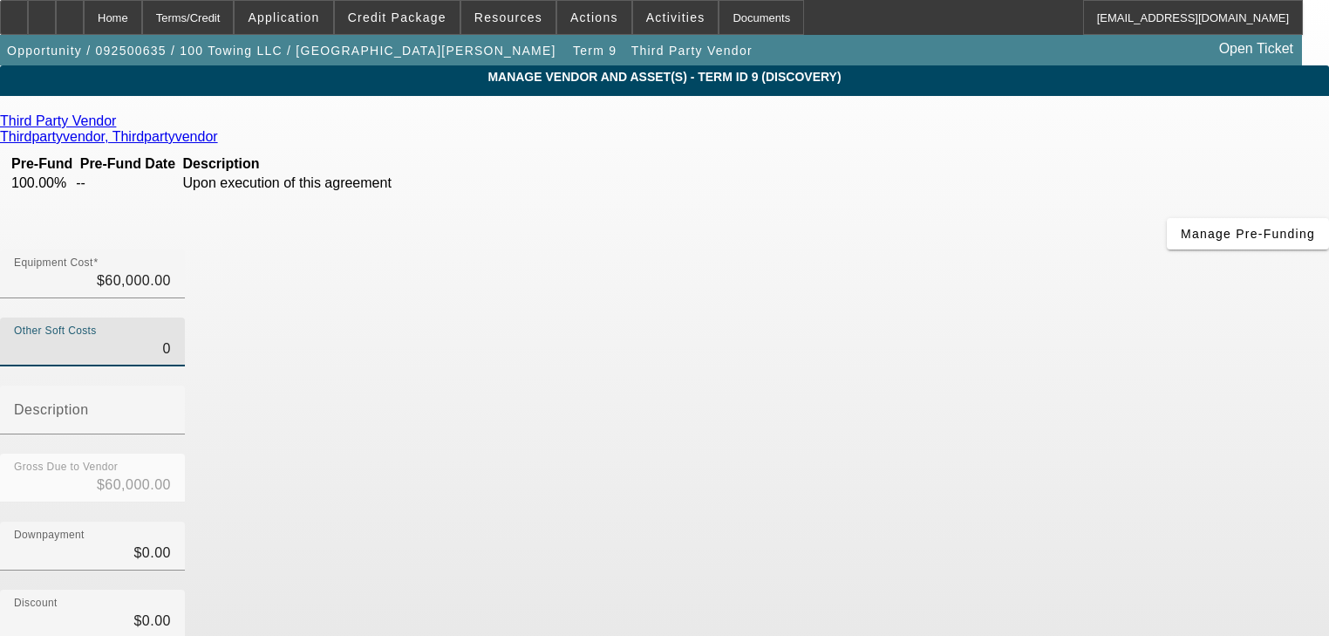
type input "$0.00"
click at [277, 126] on div "Third Party Vendor" at bounding box center [664, 121] width 1329 height 16
click at [120, 126] on icon at bounding box center [120, 120] width 0 height 15
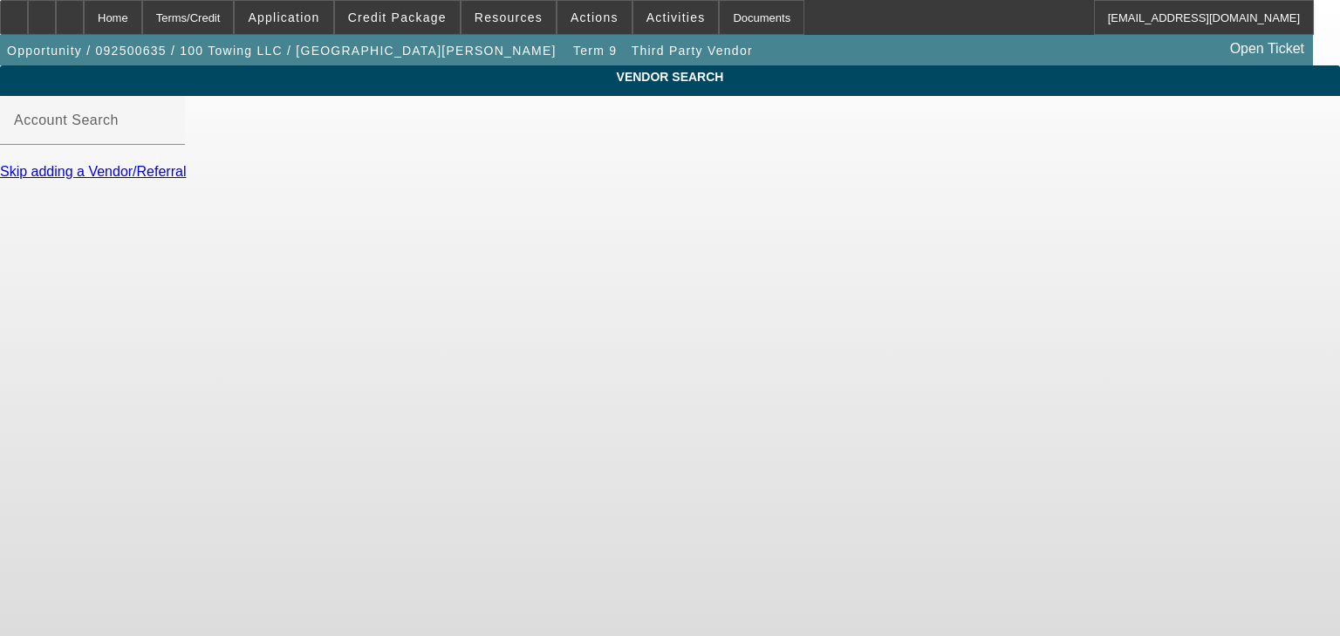
click at [186, 179] on link "Skip adding a Vendor/Referral" at bounding box center [93, 171] width 186 height 15
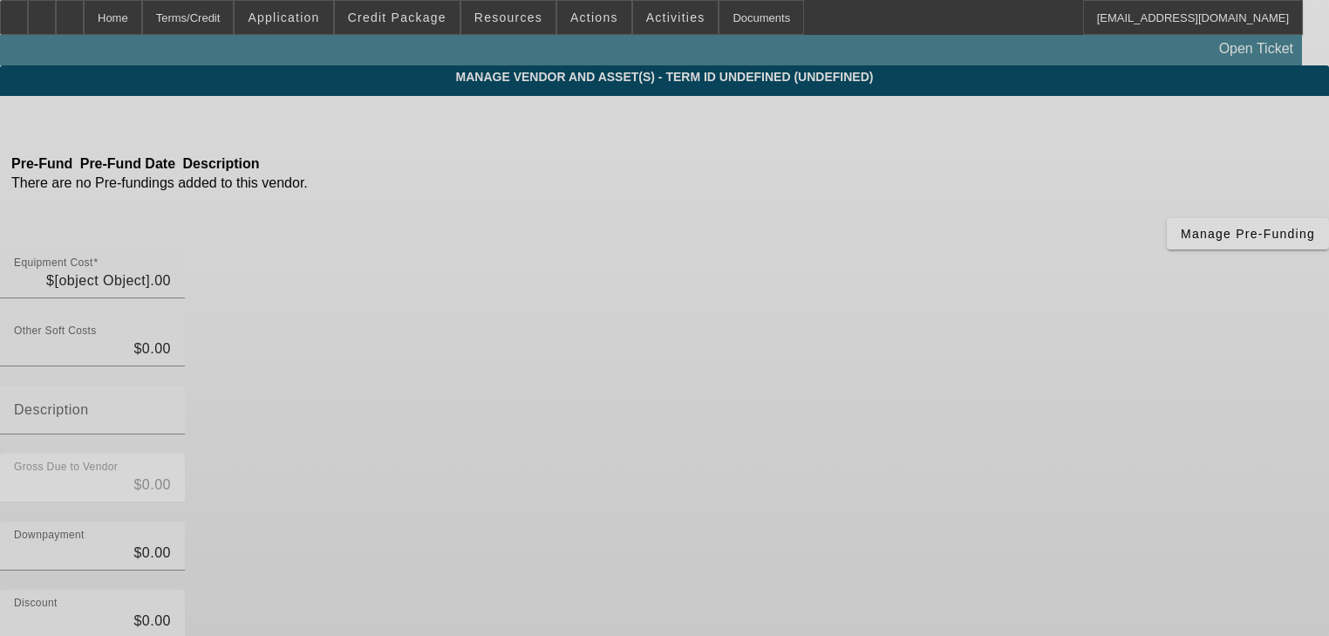
type input "$60,000.00"
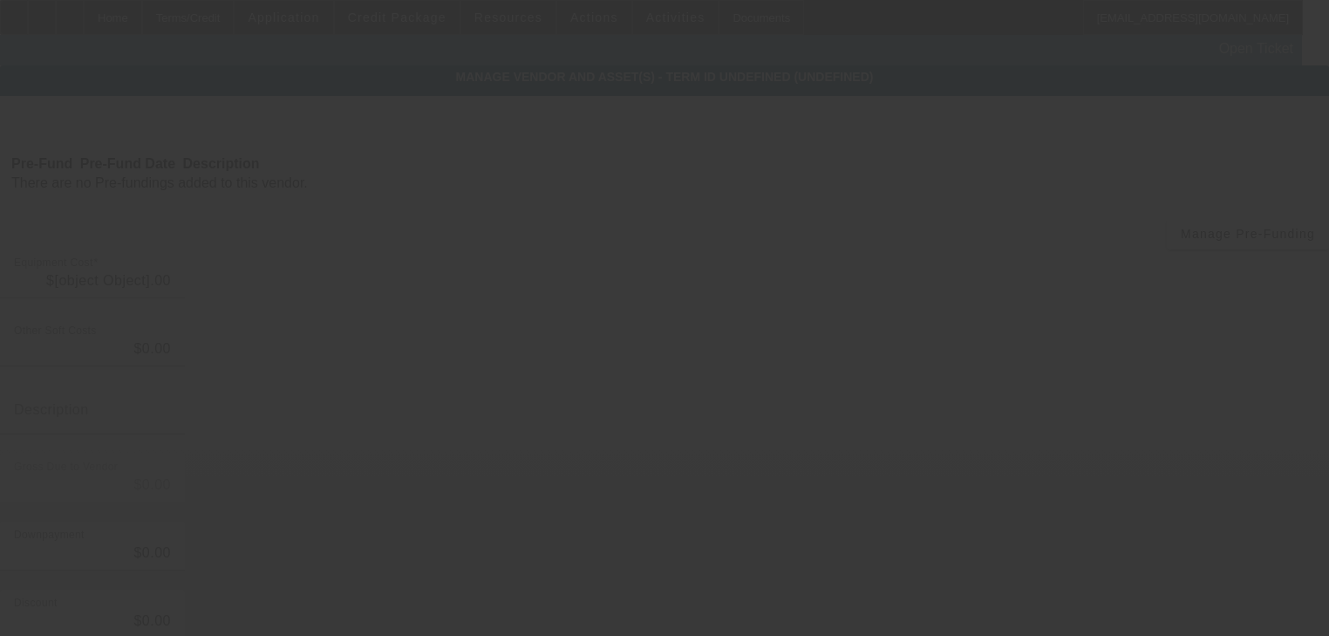
type input "$60,000.00"
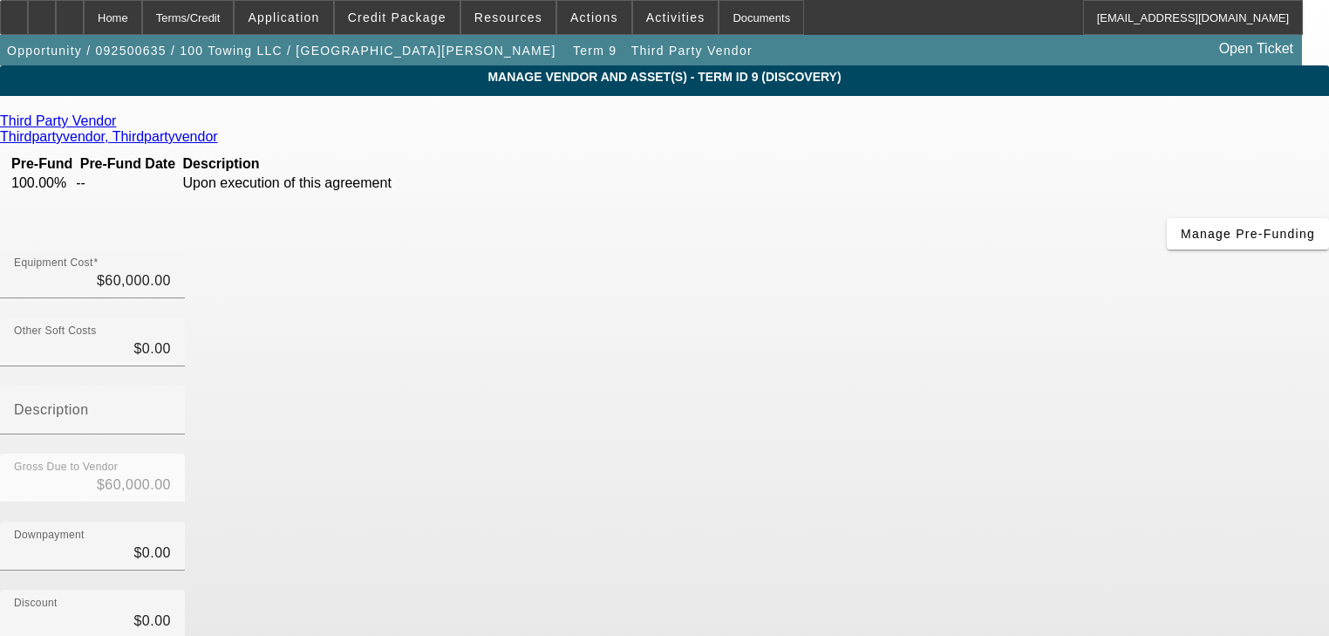
click at [120, 126] on icon at bounding box center [120, 120] width 0 height 15
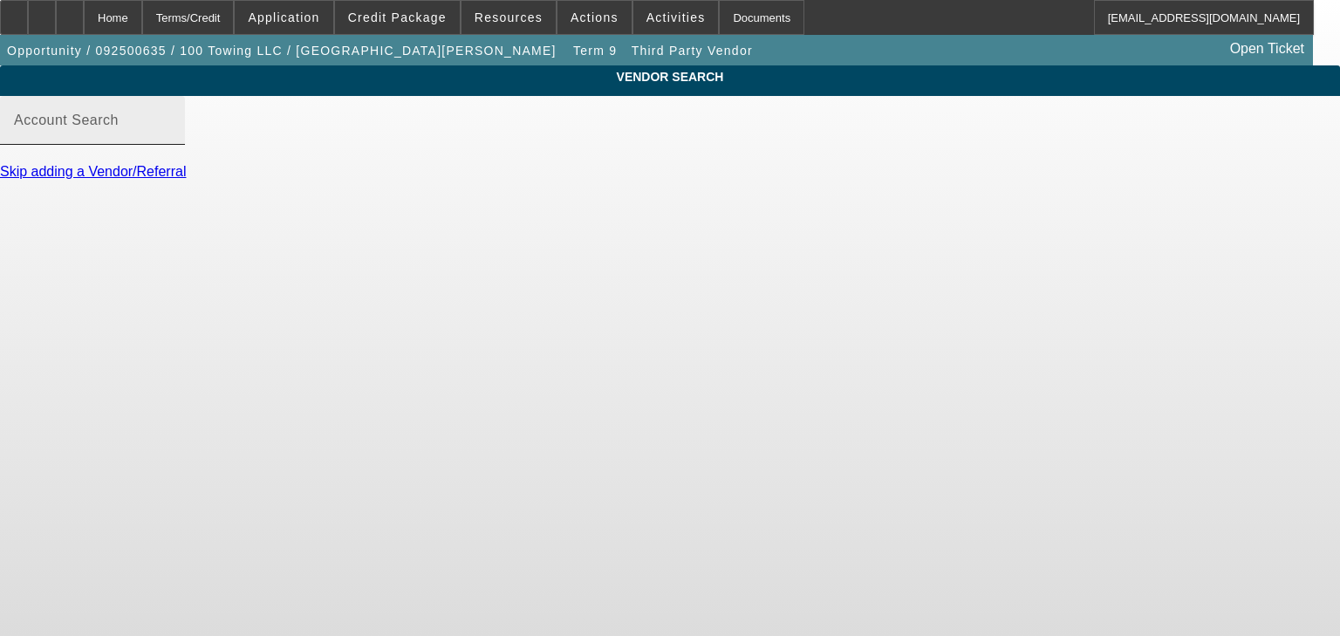
click at [119, 127] on mat-label "Account Search" at bounding box center [66, 120] width 105 height 15
click at [171, 138] on input "Account Search" at bounding box center [92, 127] width 157 height 21
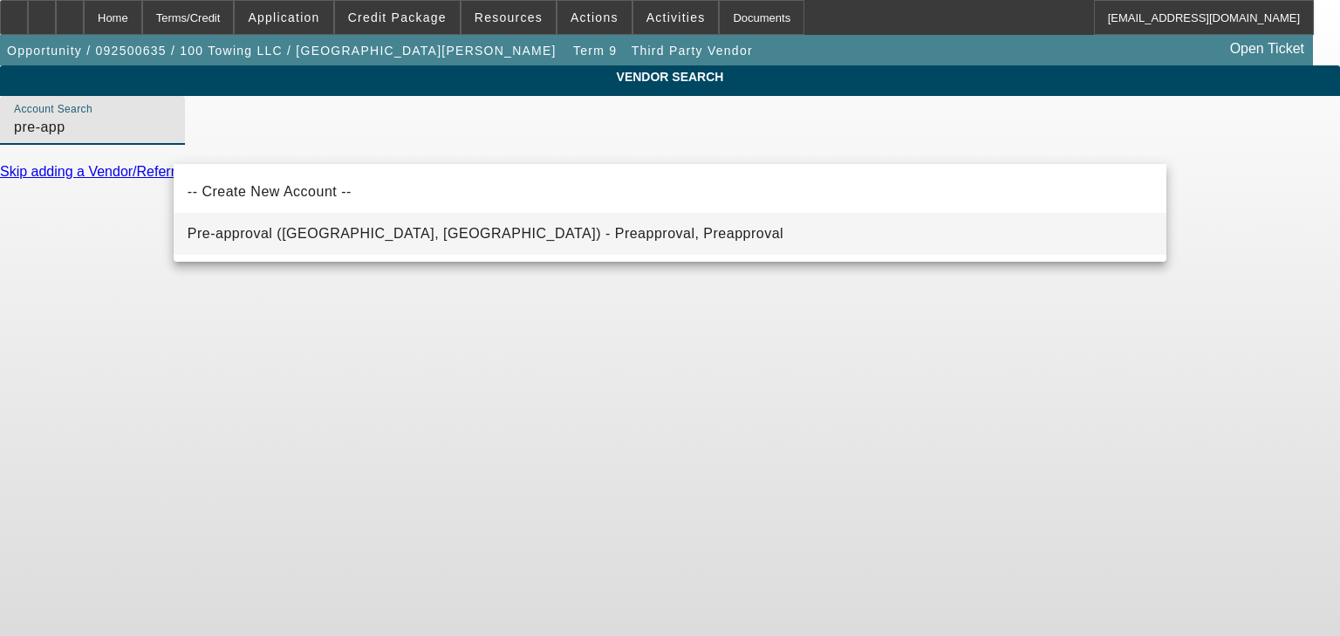
click at [324, 221] on mat-option "Pre-approval ([GEOGRAPHIC_DATA], [GEOGRAPHIC_DATA]) - Preapproval, Preapproval" at bounding box center [670, 234] width 993 height 42
type input "Pre-approval ([GEOGRAPHIC_DATA], [GEOGRAPHIC_DATA]) - Preapproval, Preapproval"
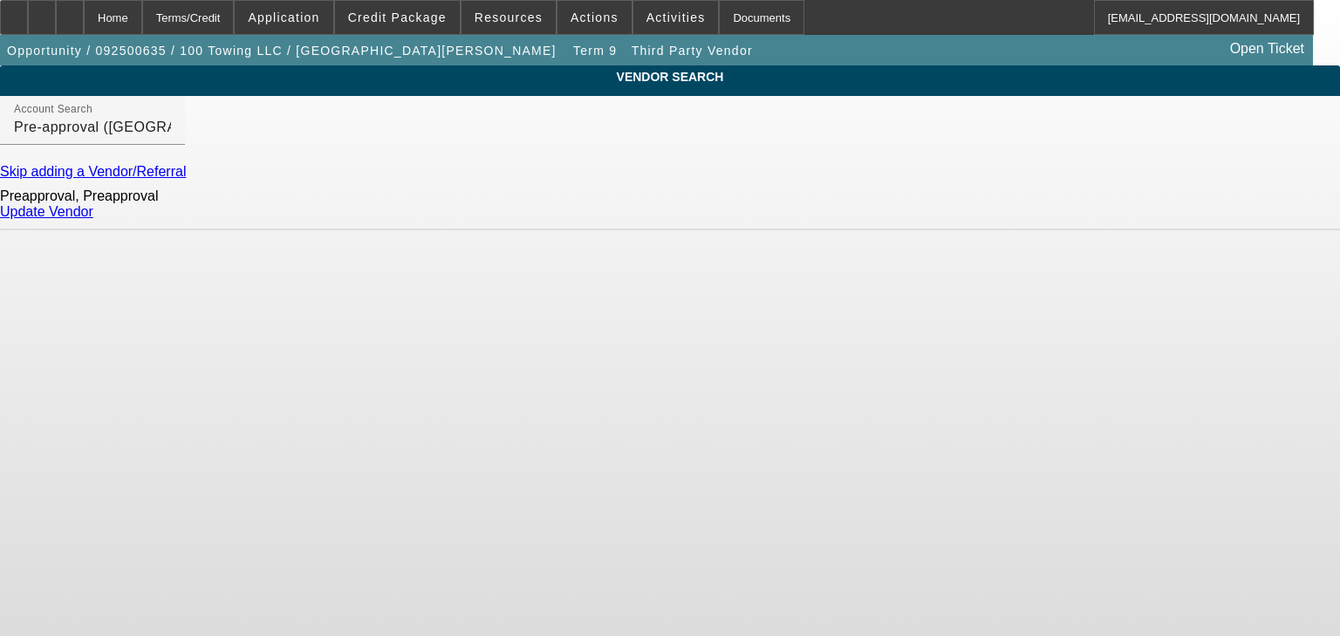
click at [93, 219] on link "Update Vendor" at bounding box center [46, 211] width 93 height 15
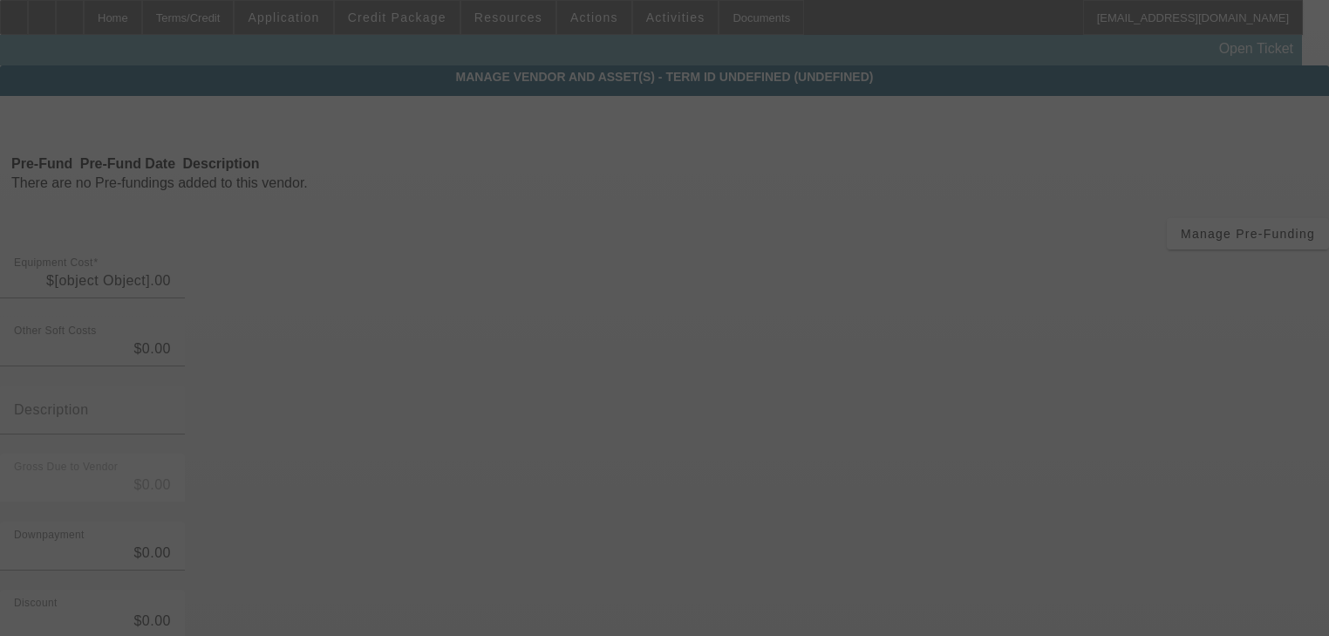
type input "$60,000.00"
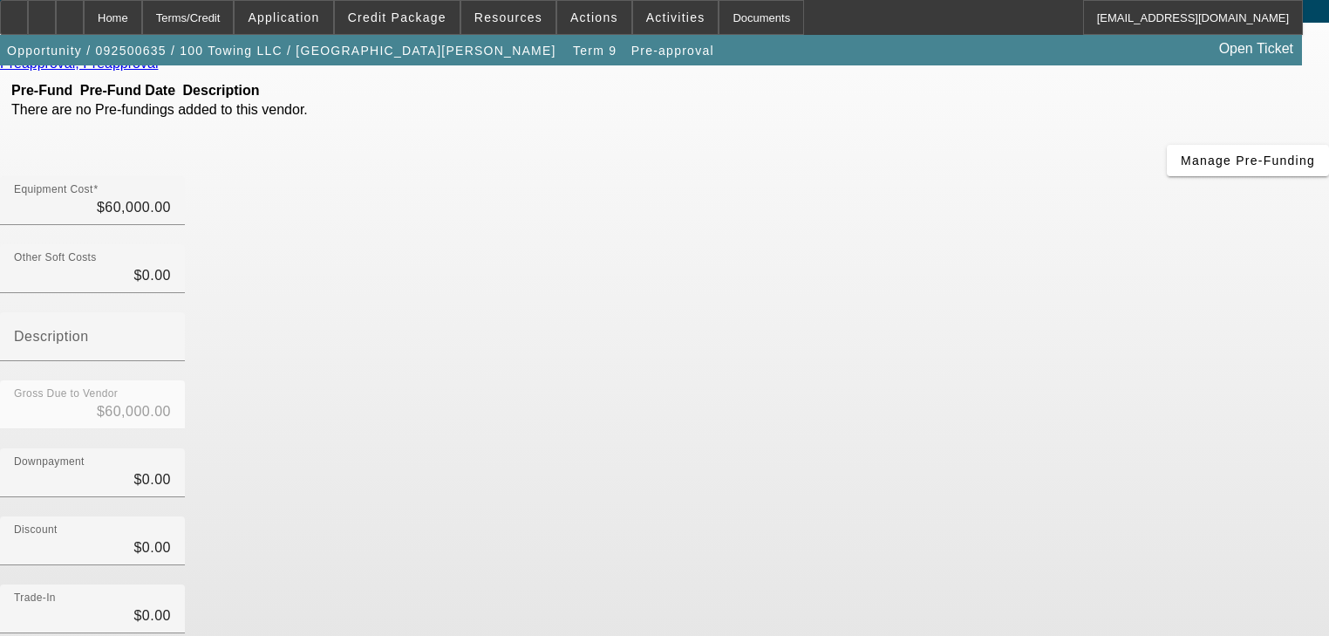
scroll to position [178, 0]
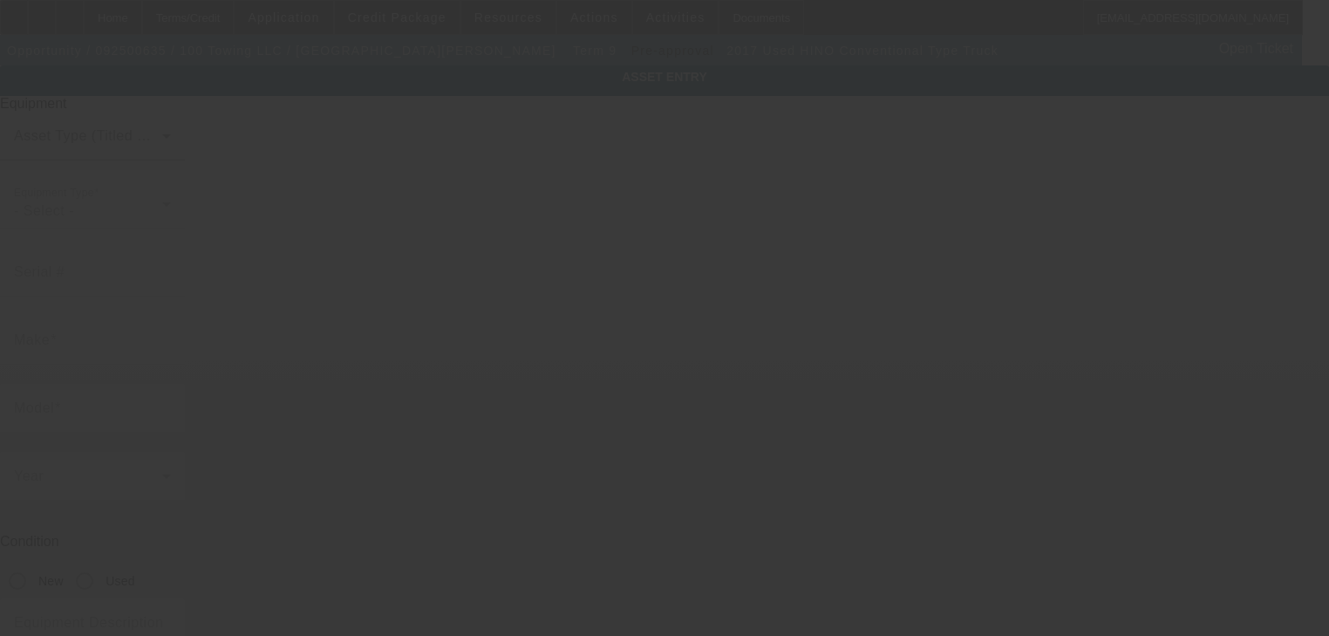
type input "[US_VEHICLE_IDENTIFICATION_NUMBER]"
type input "Hino"
type input "Conventional Type Truck"
radio input "true"
type textarea "Rollback Tow Truck"
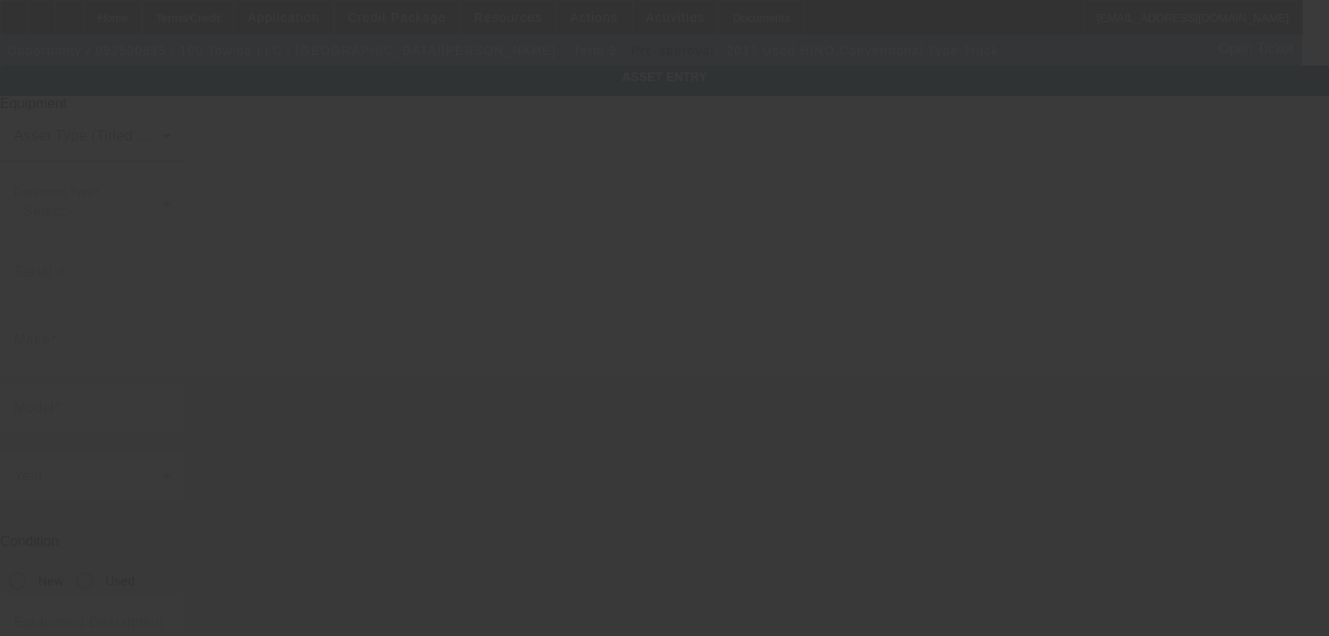
type input "[STREET_ADDRESS][DATE][PERSON_NAME]"
type input "Apt 6104"
type input "[GEOGRAPHIC_DATA]"
type input "75254"
type input "[GEOGRAPHIC_DATA]"
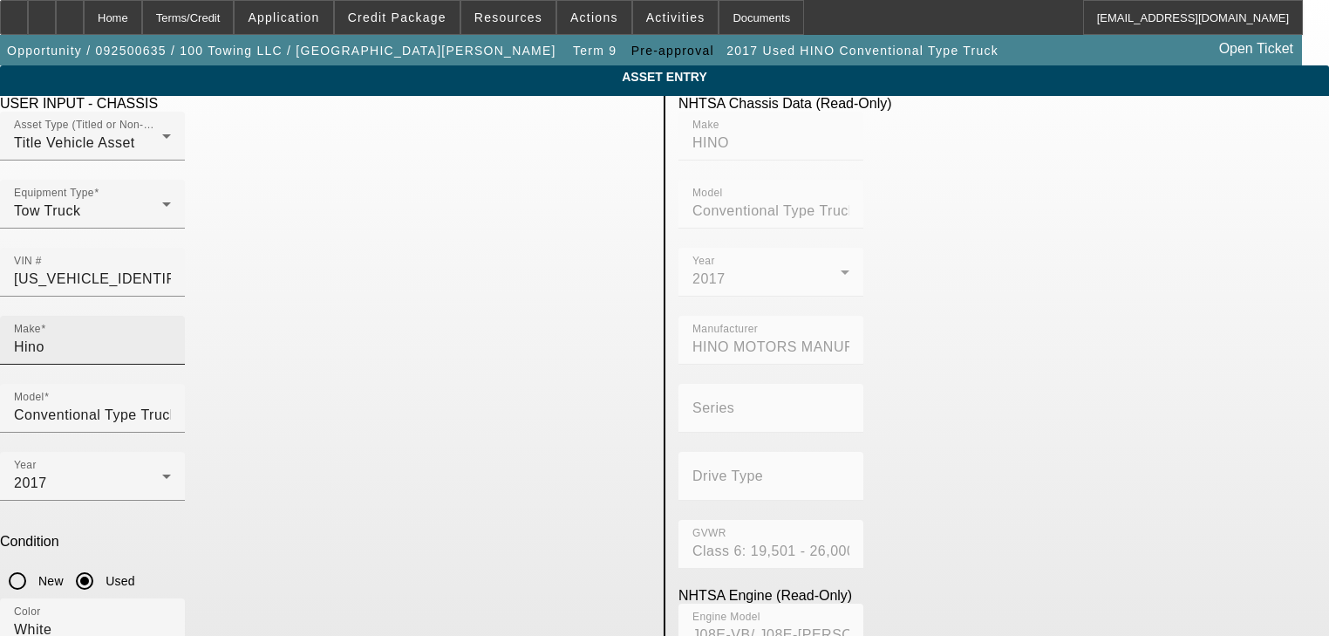
click at [171, 316] on div "Make [GEOGRAPHIC_DATA]" at bounding box center [92, 340] width 157 height 49
click at [171, 337] on input "Hino" at bounding box center [92, 347] width 157 height 21
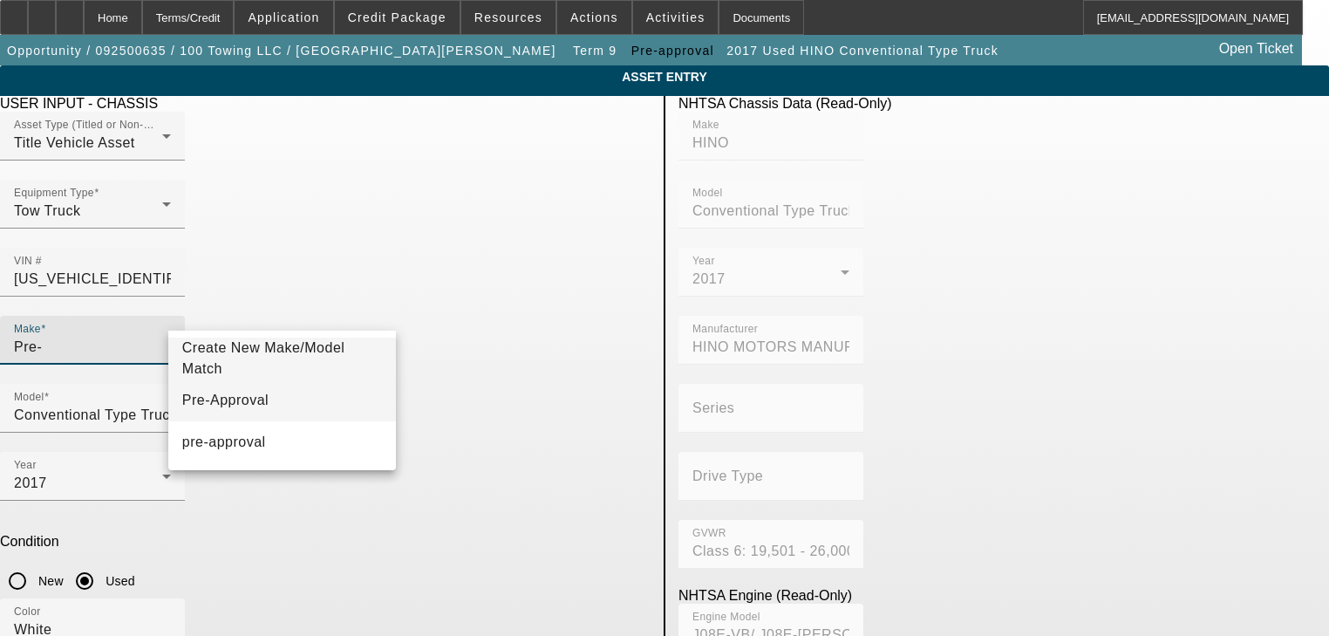
type input "Pre-"
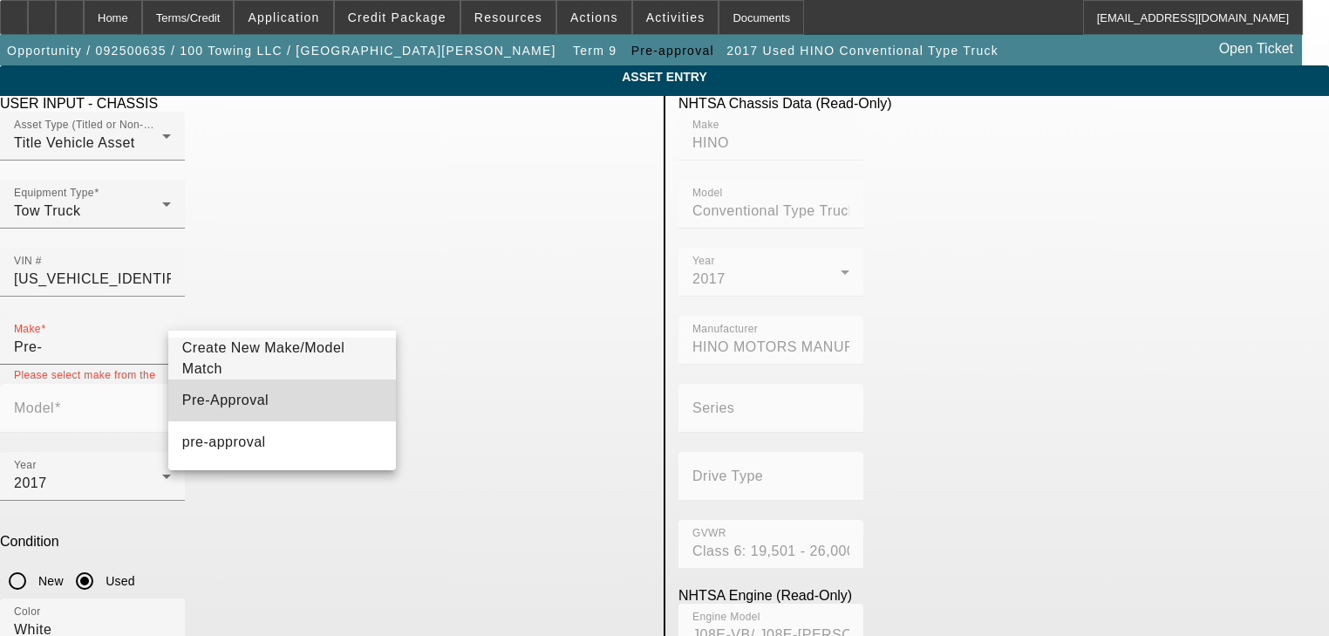
click at [302, 387] on mat-option "Pre-Approval" at bounding box center [282, 400] width 229 height 42
type input "Pre-Approval"
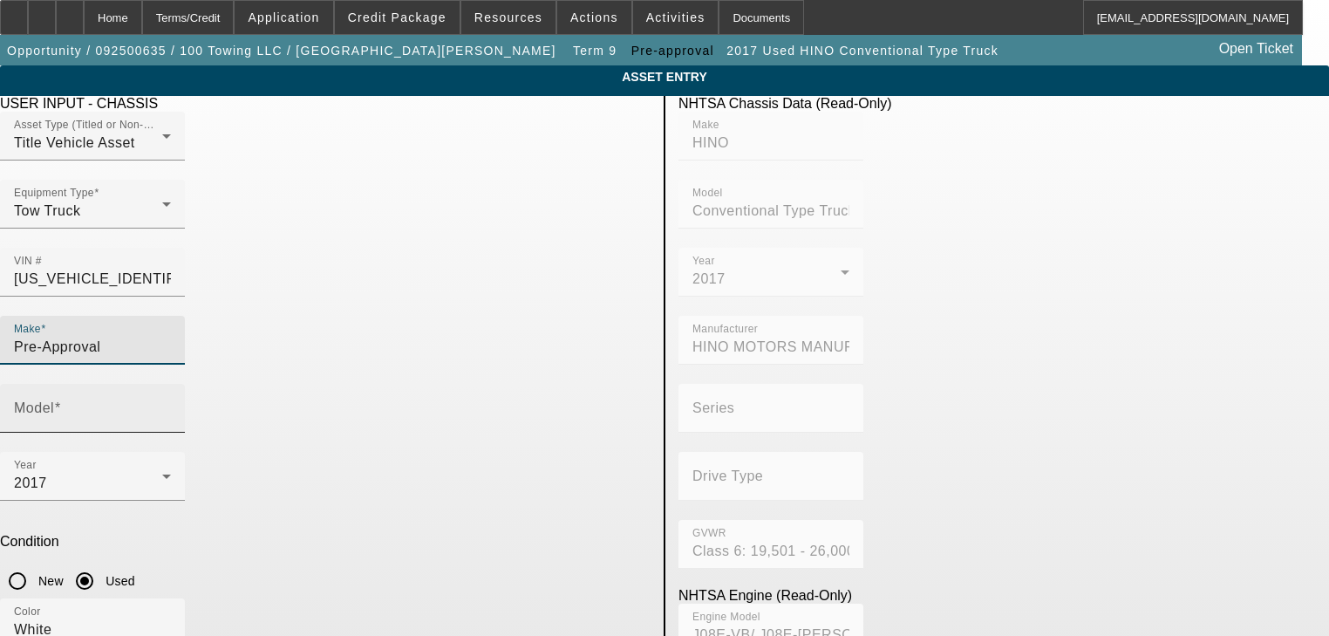
drag, startPoint x: 522, startPoint y: 297, endPoint x: 527, endPoint y: 306, distance: 9.8
click at [171, 384] on div "Model" at bounding box center [92, 408] width 157 height 49
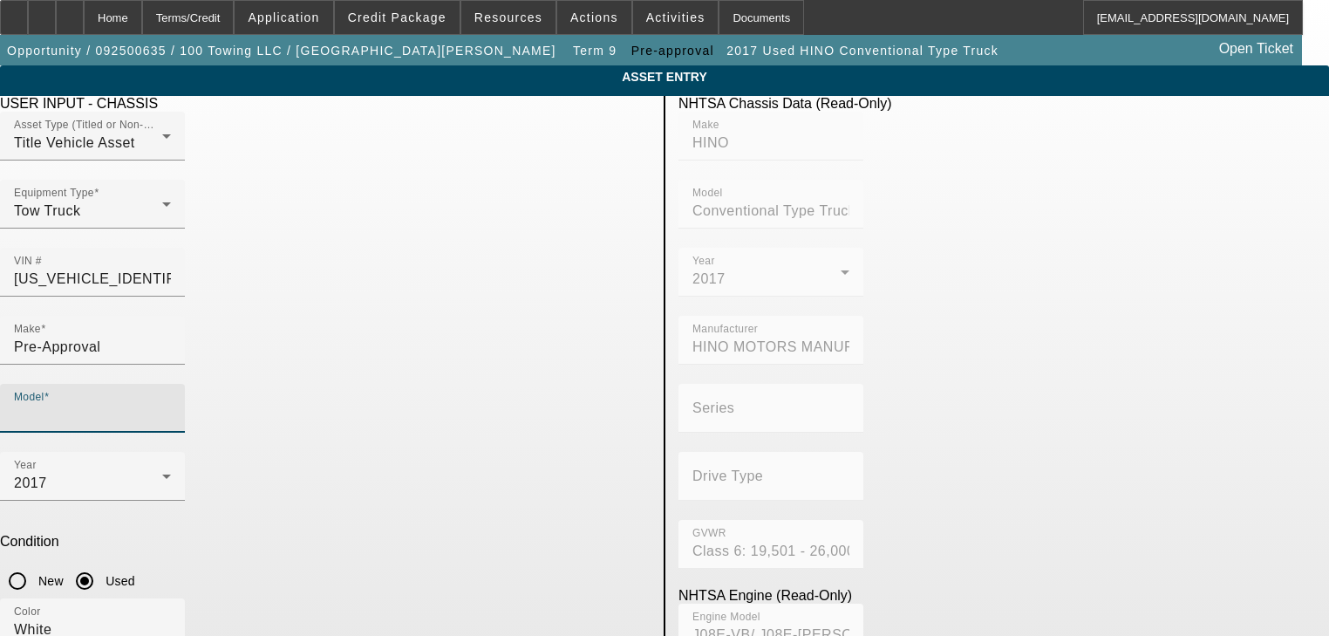
click at [171, 405] on input "Model" at bounding box center [92, 415] width 157 height 21
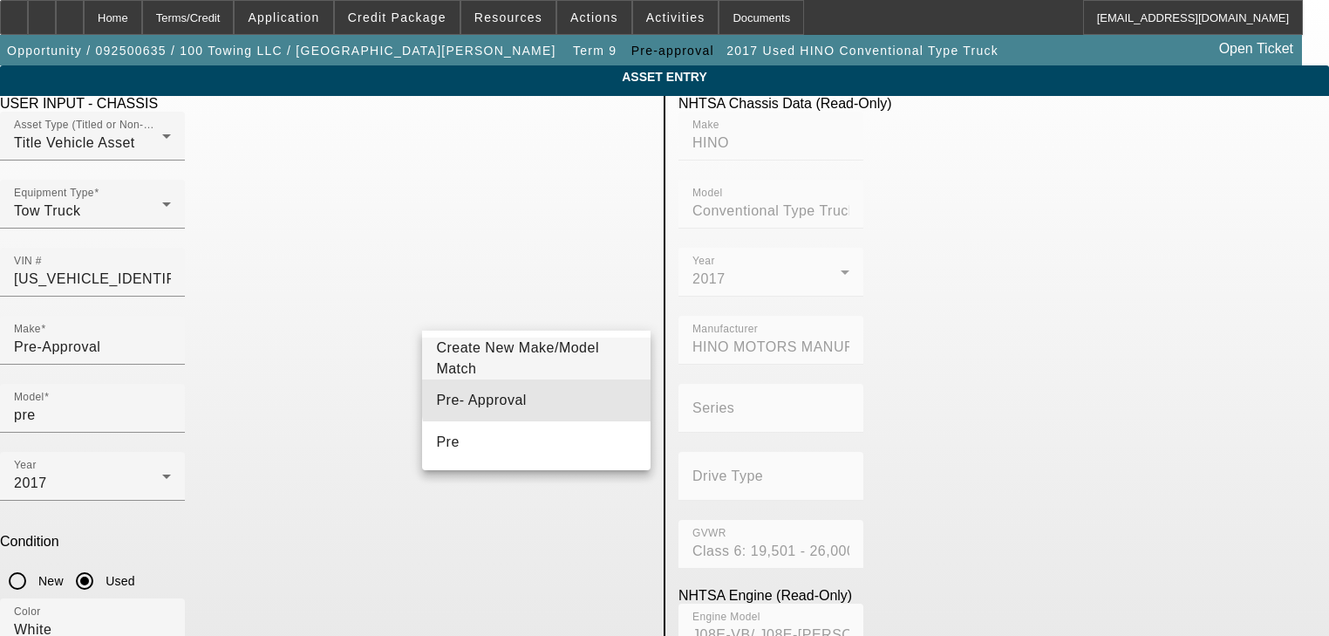
click at [554, 396] on mat-option "Pre- Approval" at bounding box center [536, 400] width 229 height 42
type input "Pre- Approval"
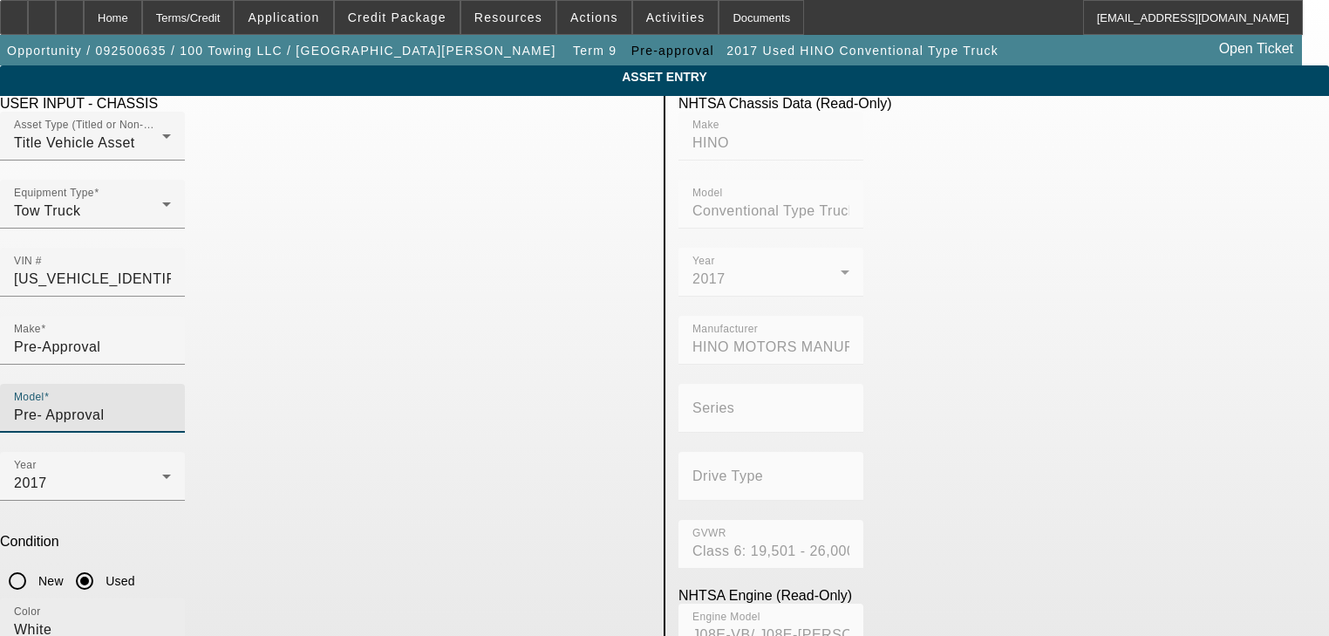
click at [171, 619] on input "White" at bounding box center [92, 629] width 157 height 21
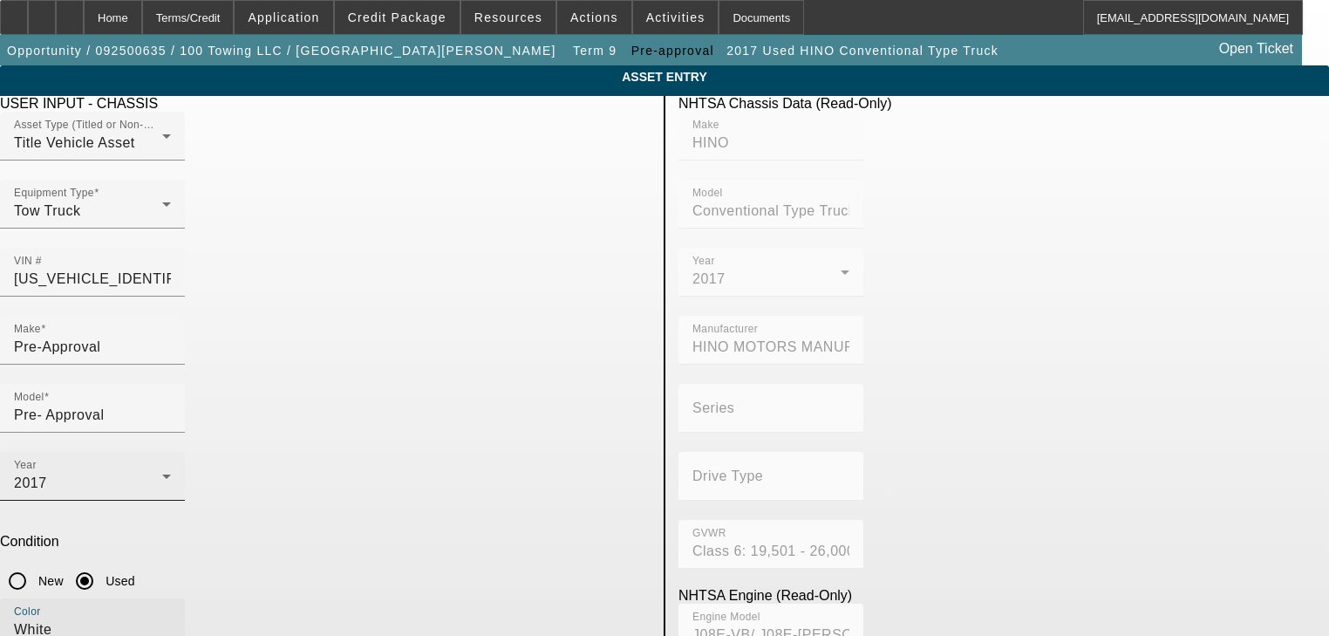
click at [171, 452] on div "Year [DATE]" at bounding box center [92, 476] width 157 height 49
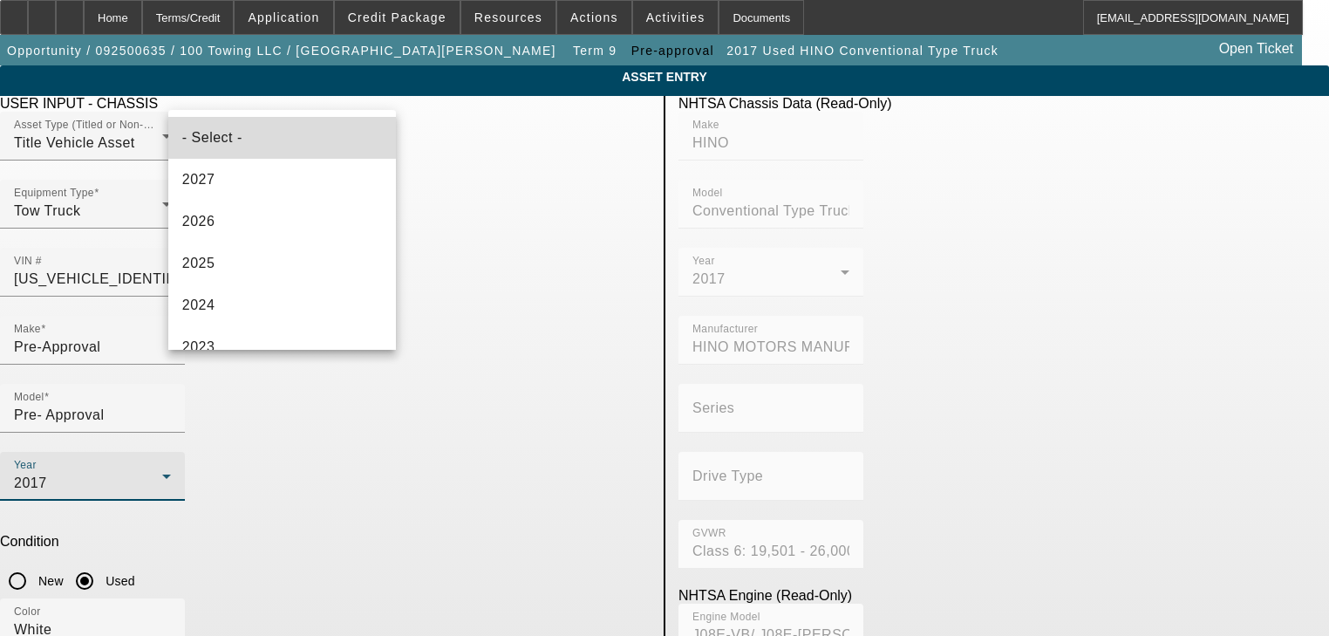
click at [293, 140] on mat-option "- Select -" at bounding box center [282, 138] width 229 height 42
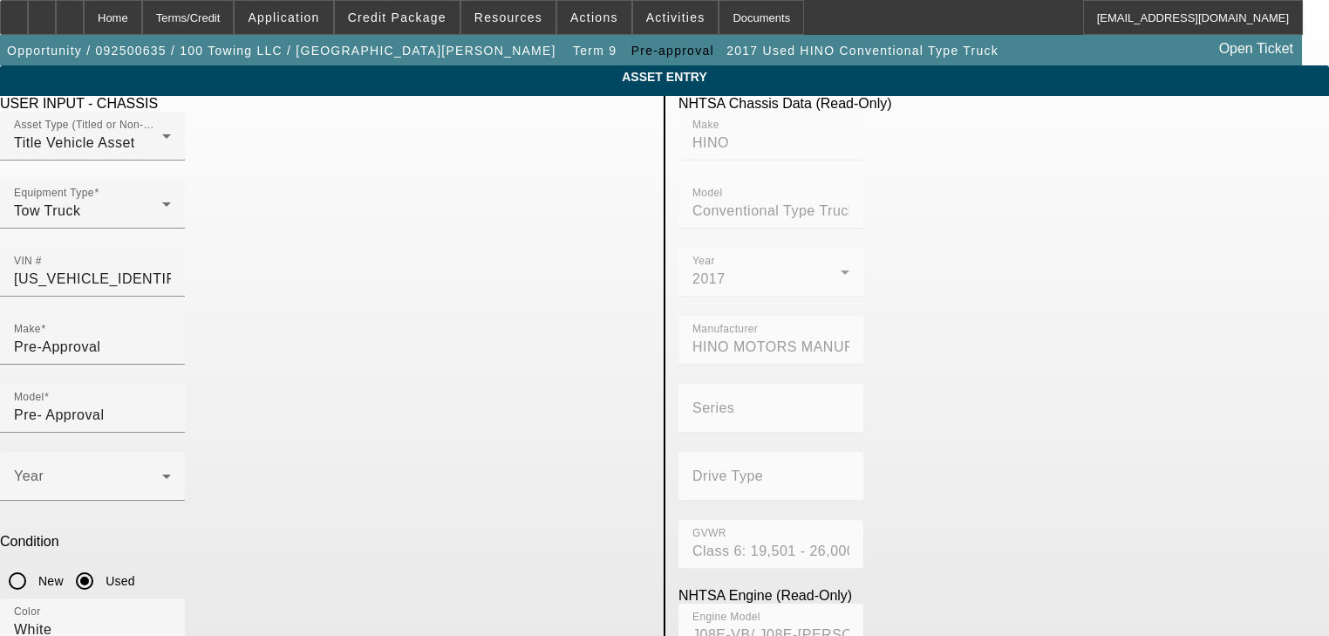
type input "0"
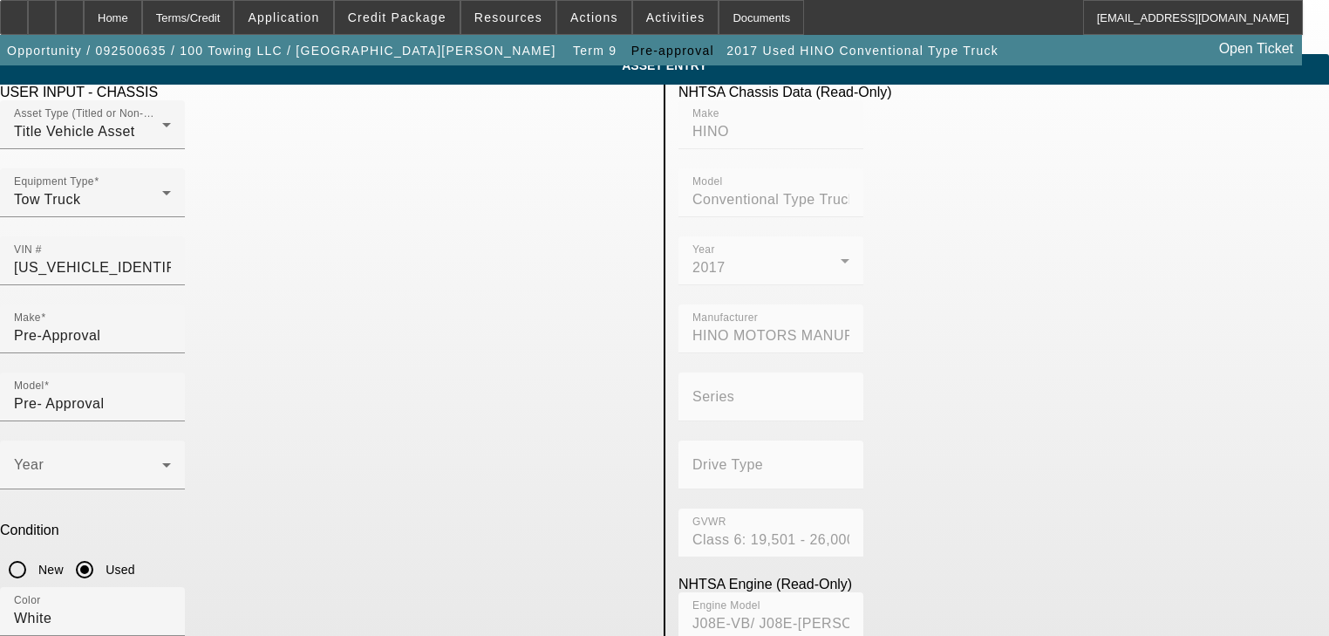
scroll to position [125, 0]
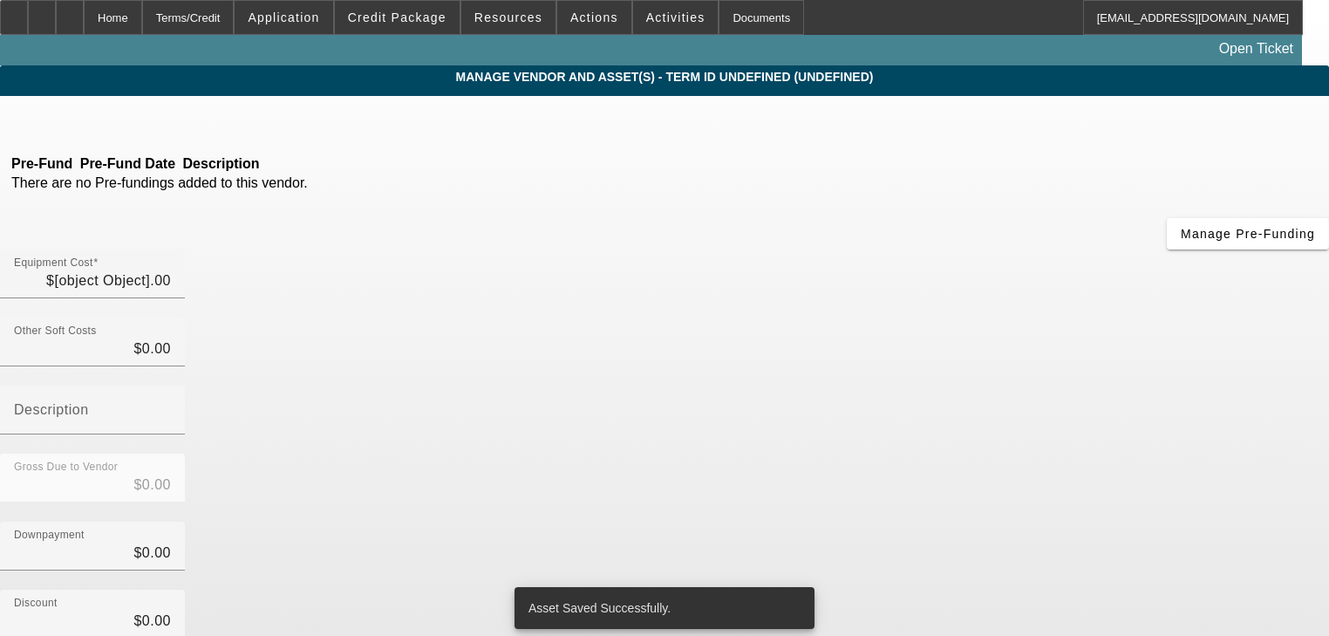
type input "$60,000.00"
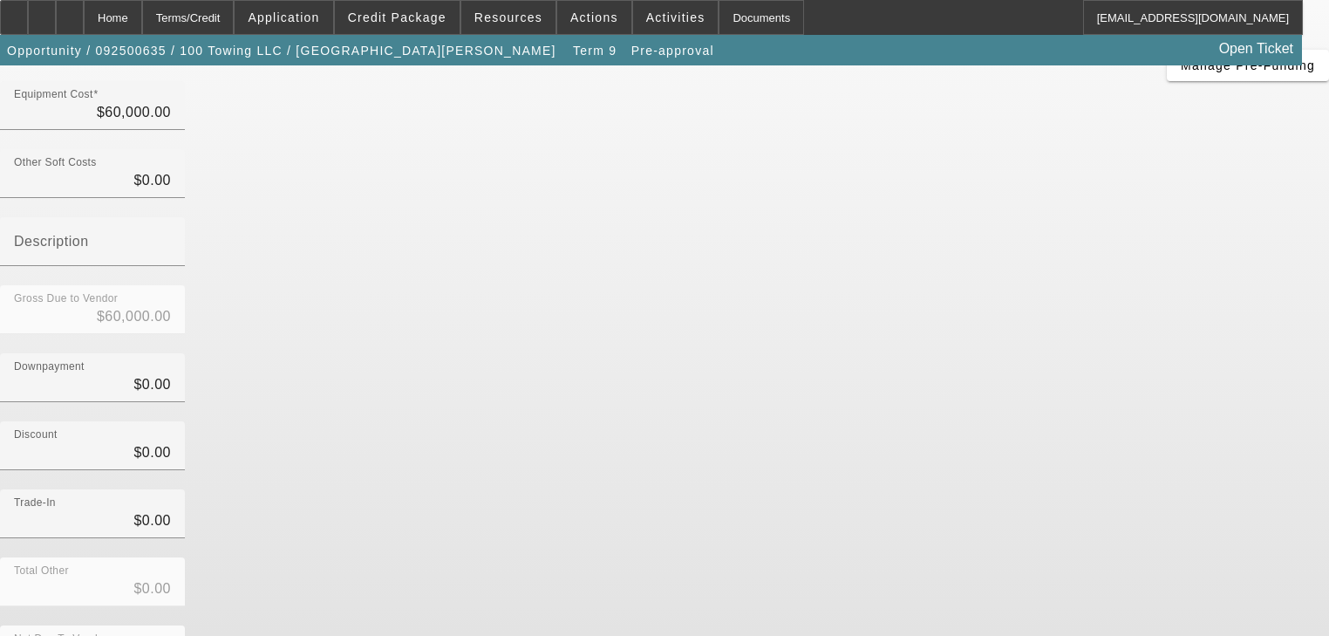
scroll to position [178, 0]
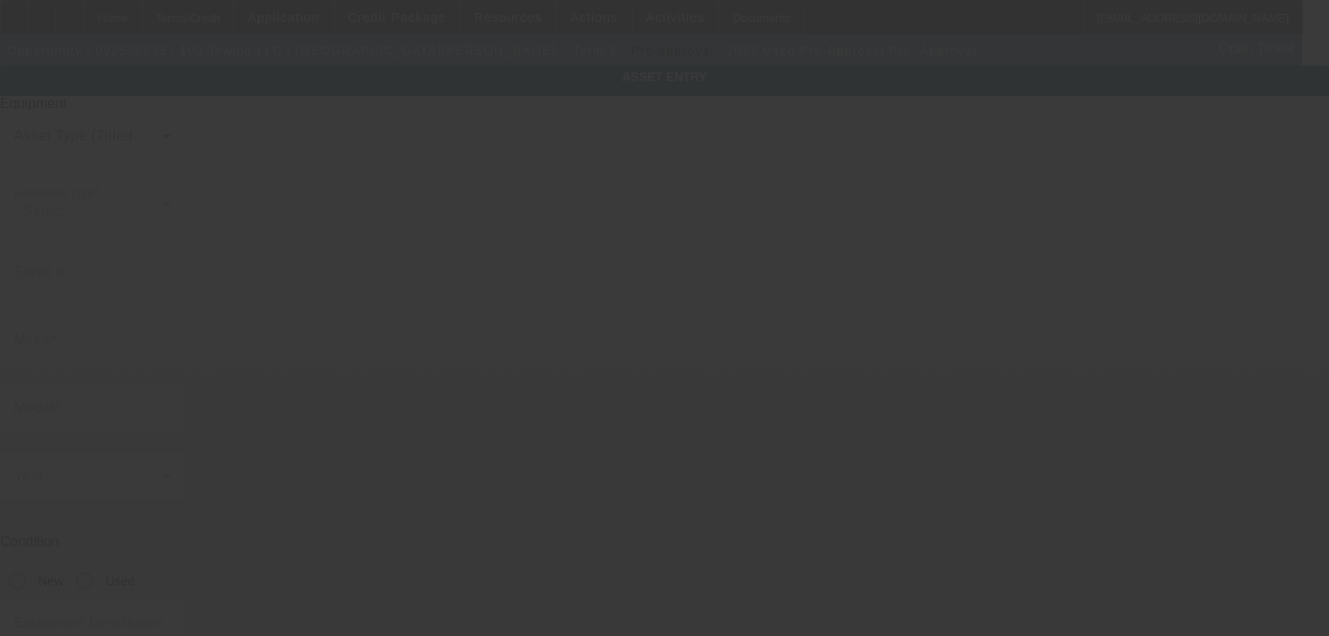
type input "[US_VEHICLE_IDENTIFICATION_NUMBER]"
type input "Pre-Approval"
type input "Pre- Approval"
radio input "true"
type textarea "Rollback Tow Truck"
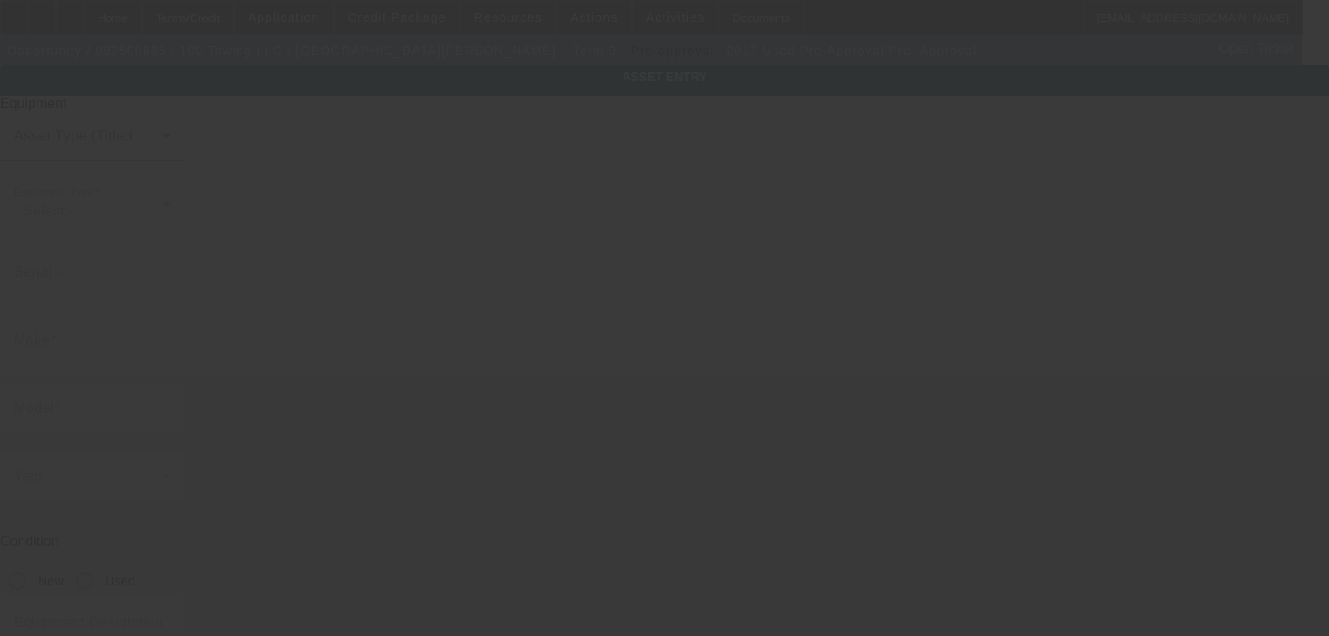
type input "[STREET_ADDRESS][DATE][PERSON_NAME]"
type input "Apt 6104"
type input "[GEOGRAPHIC_DATA]"
type input "75254"
type input "[GEOGRAPHIC_DATA]"
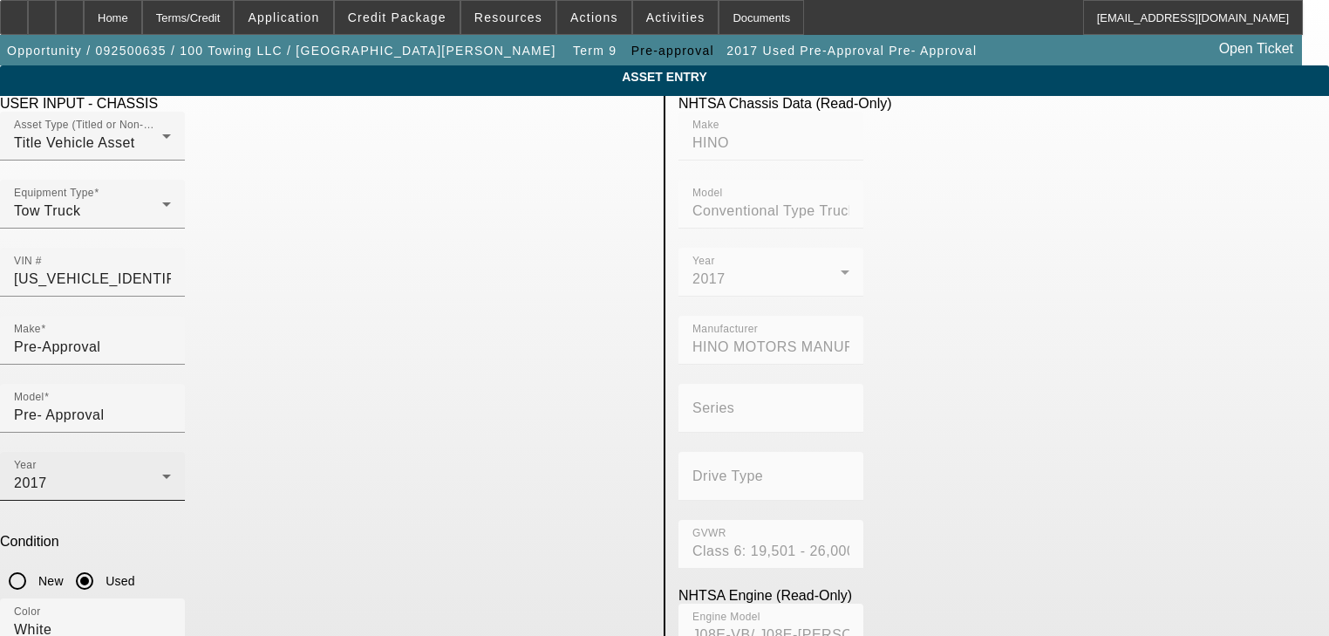
click at [171, 452] on div "Year [DATE]" at bounding box center [92, 476] width 157 height 49
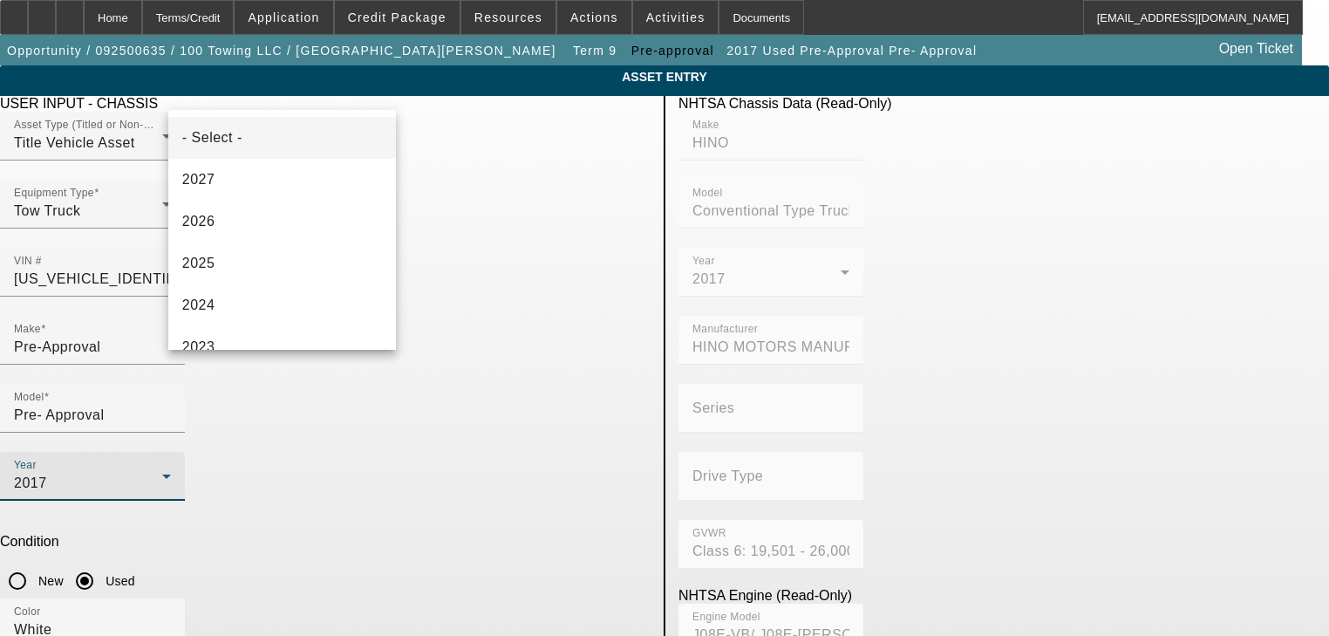
click at [271, 139] on mat-option "- Select -" at bounding box center [282, 138] width 229 height 42
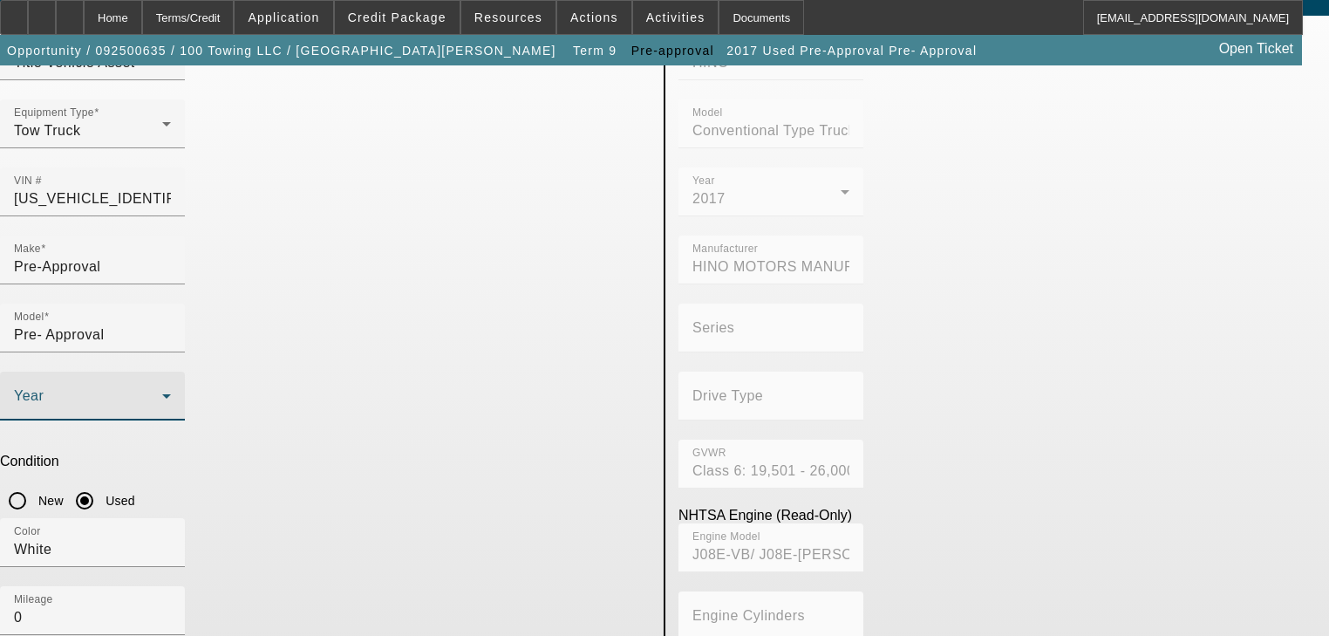
scroll to position [125, 0]
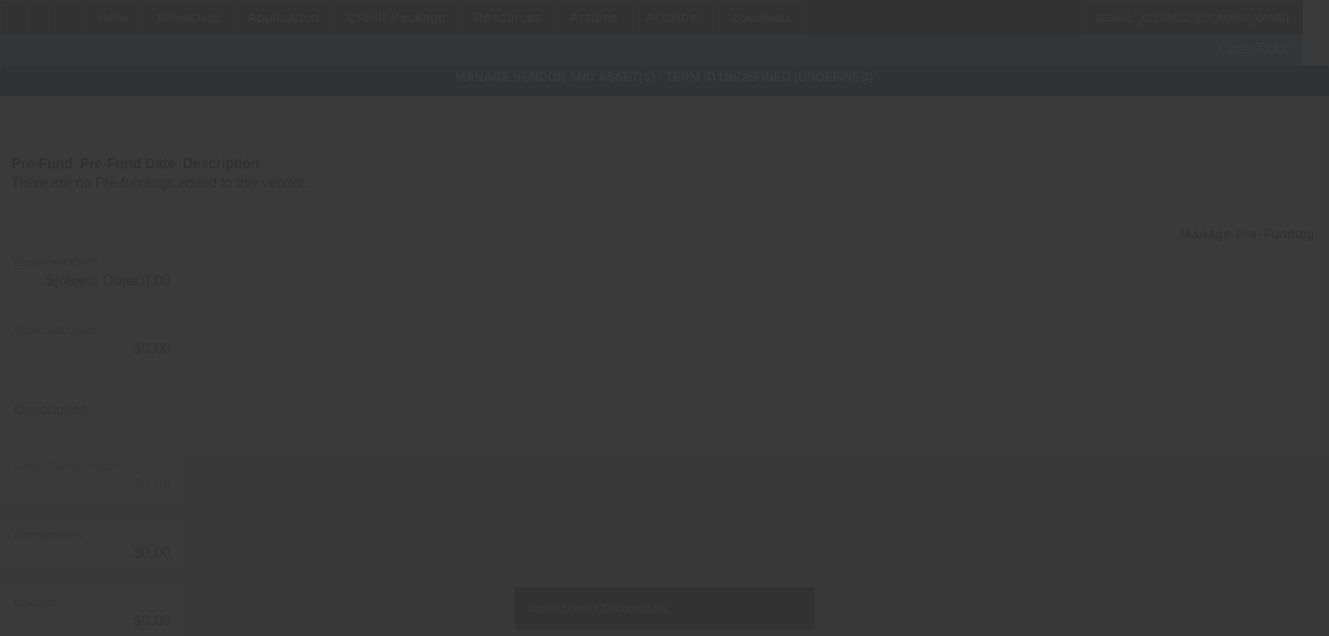
type input "$60,000.00"
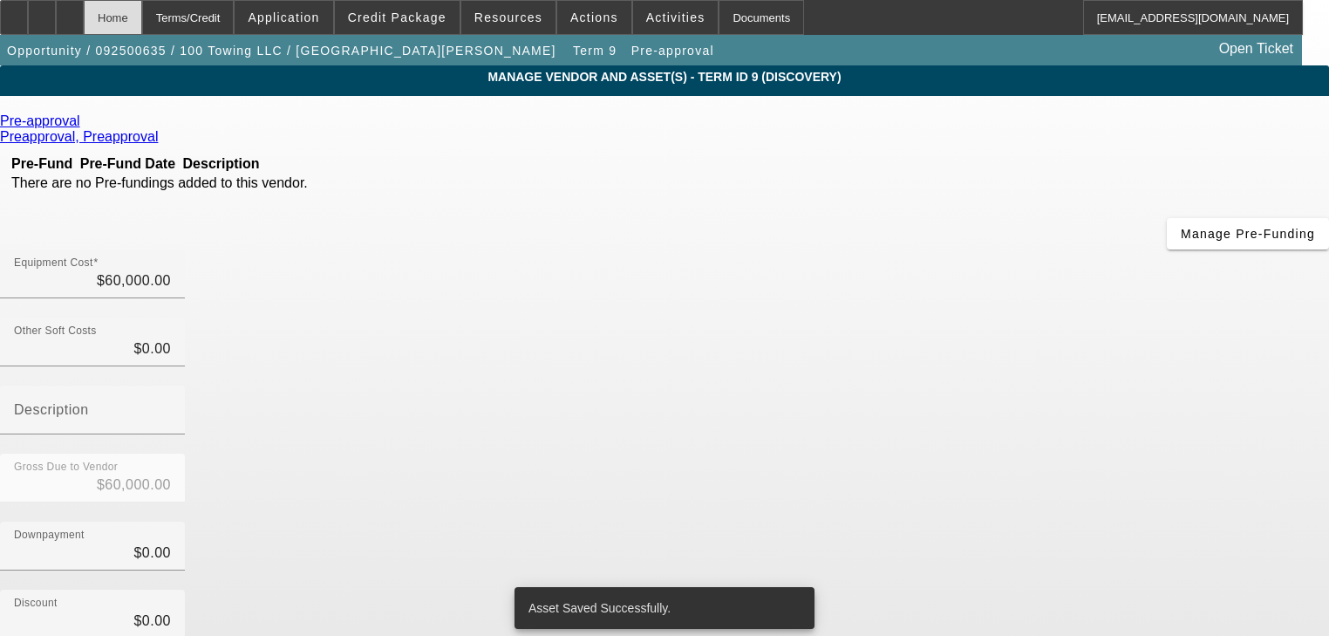
click at [142, 18] on div "Home" at bounding box center [113, 17] width 58 height 35
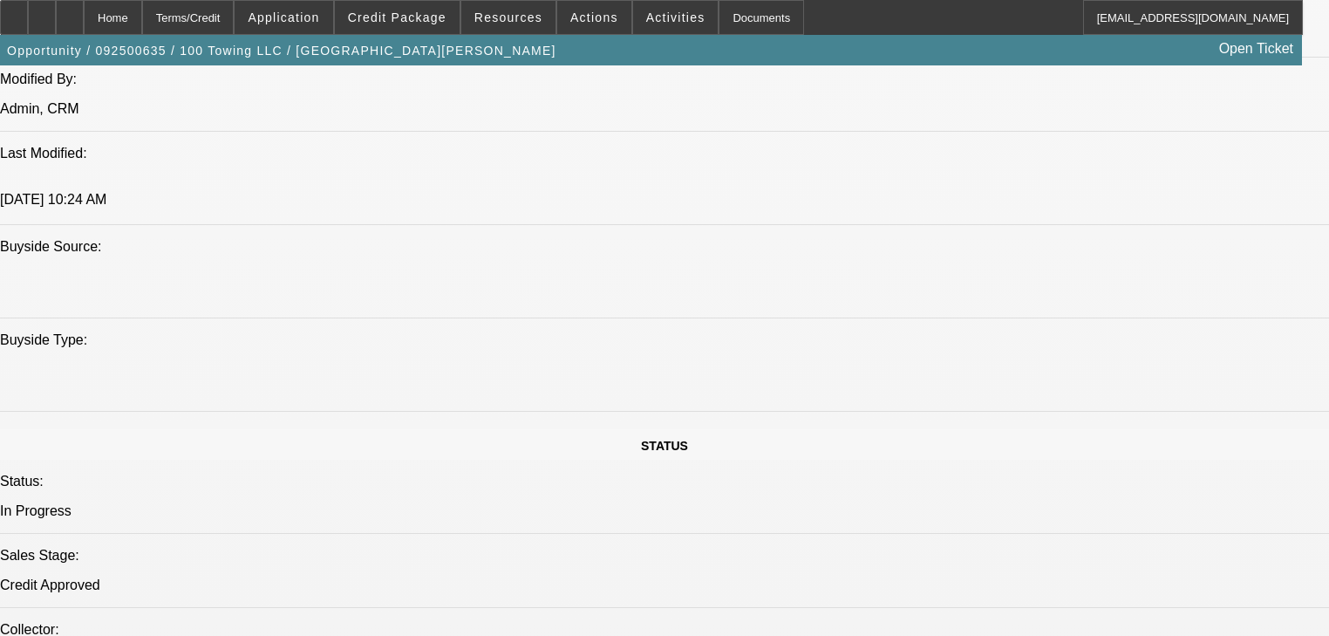
select select "0"
select select "3"
select select "0"
select select "6"
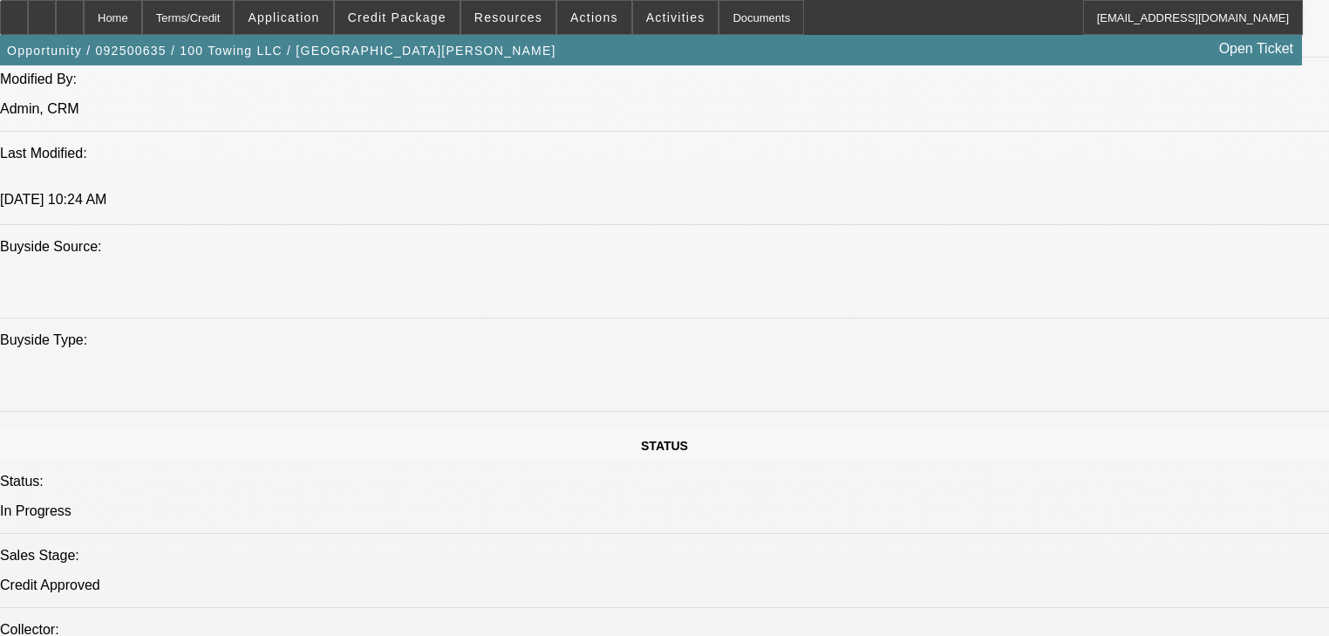
select select "0"
select select "3"
select select "0"
select select "6"
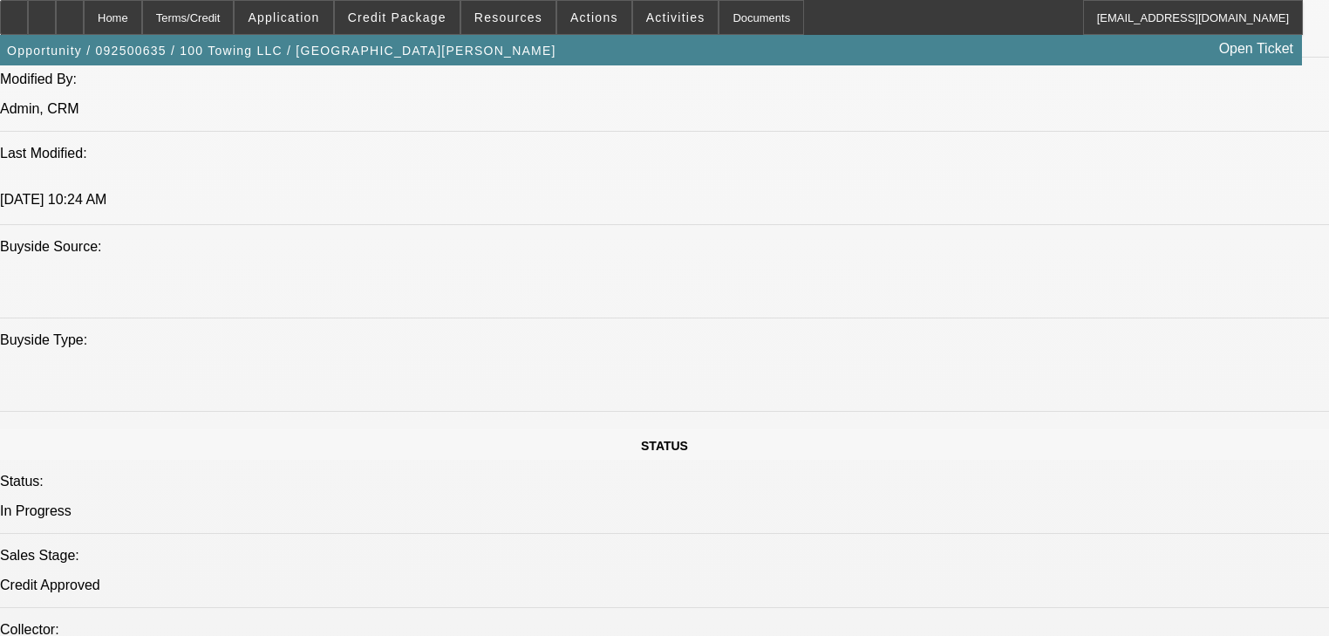
select select "0"
select select "3"
select select "0"
select select "6"
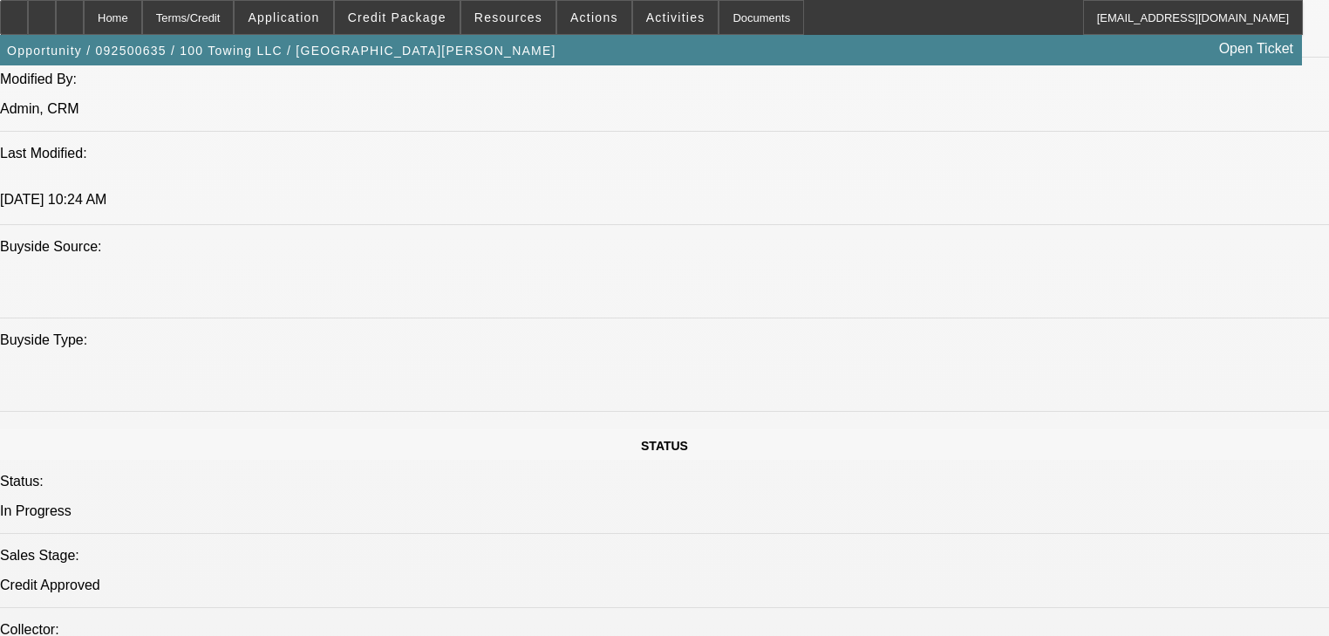
select select "0"
select select "2"
select select "0"
select select "6"
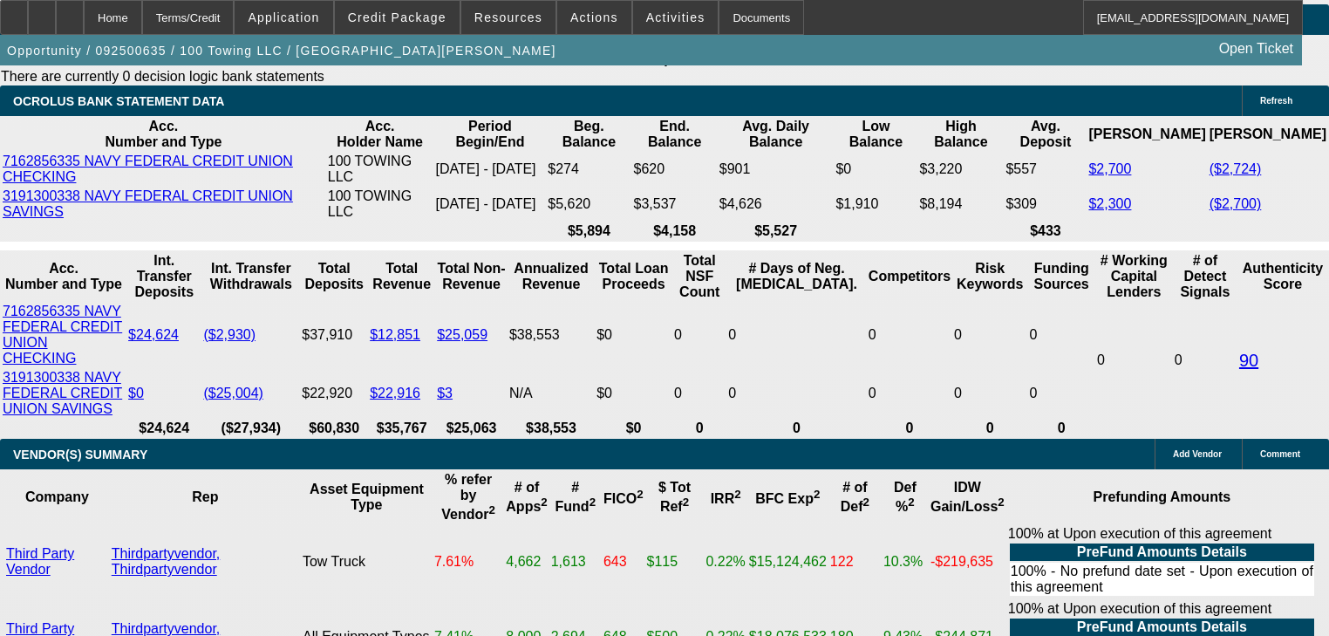
scroll to position [3499, 0]
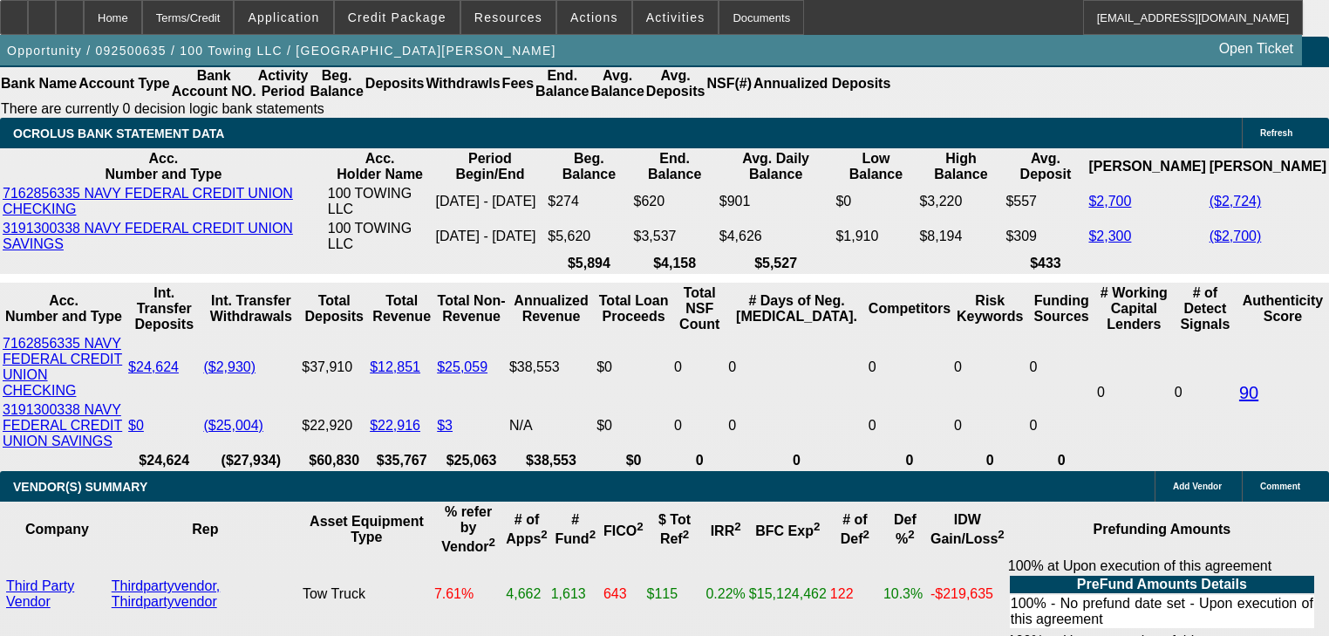
type input "1"
type input "UNKNOWN"
type input "$1,179.51"
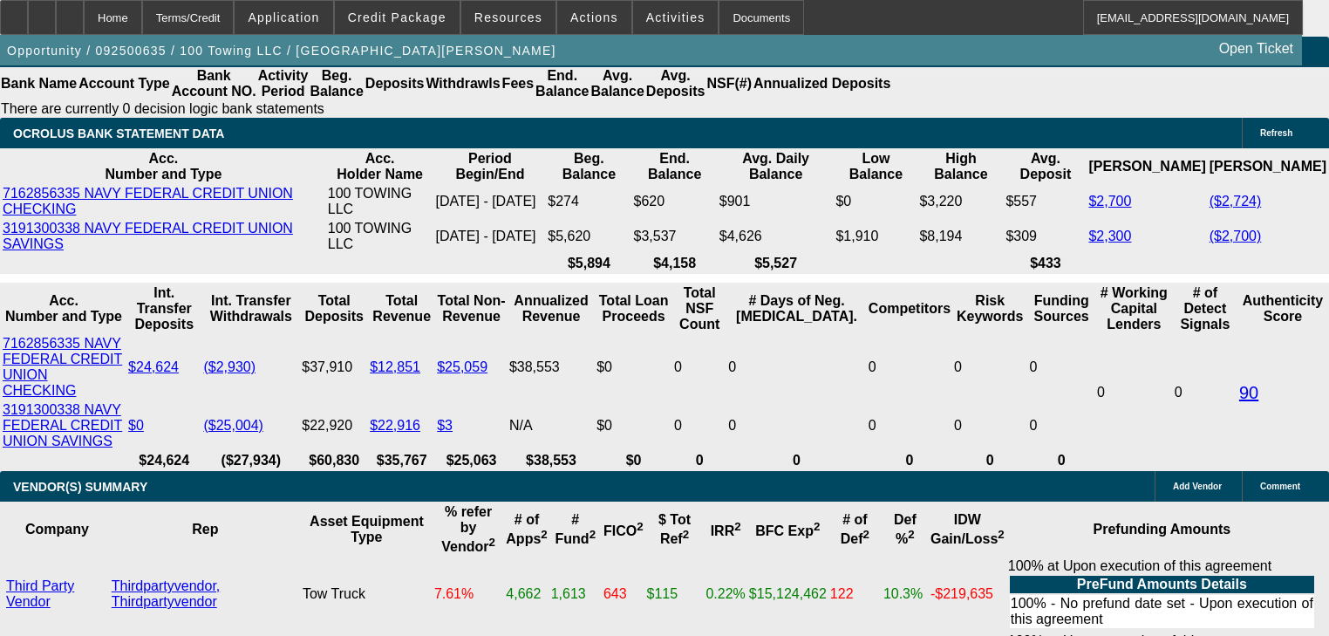
type input "14"
type input "$1,545.54"
type input "14"
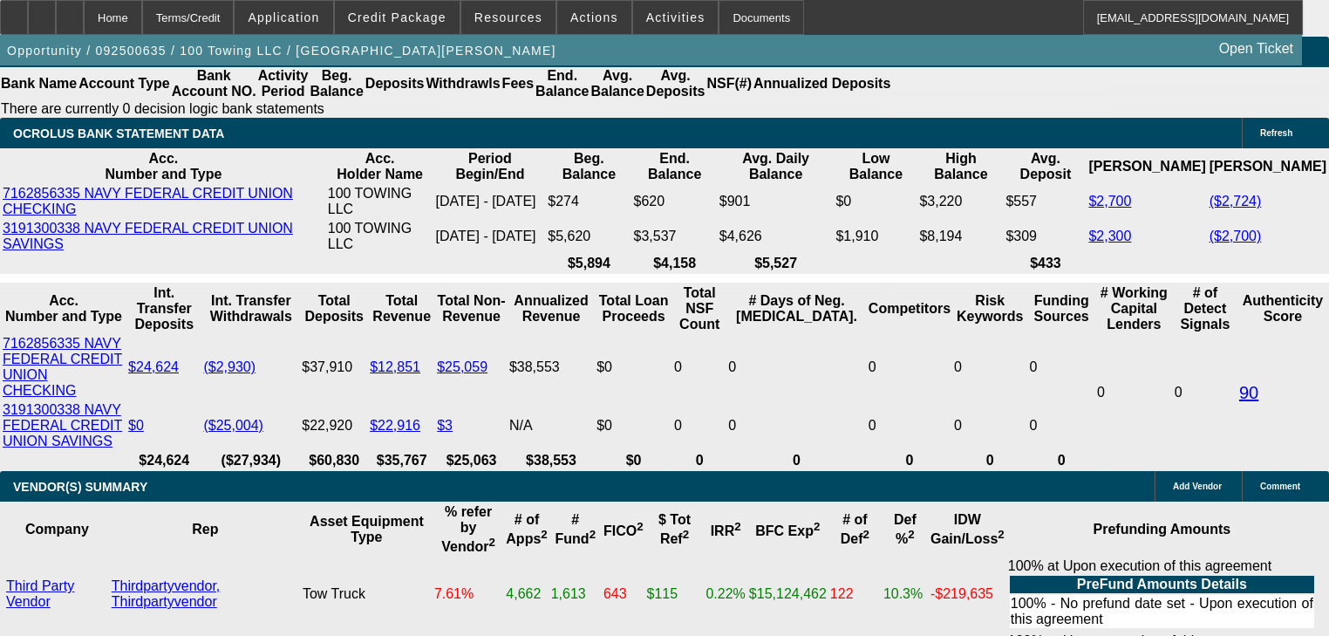
type input "4"
type input "$15,440.04"
type input "48"
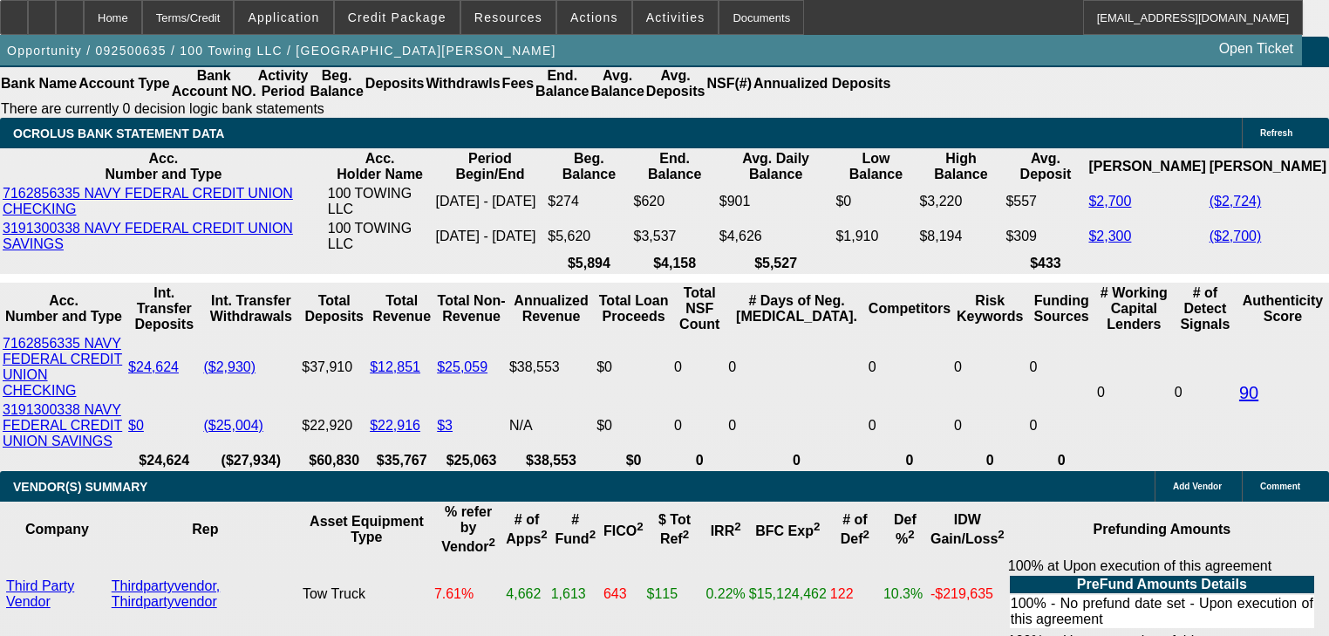
type input "$1,639.59"
type input "48"
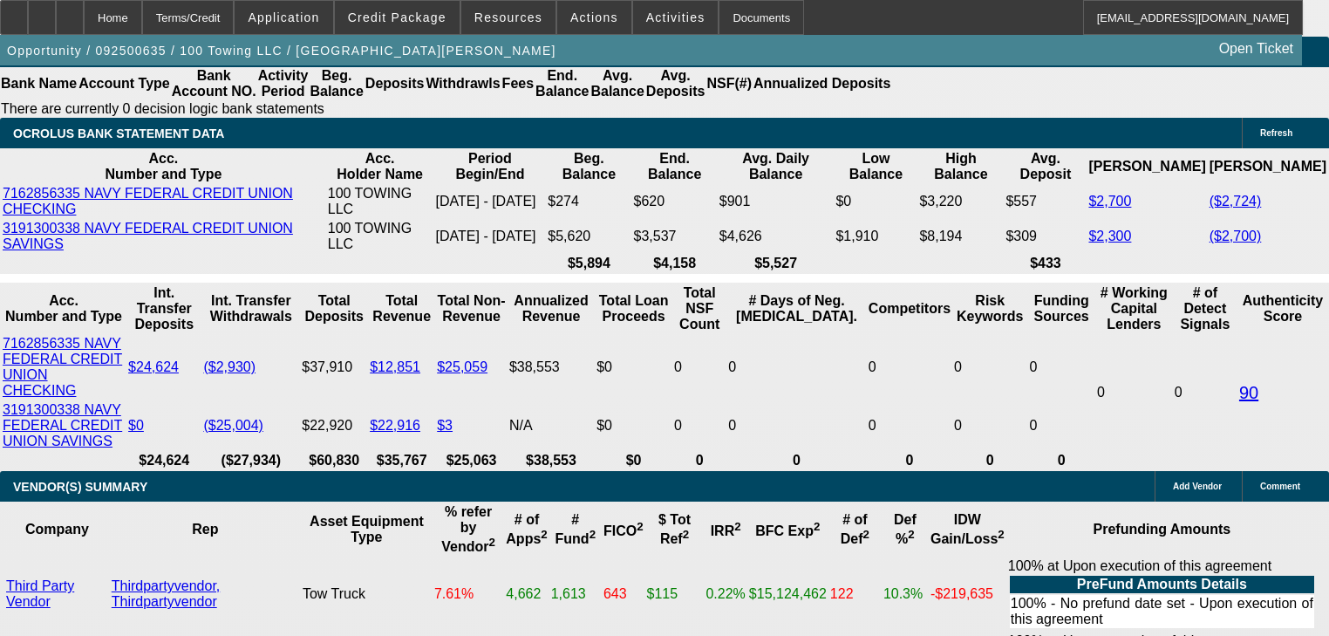
type input "1"
type input "$1,275.69"
type input "18"
type input "$1,762.50"
type input "18"
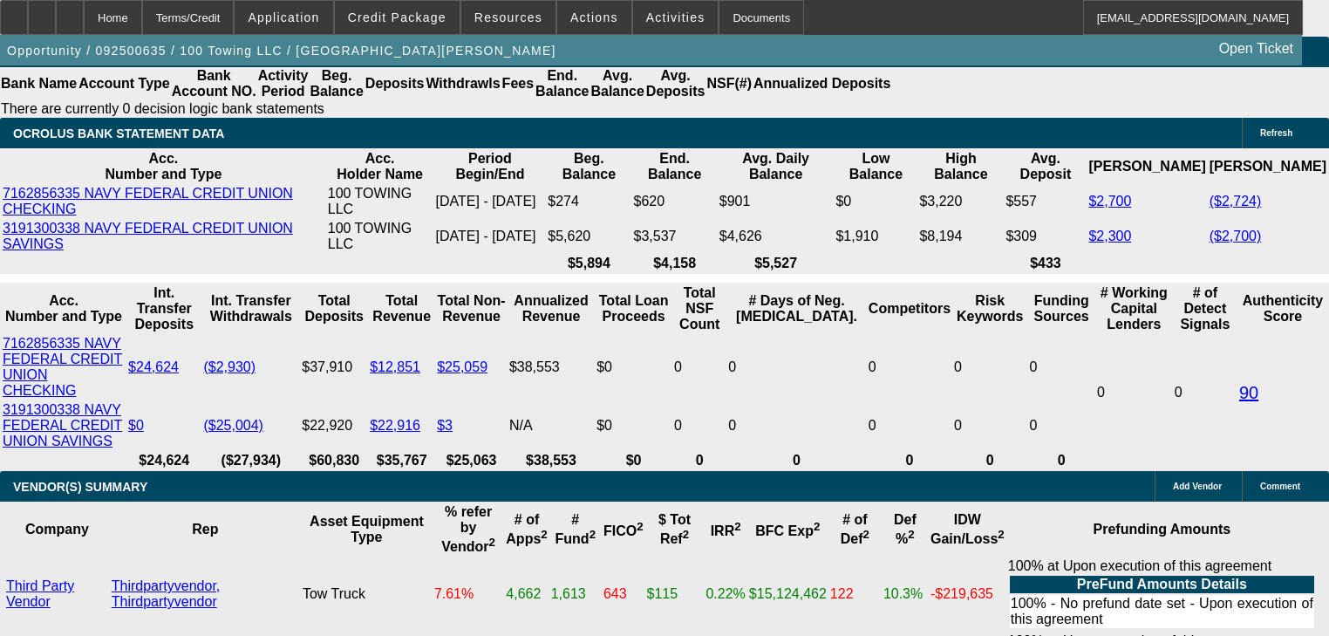
type input "$0.00"
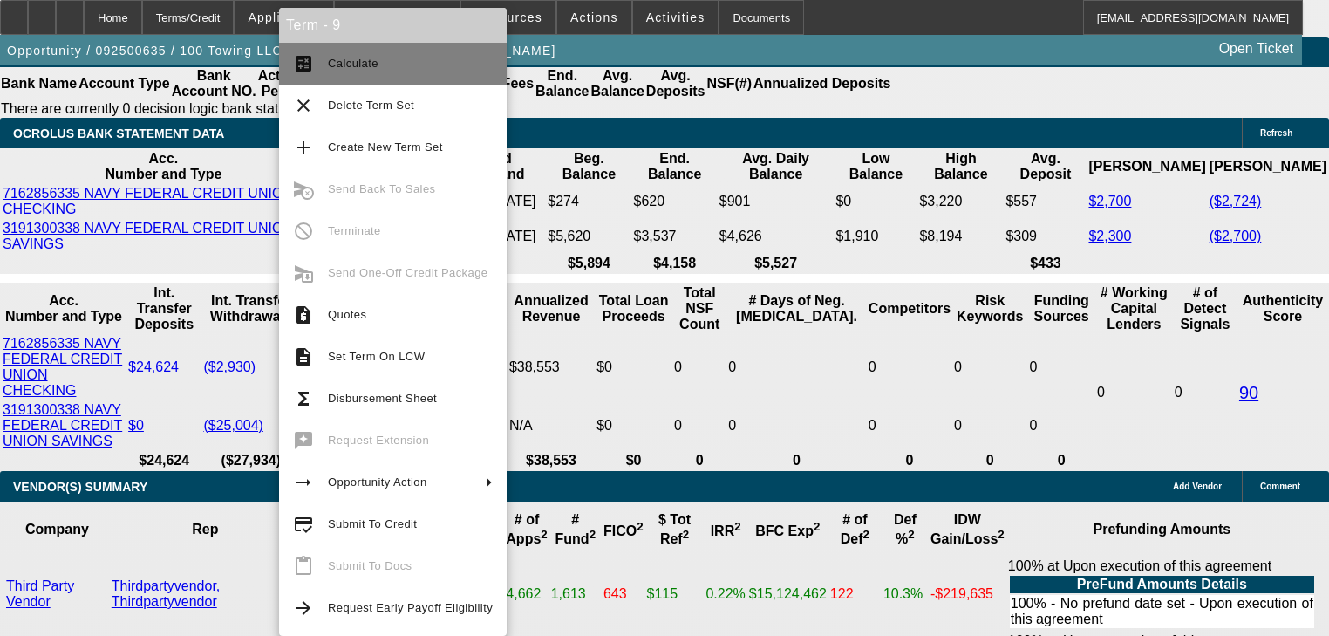
click at [308, 64] on mat-icon "calculate" at bounding box center [303, 63] width 21 height 21
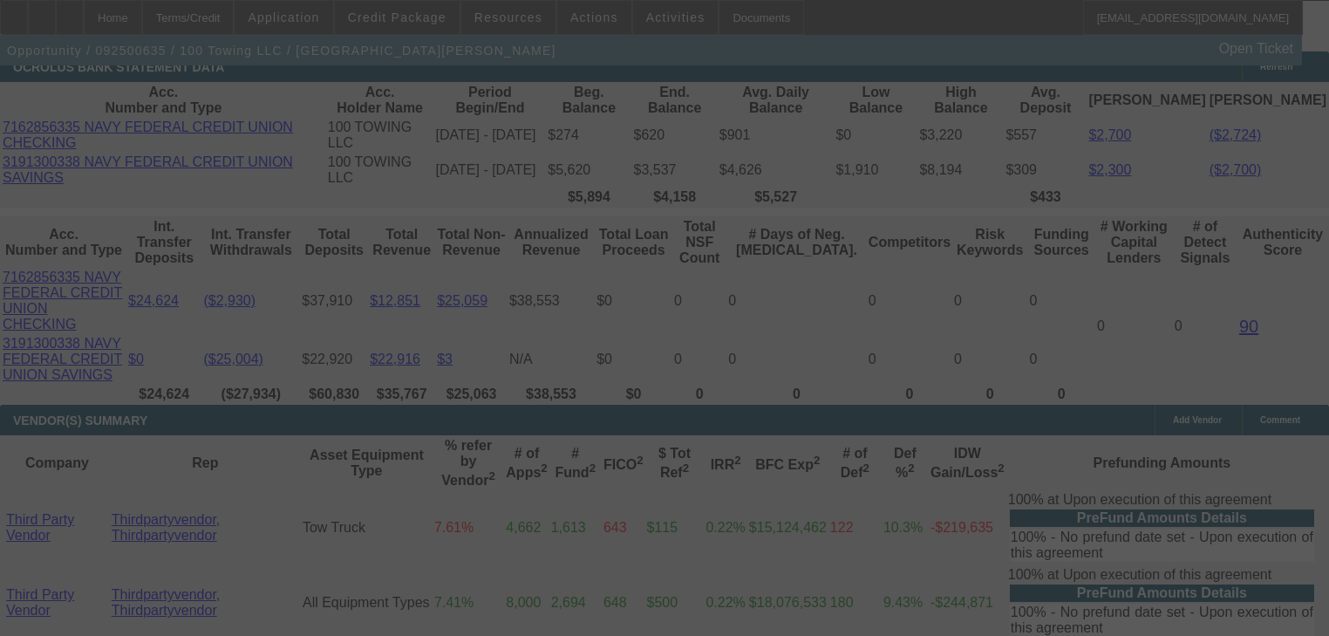
scroll to position [3569, 0]
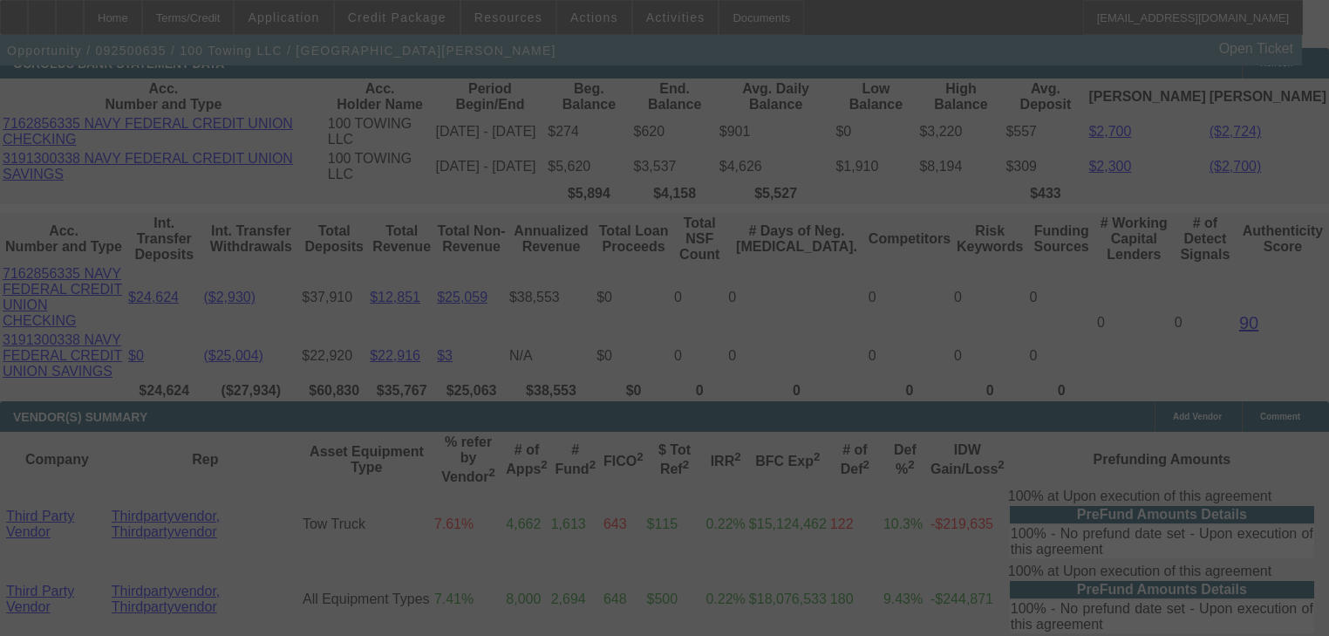
select select "0"
select select "3"
select select "0"
select select "6"
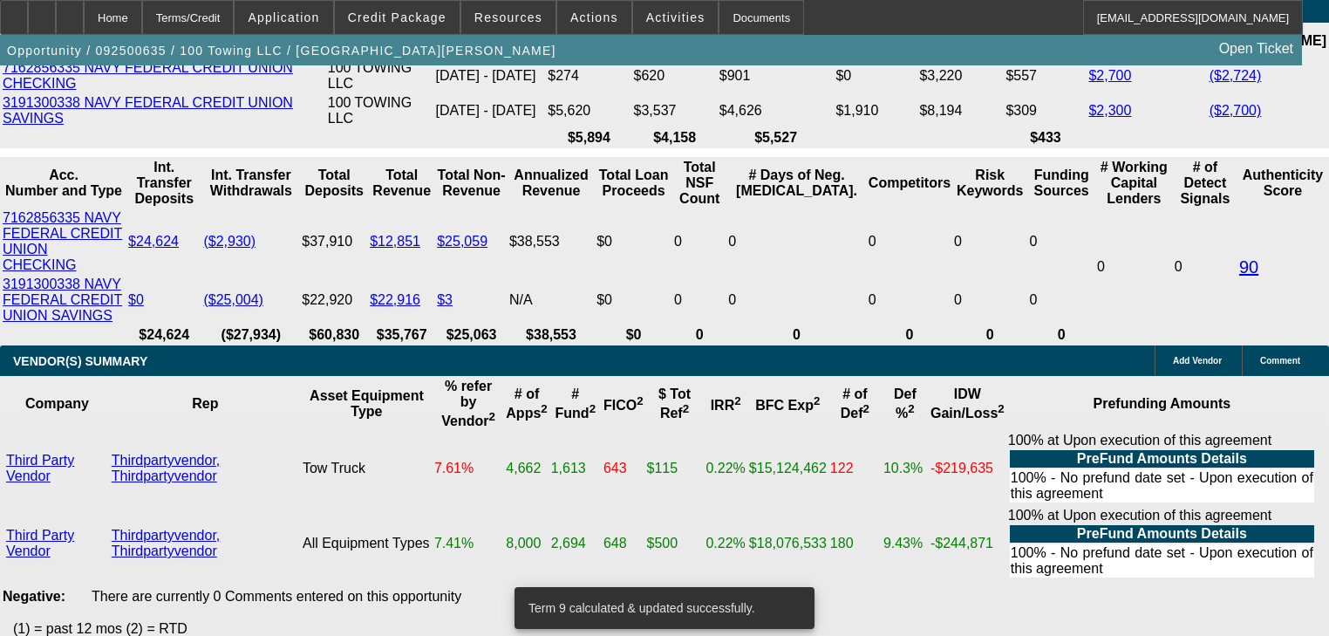
scroll to position [3499, 0]
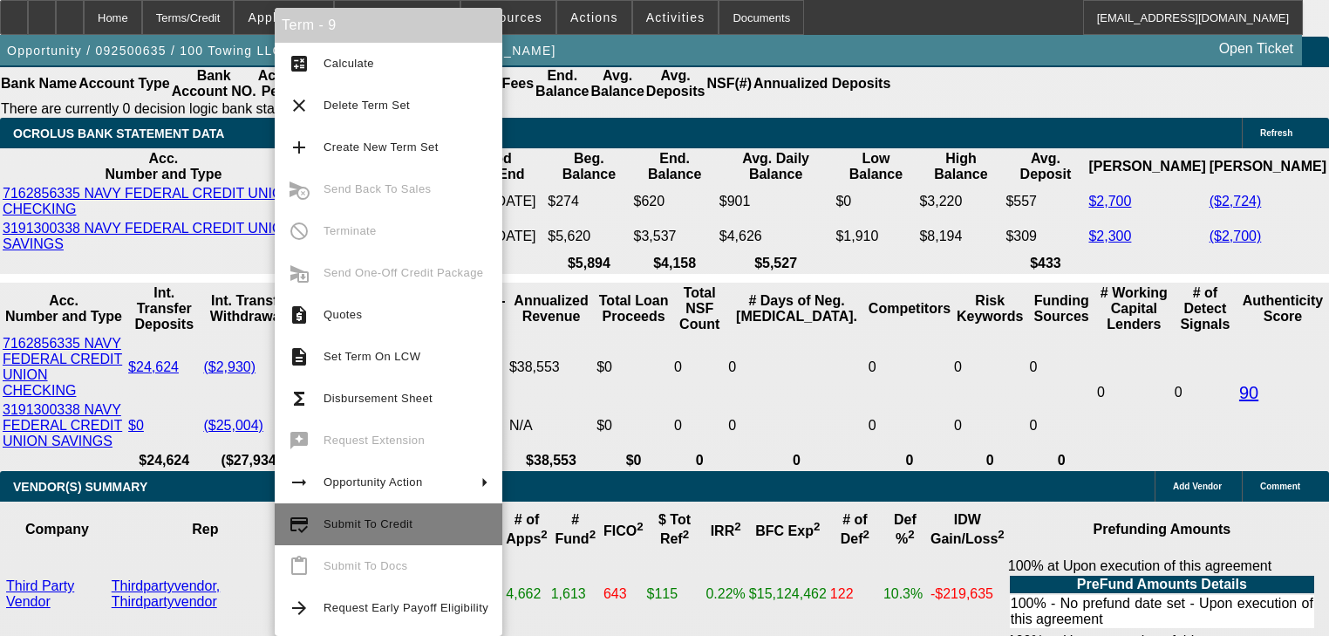
click at [387, 514] on span "Submit To Credit" at bounding box center [406, 524] width 165 height 21
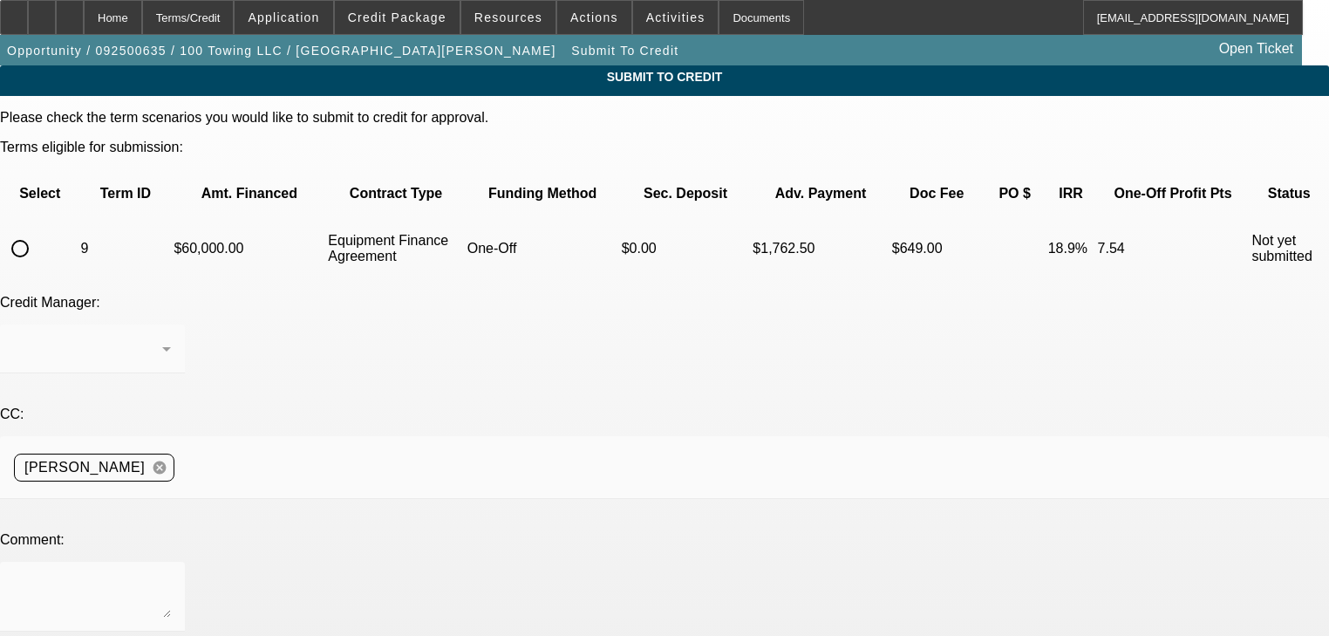
click at [38, 231] on input "radio" at bounding box center [20, 248] width 35 height 35
radio input "true"
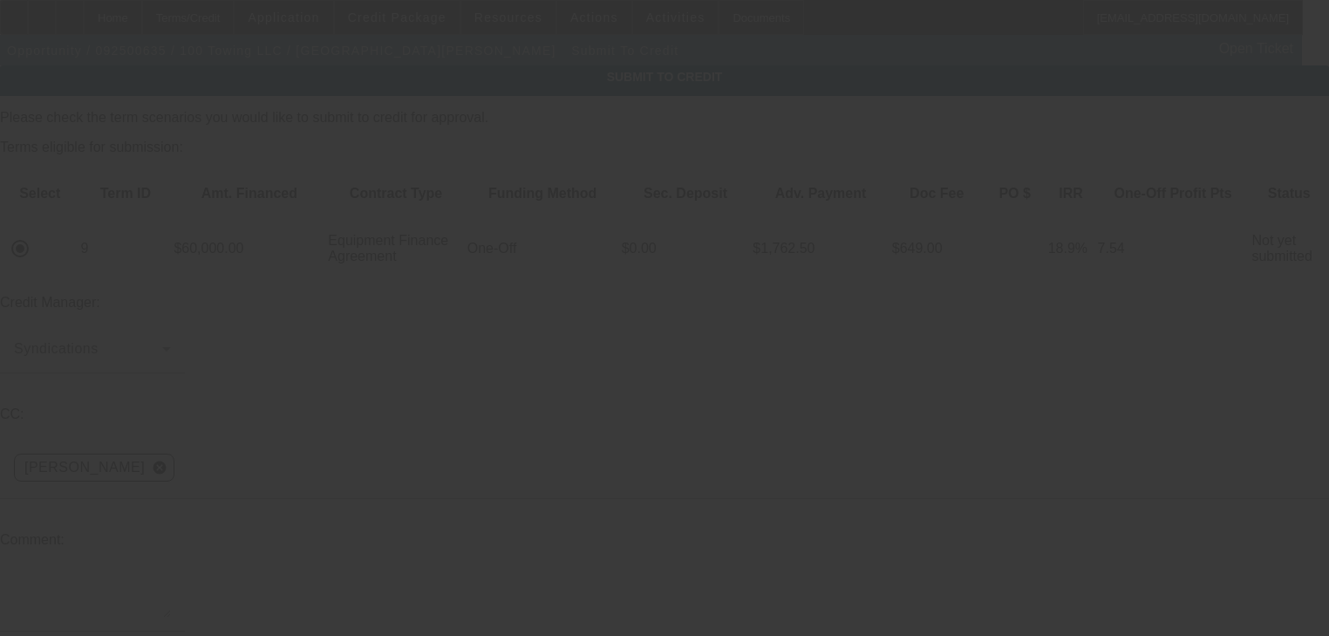
click at [171, 576] on textarea at bounding box center [92, 597] width 157 height 42
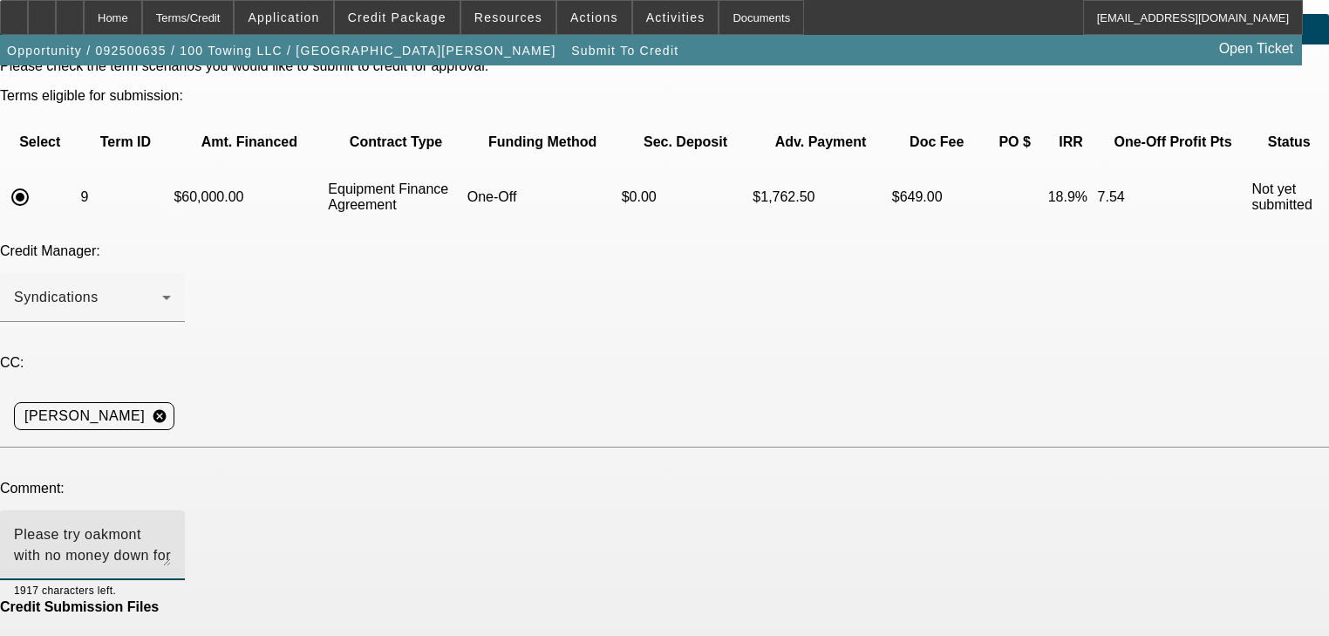
scroll to position [105, 0]
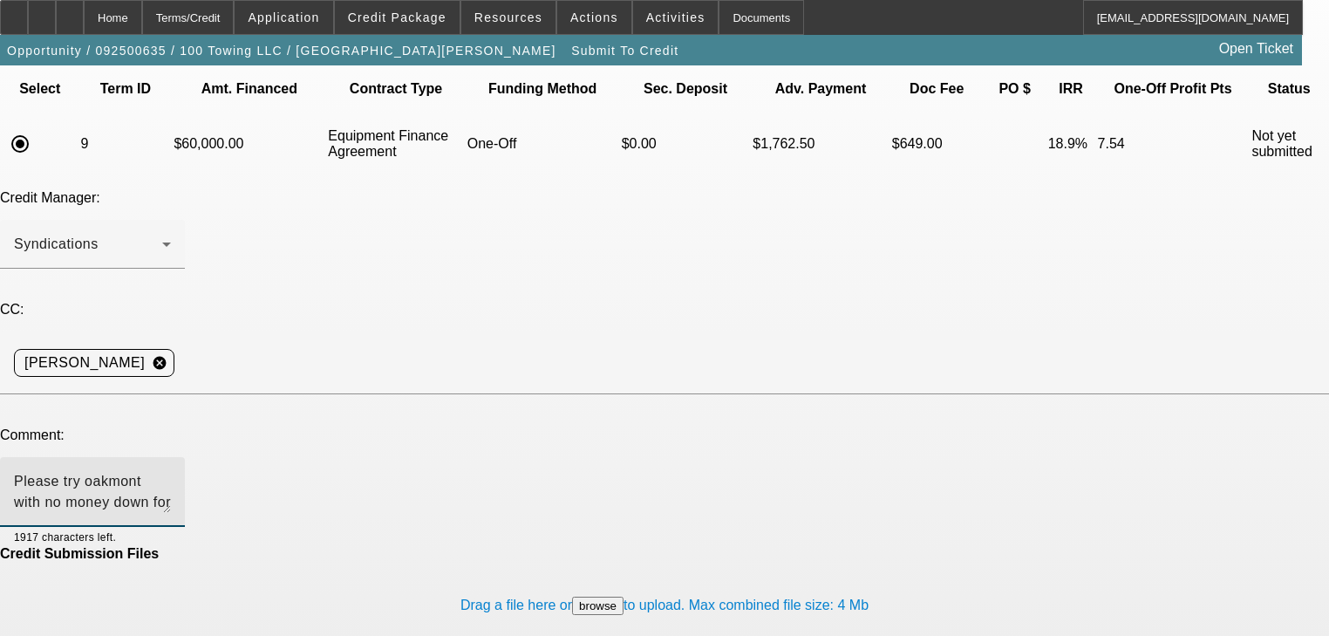
type textarea "Please try oakmont with no money down for a pre-approval on a used truck. Thank…"
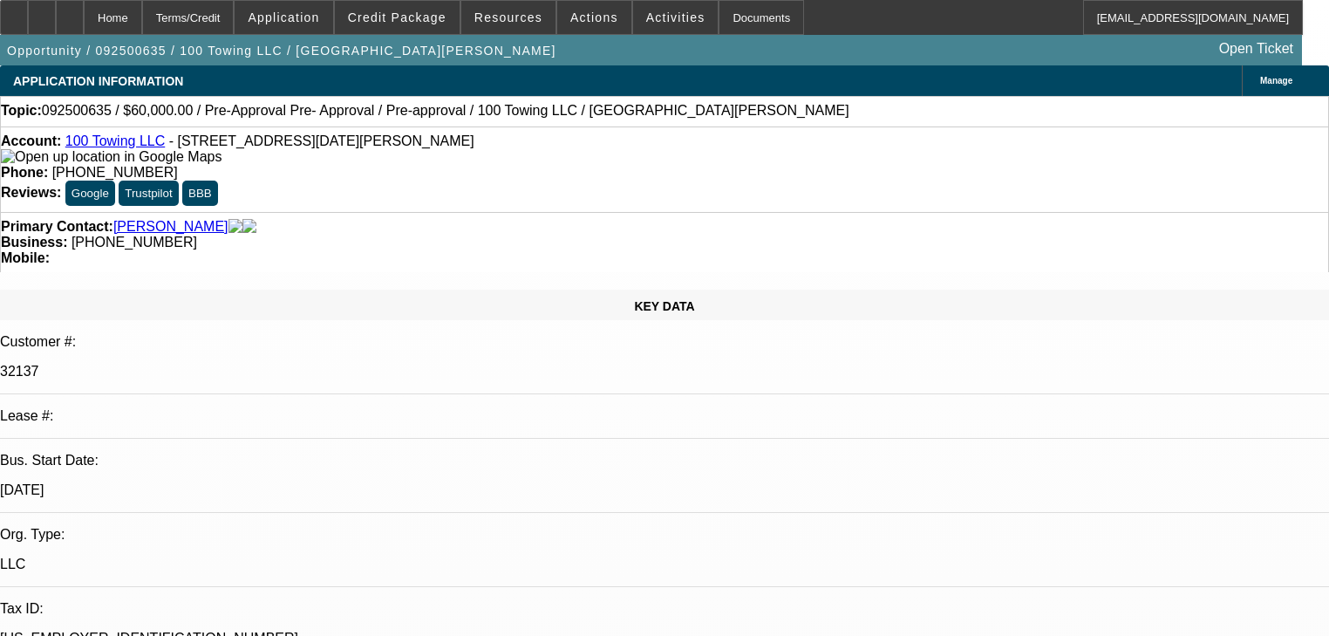
select select "0"
select select "3"
select select "0"
select select "6"
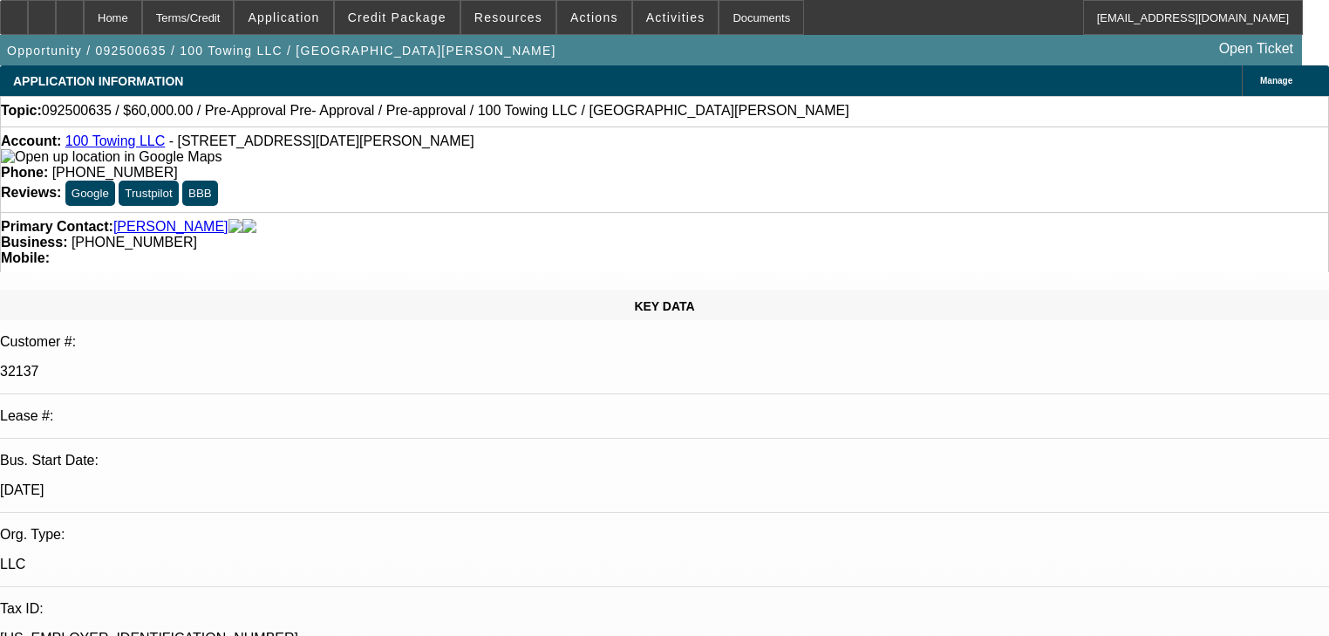
select select "0"
select select "3"
select select "0"
select select "6"
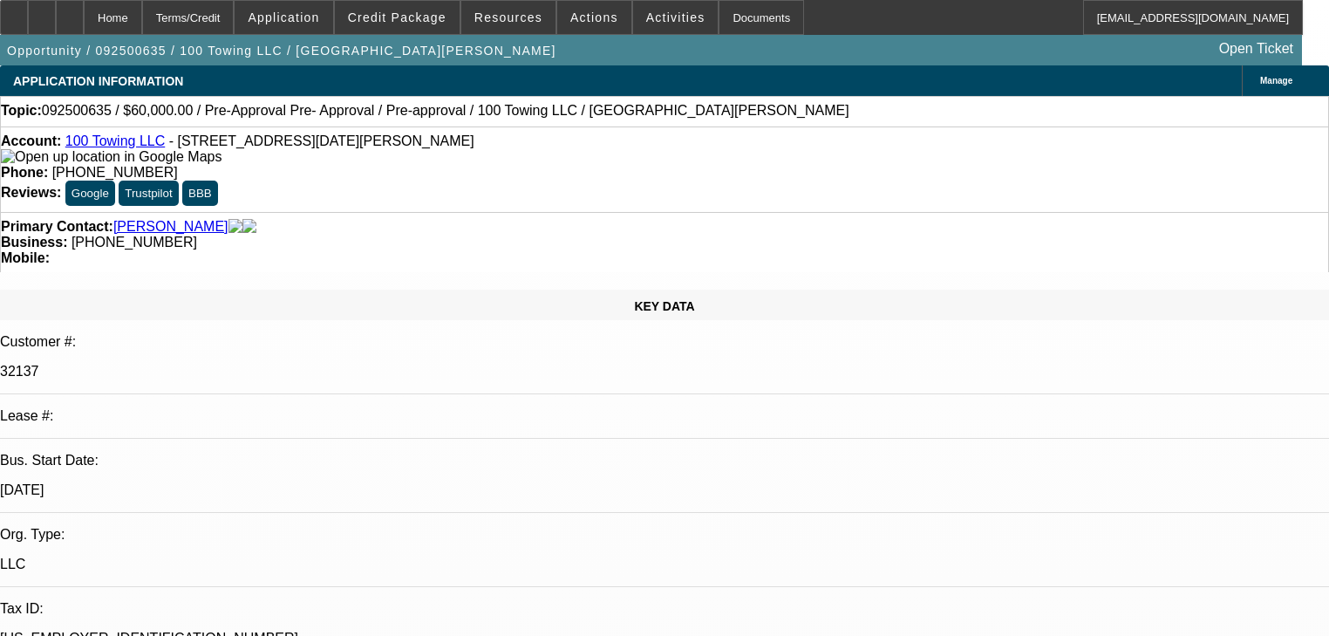
select select "0"
select select "3"
select select "0"
select select "6"
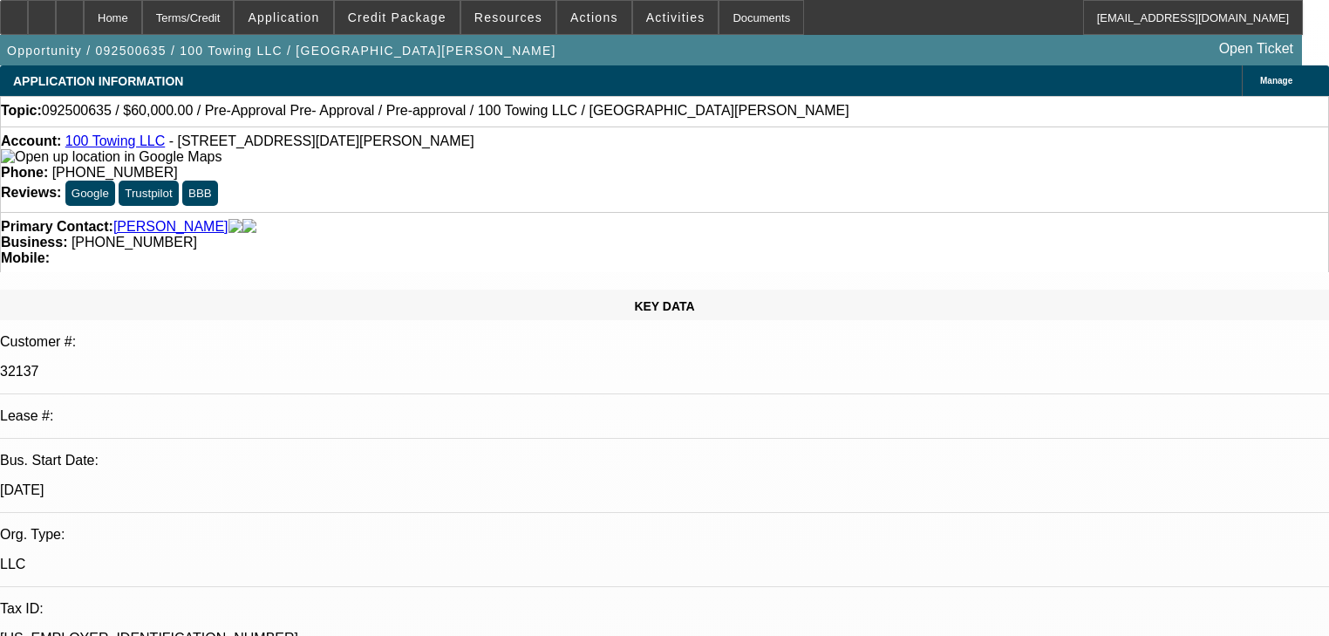
select select "0"
select select "2"
select select "0"
select select "6"
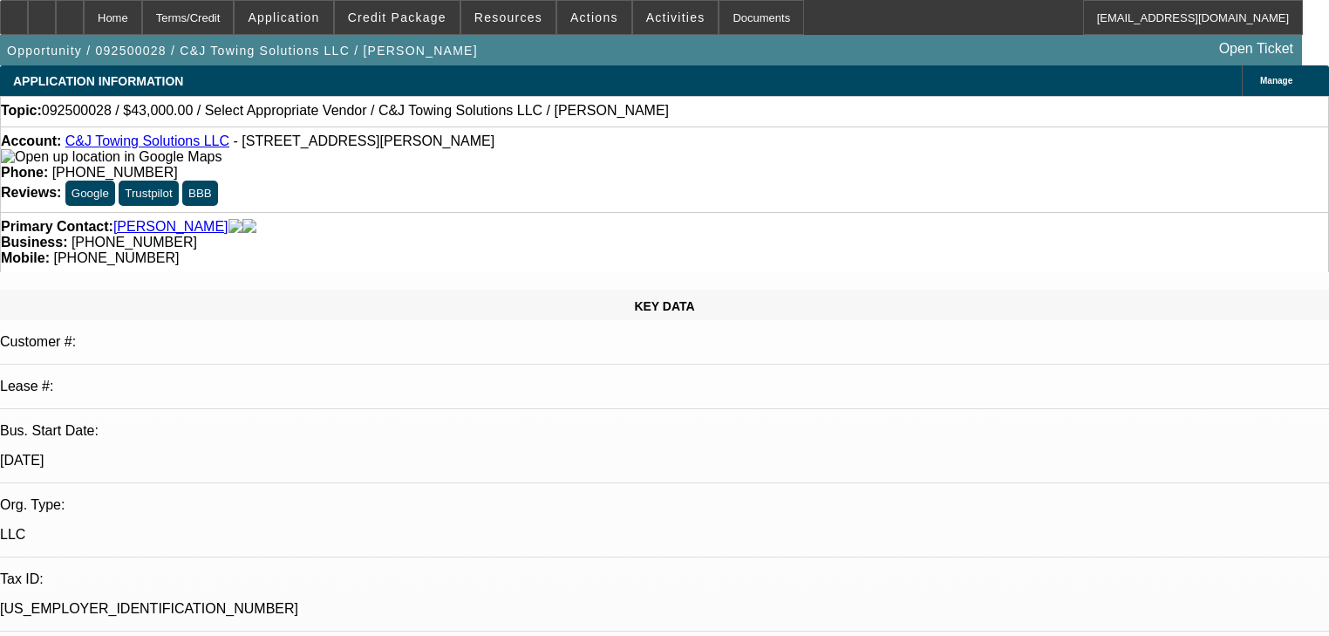
select select "0"
select select "2"
select select "0"
select select "21"
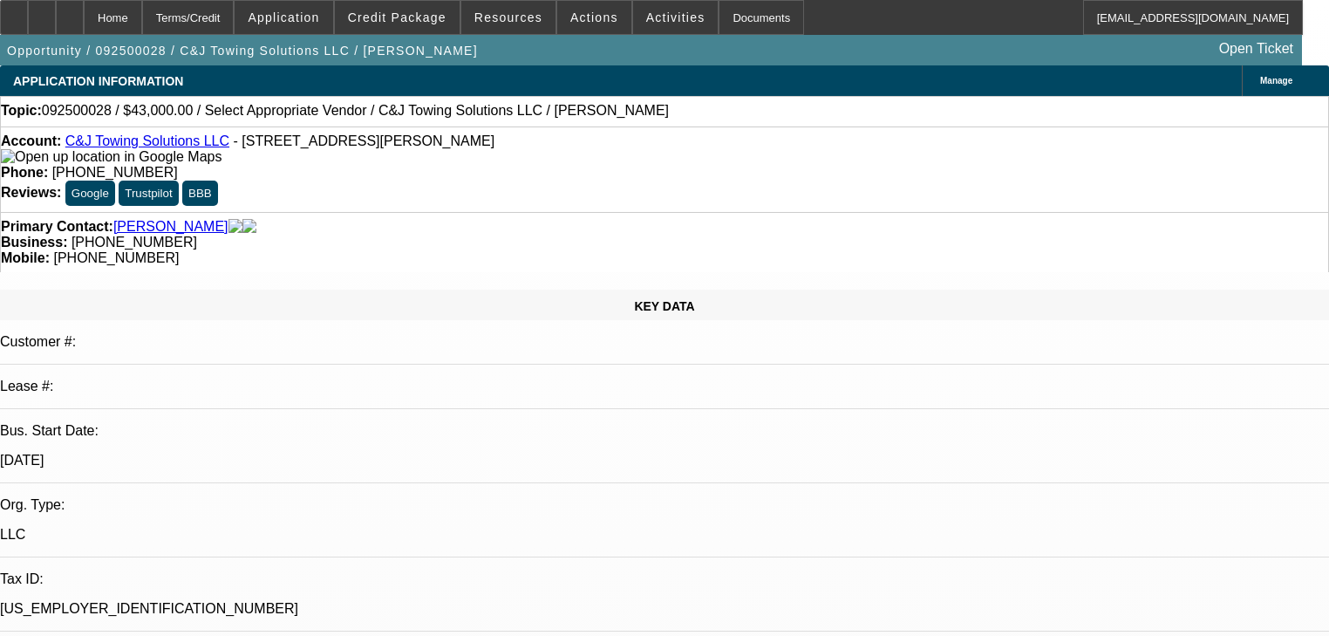
select select "0"
select select "2"
select select "0"
select select "21"
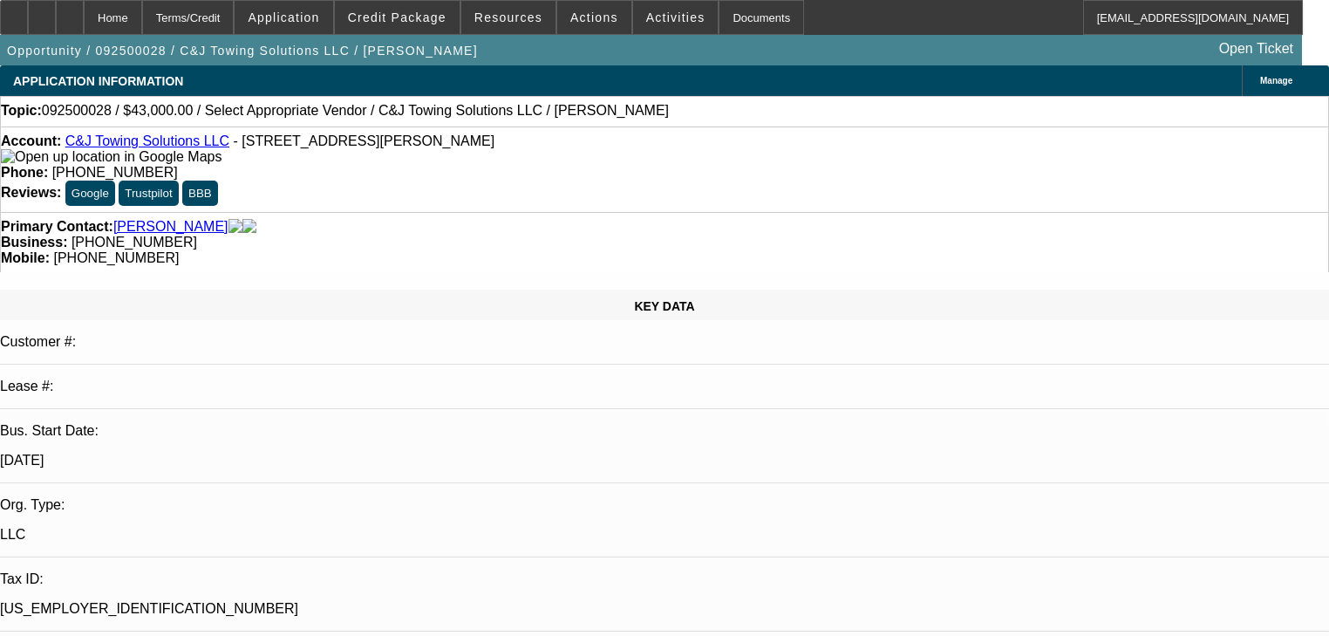
select select "0"
select select "2"
select select "0"
select select "21"
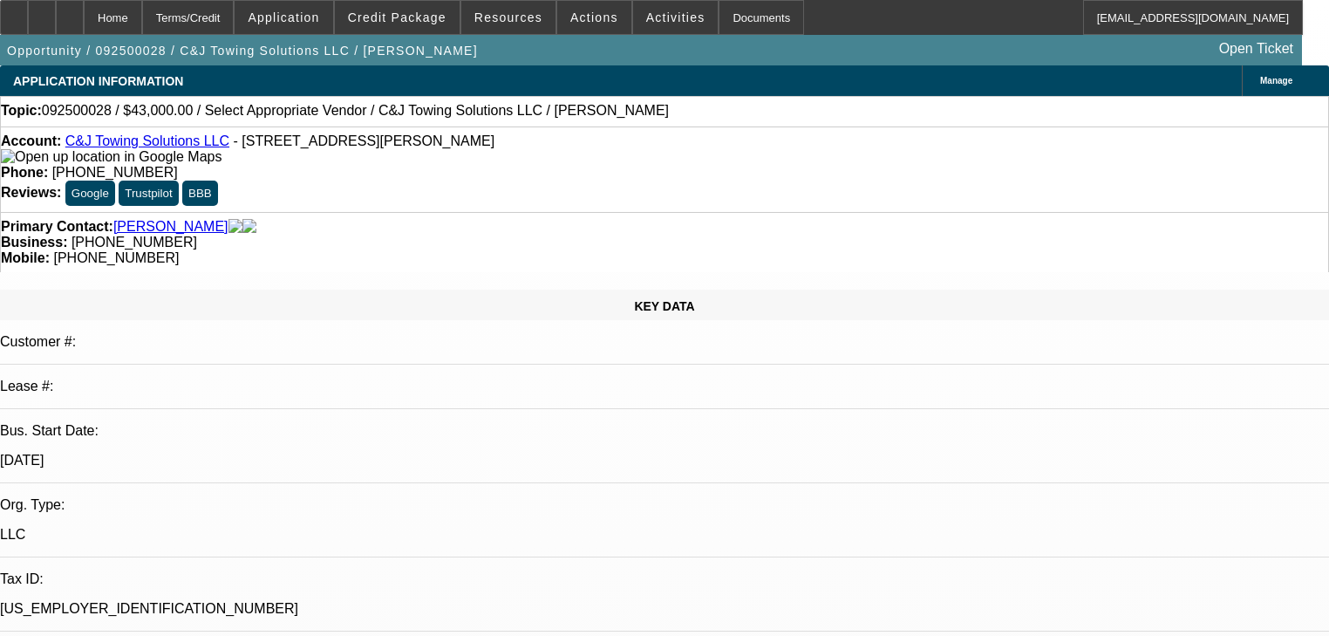
select select "0"
select select "2"
select select "0.1"
select select "4"
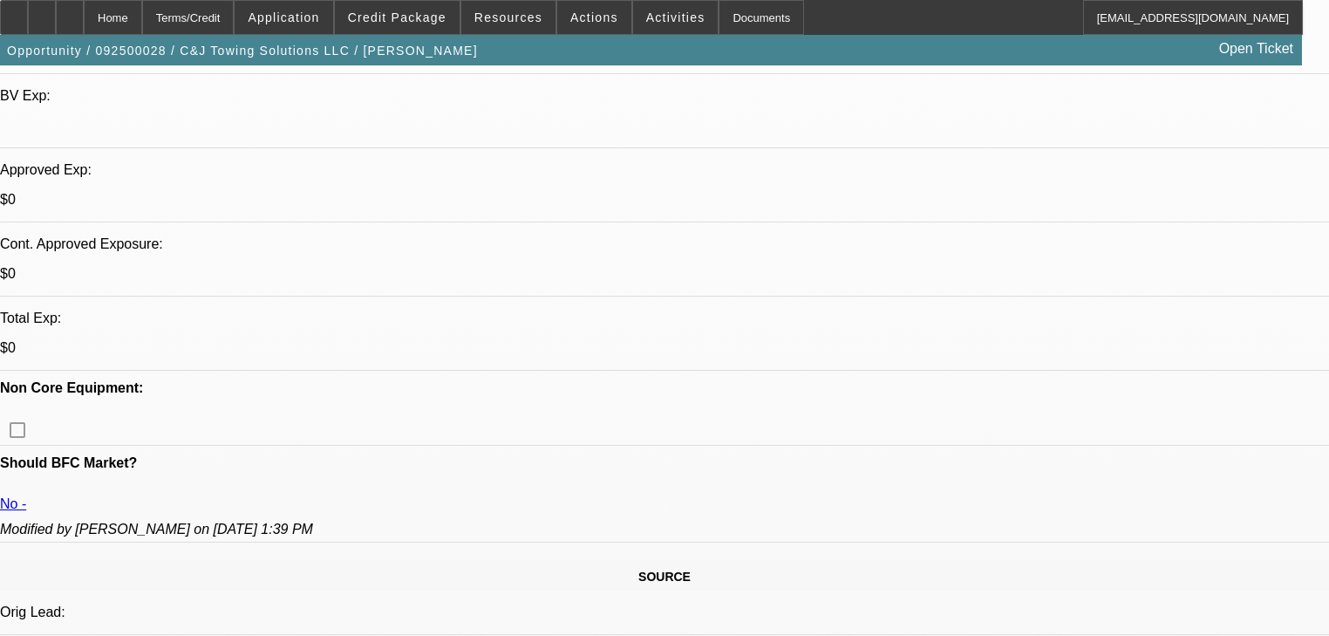
scroll to position [558, 0]
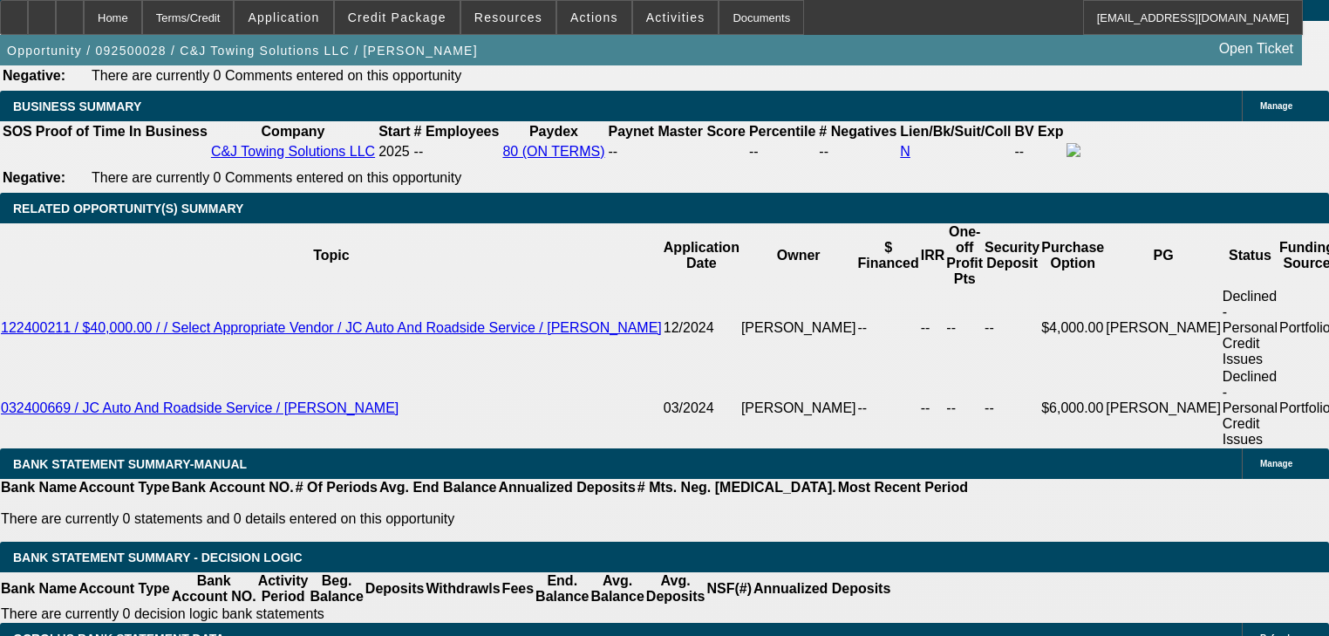
scroll to position [2721, 0]
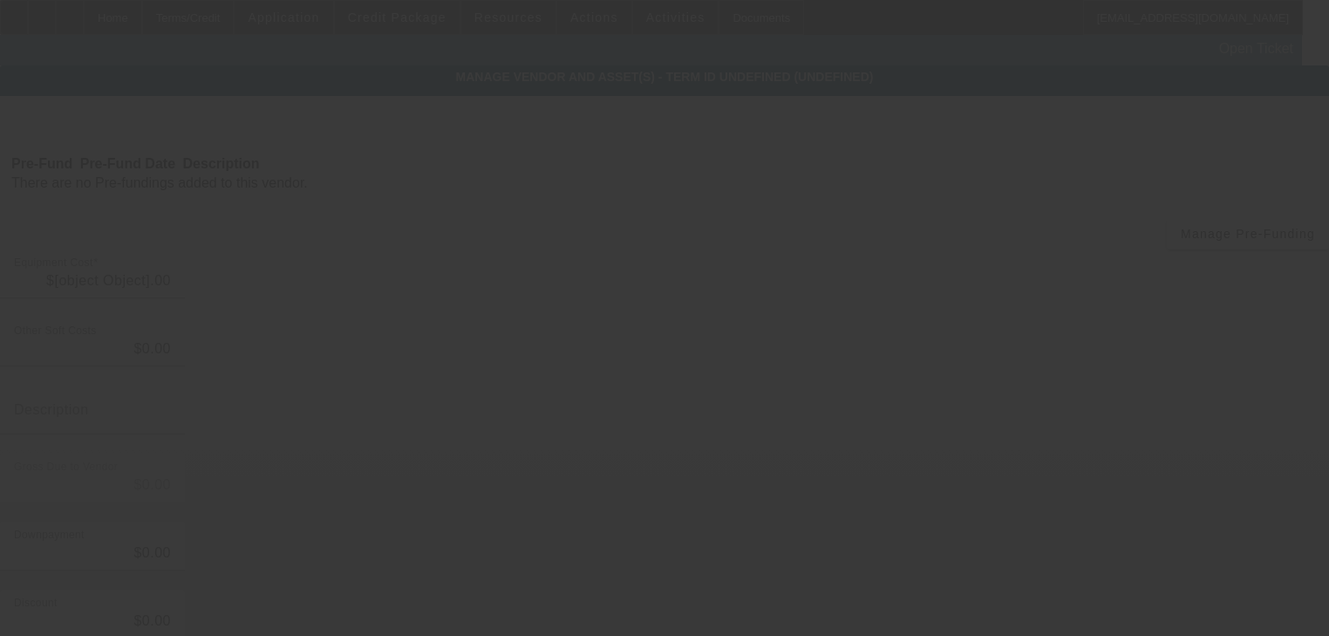
type input "$55,000.00"
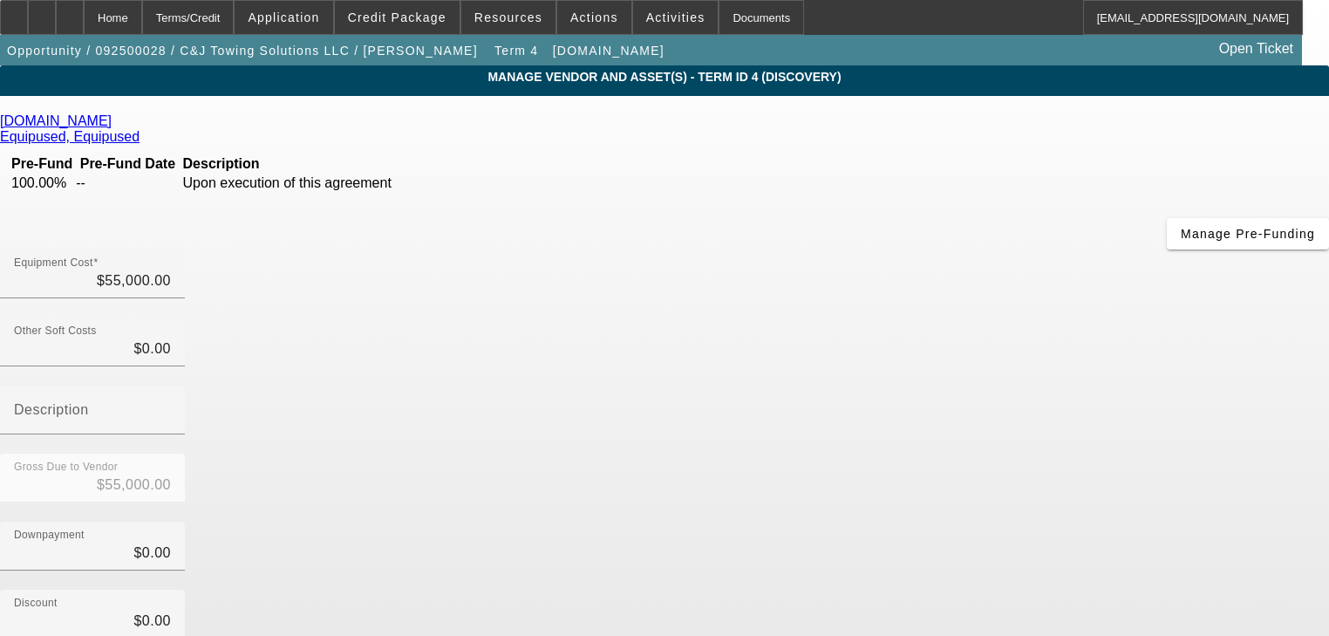
click at [116, 128] on icon at bounding box center [116, 120] width 0 height 15
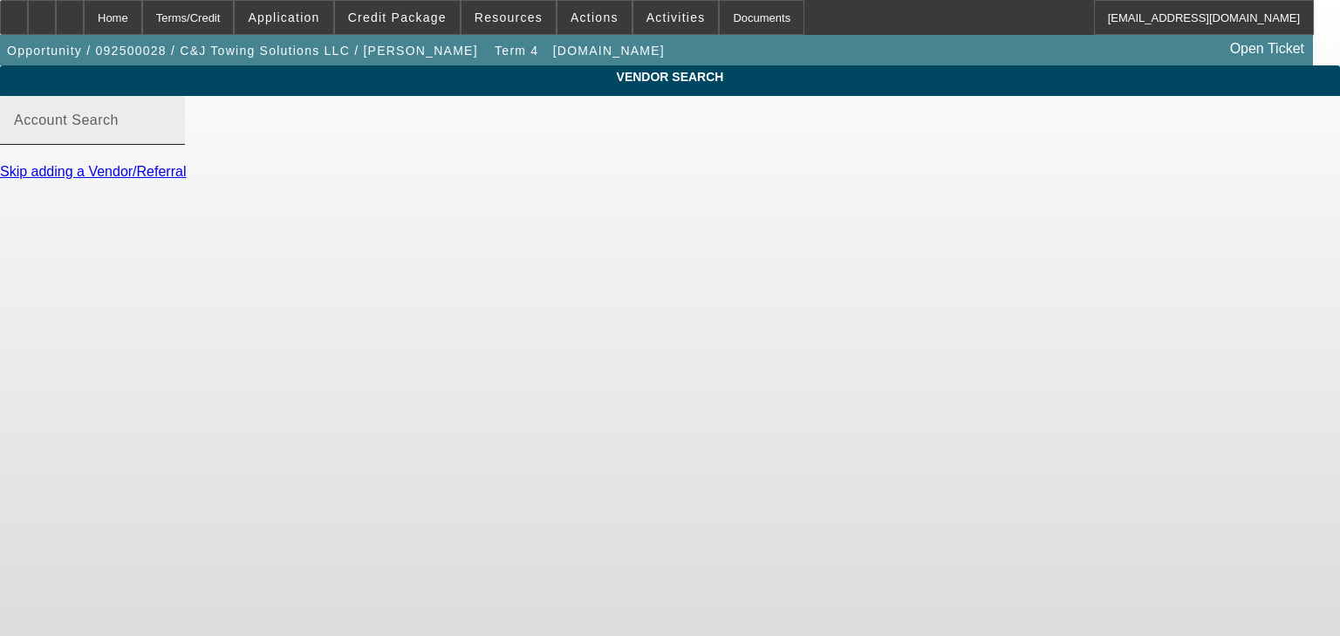
drag, startPoint x: 328, startPoint y: 127, endPoint x: 333, endPoint y: 139, distance: 12.5
click at [171, 137] on div "Account Search" at bounding box center [92, 120] width 157 height 49
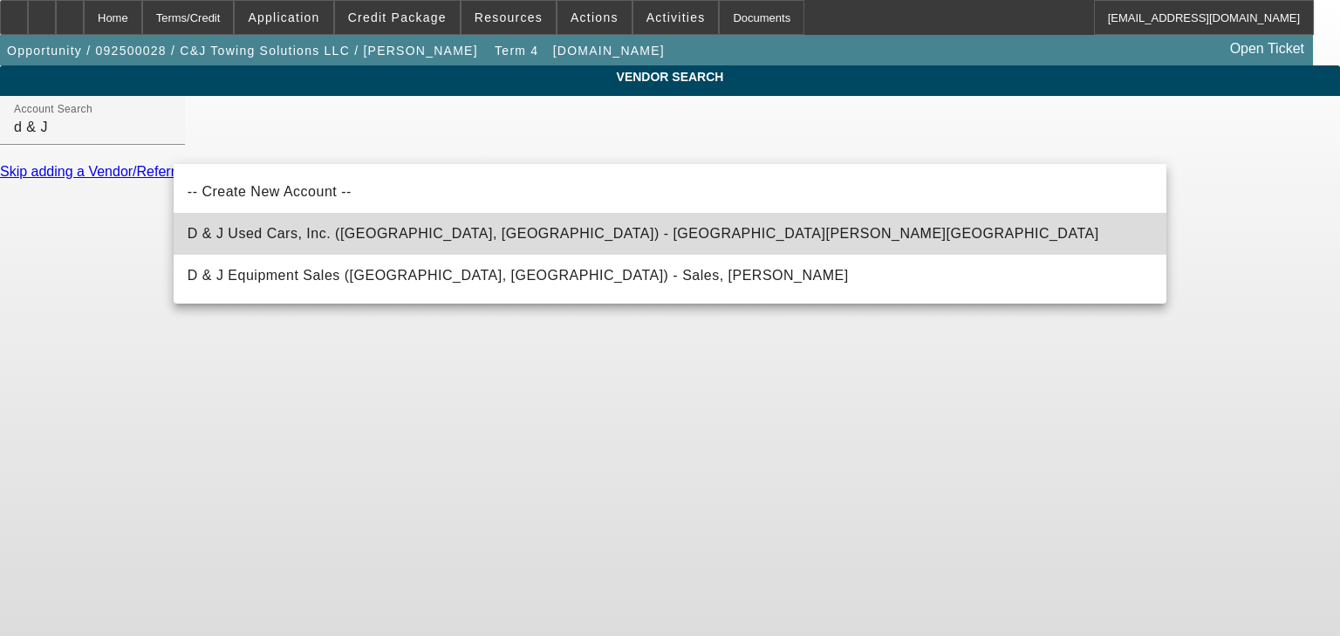
click at [406, 230] on span "D & J Used Cars, Inc. ([GEOGRAPHIC_DATA], [GEOGRAPHIC_DATA]) - [GEOGRAPHIC_DATA…" at bounding box center [643, 233] width 911 height 15
type input "D & J Used Cars, Inc. ([GEOGRAPHIC_DATA], [GEOGRAPHIC_DATA]) - [GEOGRAPHIC_DATA…"
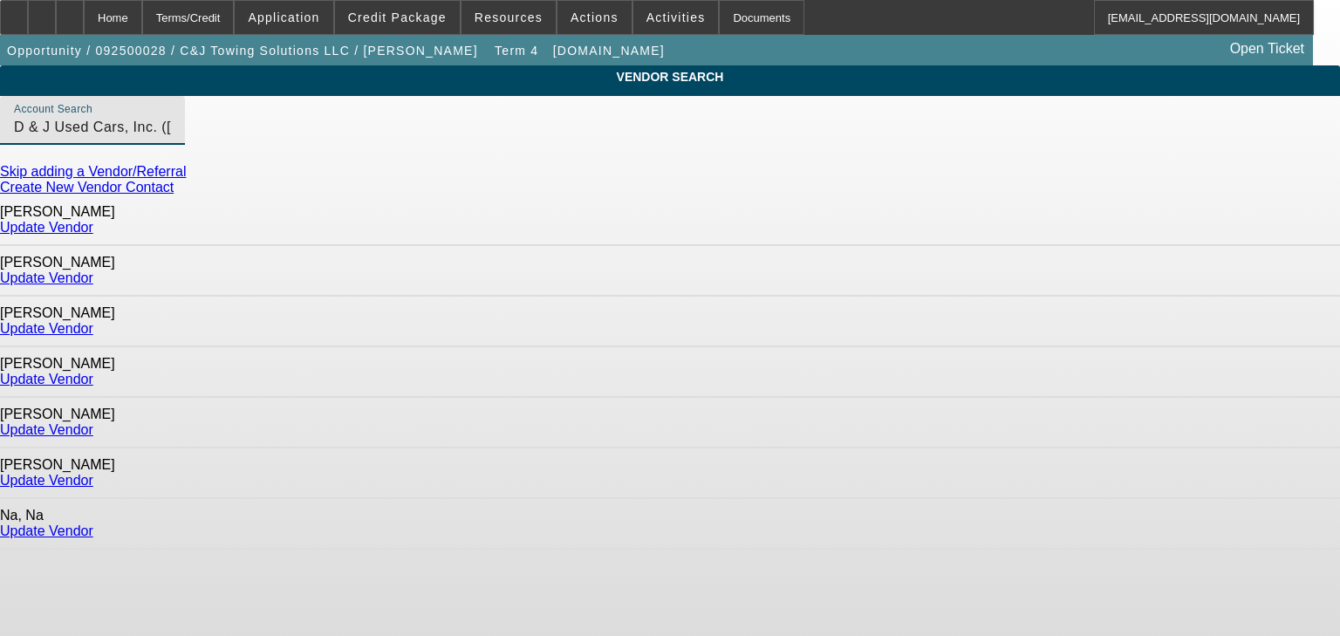
click at [93, 321] on link "Update Vendor" at bounding box center [46, 328] width 93 height 15
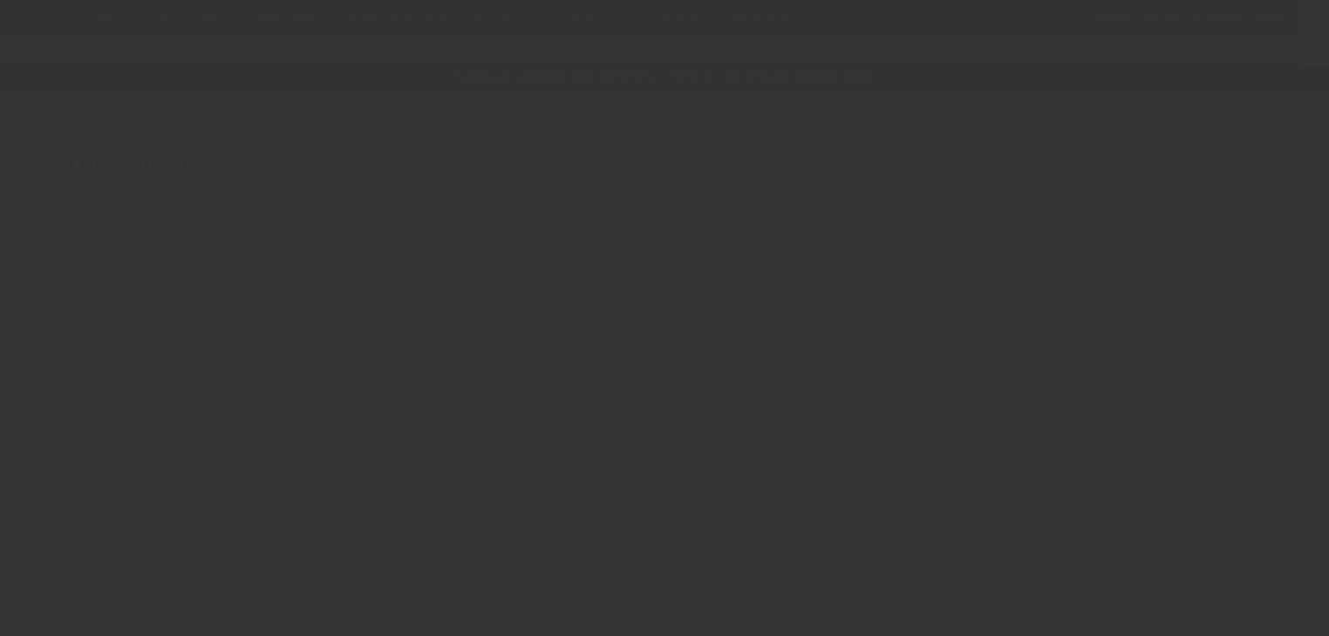
type input "$55,000.00"
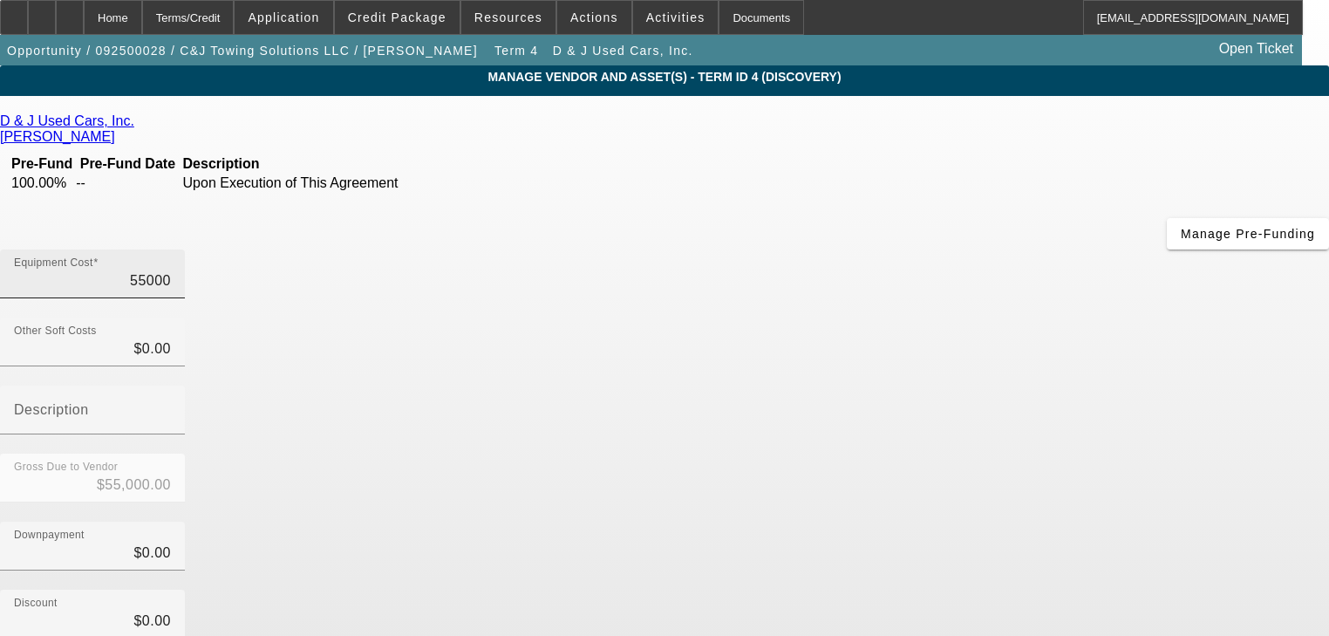
click at [171, 270] on input "55000" at bounding box center [92, 280] width 157 height 21
type input "2"
type input "$2.00"
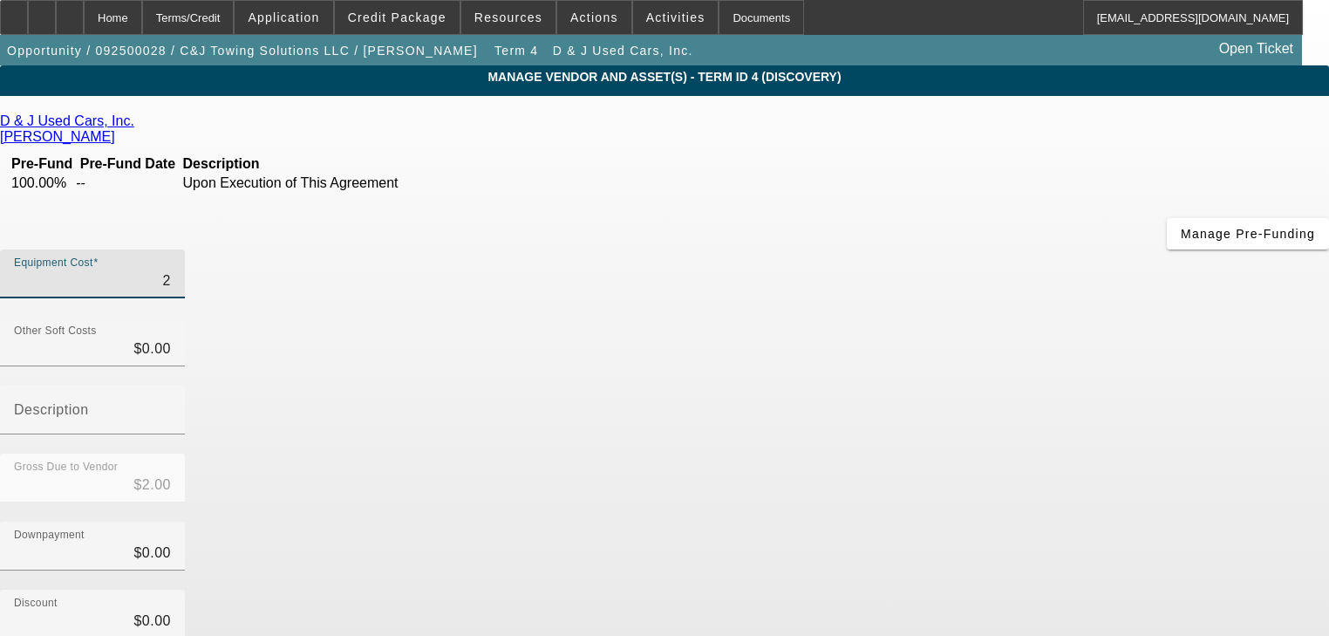
type input "29"
type input "$29.00"
type input "299"
type input "$299.00"
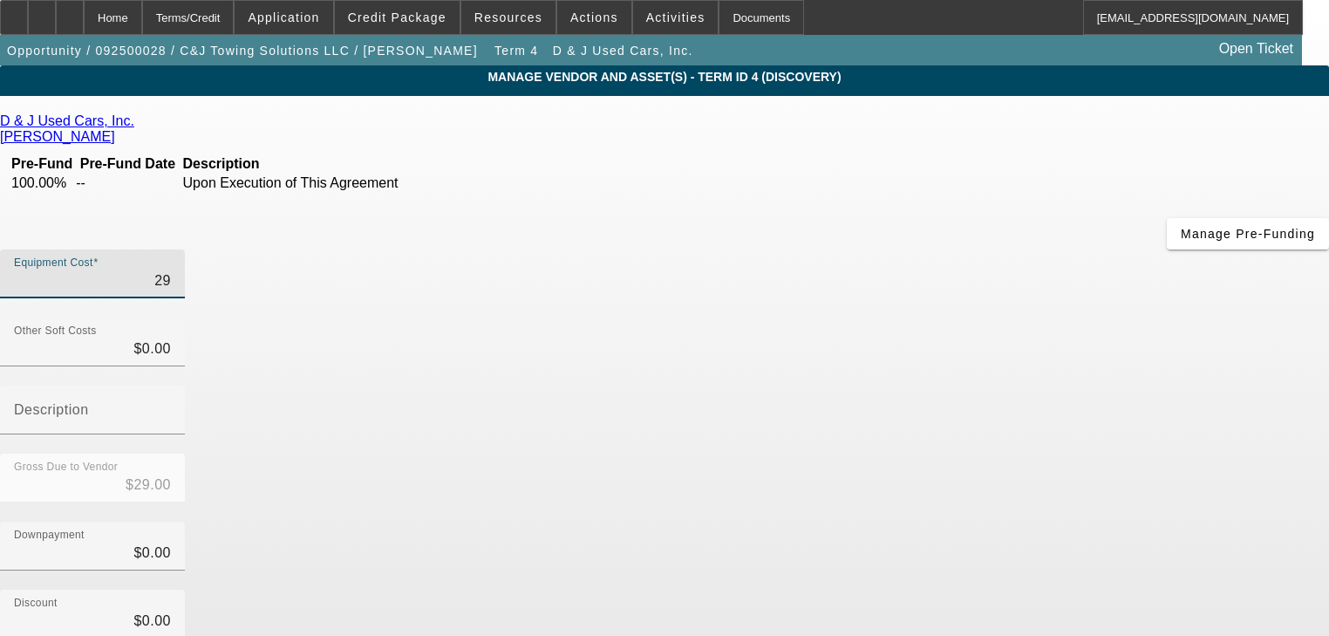
type input "$299.00"
type input "2990"
type input "$2,990.00"
type input "29900"
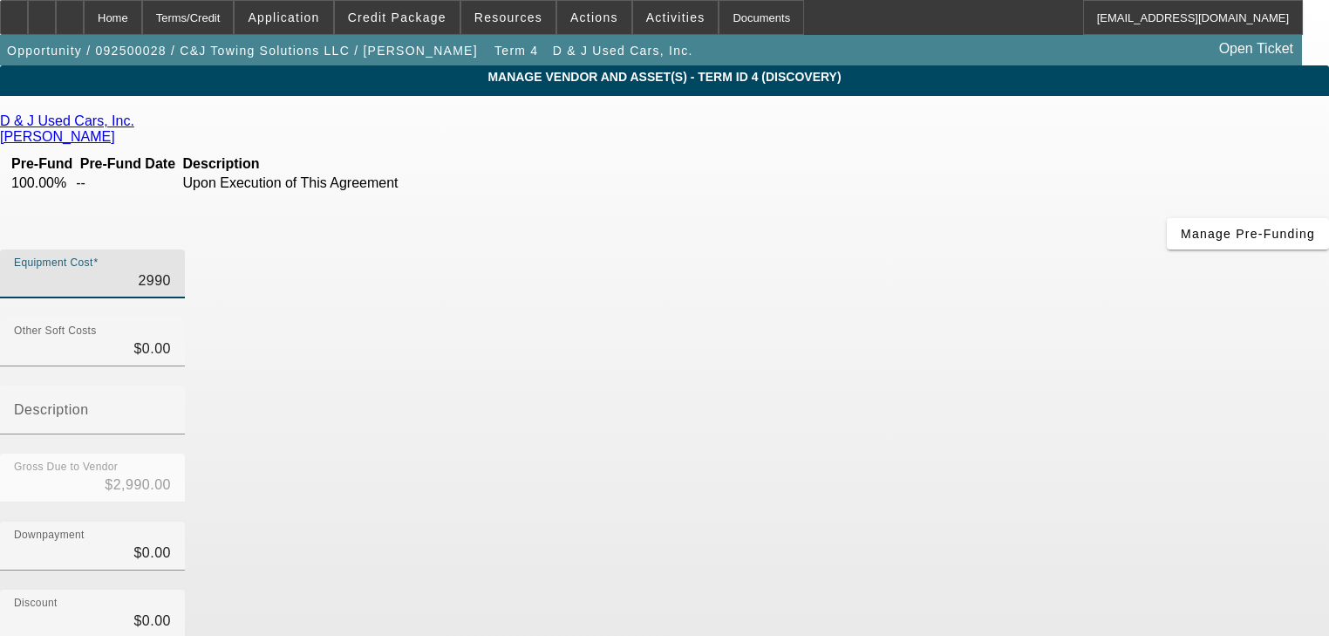
type input "$29,900.00"
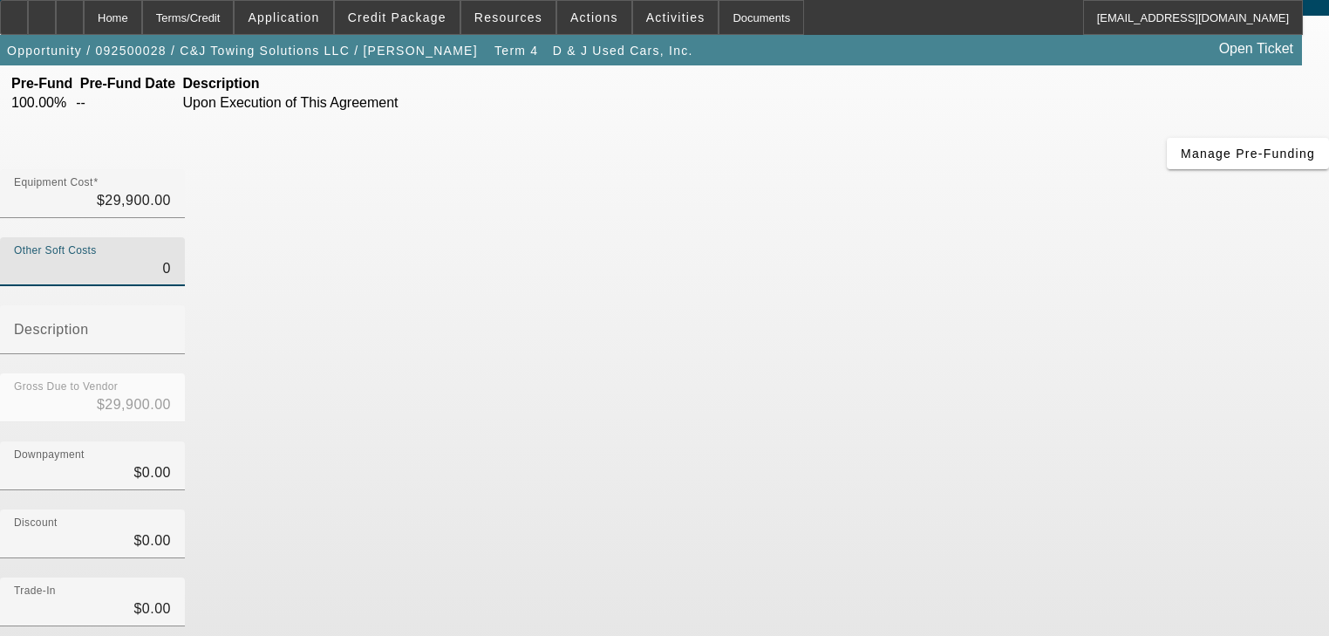
scroll to position [203, 0]
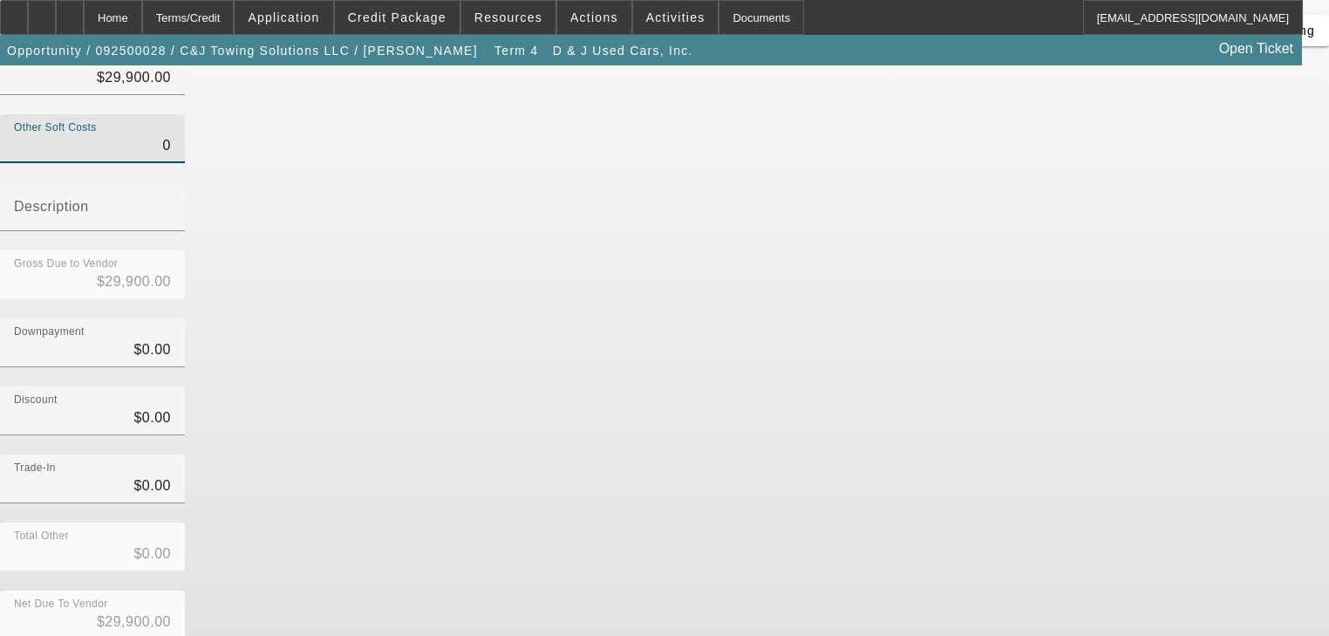
type input "$0.00"
drag, startPoint x: 1109, startPoint y: 577, endPoint x: 1141, endPoint y: 578, distance: 31.4
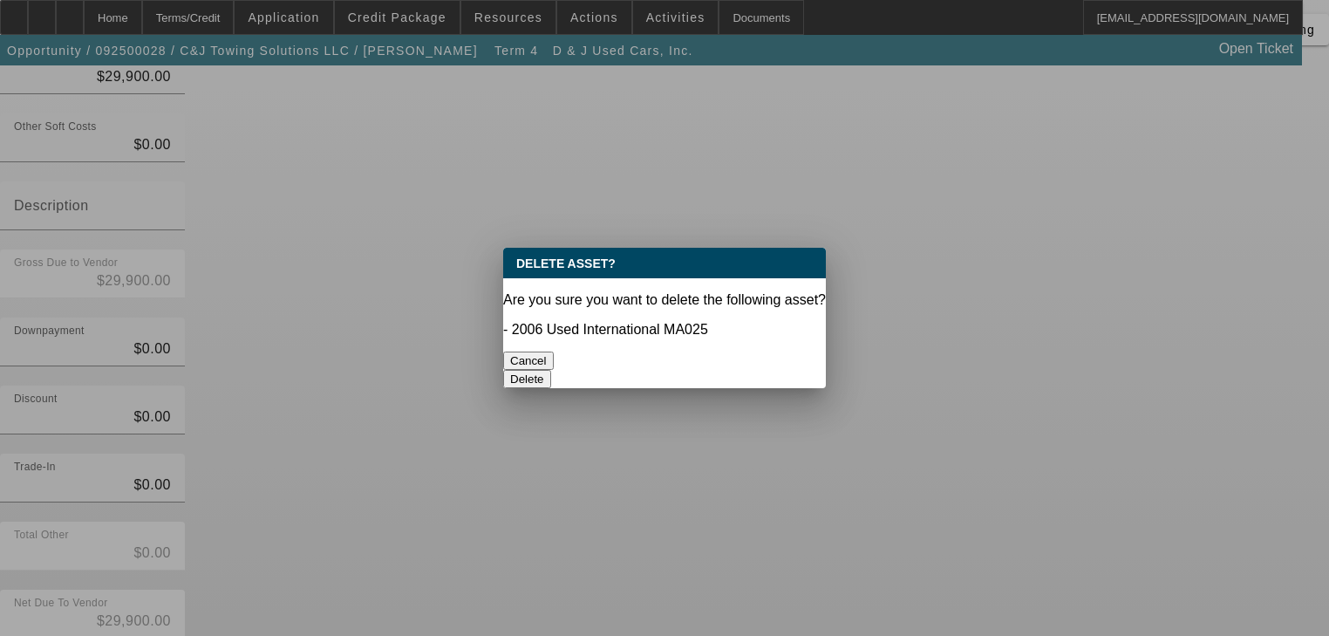
click at [551, 370] on button "Delete" at bounding box center [527, 379] width 48 height 18
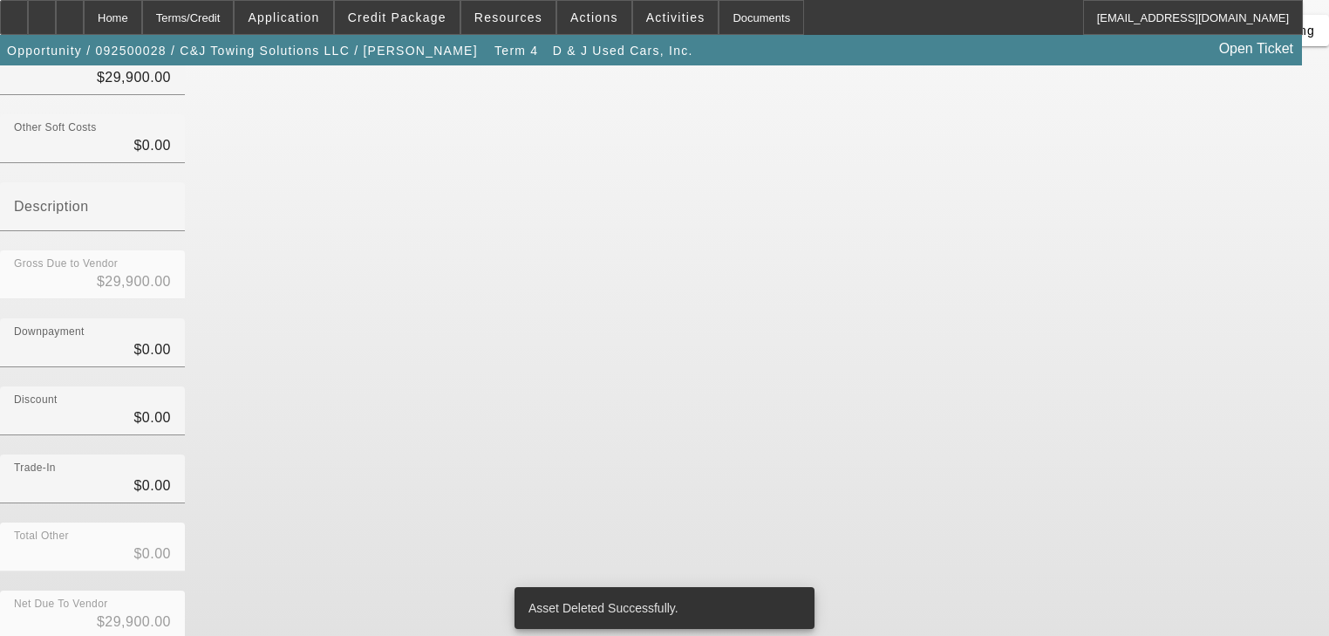
scroll to position [178, 0]
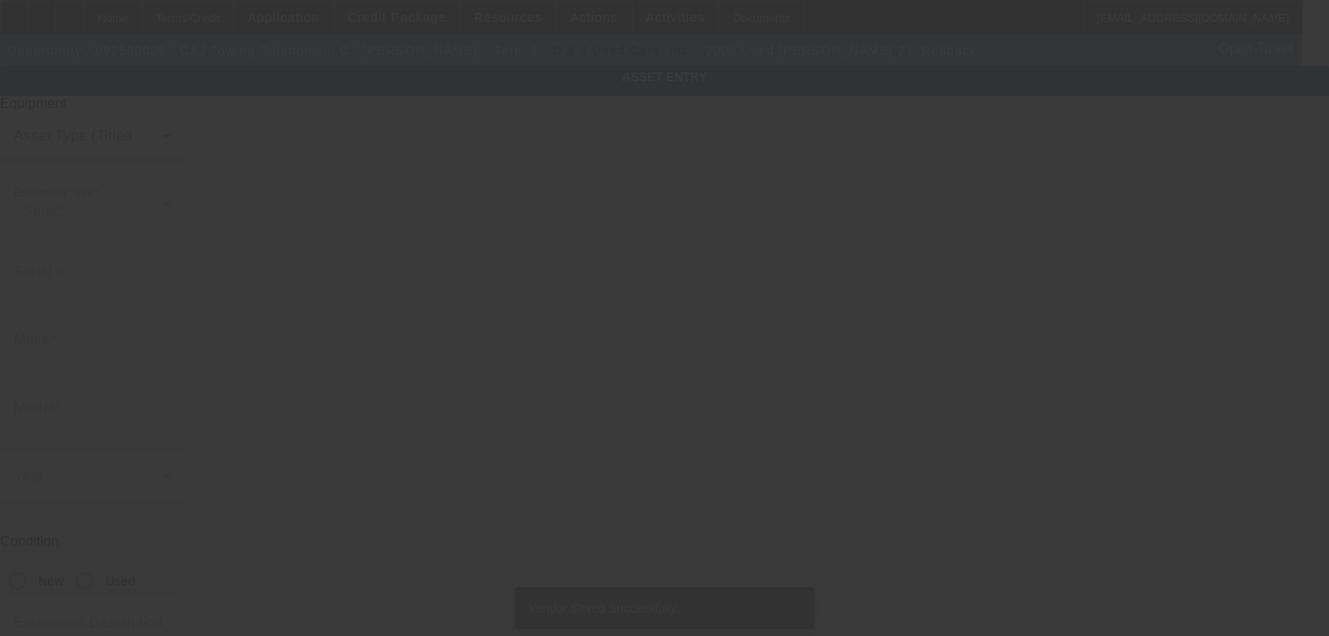
type input "[US_VEHICLE_IDENTIFICATION_NUMBER]"
type input "[PERSON_NAME]"
type input "21' Rollback"
radio input "true"
type textarea "[PERSON_NAME] 21' Rollback"
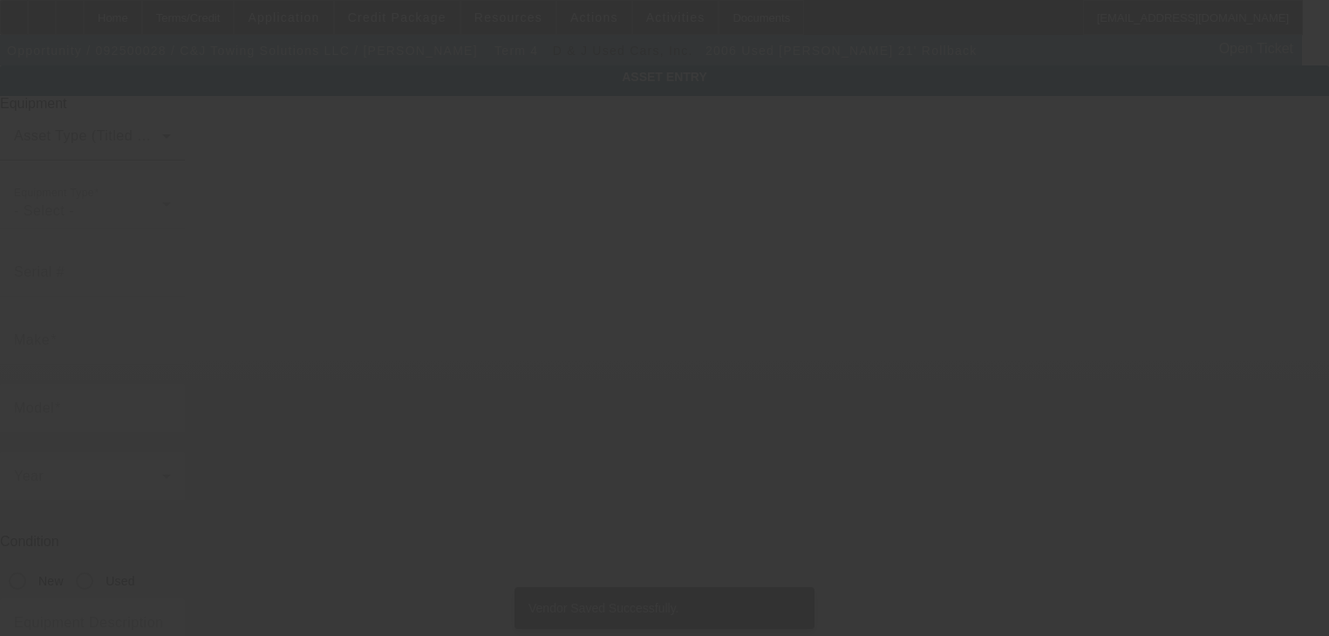
type input "[STREET_ADDRESS]"
type input "Bushkill"
type input "18324"
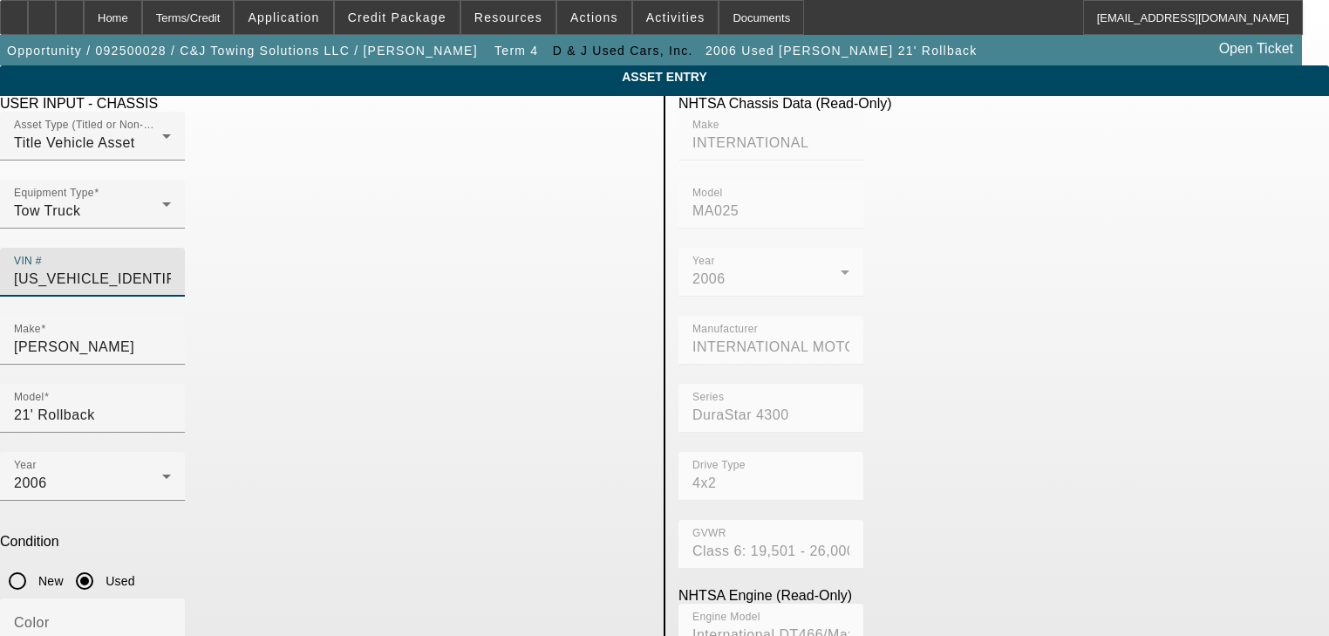
click at [171, 269] on input "[US_VEHICLE_IDENTIFICATION_NUMBER]" at bounding box center [92, 279] width 157 height 21
click at [171, 258] on div "VIN #" at bounding box center [92, 272] width 157 height 49
paste input "3C7WDKBL168895"
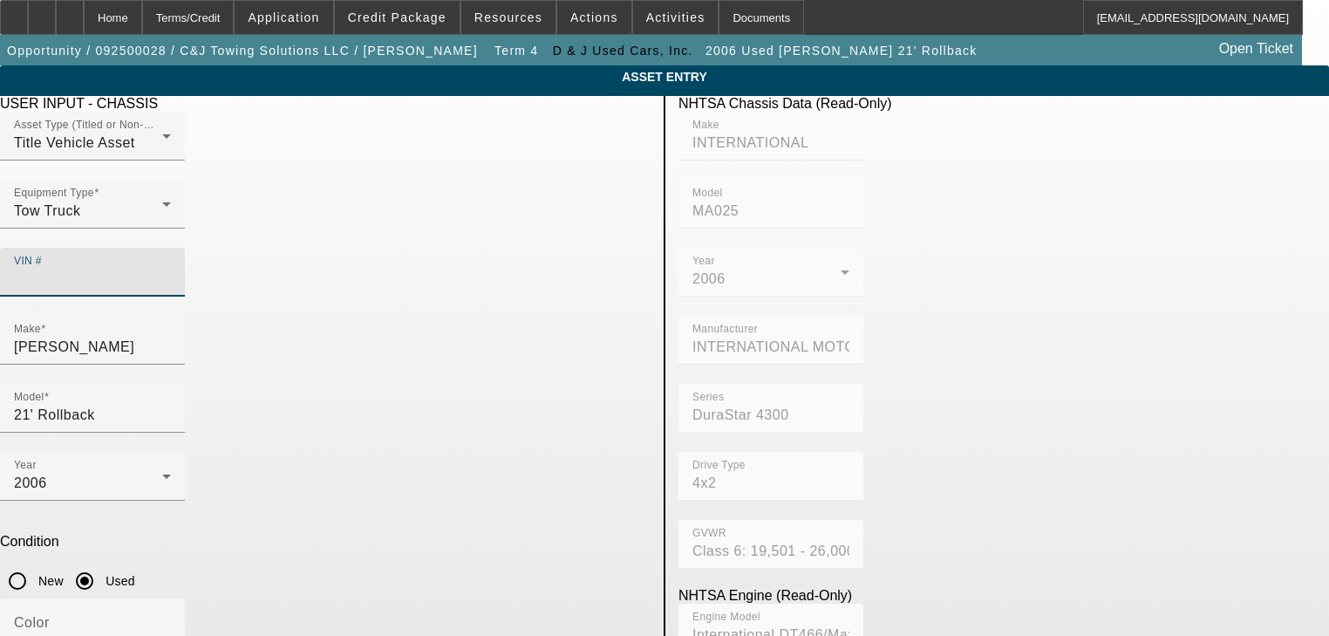
type input "3C7WDKBL168895"
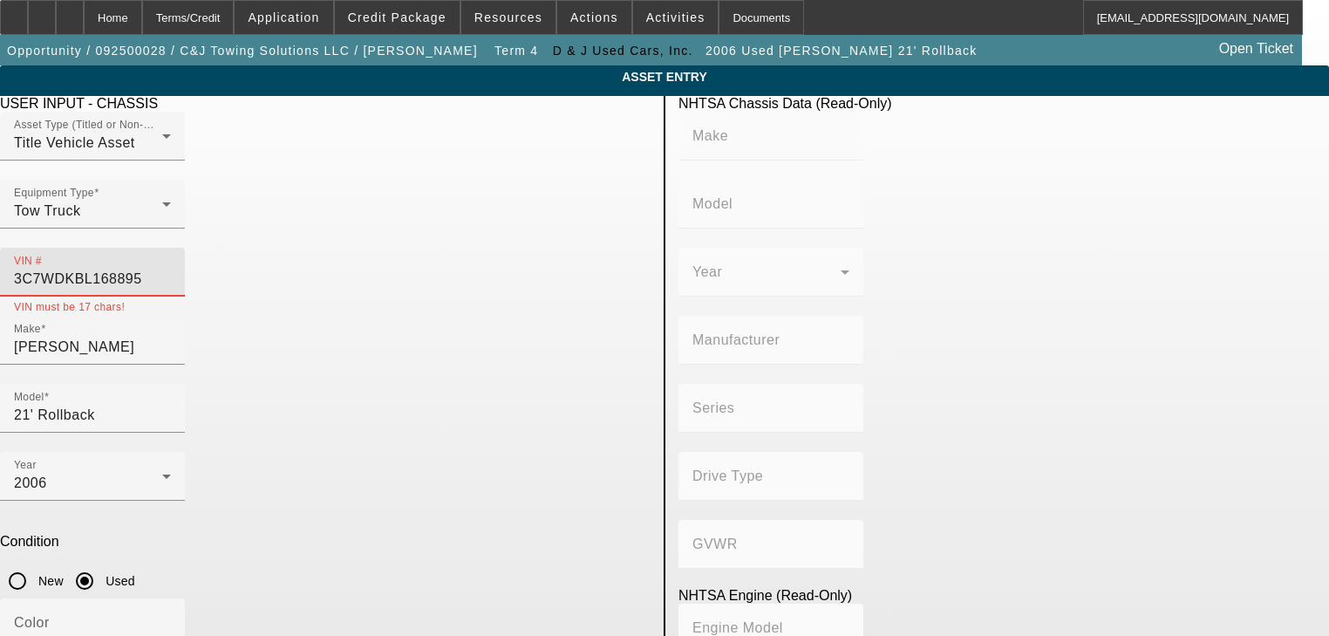
click at [171, 269] on input "3C7WDKBL168895" at bounding box center [92, 279] width 157 height 21
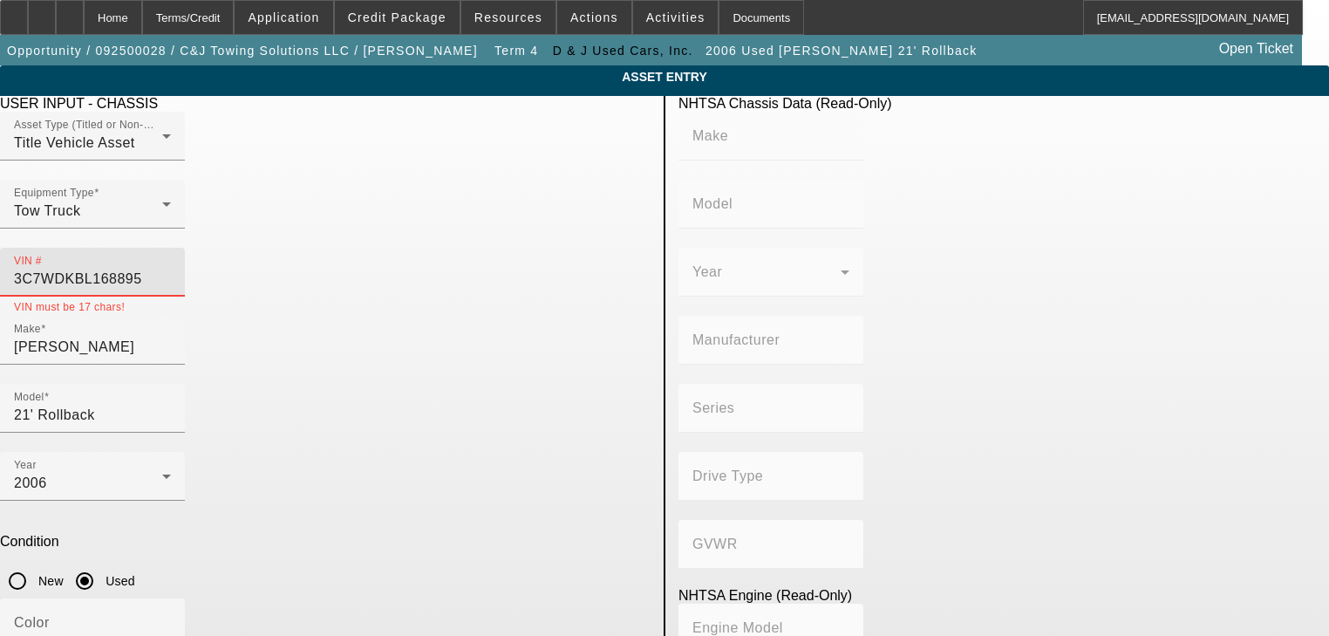
click at [171, 269] on input "3C7WDKBL168895" at bounding box center [92, 279] width 157 height 21
paste input "CG1"
type input "[US_VEHICLE_IDENTIFICATION_NUMBER]"
type input "DODGE"
type input "Ram Chassis Cab"
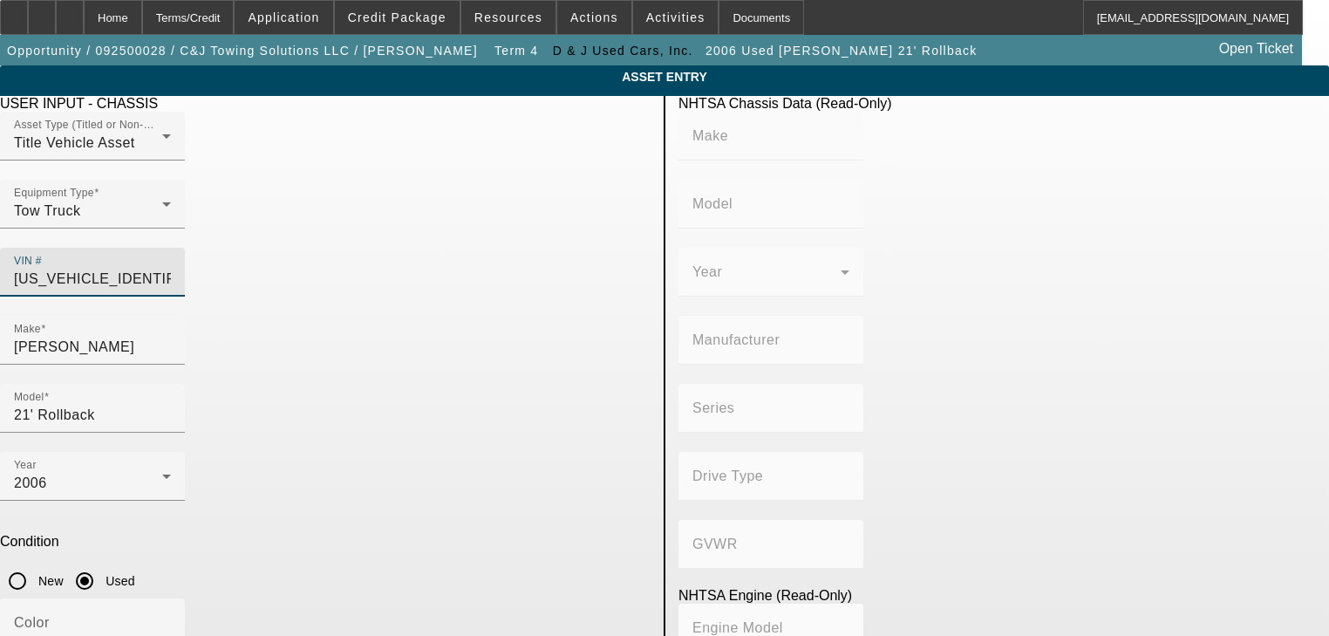
type input "CHRYSLER DE [GEOGRAPHIC_DATA] [GEOGRAPHIC_DATA]"
type input "4500"
type input "4x2"
type input "Class 4: 14,001 - 16,000 lb (6,350 - 7,258 kg)"
type input "8"
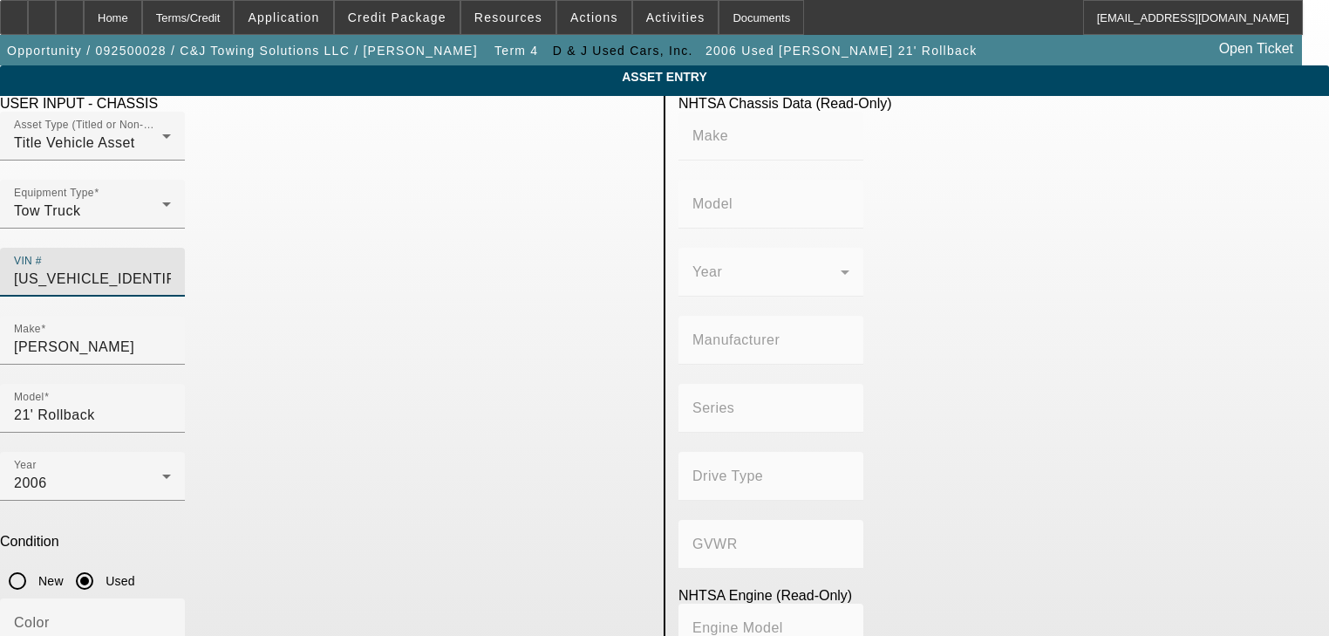
type input "Diesel"
type input "408.85908543470"
type input "6.7"
type input "[US_VEHICLE_IDENTIFICATION_NUMBER]"
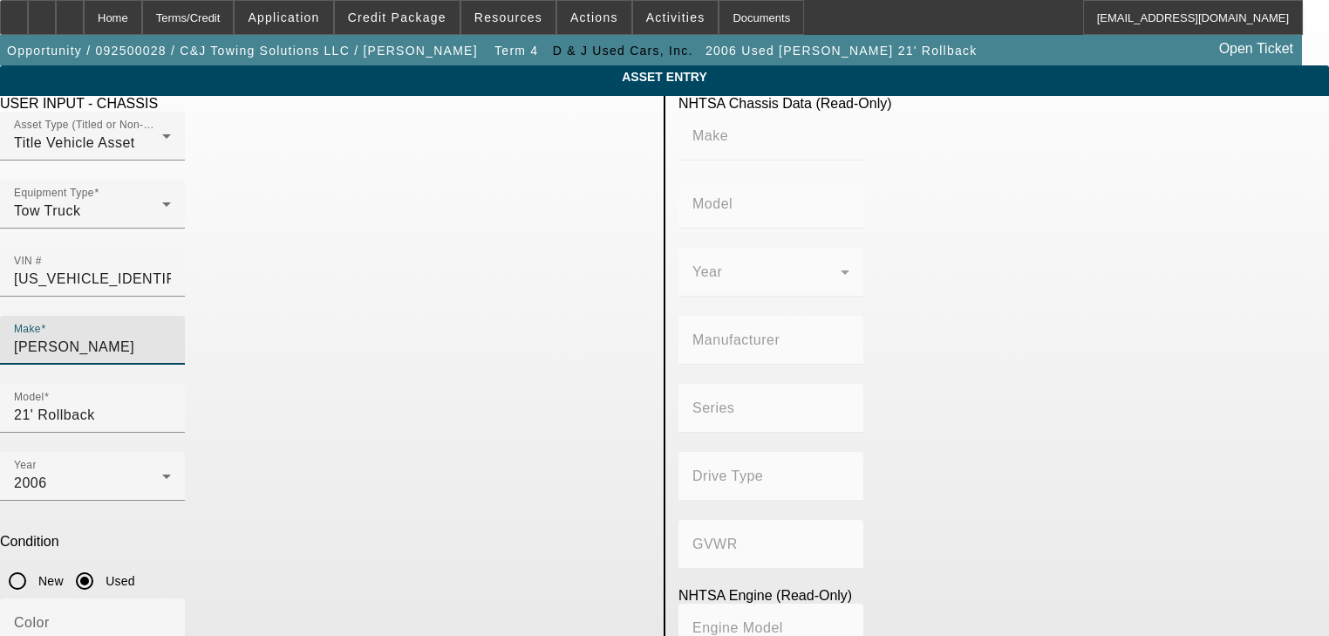
click at [171, 337] on input "Jerr-Dan" at bounding box center [92, 347] width 157 height 21
type input "DODGE"
type input "Ram Chassis Cab"
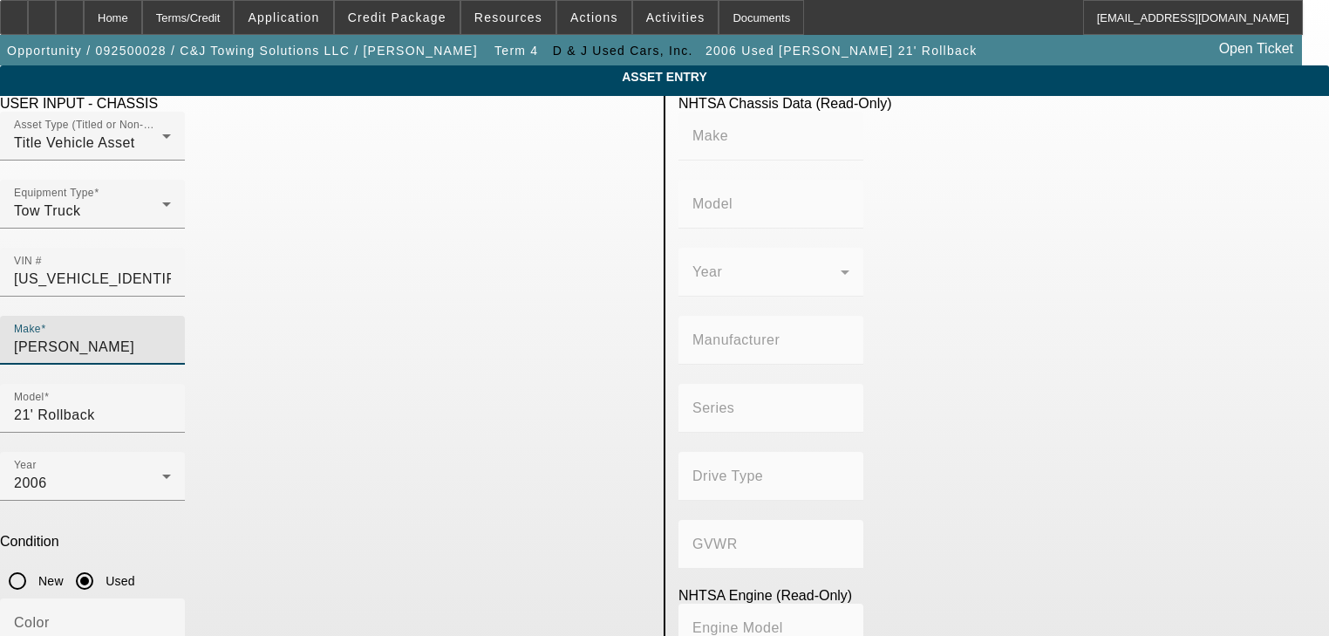
type input "CHRYSLER DE MEXICO TOLUCA"
type input "4500"
type input "4x2"
type input "Class 4: 14,001 - 16,000 lb (6,350 - 7,258 kg)"
type input "8"
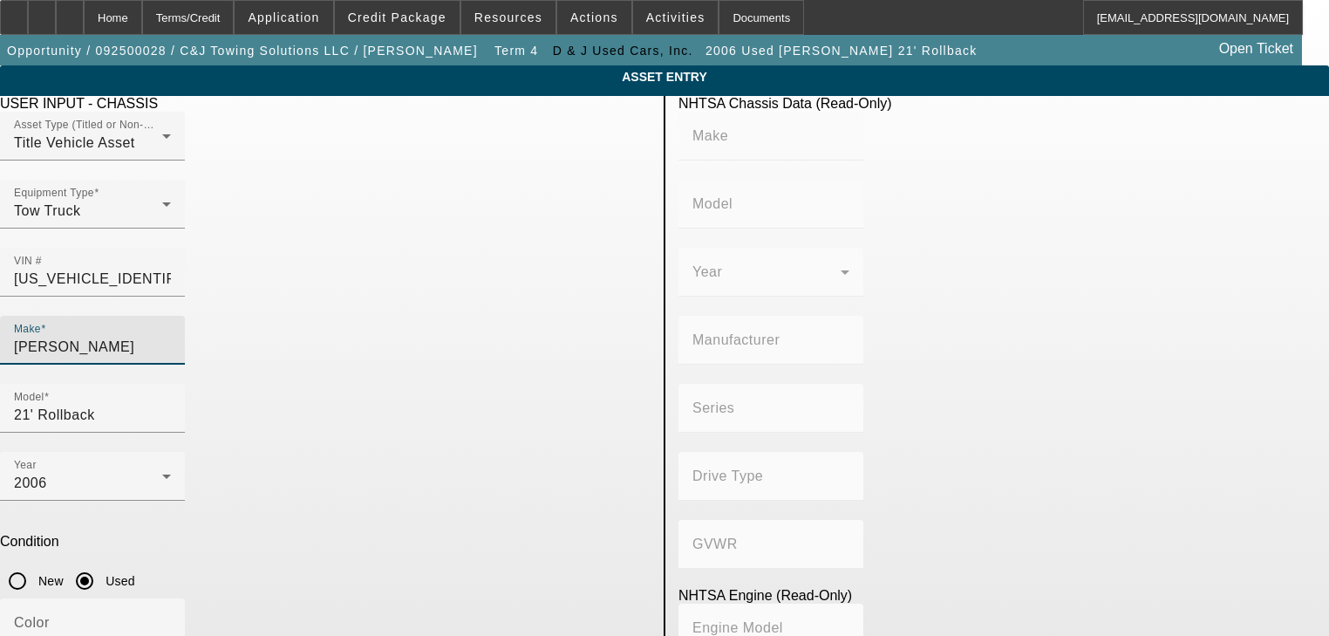
type input "Diesel"
type input "408.85908543470"
type input "6.7"
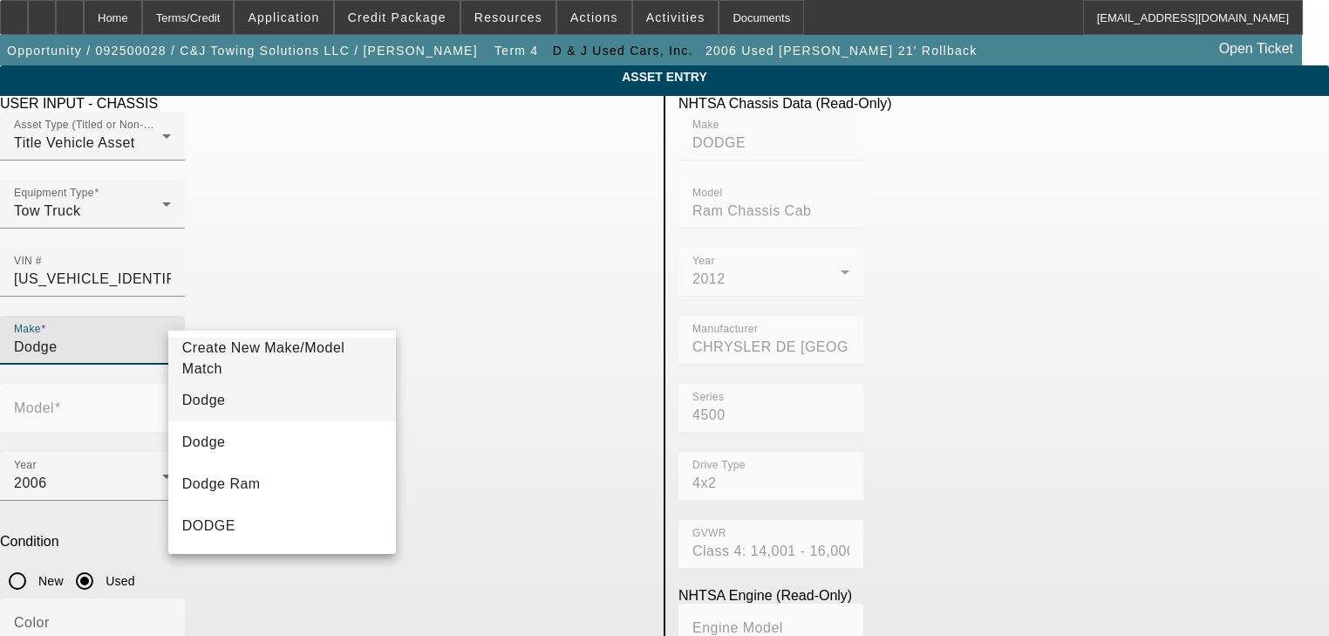
click at [338, 401] on mat-option "Dodge" at bounding box center [282, 400] width 229 height 42
type input "Dodge"
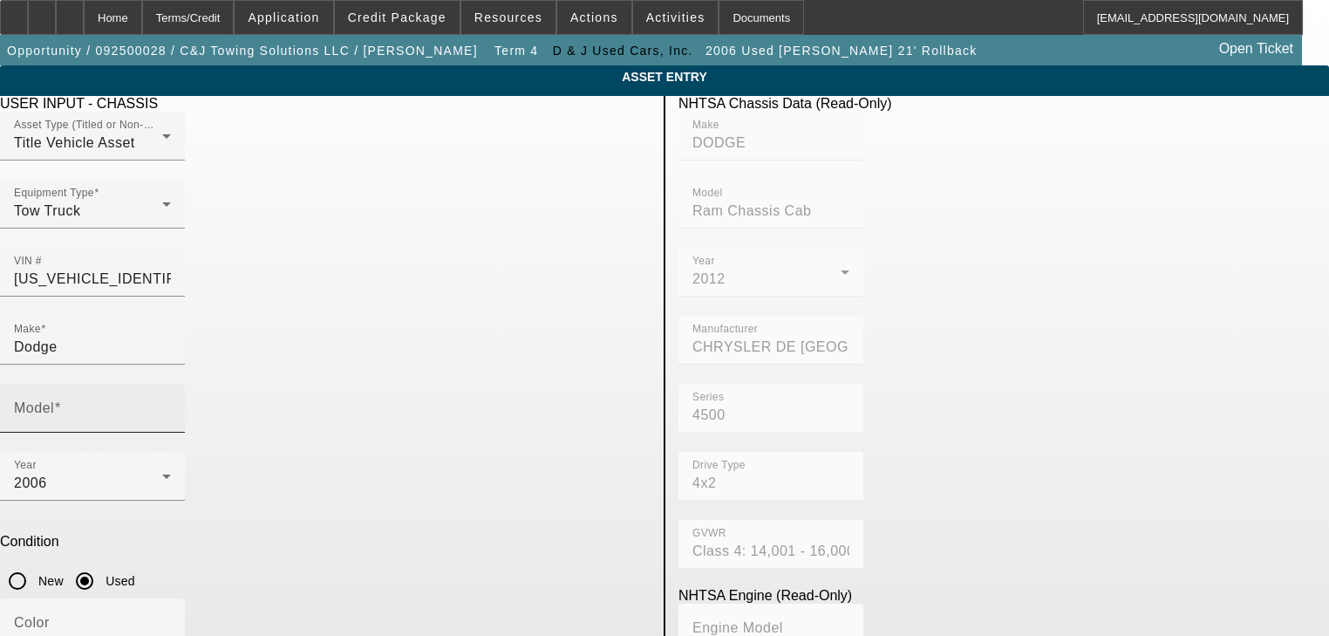
click at [61, 400] on span at bounding box center [57, 407] width 7 height 15
click at [171, 405] on input "Model" at bounding box center [92, 415] width 157 height 21
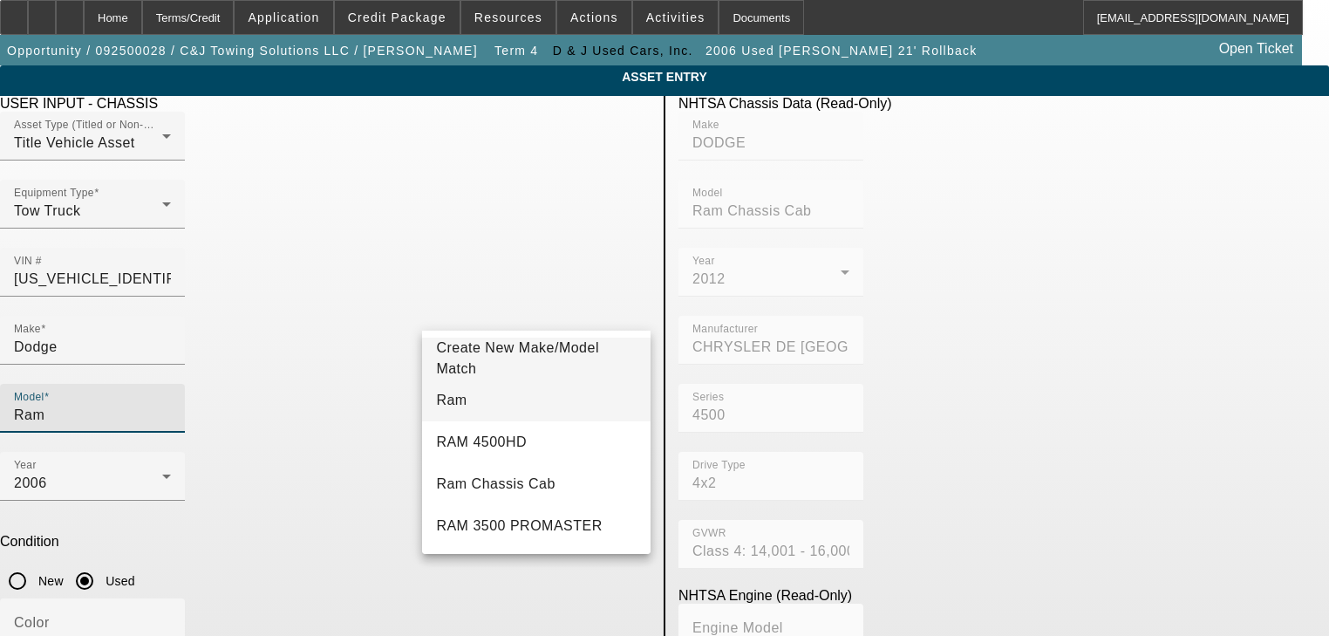
type input "Ram"
click at [500, 386] on mat-option "Ram" at bounding box center [536, 400] width 229 height 42
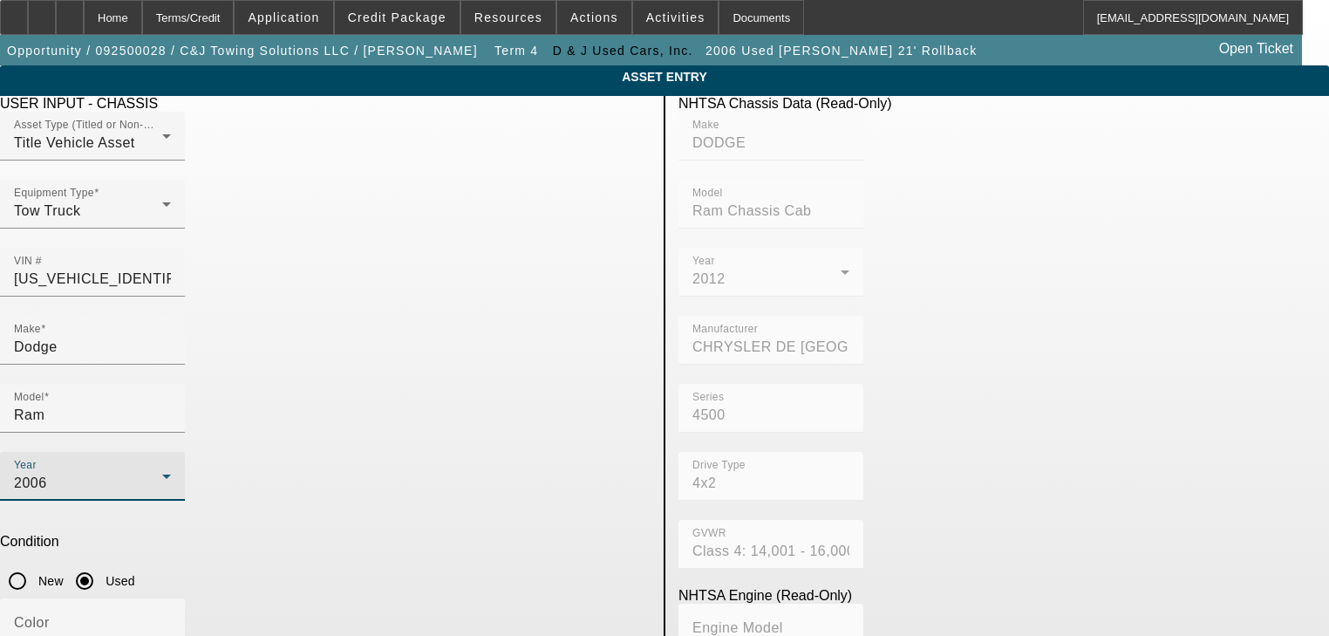
click at [162, 473] on div "2006" at bounding box center [88, 483] width 148 height 21
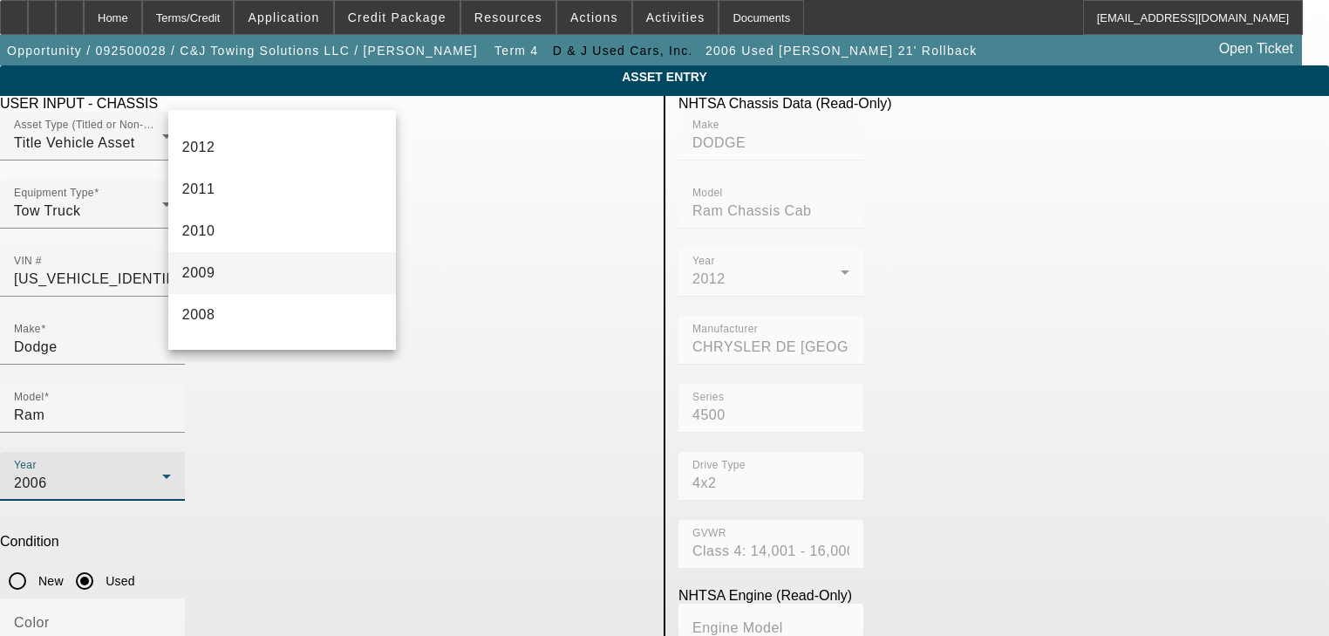
scroll to position [659, 0]
click at [311, 152] on mat-option "2012" at bounding box center [282, 148] width 229 height 42
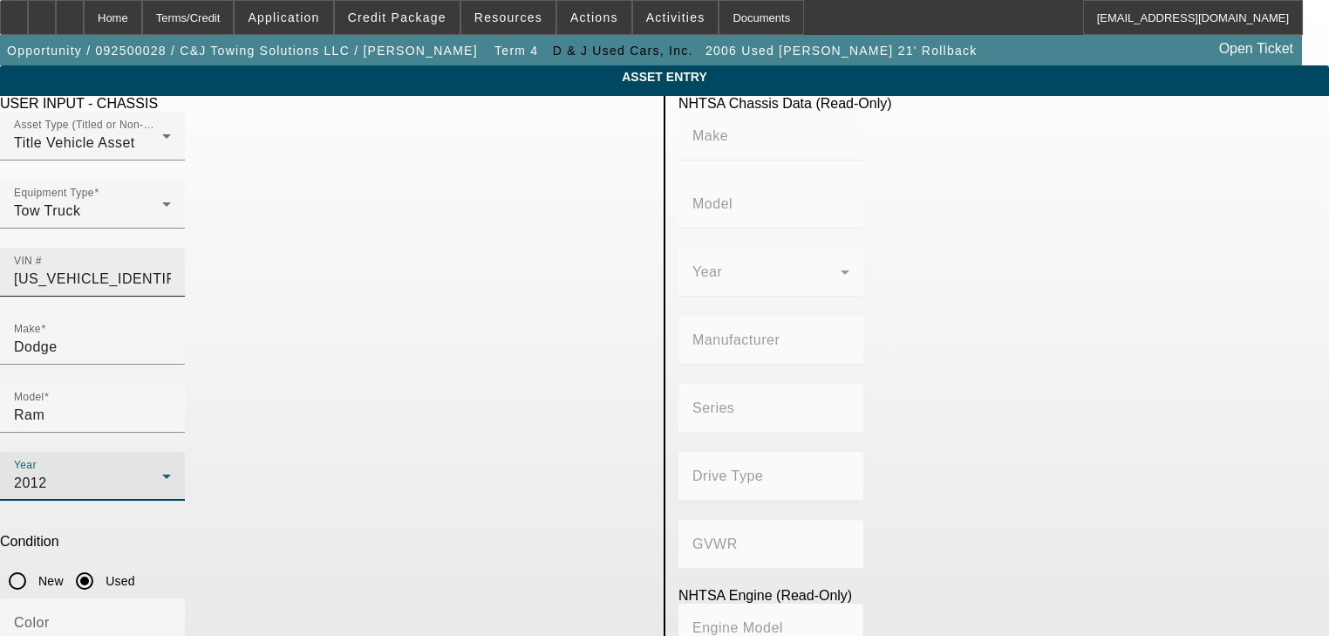
type input "DODGE"
type input "Ram Chassis Cab"
type input "CHRYSLER DE MEXICO TOLUCA"
type input "4500"
type input "4x2"
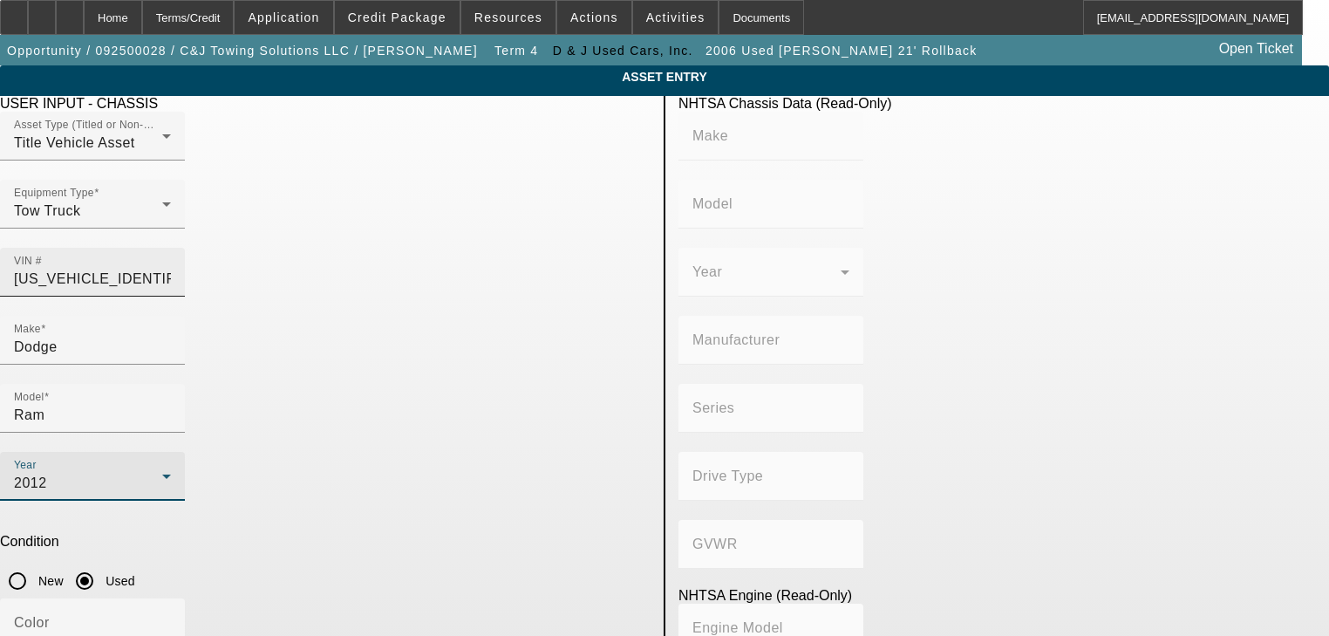
type input "Class 4: 14,001 - 16,000 lb (6,350 - 7,258 kg)"
type input "8"
type input "Diesel"
type input "408.85908543470"
type input "6.7"
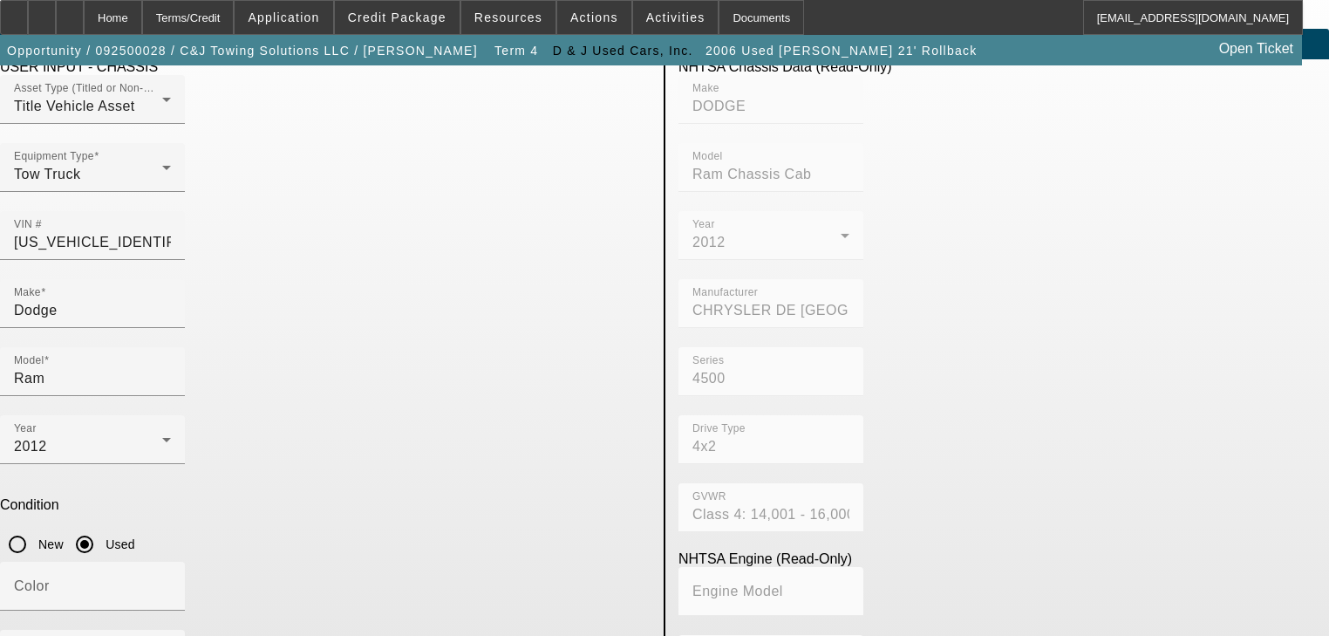
scroll to position [70, 0]
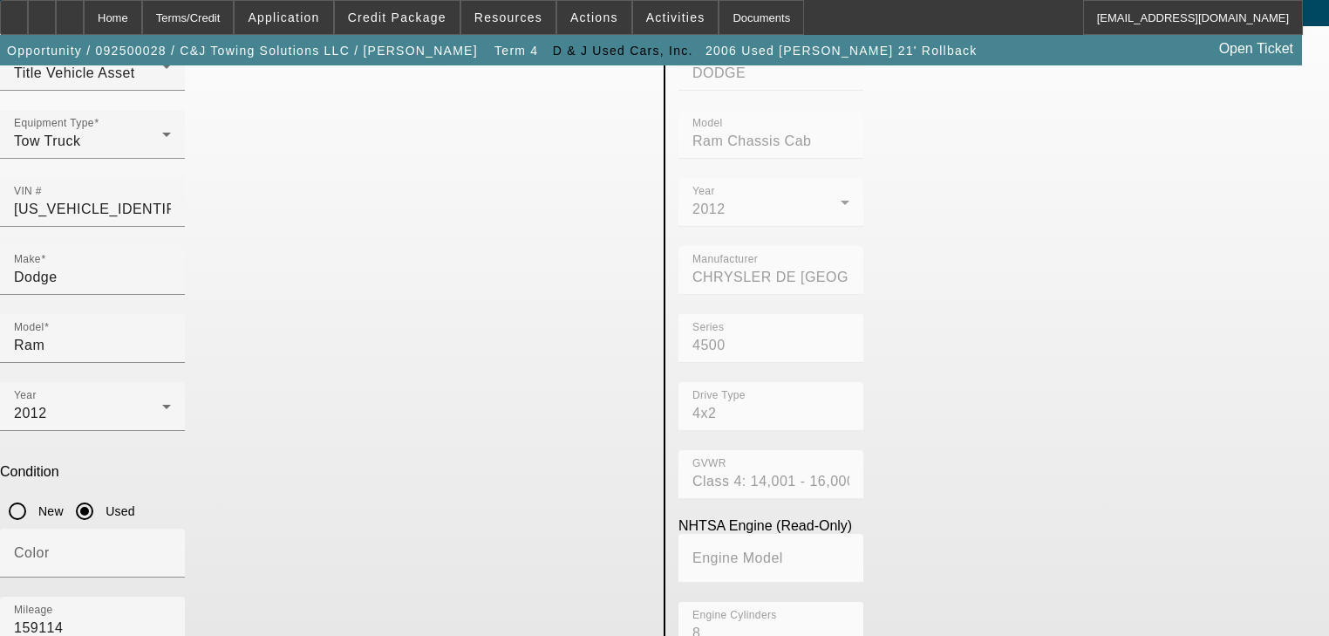
click at [171, 550] on input "Color" at bounding box center [92, 560] width 157 height 21
type input "White"
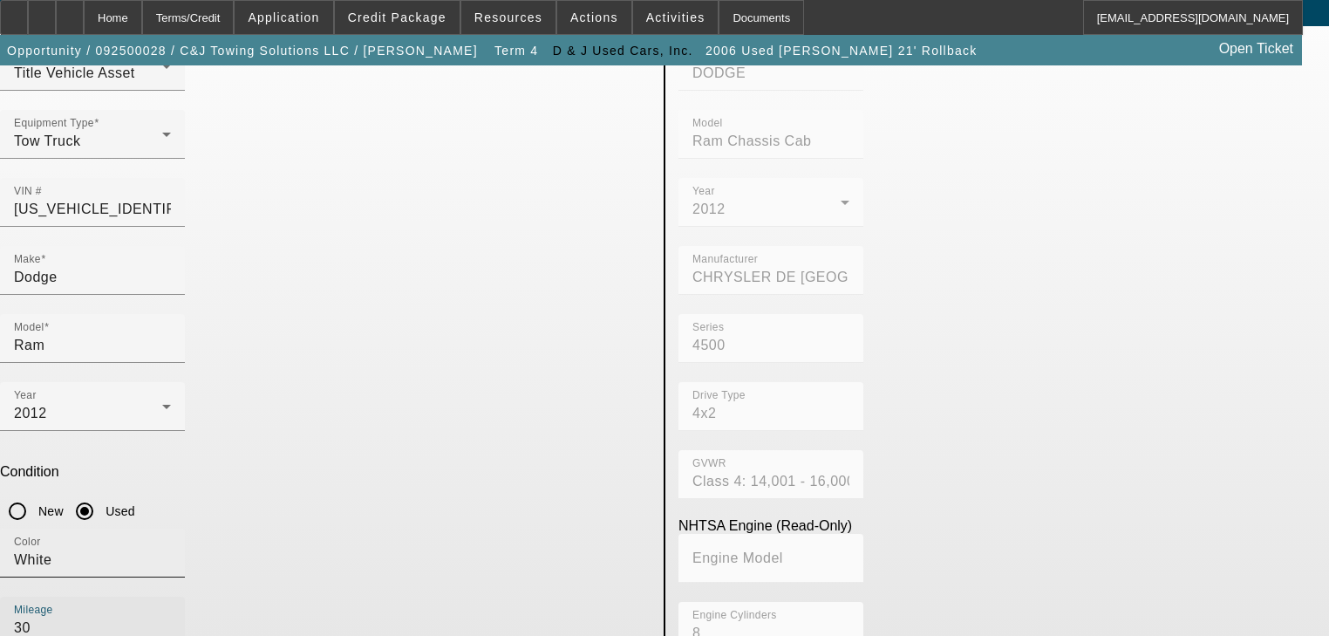
type input "3"
type input "203601"
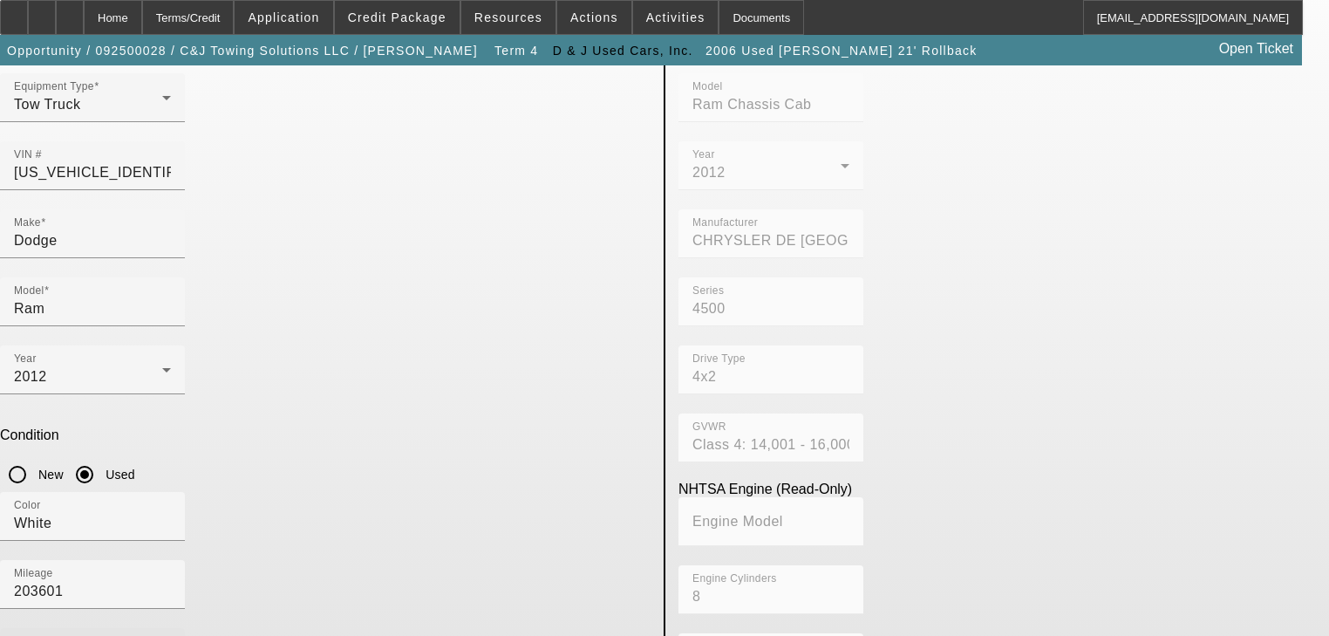
scroll to position [125, 0]
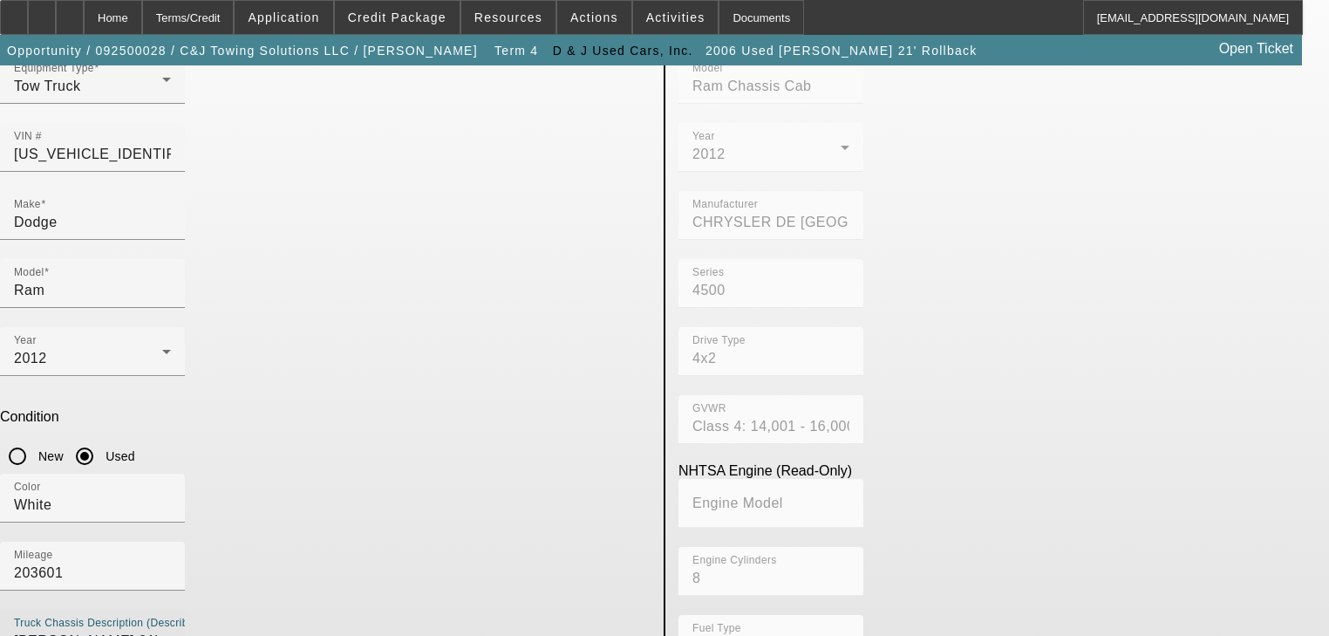
type textarea "2"
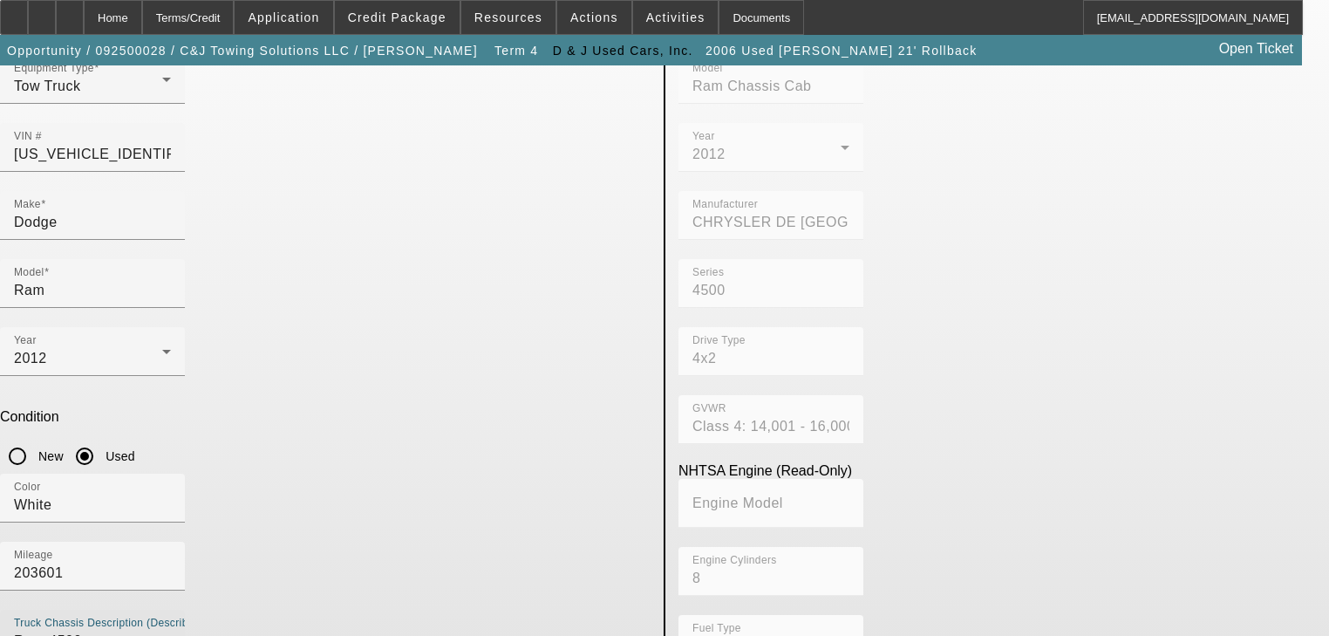
type textarea "Ram 4500"
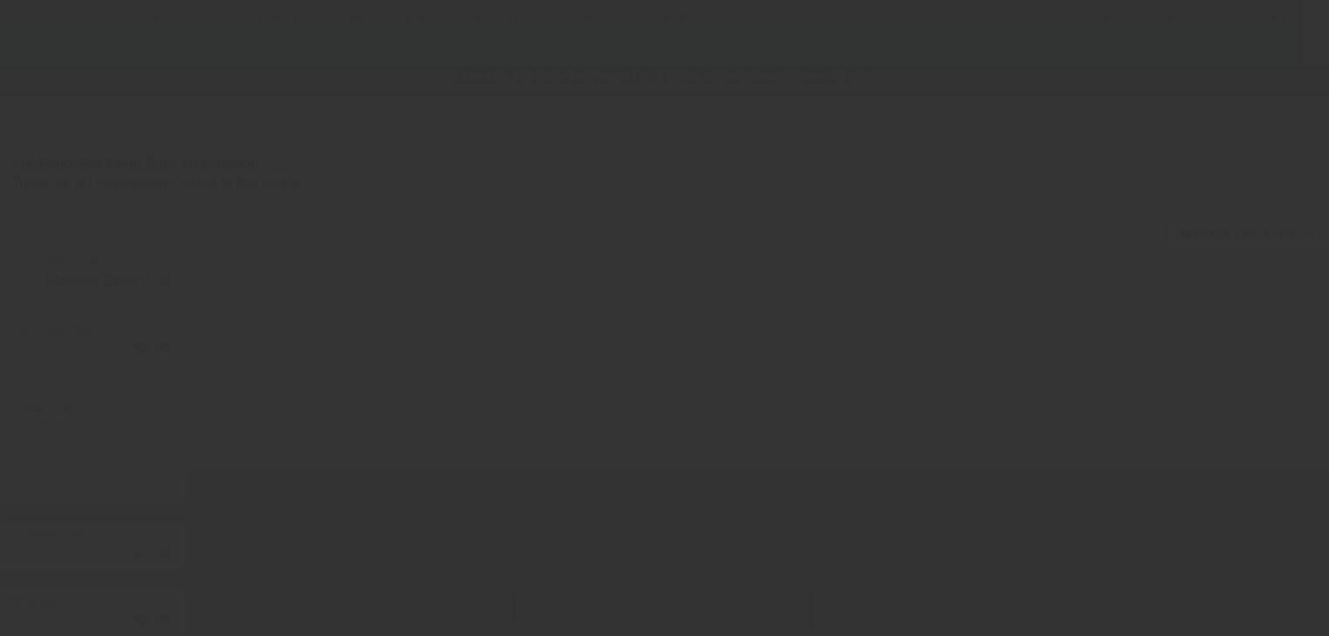
type input "$29,900.00"
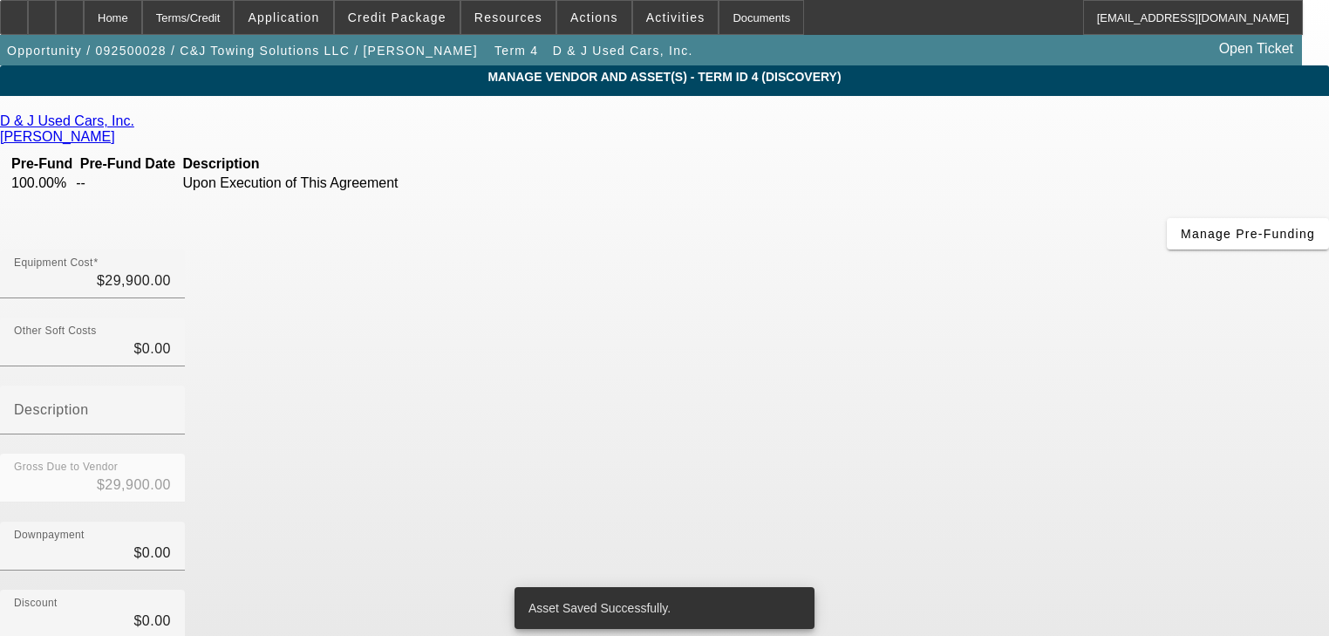
scroll to position [178, 0]
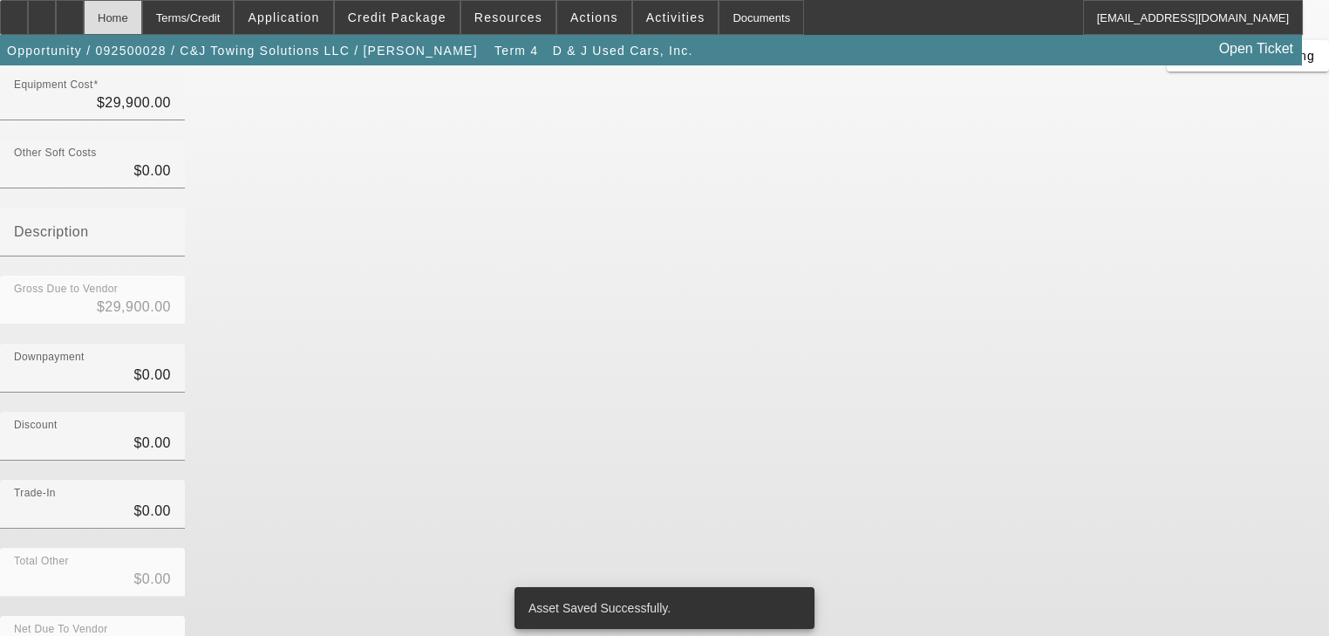
click at [140, 27] on div "Home" at bounding box center [113, 17] width 58 height 35
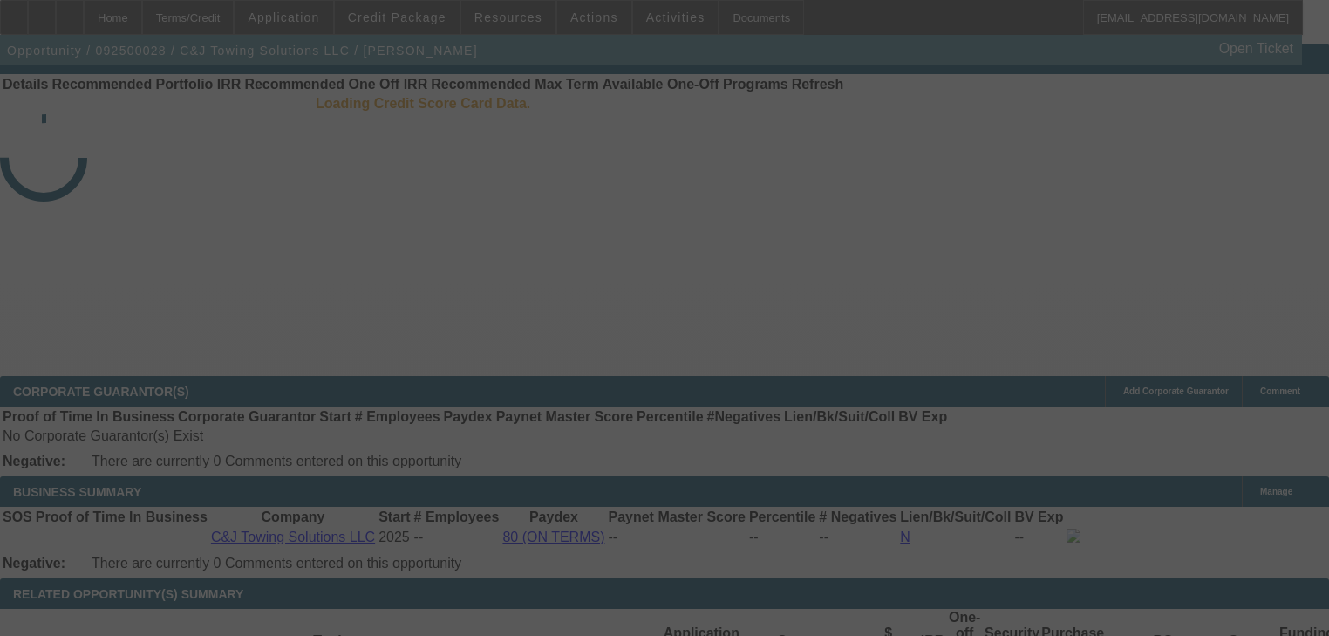
scroll to position [21, 0]
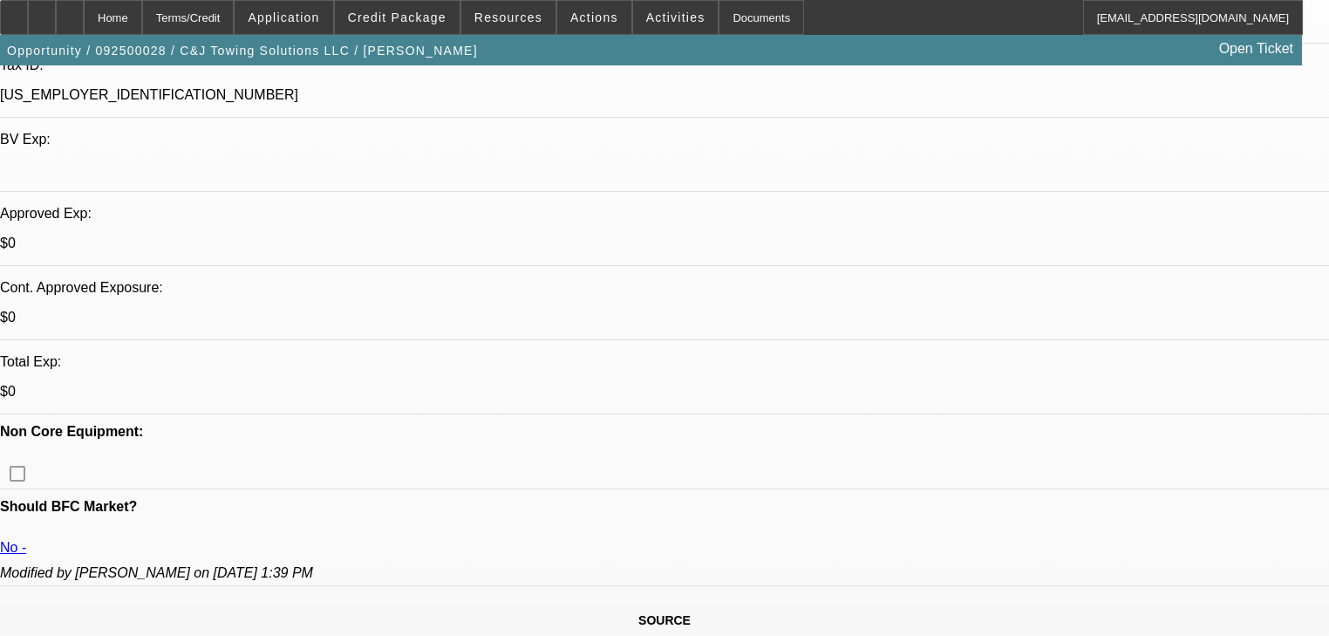
select select "0"
select select "2"
select select "0"
select select "21"
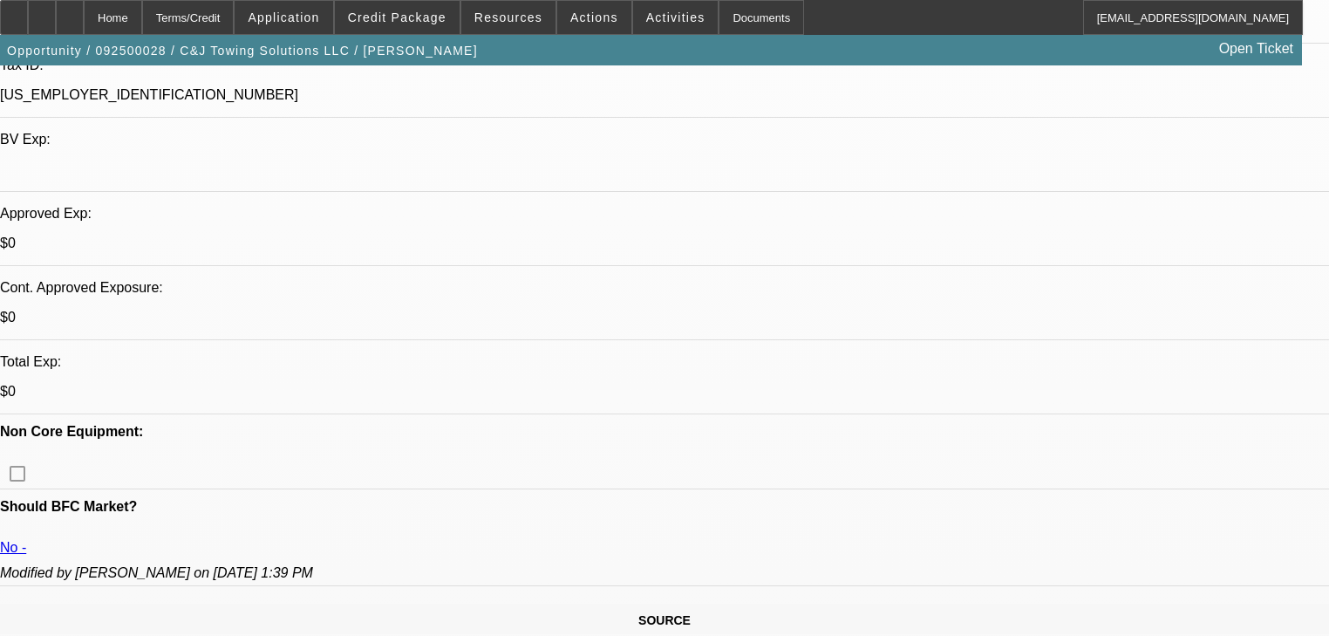
select select "0"
select select "2"
select select "0"
select select "21"
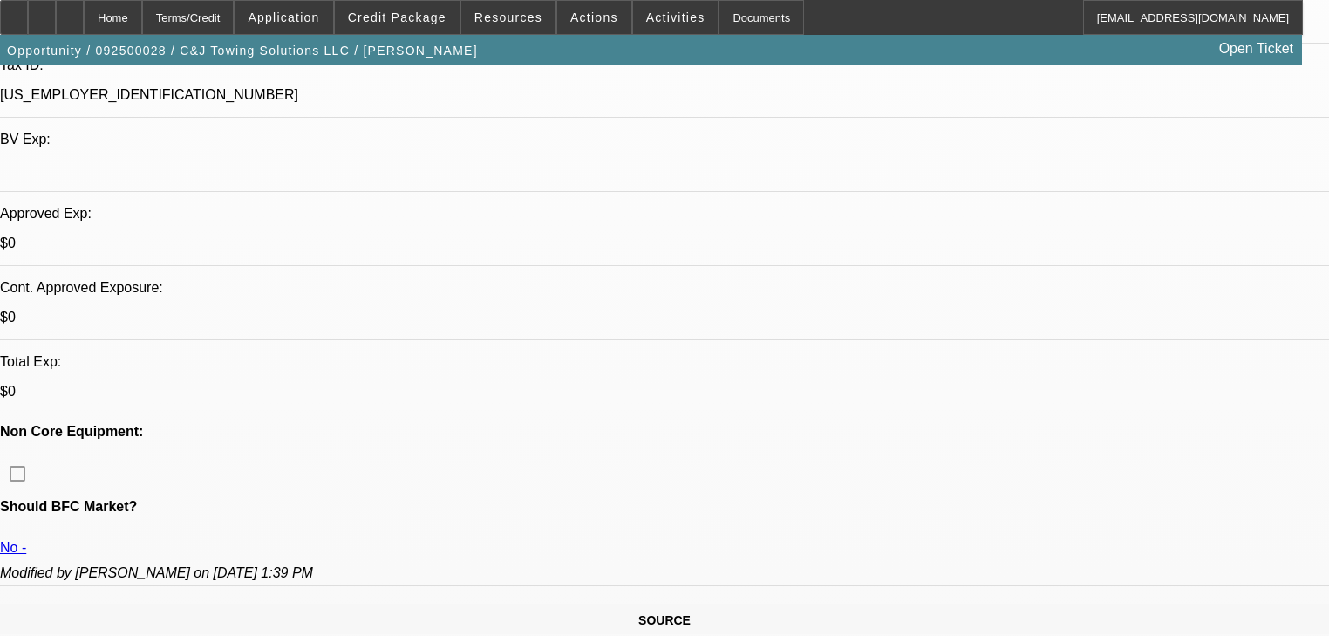
select select "0"
select select "2"
select select "0"
select select "21"
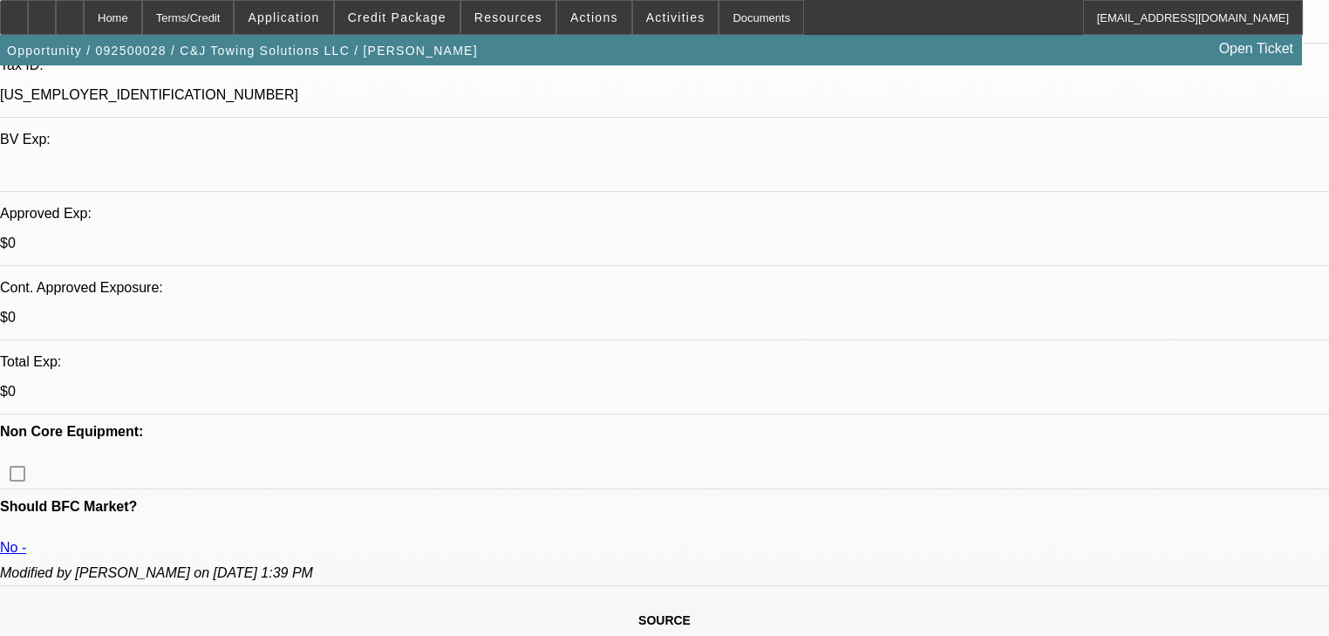
select select "0"
select select "2"
select select "0.1"
select select "4"
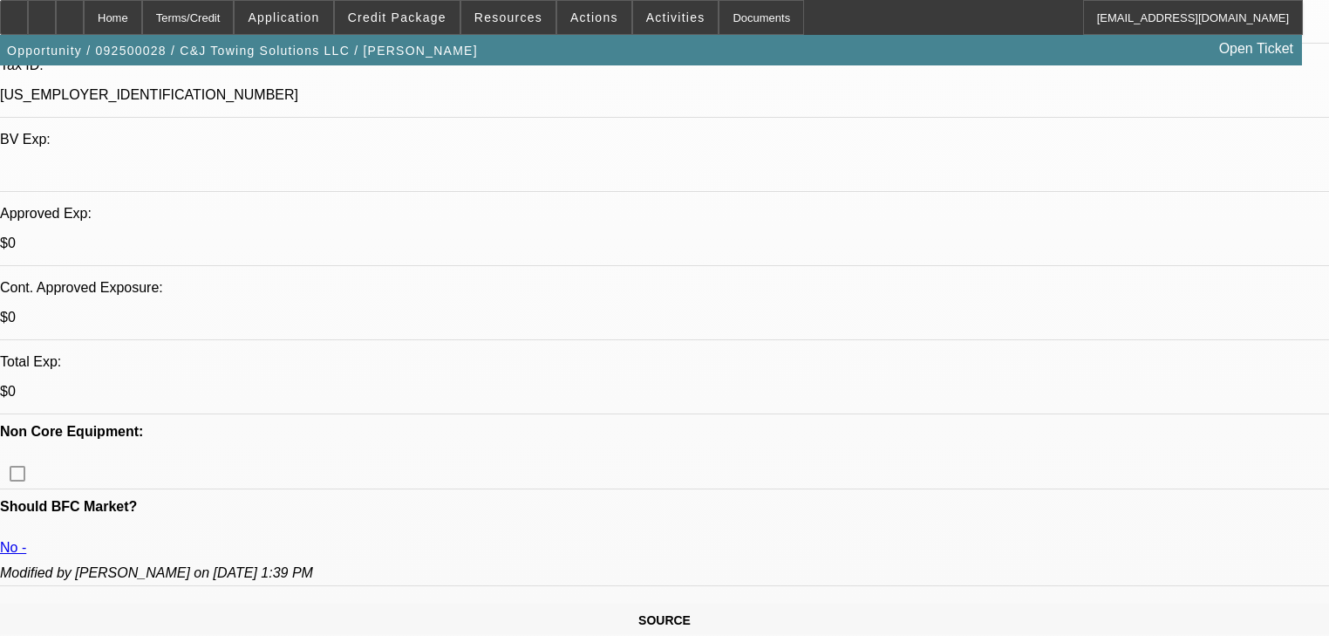
scroll to position [579, 0]
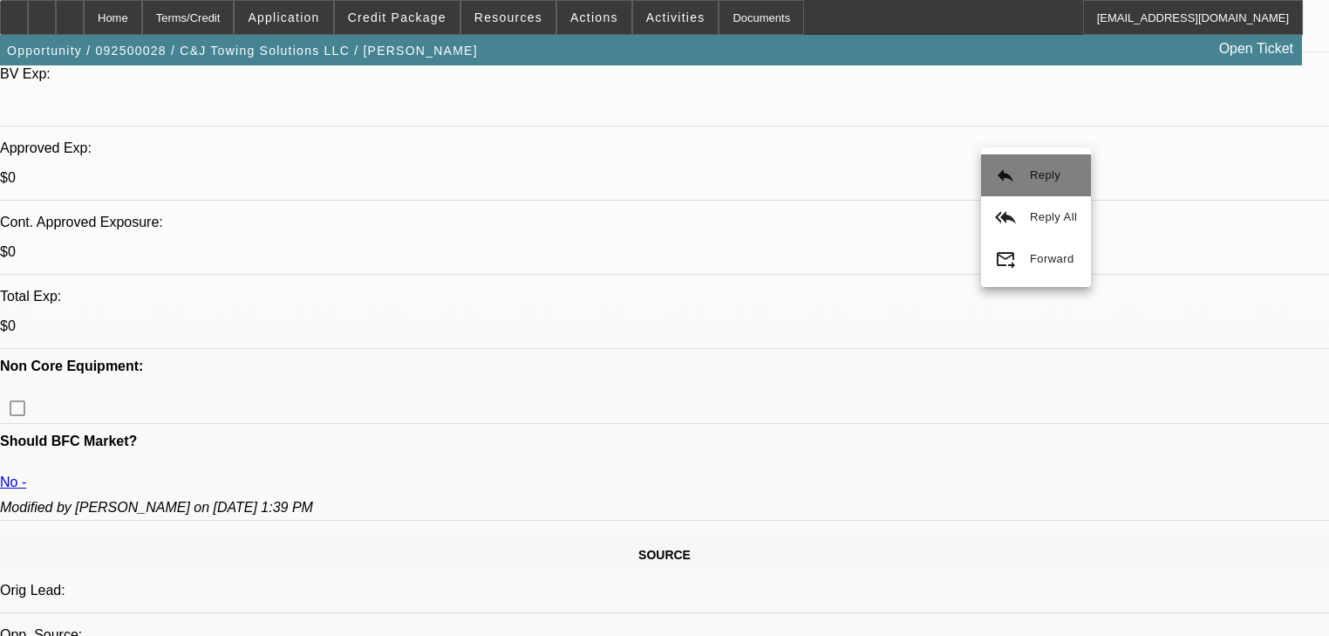
click at [996, 181] on mat-icon "reply" at bounding box center [1005, 175] width 21 height 21
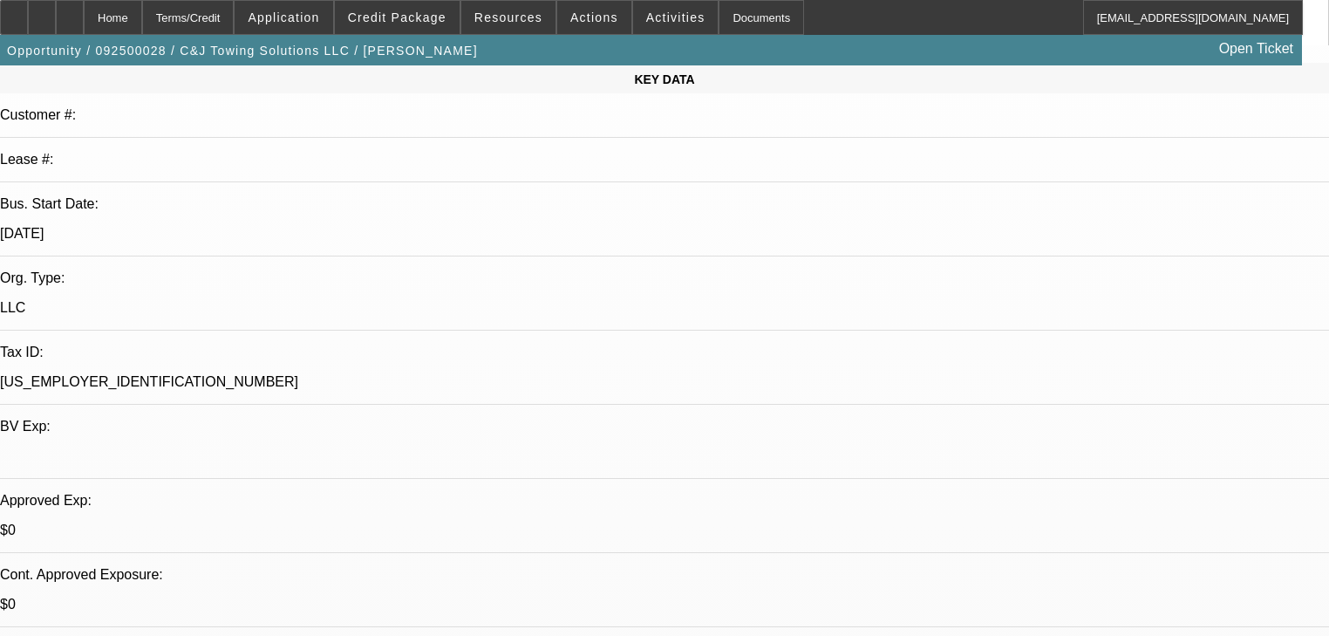
scroll to position [0, 0]
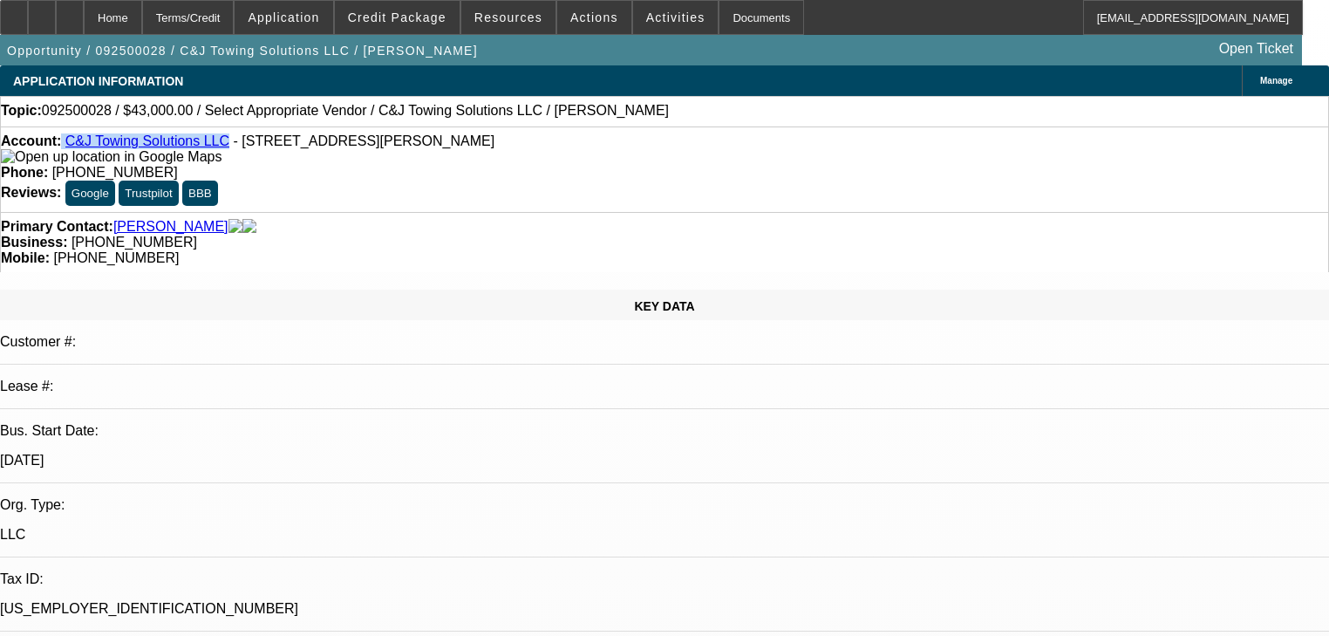
drag, startPoint x: 77, startPoint y: 147, endPoint x: 213, endPoint y: 153, distance: 136.2
click at [213, 153] on div "Account: C&J Towing Solutions LLC - 319 Manchester Dr, Bushkill, PA 18324" at bounding box center [665, 148] width 1328 height 31
click at [422, 24] on span "Credit Package" at bounding box center [397, 17] width 99 height 14
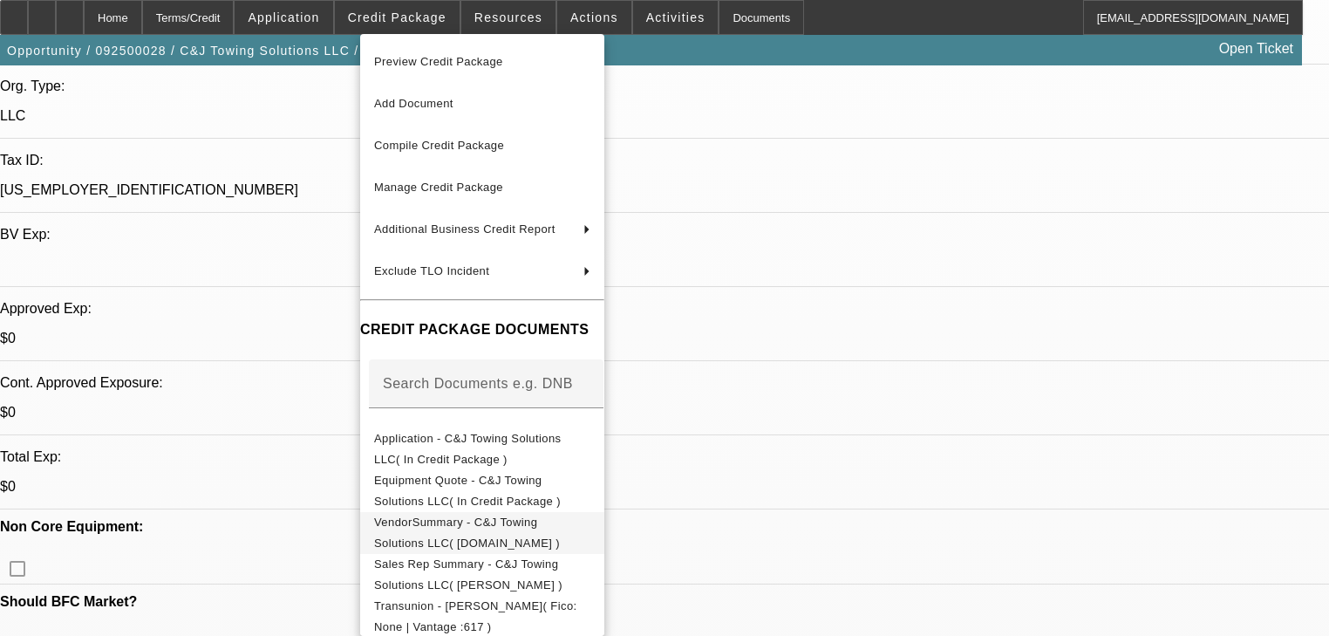
scroll to position [419, 0]
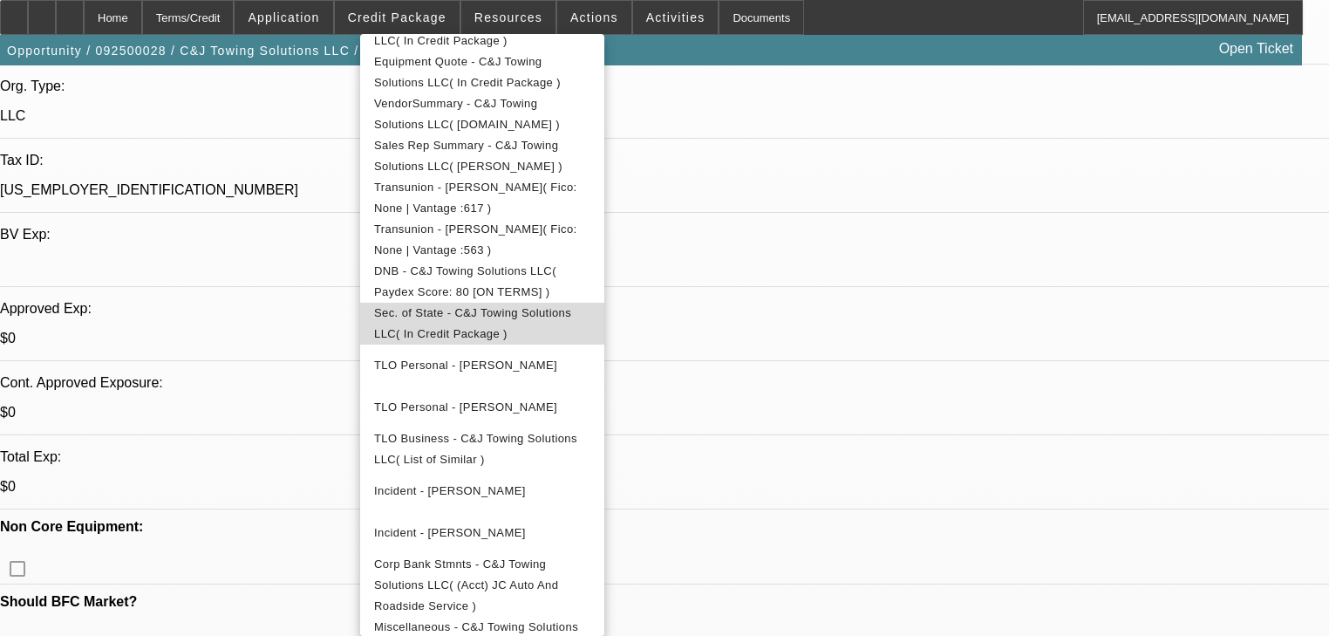
click at [514, 327] on button "Sec. of State - C&J Towing Solutions LLC( In Credit Package )" at bounding box center [482, 324] width 244 height 42
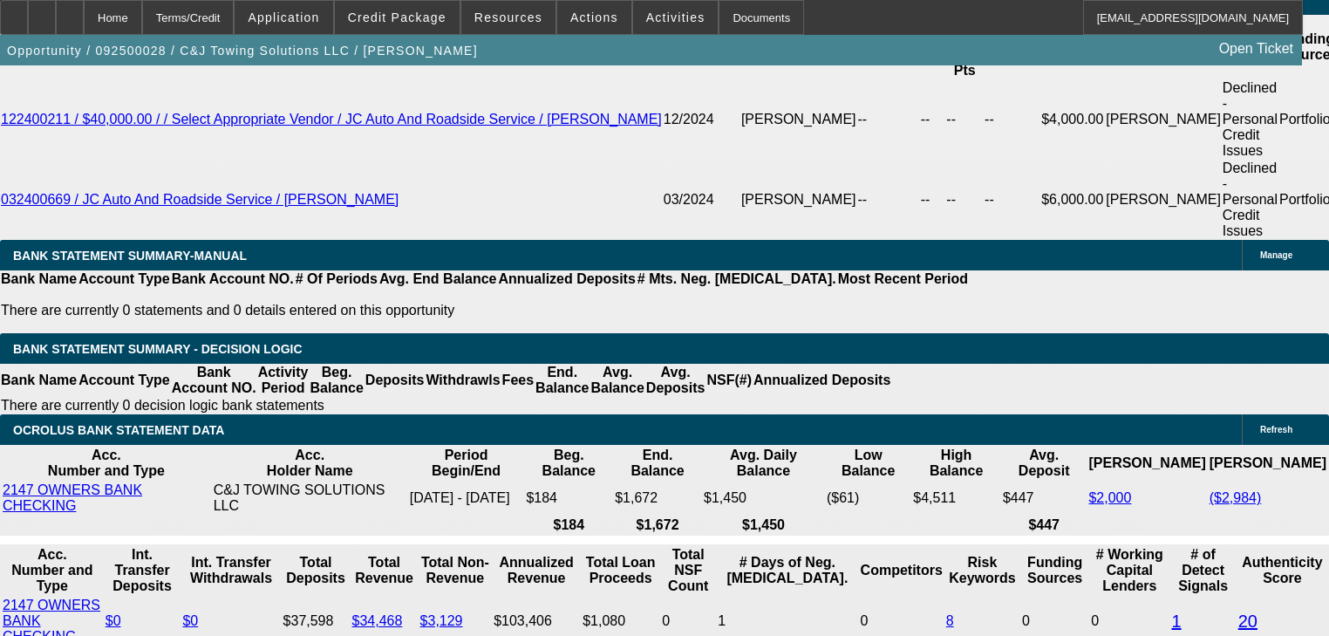
scroll to position [2931, 0]
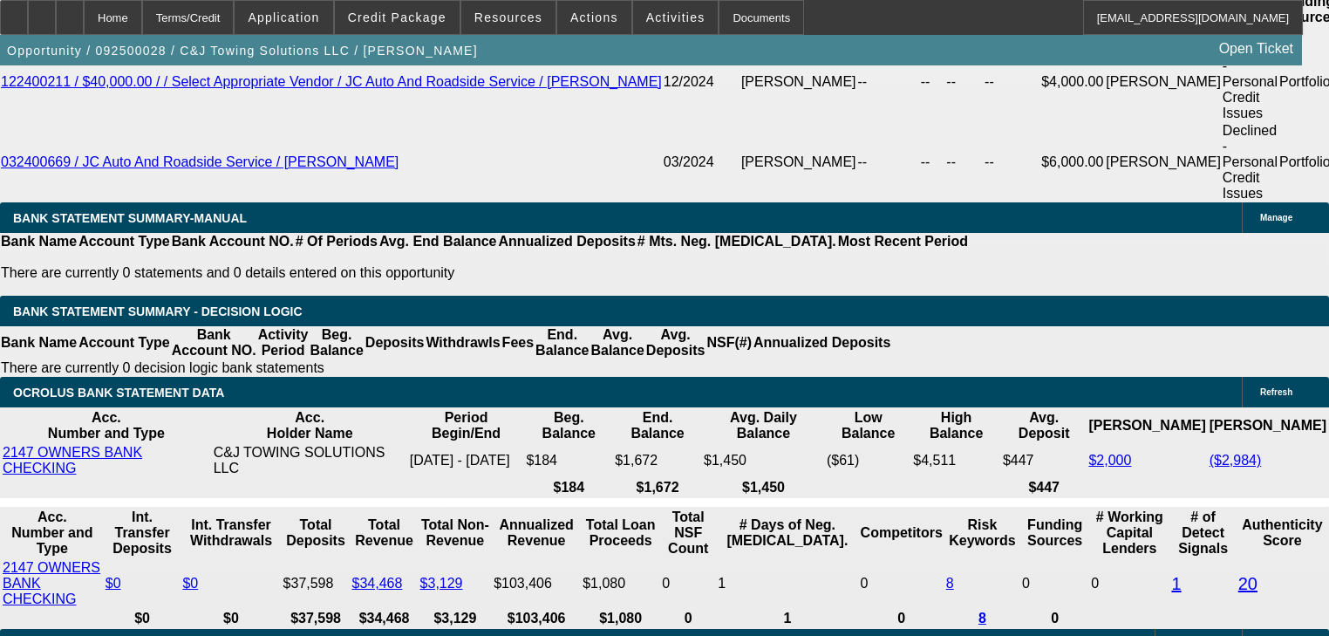
scroll to position [3001, 0]
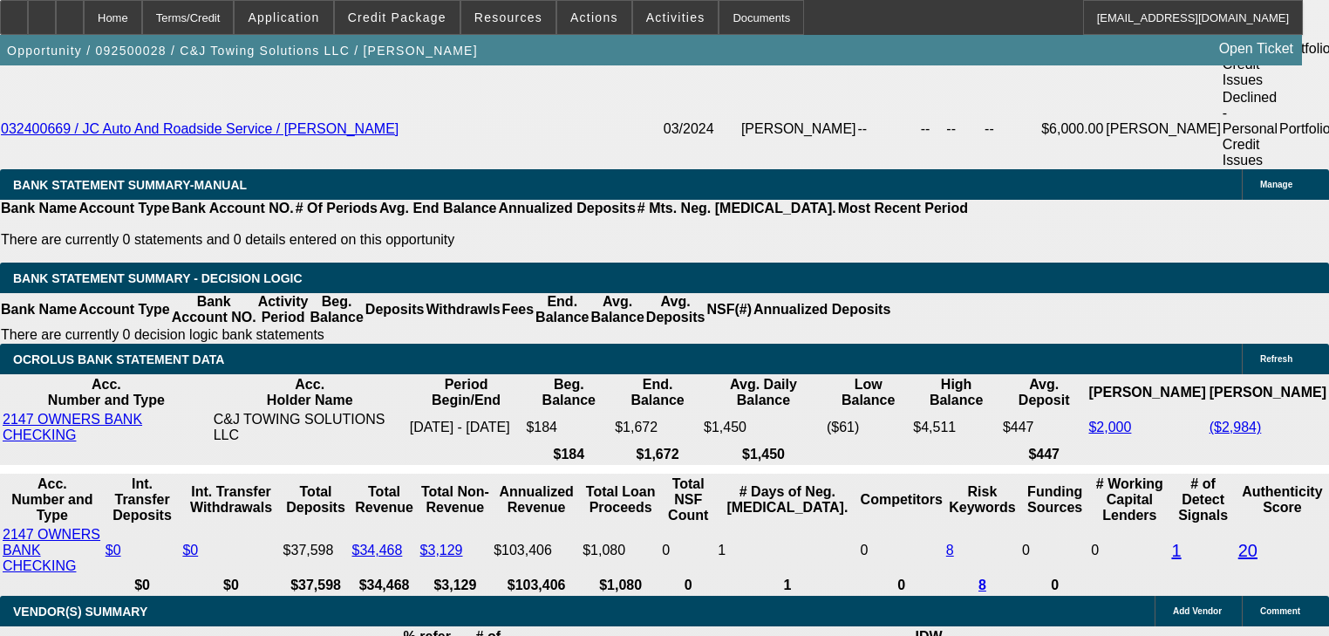
type input "2"
type input "UNKNOWN"
type input "24"
type input "$483.38"
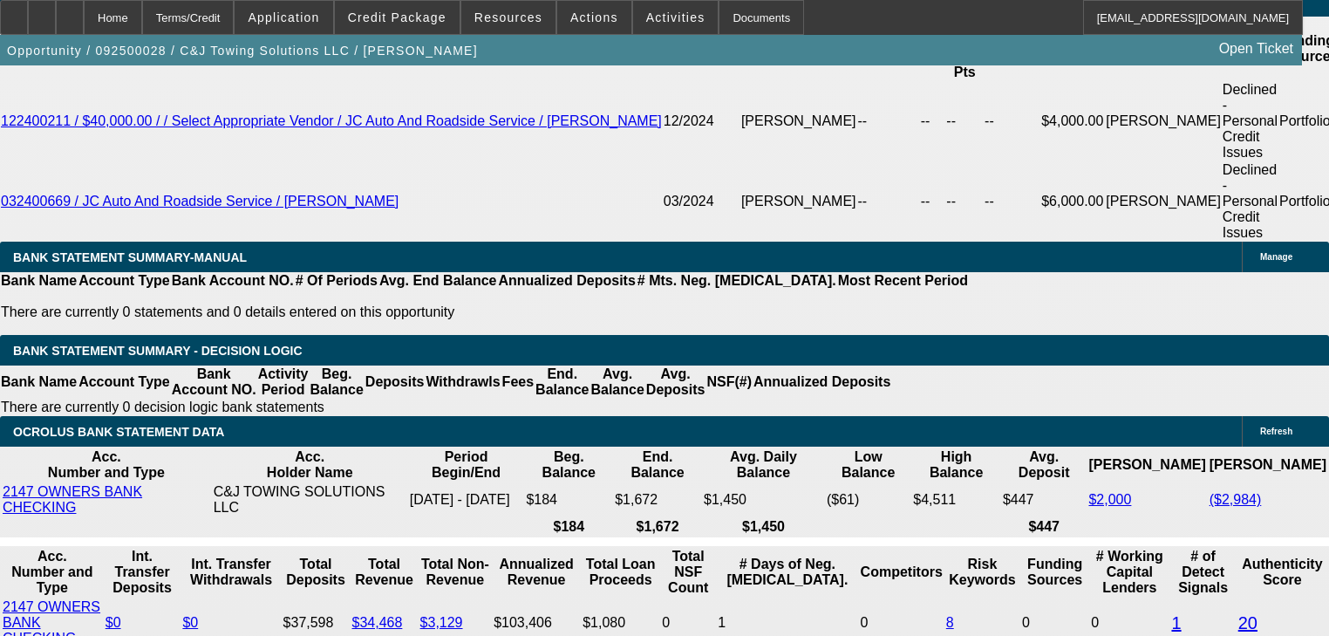
scroll to position [2861, 0]
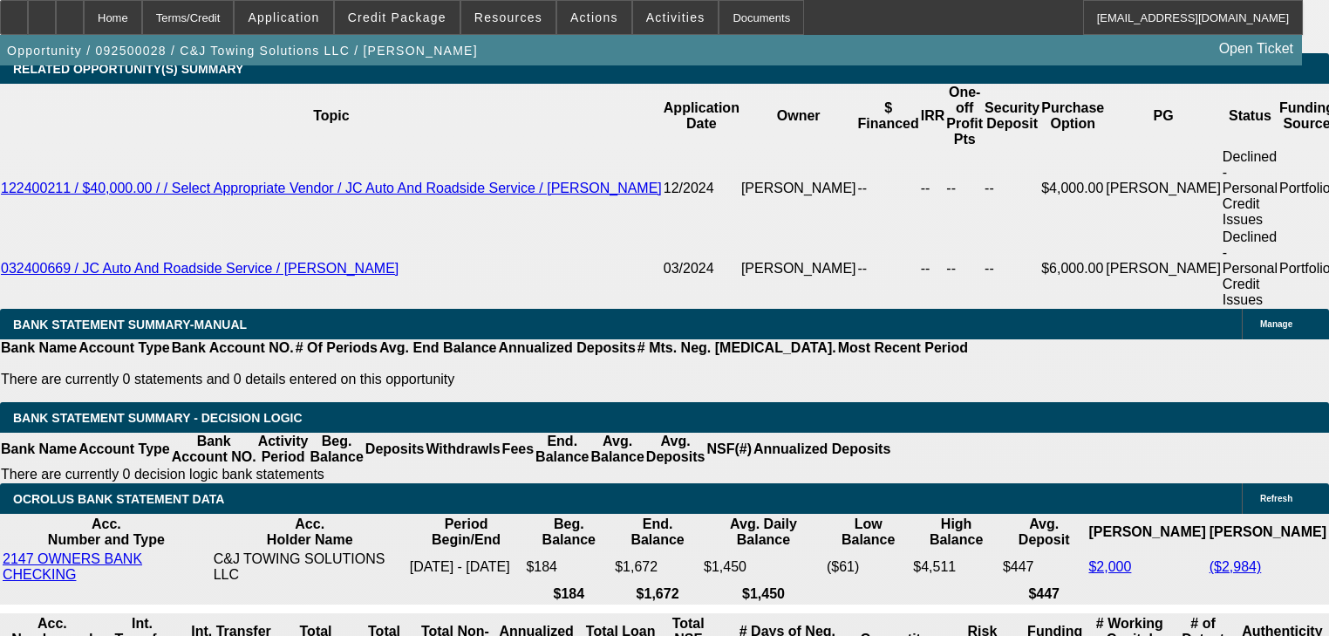
type input "24"
select select "0.2"
type input "$5,980.00"
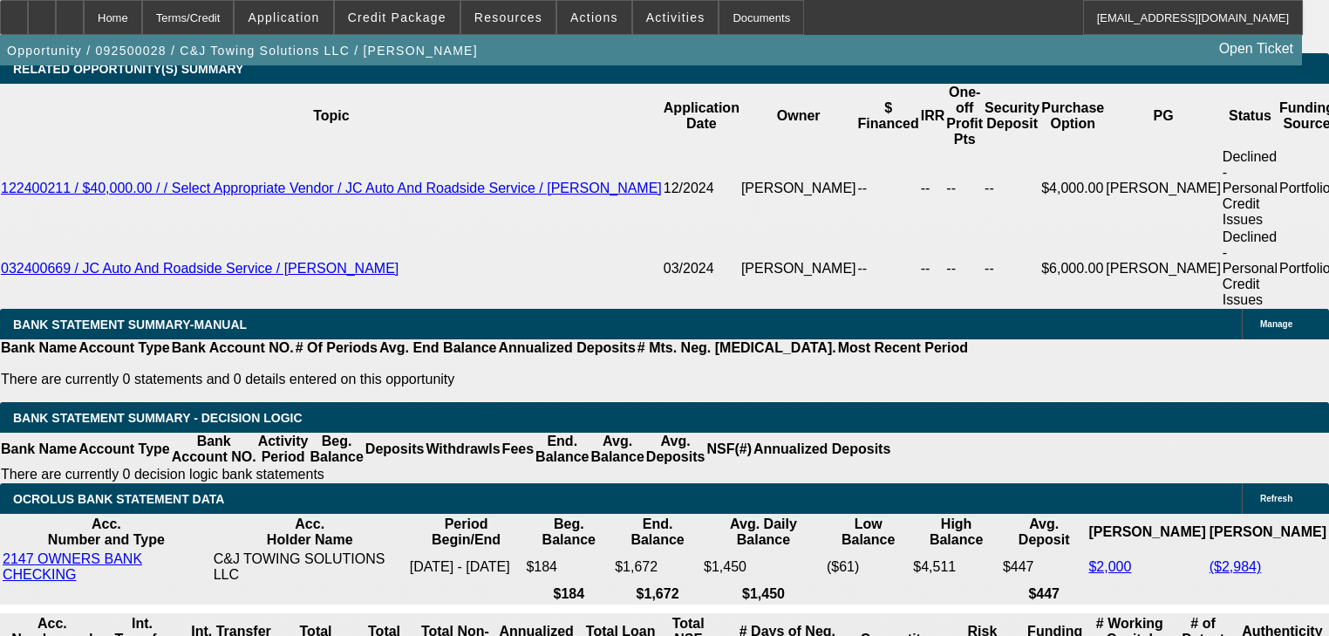
type input "$1,463.61"
type input "$12,000.00"
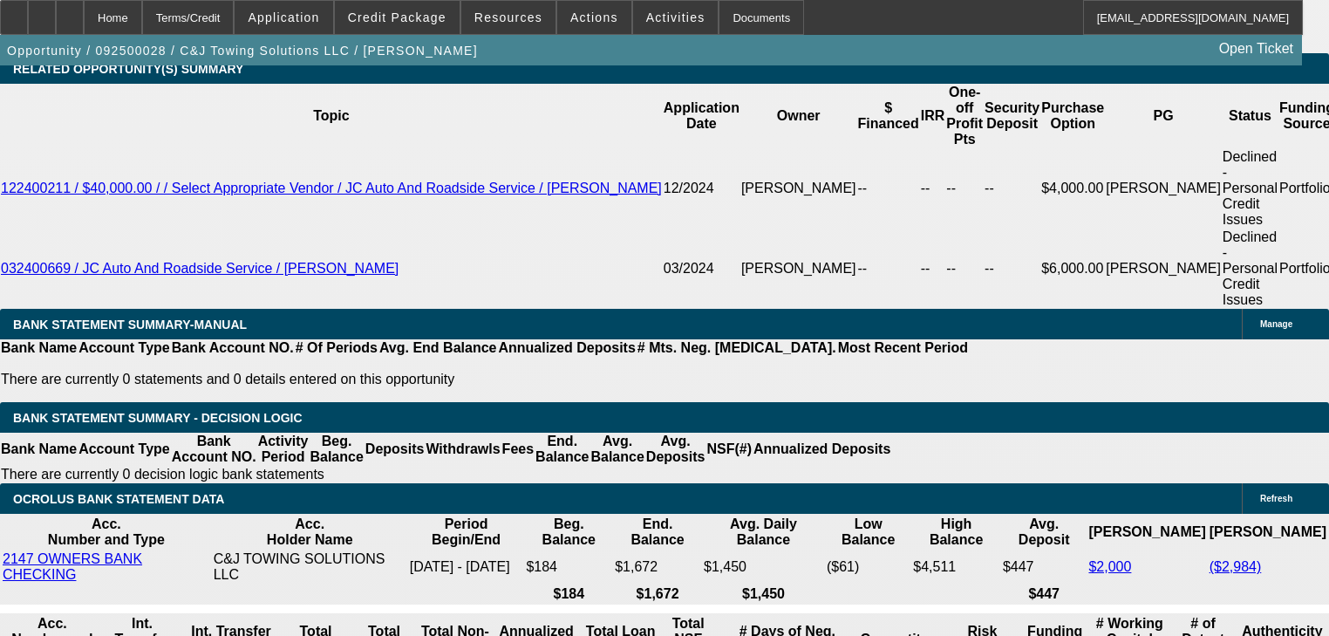
scroll to position [0, 0]
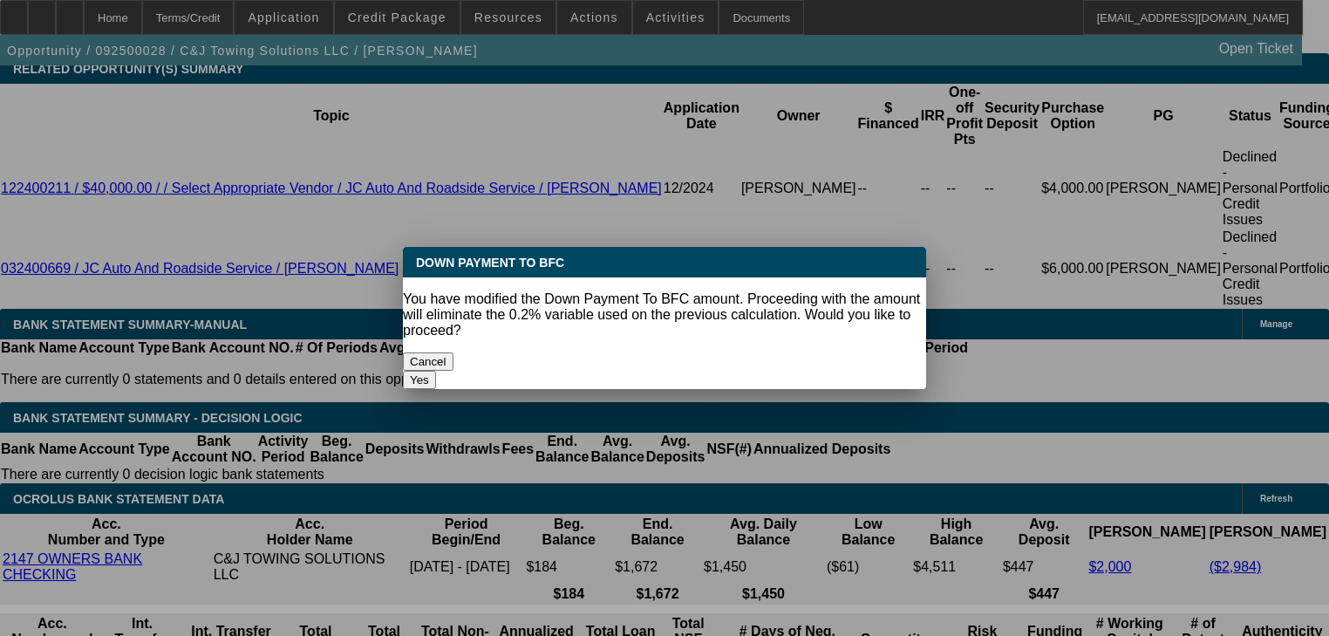
click at [436, 371] on button "Yes" at bounding box center [419, 380] width 33 height 18
select select "0"
type input "$1,095.26"
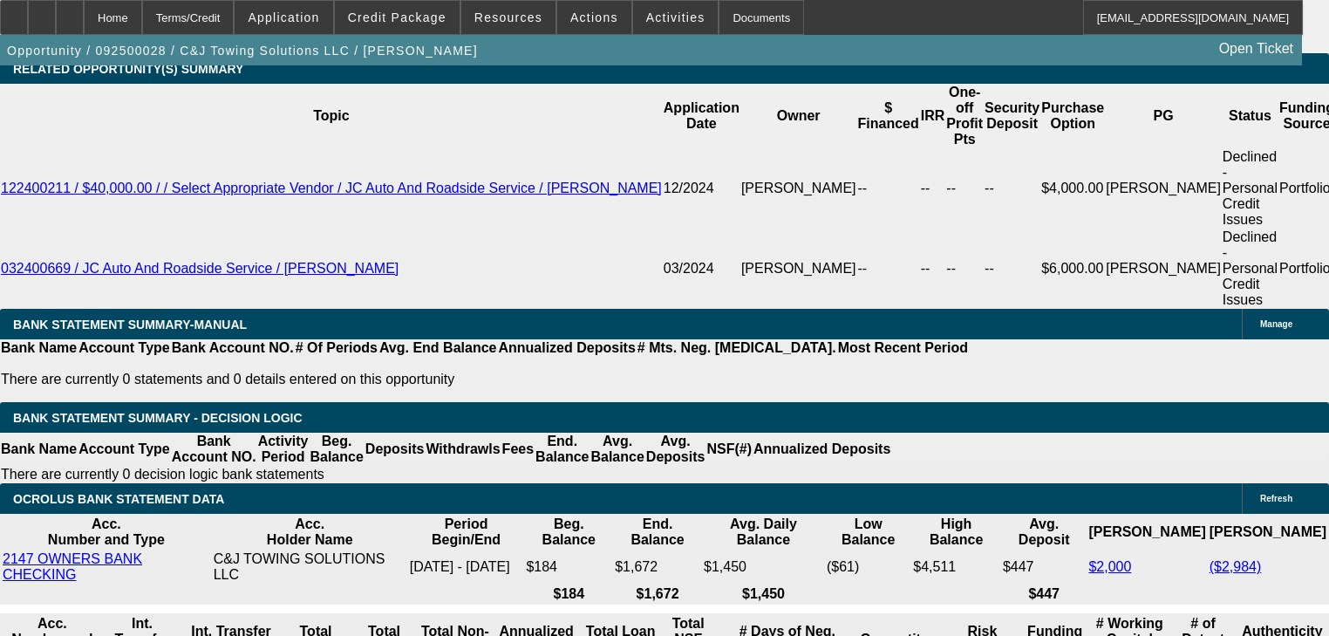
type input "$12,000.00"
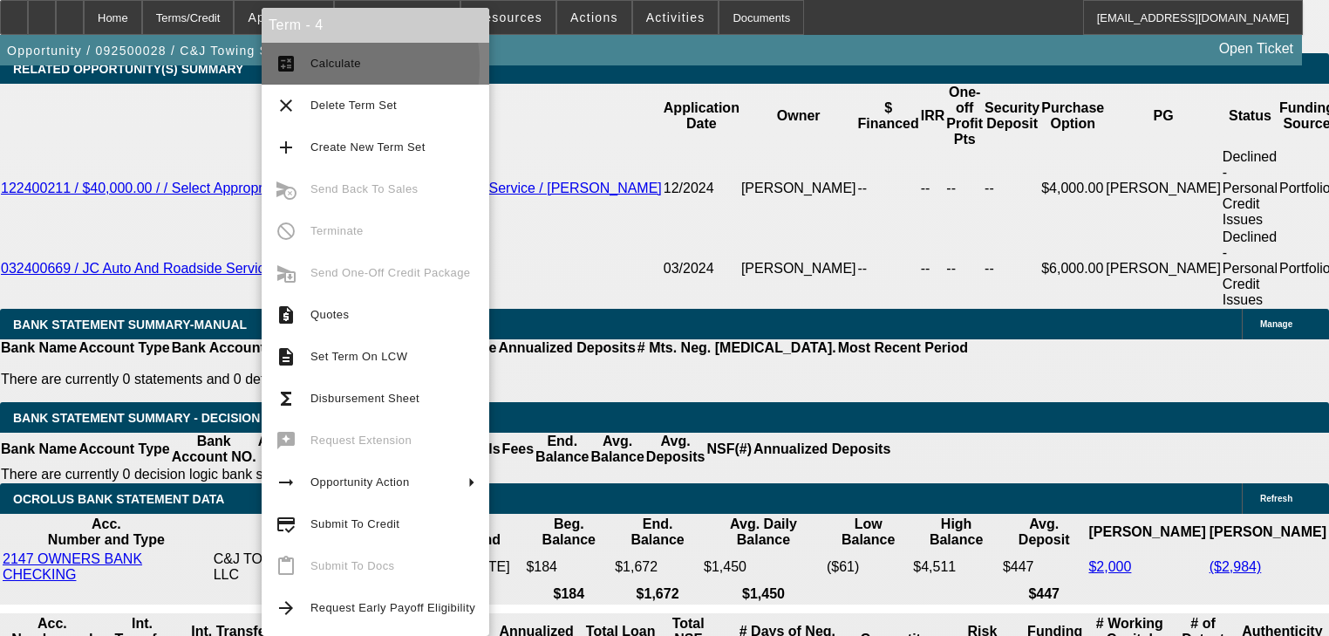
click at [306, 66] on button "calculate Calculate" at bounding box center [376, 64] width 228 height 42
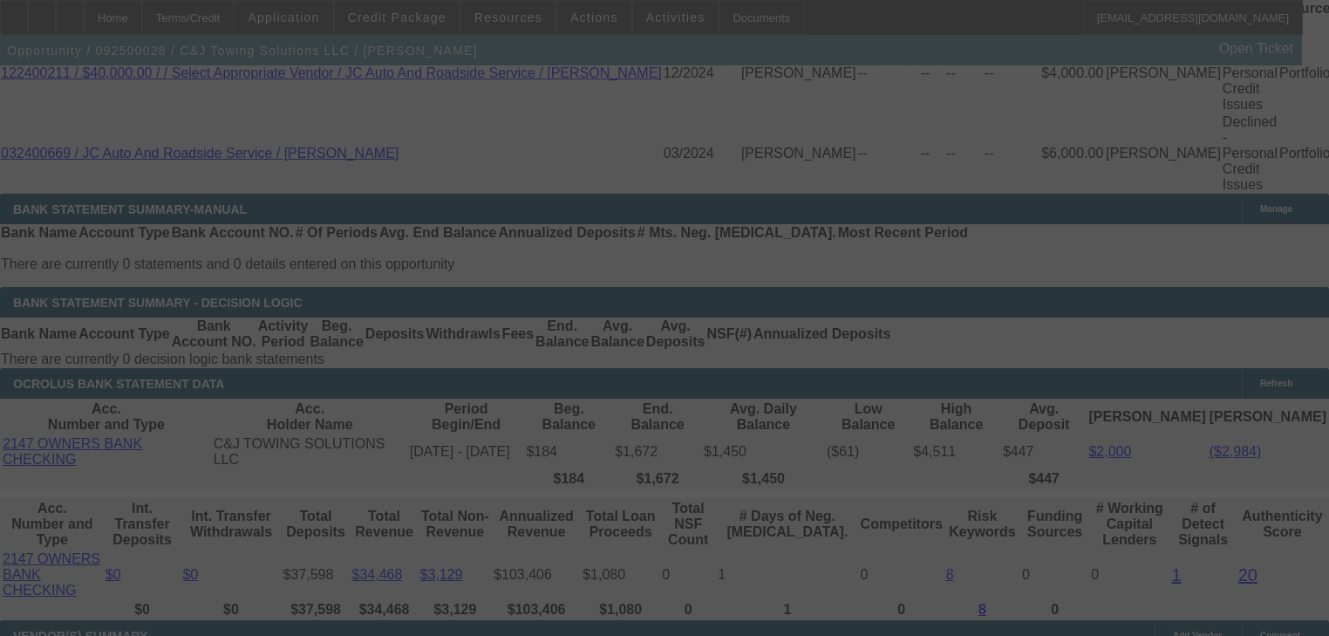
scroll to position [3001, 0]
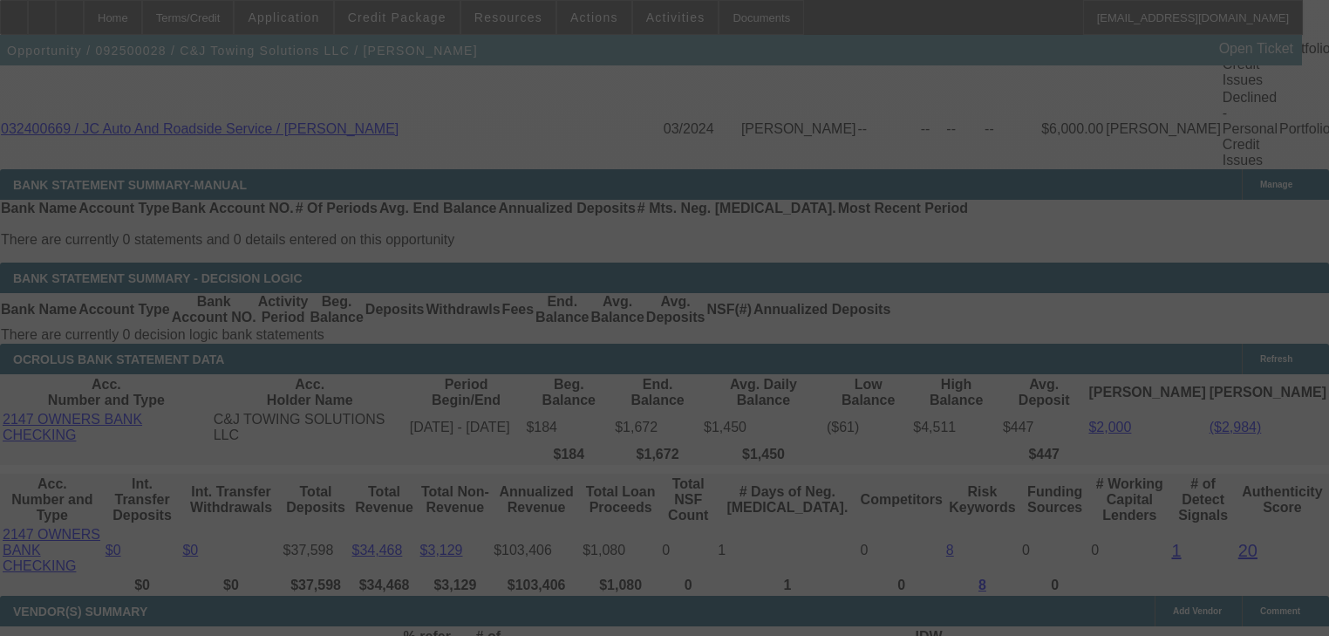
select select "0"
select select "2"
select select "0"
select select "21"
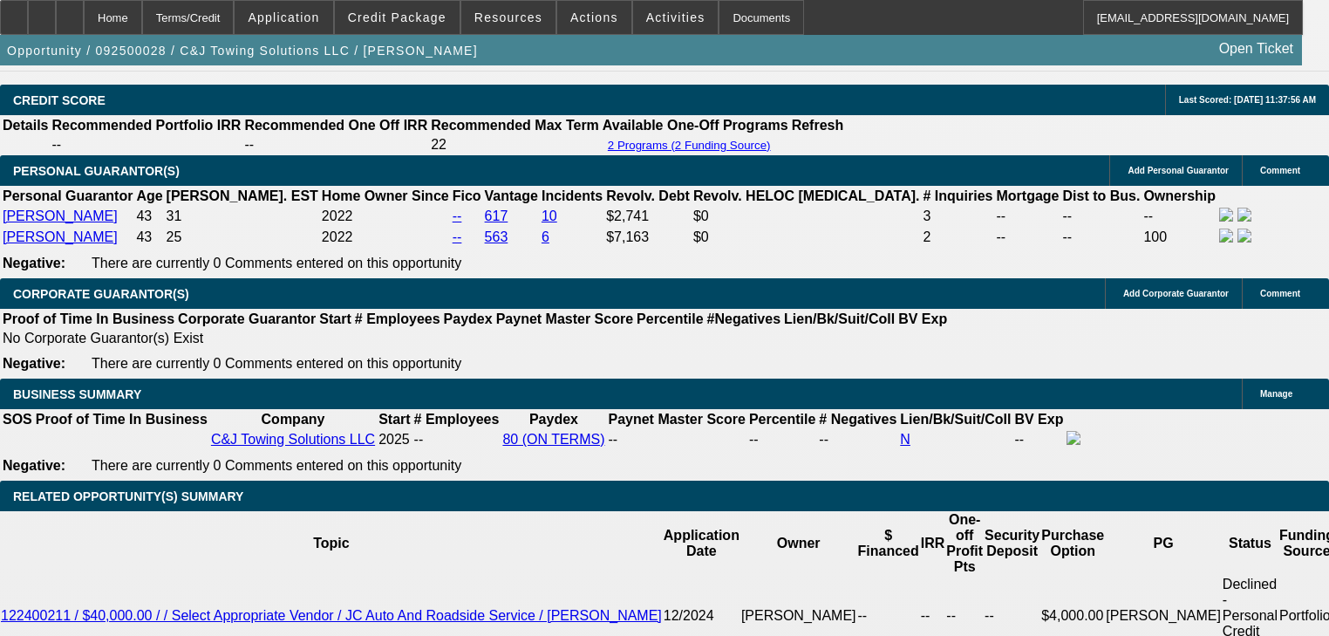
scroll to position [2430, 0]
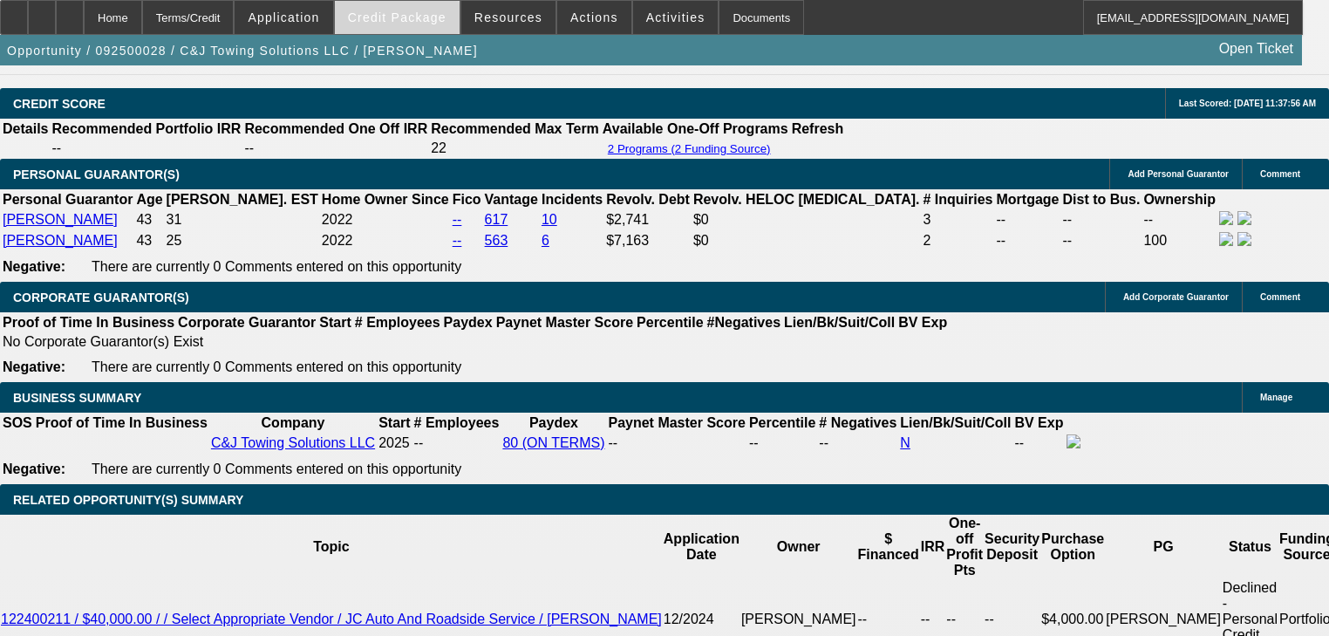
click at [422, 19] on span "Credit Package" at bounding box center [397, 17] width 99 height 14
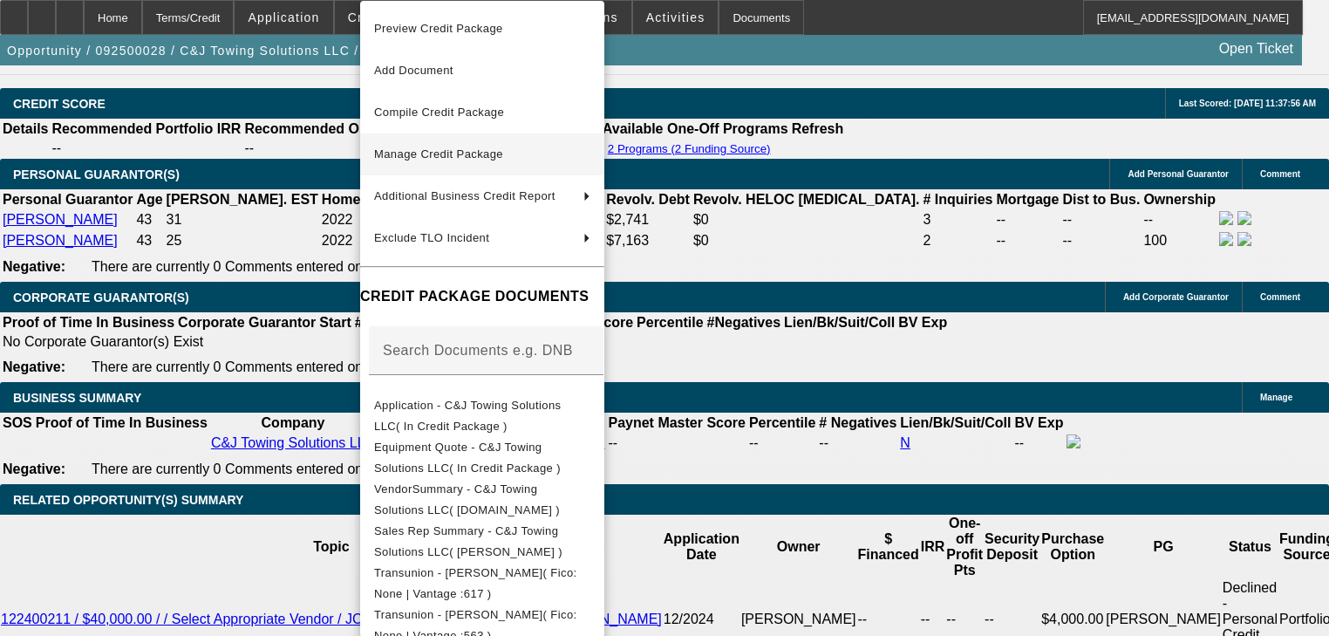
click at [468, 169] on button "Manage Credit Package" at bounding box center [482, 154] width 244 height 42
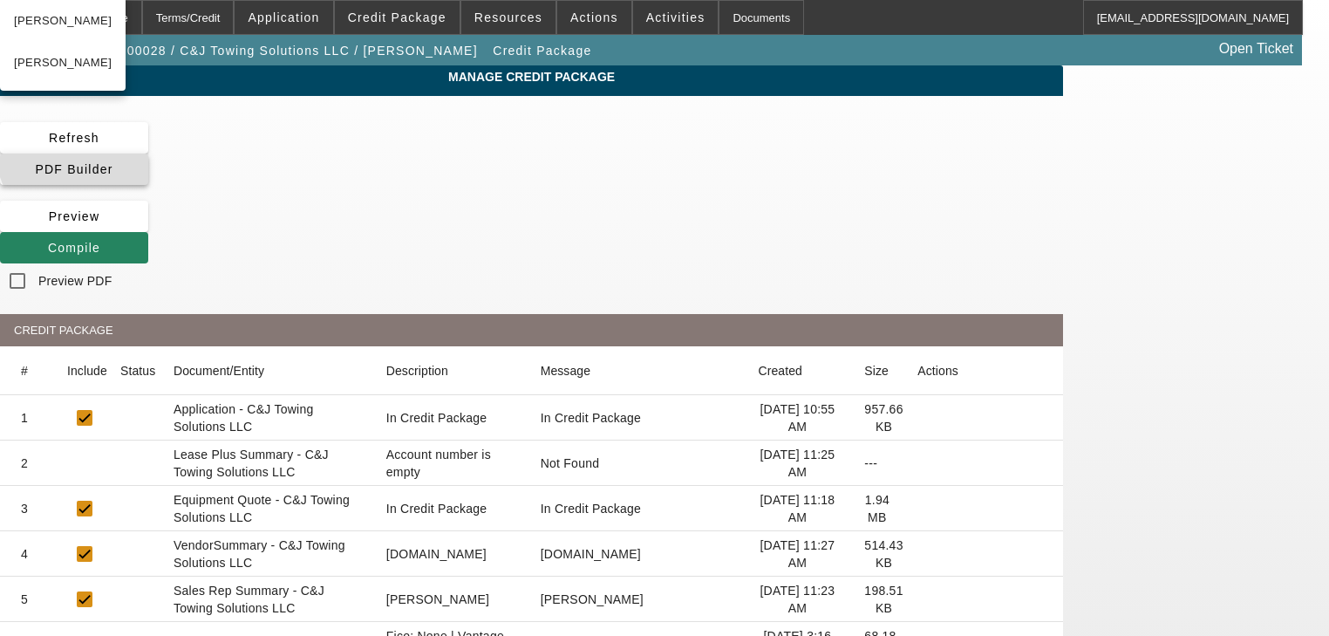
click at [148, 148] on span at bounding box center [74, 169] width 148 height 42
click at [148, 227] on span at bounding box center [74, 248] width 148 height 42
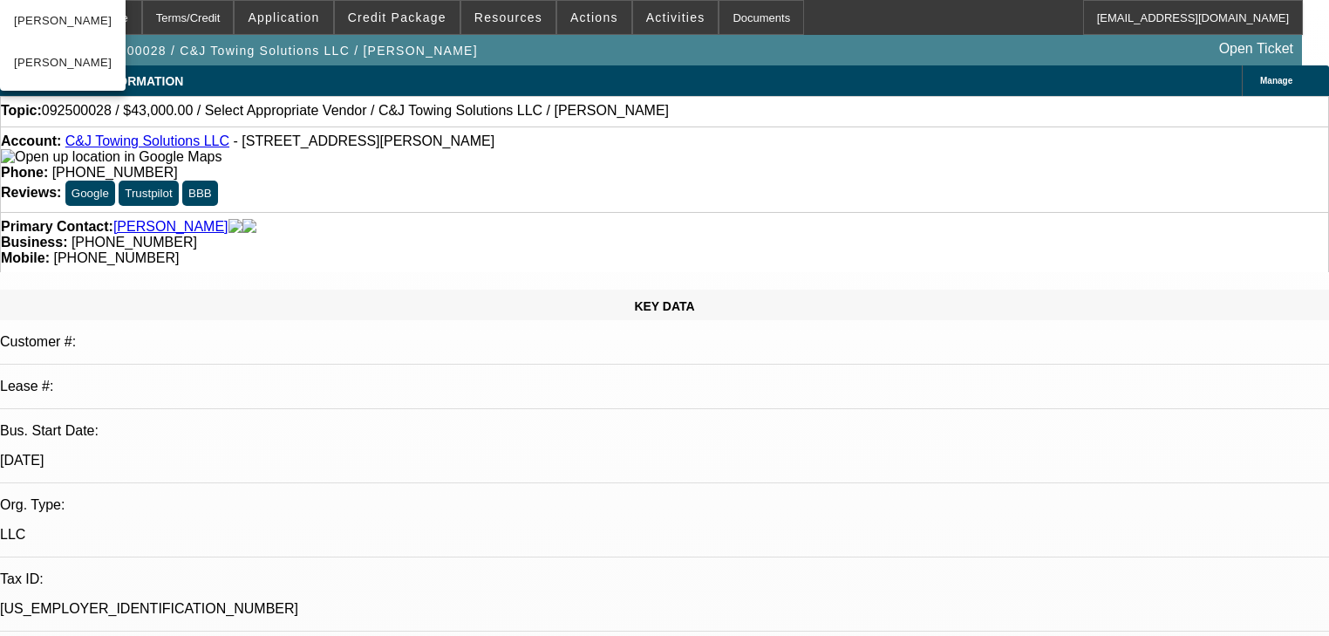
select select "0"
select select "2"
select select "0"
select select "21"
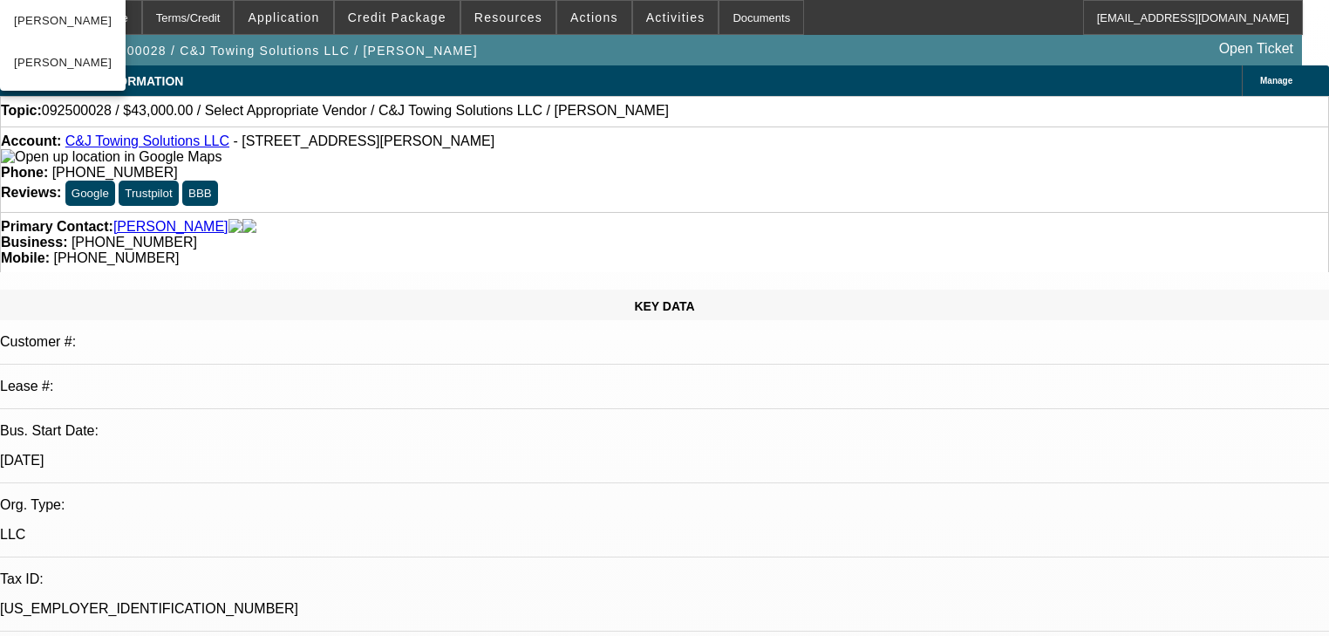
select select "0"
select select "2"
select select "0"
select select "21"
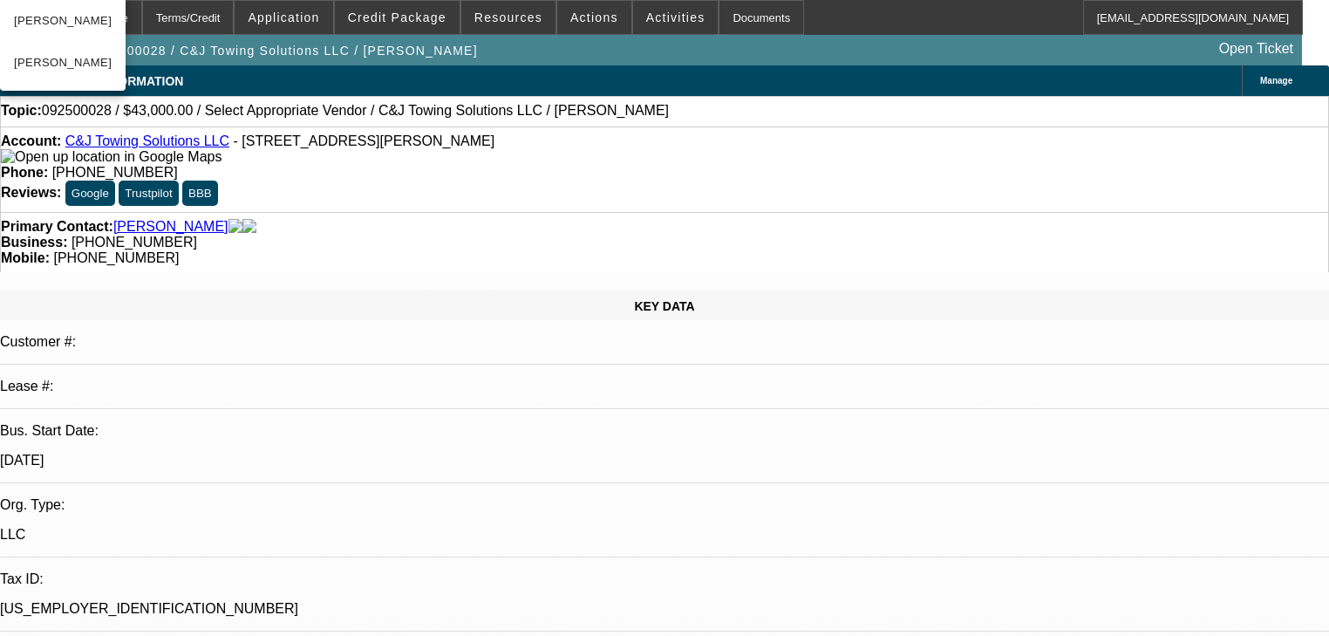
select select "0"
select select "2"
select select "0"
select select "21"
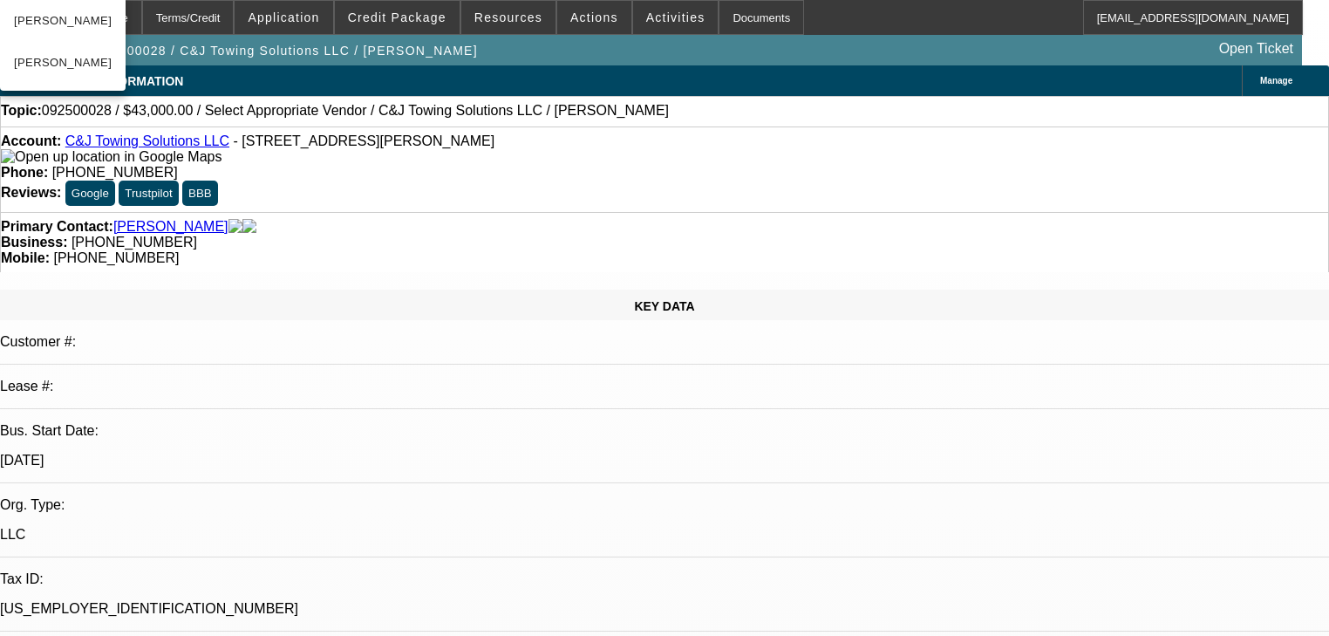
select select "0"
select select "2"
select select "0.1"
select select "4"
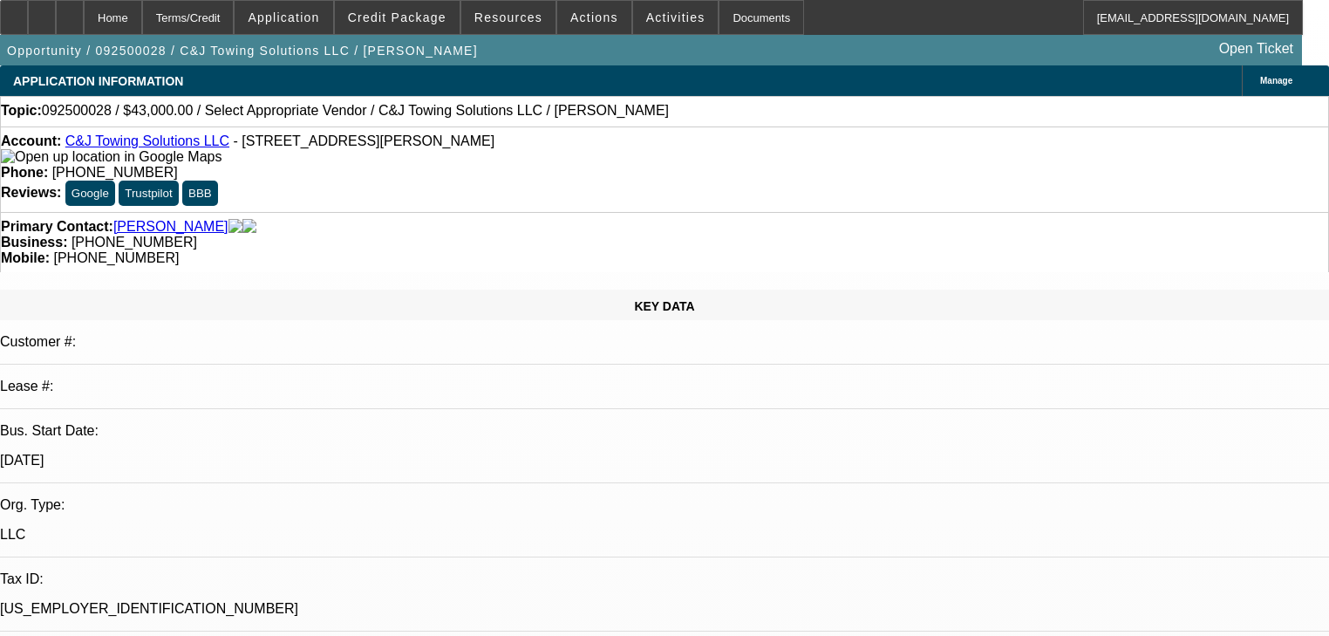
select select "0"
select select "2"
select select "0"
select select "21"
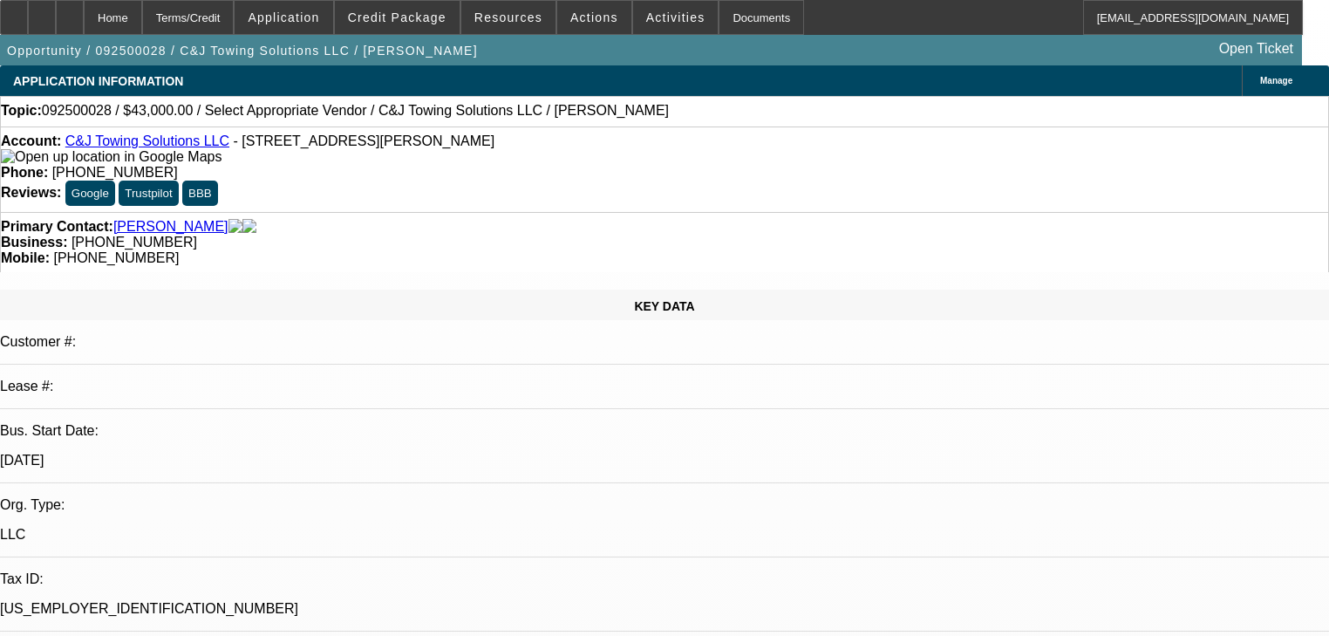
select select "0"
select select "2"
select select "0"
select select "21"
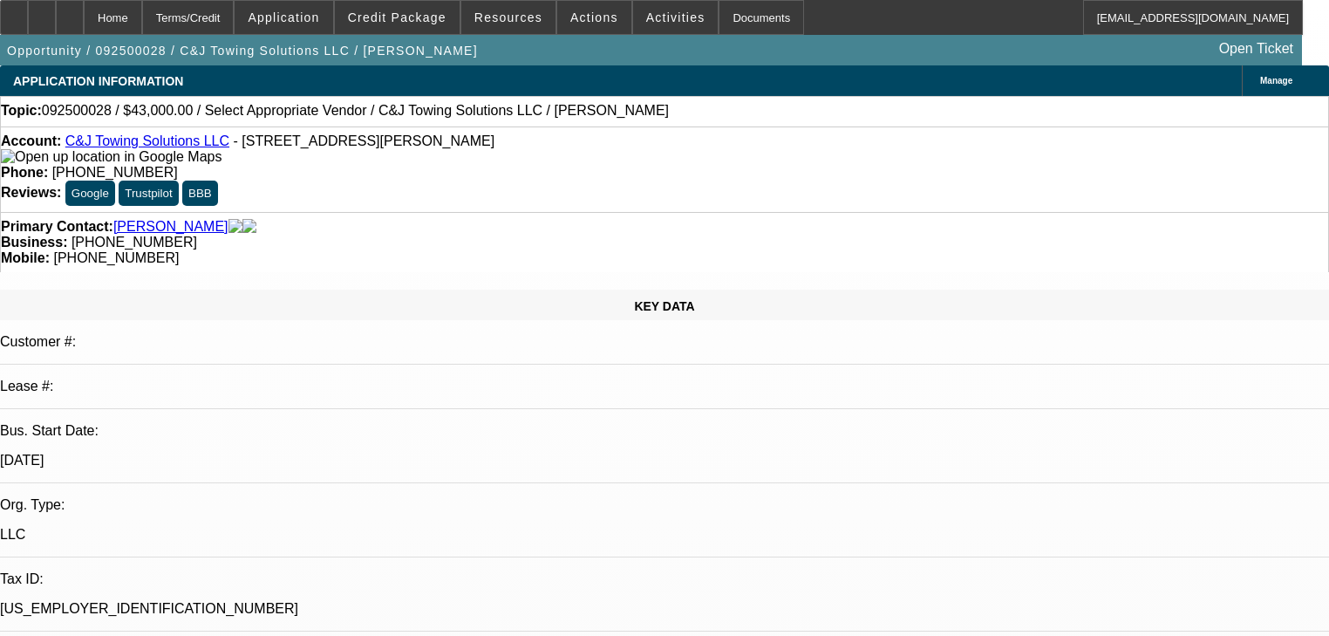
select select "0"
select select "2"
select select "0"
select select "21"
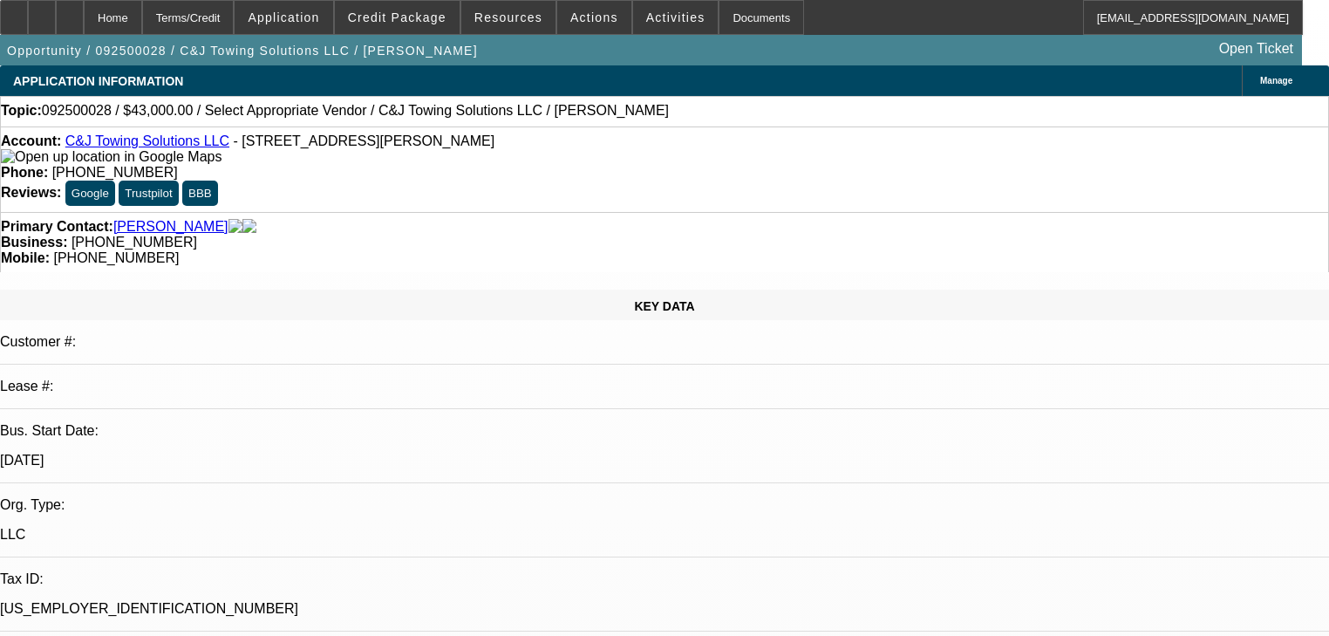
select select "0"
select select "2"
select select "0.1"
select select "4"
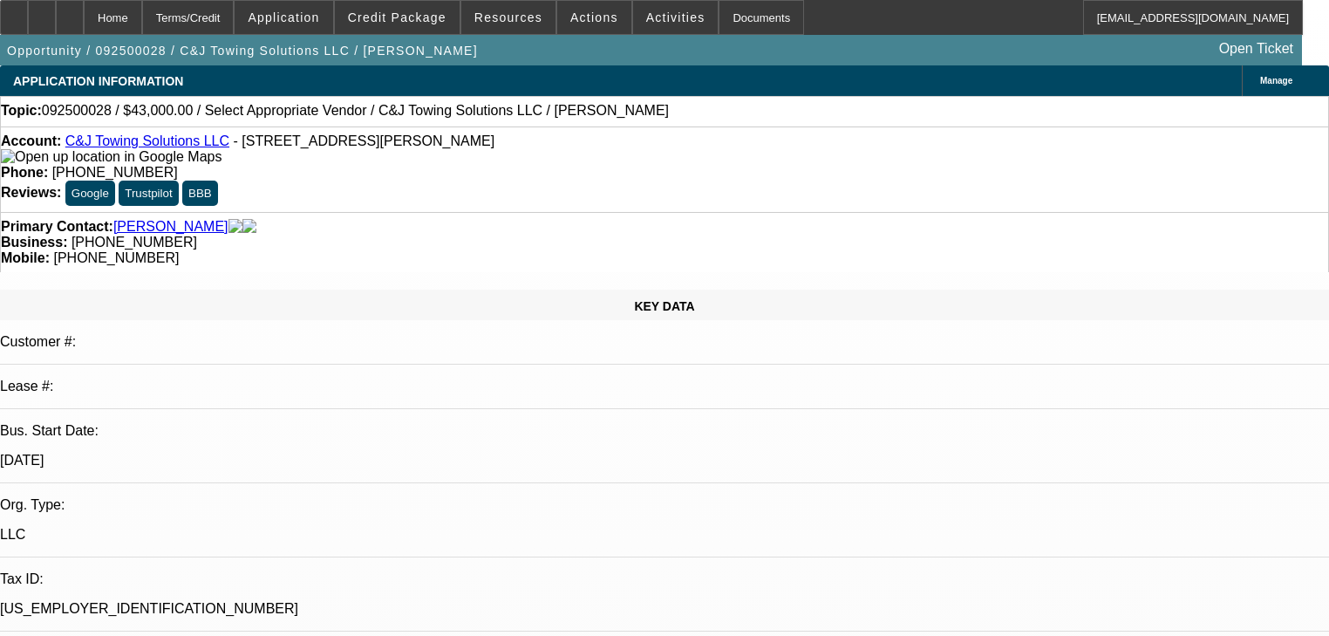
select select "0"
select select "2"
select select "0"
select select "21"
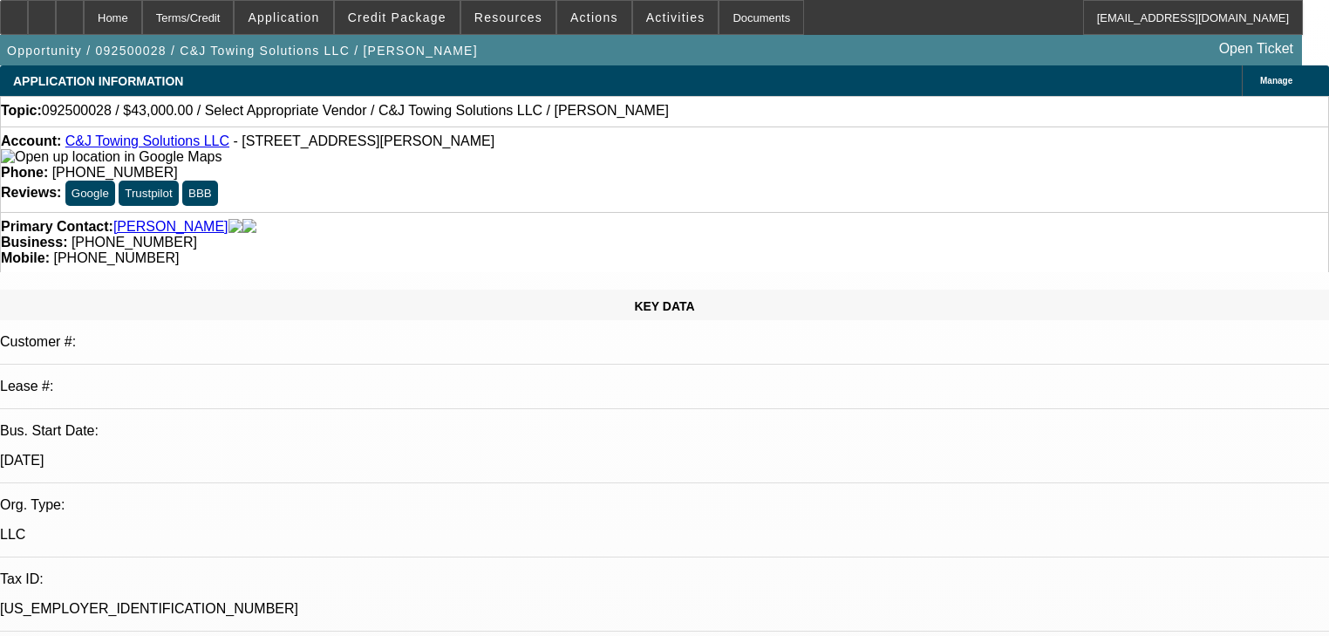
select select "0"
select select "2"
select select "0"
select select "21"
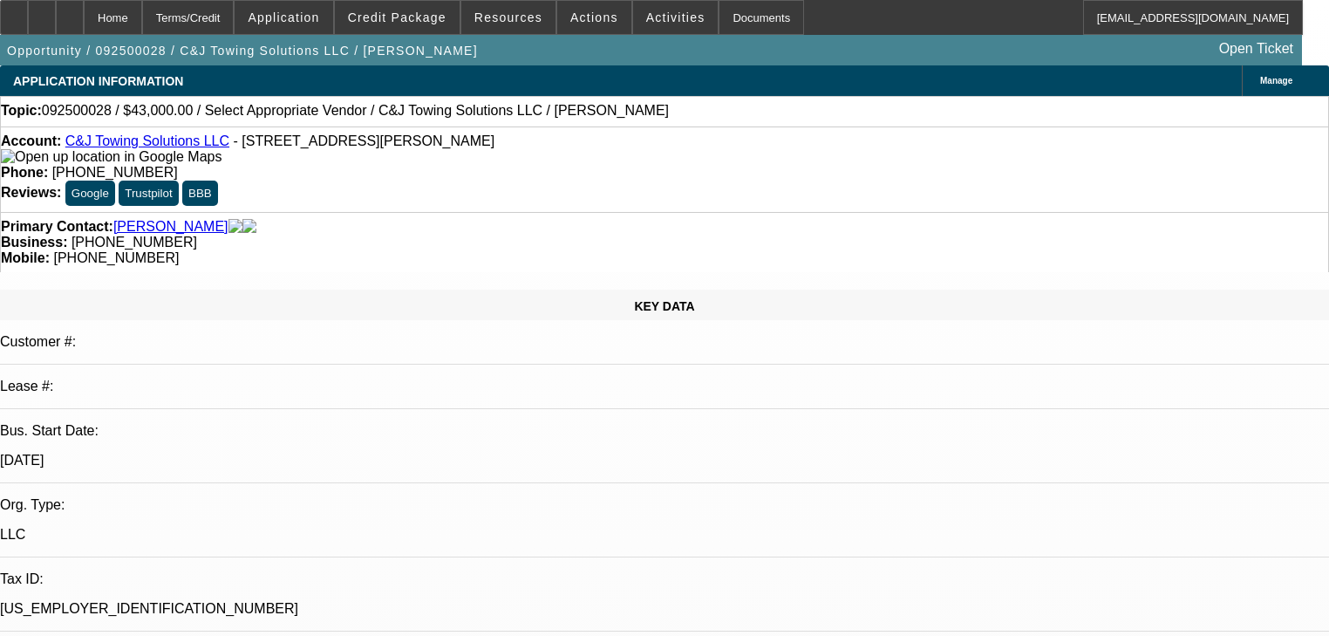
select select "0"
select select "2"
select select "0"
select select "21"
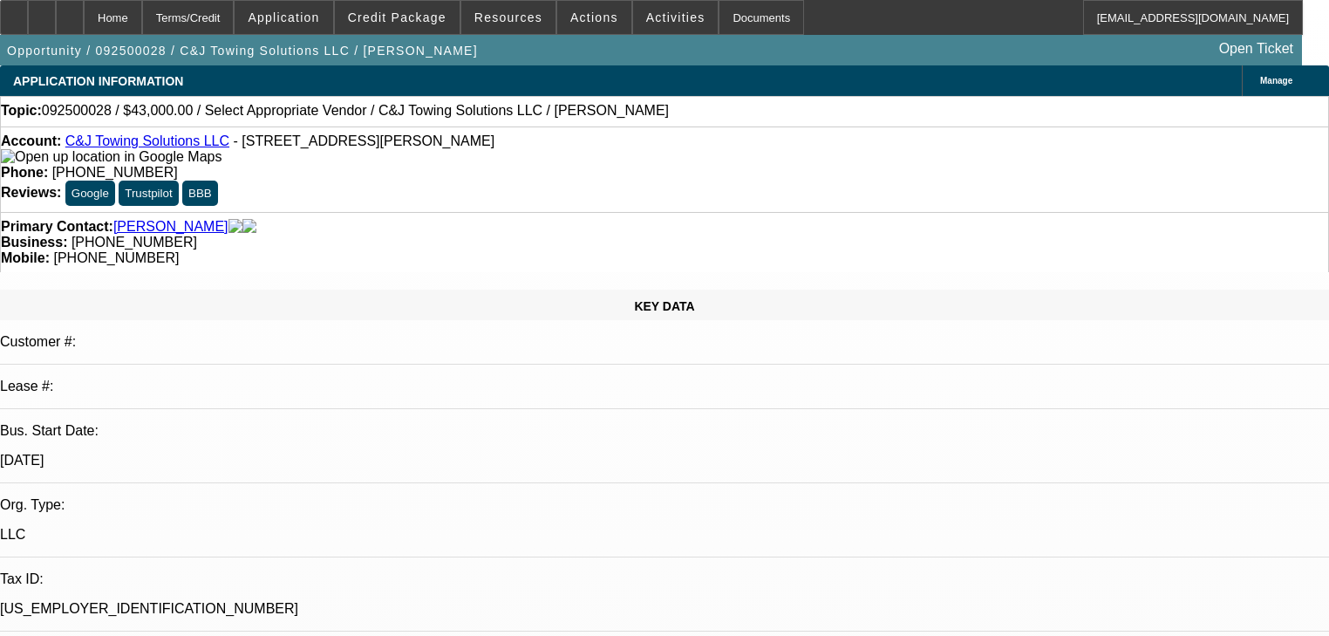
select select "0"
select select "2"
select select "0.1"
select select "4"
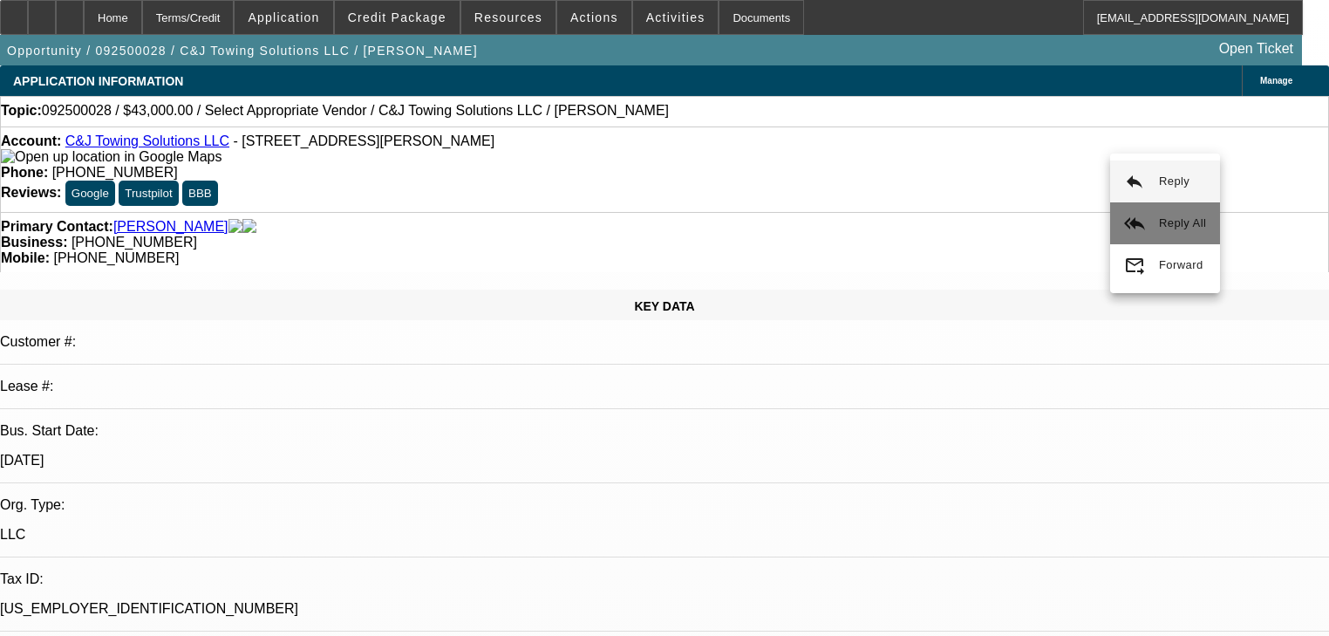
click at [1155, 222] on button "reply_all Reply All" at bounding box center [1165, 223] width 110 height 42
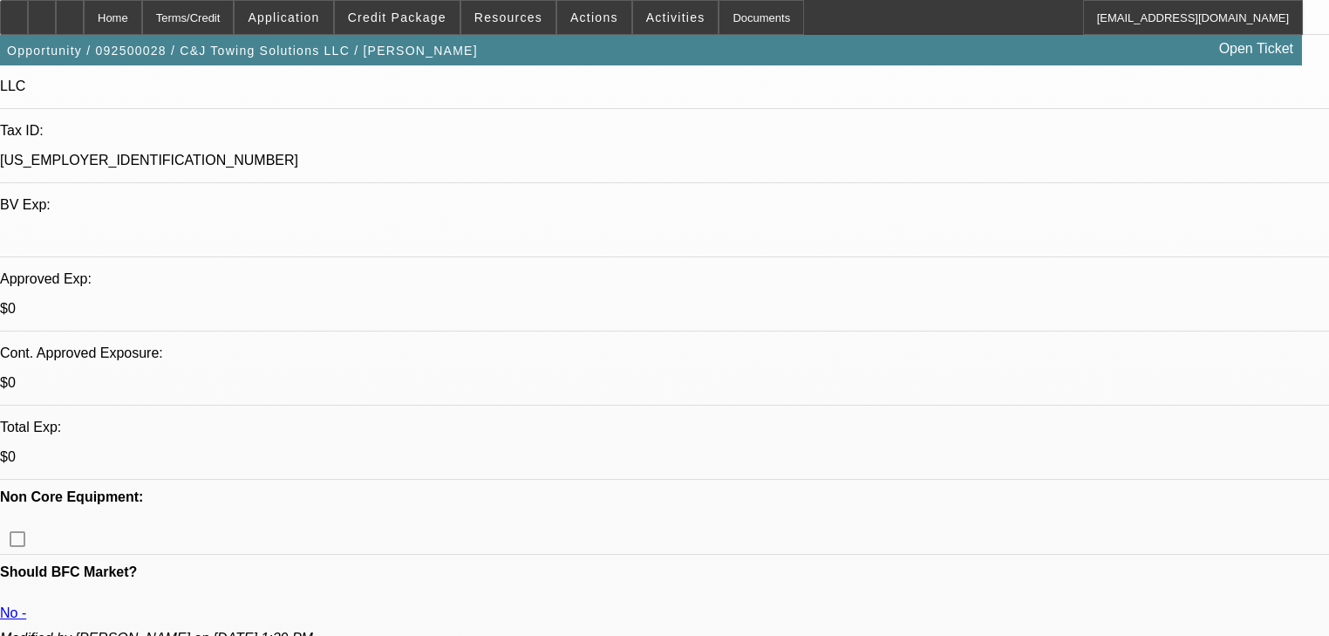
scroll to position [488, 0]
